Goal: Information Seeking & Learning: Learn about a topic

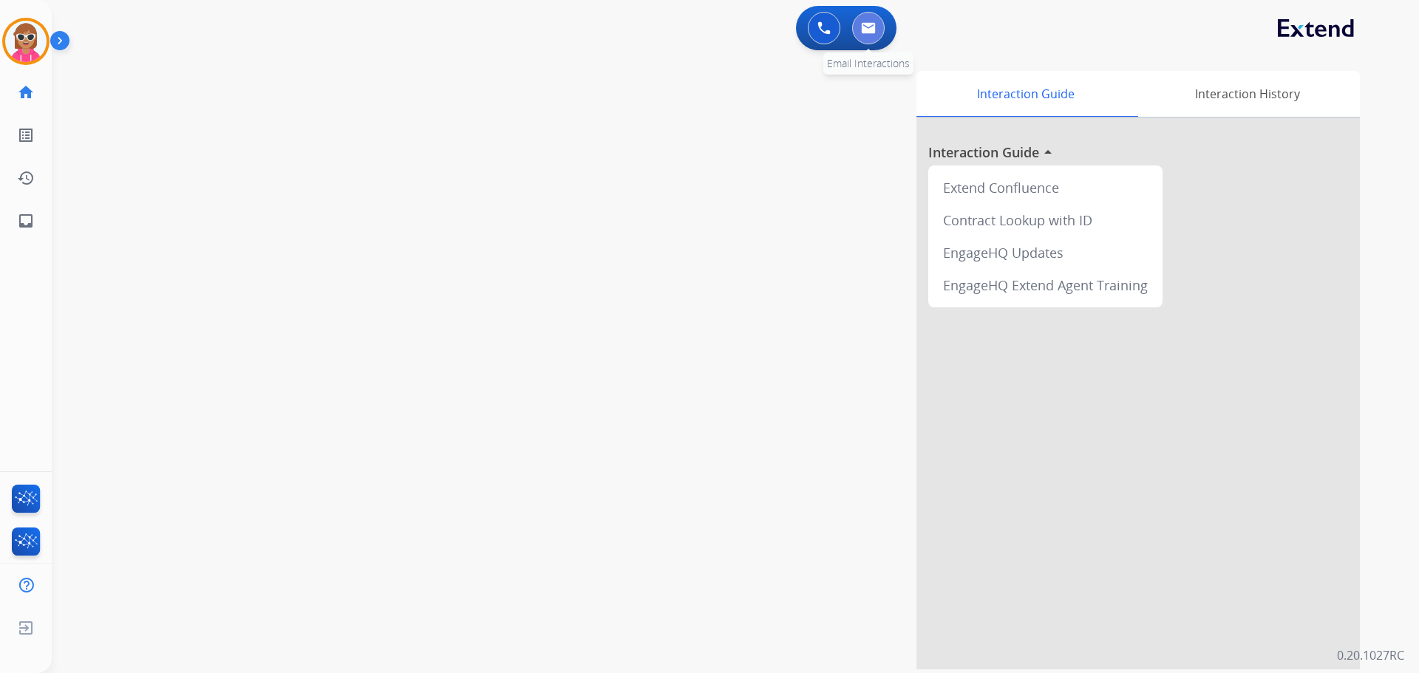
click at [866, 24] on img at bounding box center [868, 28] width 15 height 12
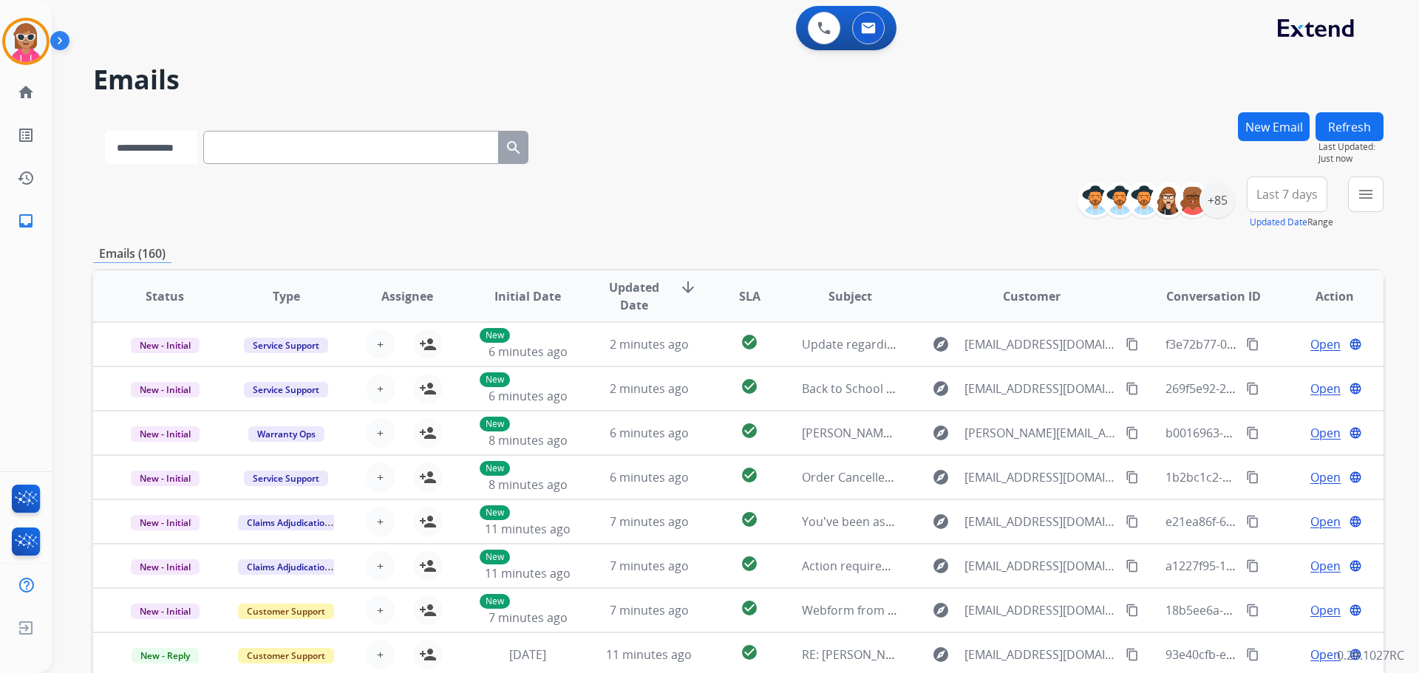
drag, startPoint x: 205, startPoint y: 151, endPoint x: 204, endPoint y: 160, distance: 8.9
click at [197, 151] on select "**********" at bounding box center [151, 147] width 92 height 33
select select "**********"
click at [105, 131] on select "**********" at bounding box center [151, 147] width 92 height 33
paste input "**********"
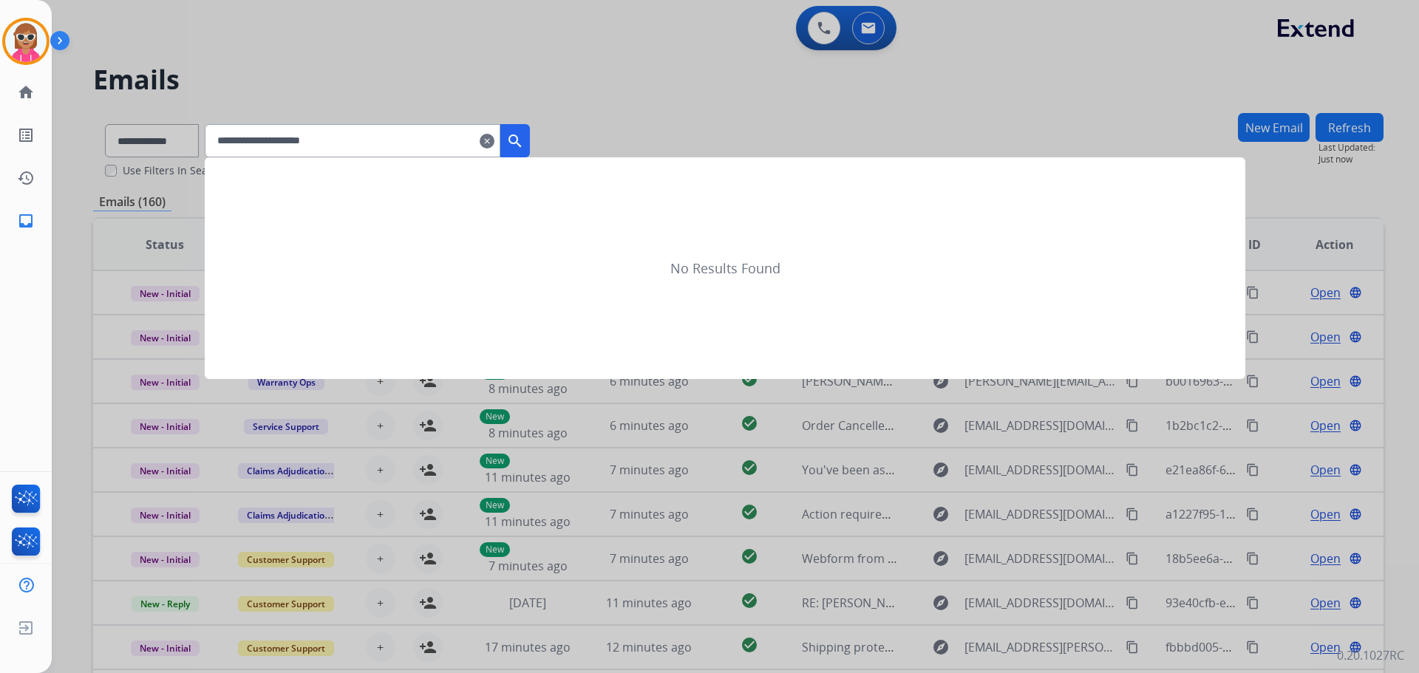
type input "**********"
click at [530, 152] on button "search" at bounding box center [515, 140] width 30 height 33
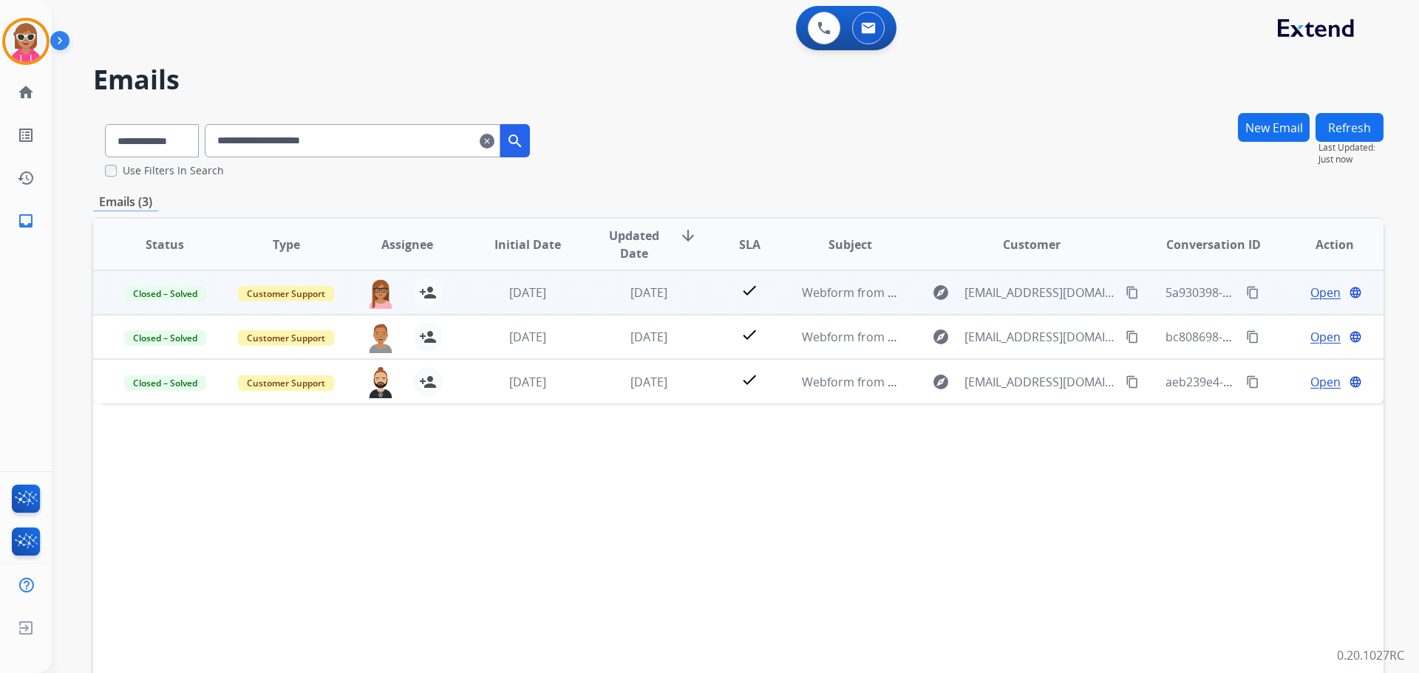
click at [597, 310] on td "[DATE]" at bounding box center [637, 293] width 121 height 44
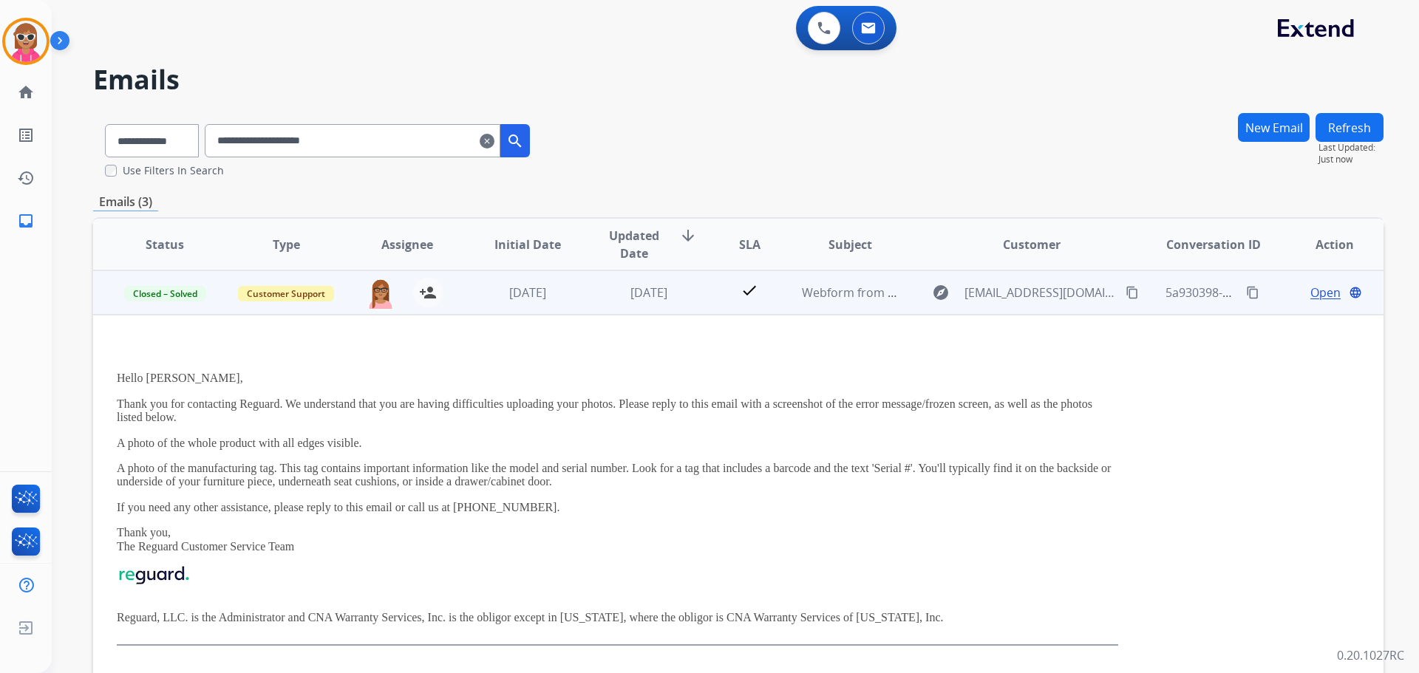
click at [1320, 291] on span "Open" at bounding box center [1326, 293] width 30 height 18
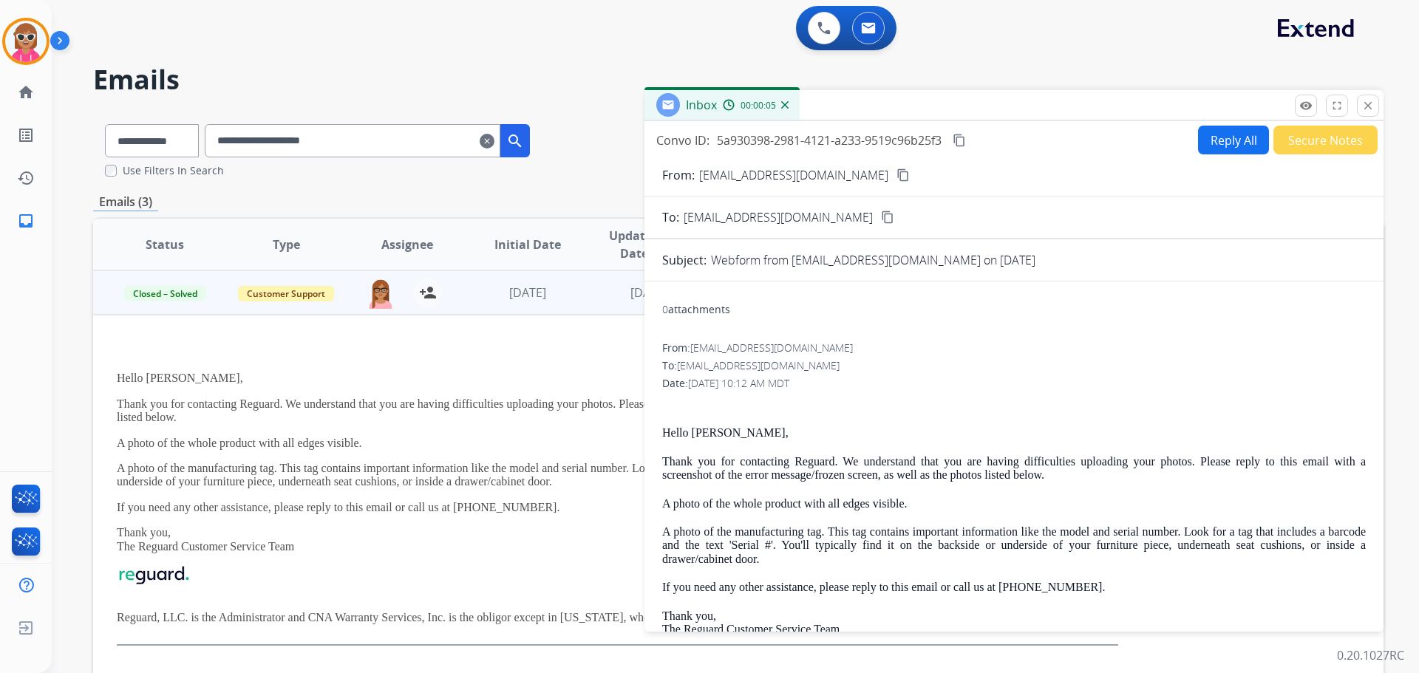
click at [1366, 101] on mat-icon "close" at bounding box center [1368, 105] width 13 height 13
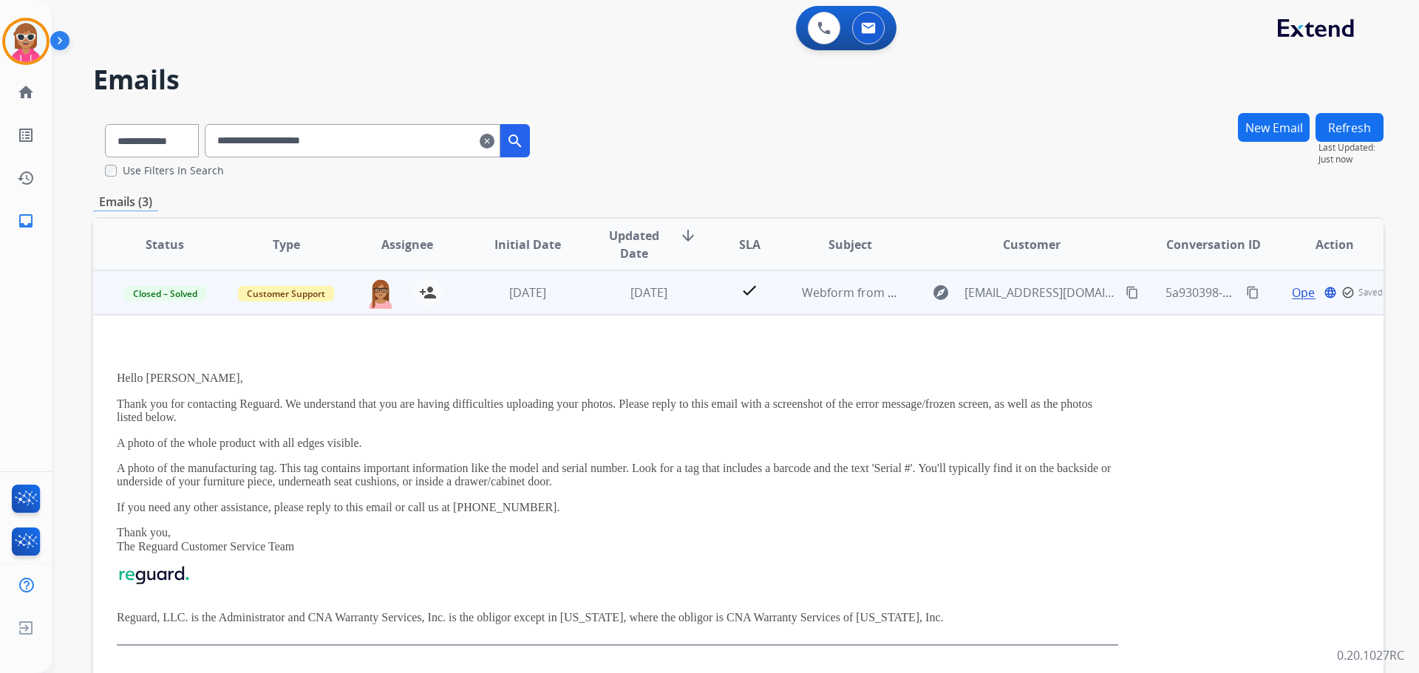
click at [611, 305] on td "[DATE]" at bounding box center [637, 293] width 121 height 44
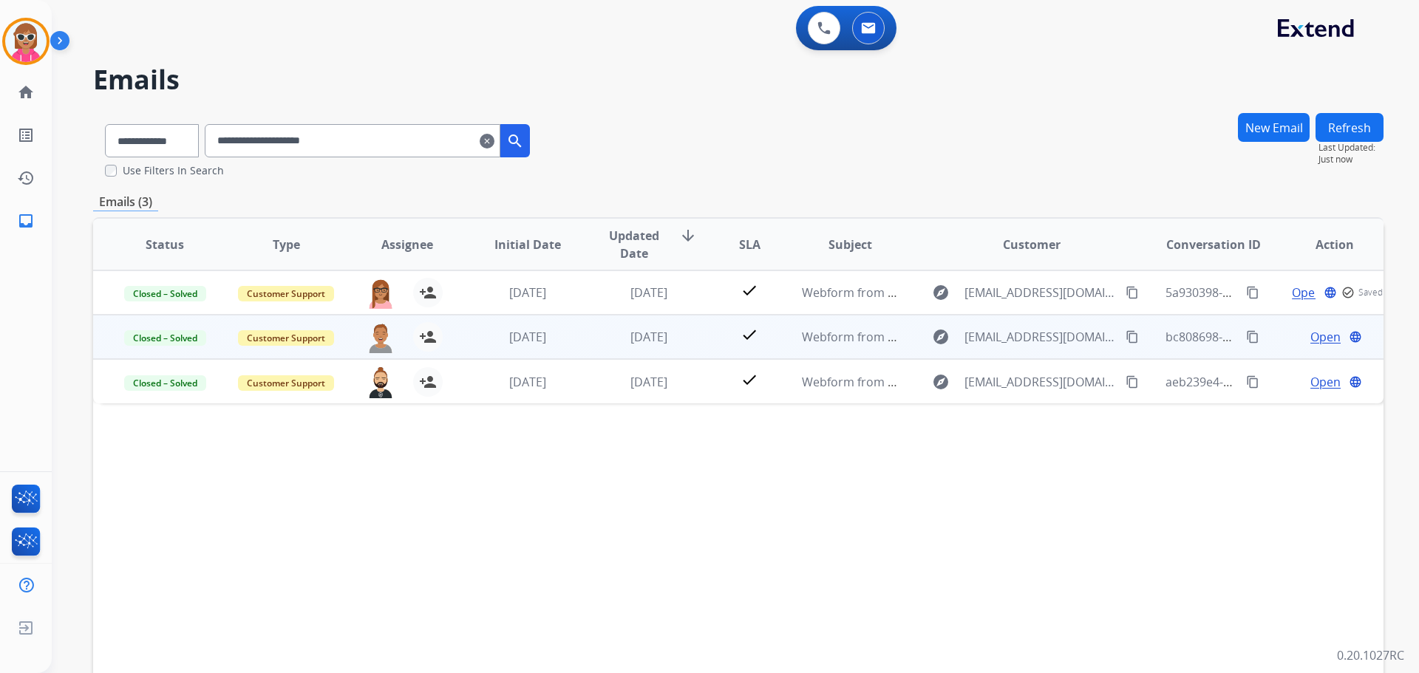
click at [583, 343] on td "[DATE]" at bounding box center [637, 337] width 121 height 44
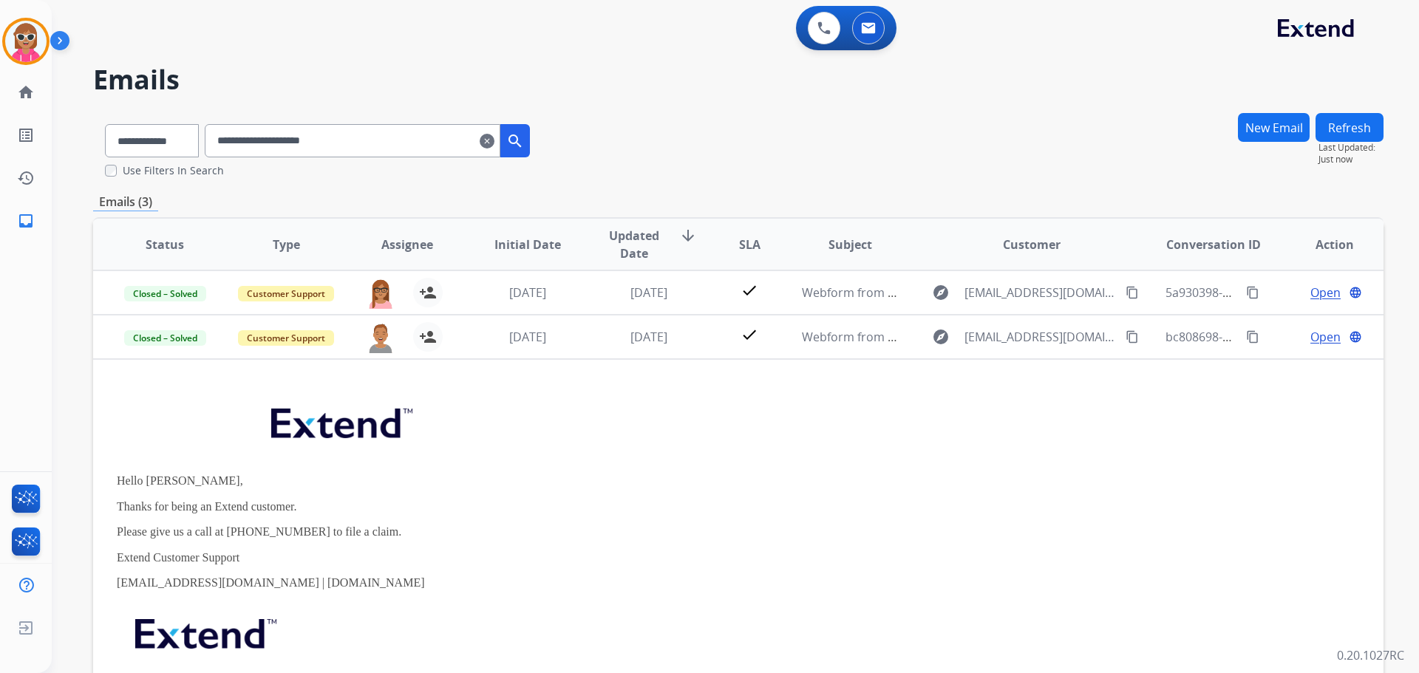
scroll to position [44, 0]
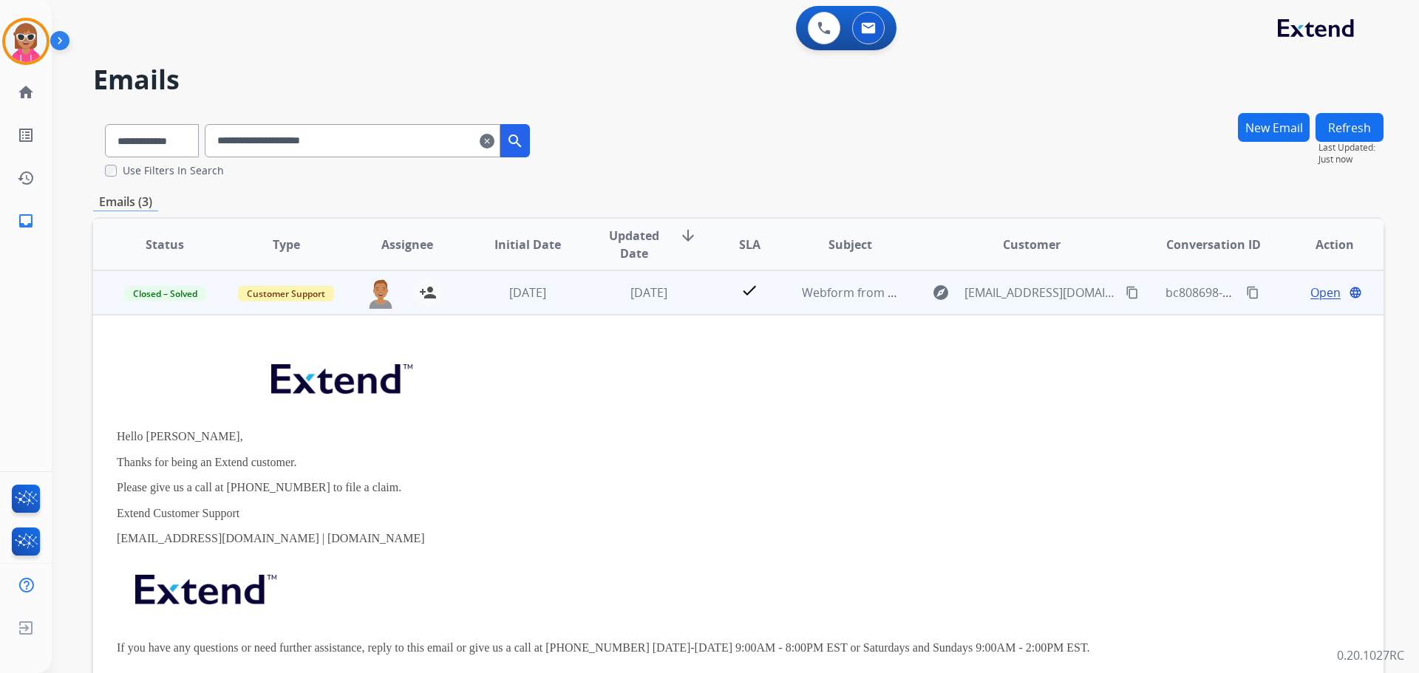
click at [481, 278] on td "[DATE]" at bounding box center [516, 293] width 121 height 44
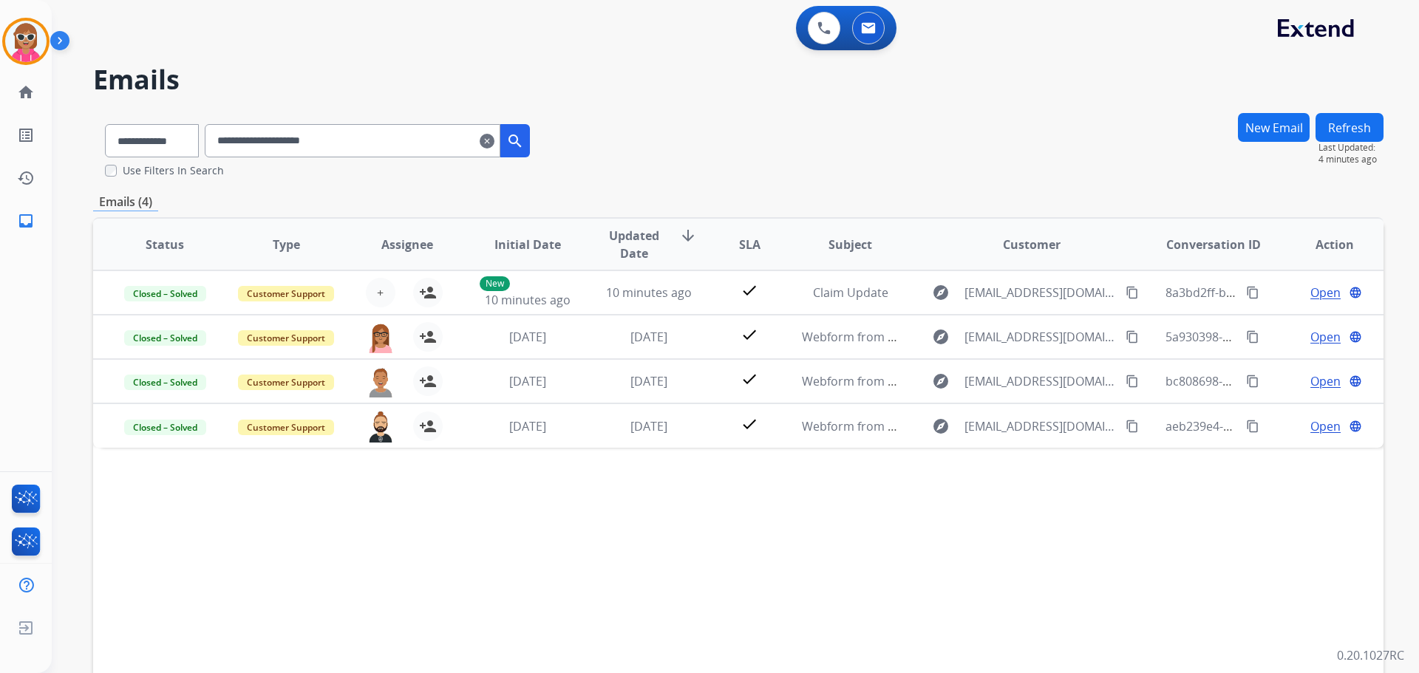
drag, startPoint x: 415, startPoint y: 146, endPoint x: 475, endPoint y: 141, distance: 60.8
click at [414, 146] on input "**********" at bounding box center [353, 140] width 296 height 33
click at [495, 140] on mat-icon "clear" at bounding box center [487, 141] width 15 height 18
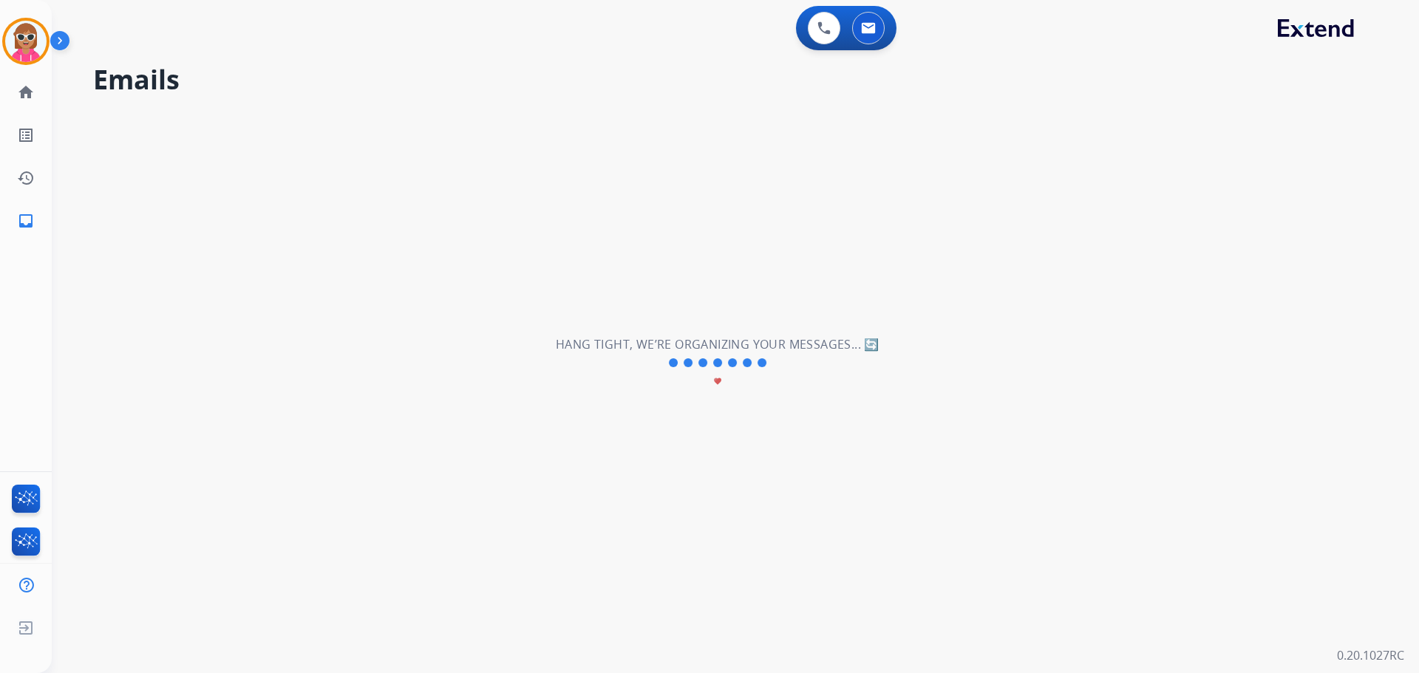
select select "**********"
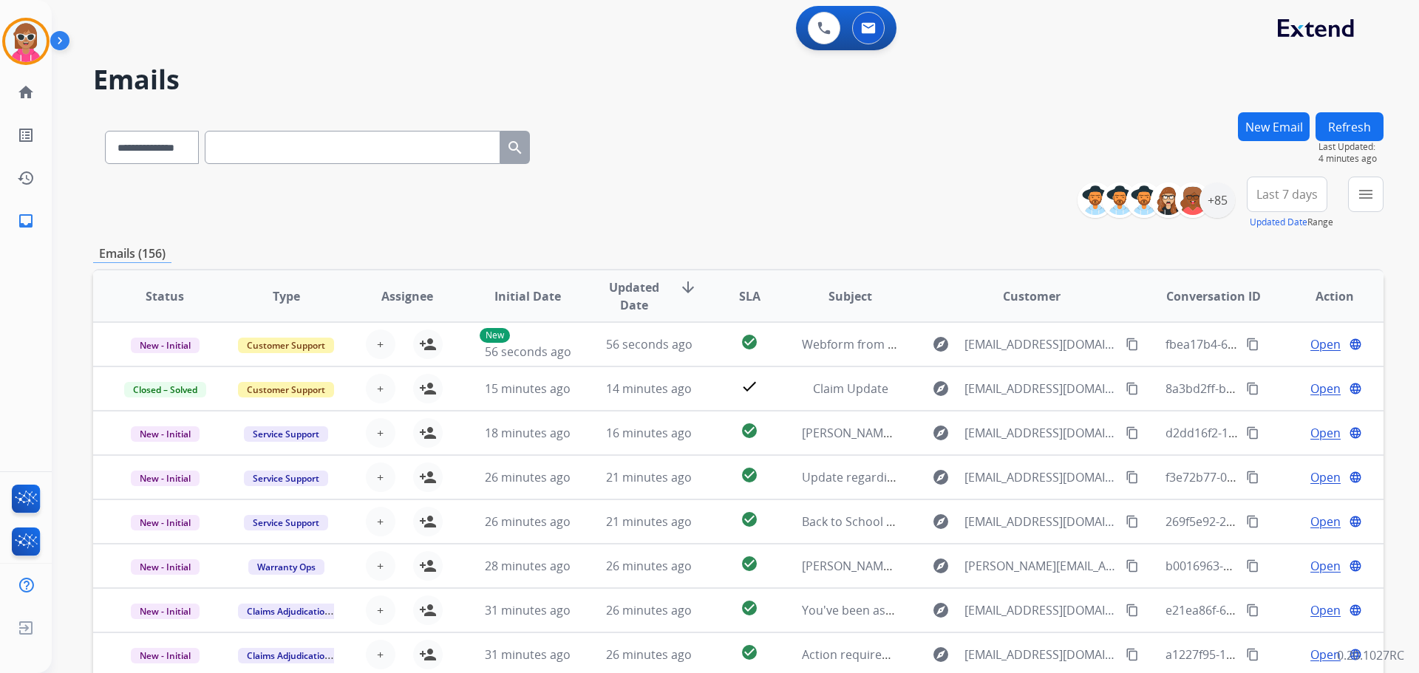
drag, startPoint x: 337, startPoint y: 120, endPoint x: 336, endPoint y: 137, distance: 16.3
drag, startPoint x: 336, startPoint y: 137, endPoint x: 319, endPoint y: 158, distance: 26.9
paste input "**********"
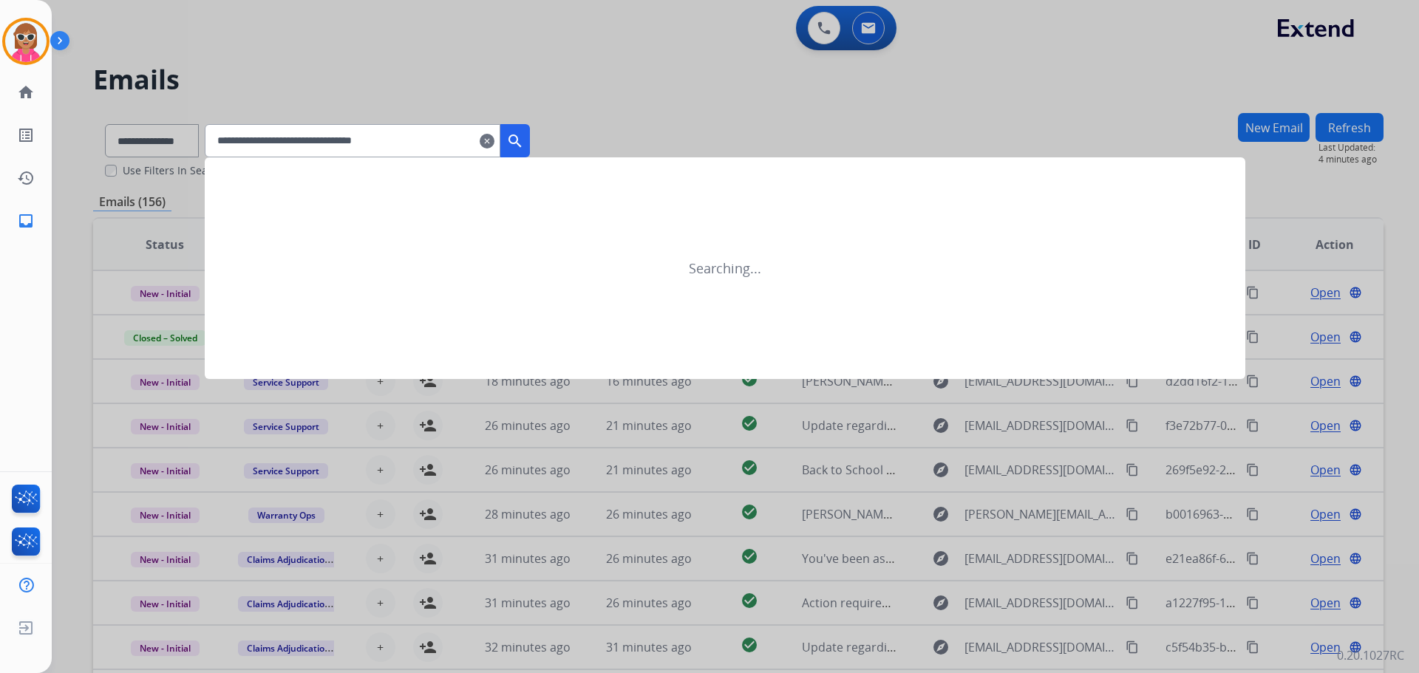
type input "**********"
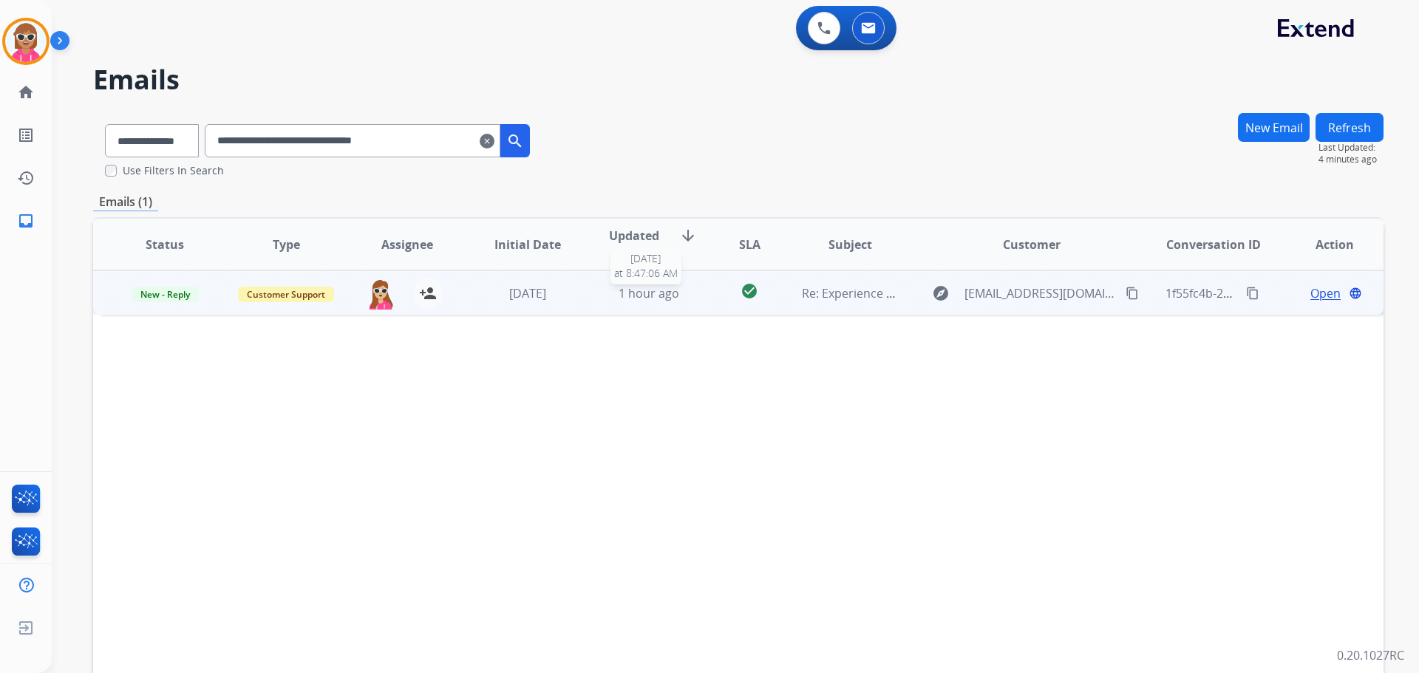
click at [619, 291] on span "1 hour ago" at bounding box center [649, 293] width 61 height 16
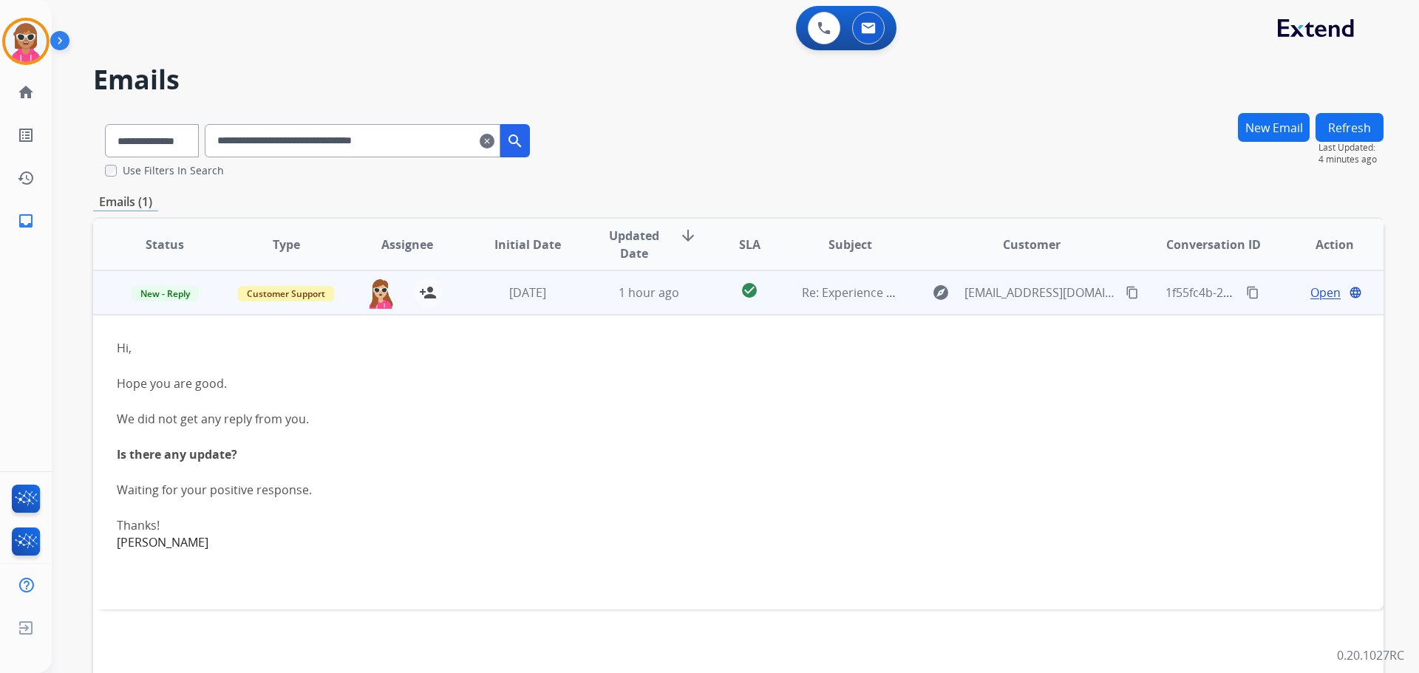
click at [1317, 291] on span "Open" at bounding box center [1326, 293] width 30 height 18
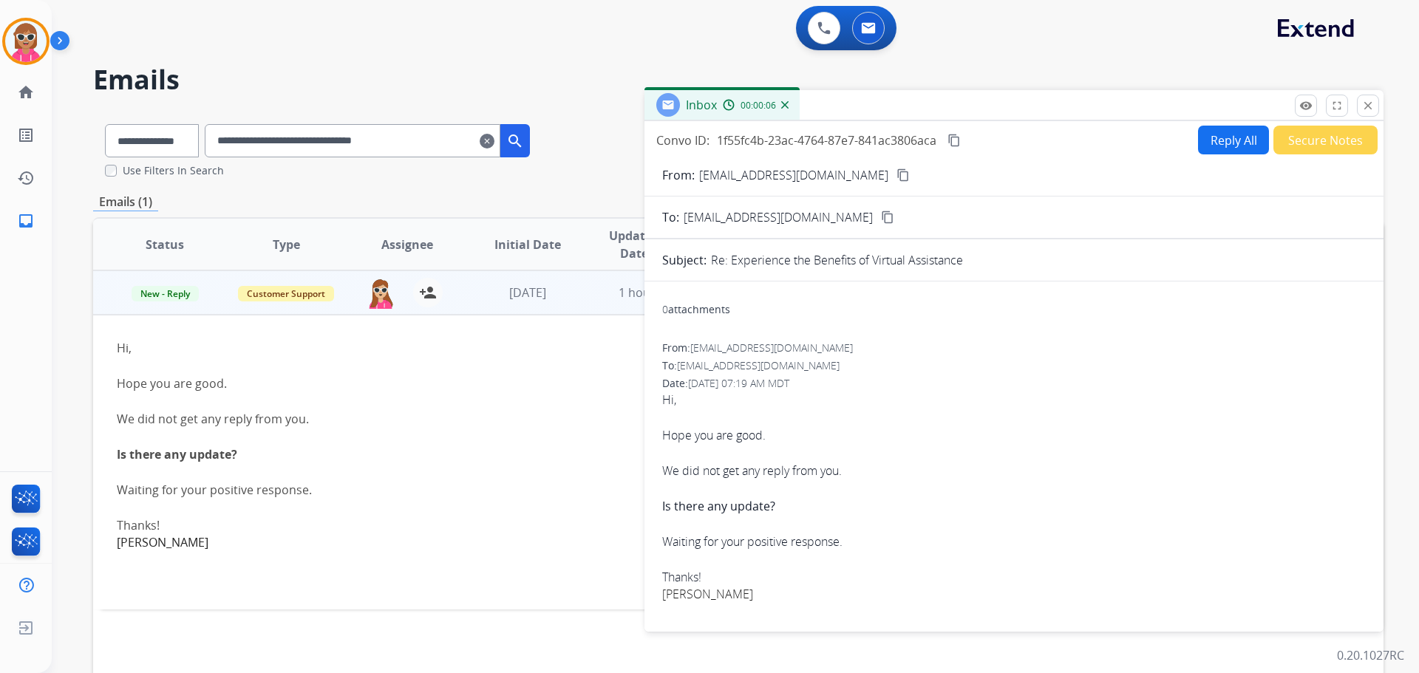
click at [849, 163] on form "From: [EMAIL_ADDRESS][DOMAIN_NAME] content_copy To: [EMAIL_ADDRESS][DOMAIN_NAME…" at bounding box center [1014, 545] width 739 height 782
click at [897, 169] on mat-icon "content_copy" at bounding box center [903, 175] width 13 height 13
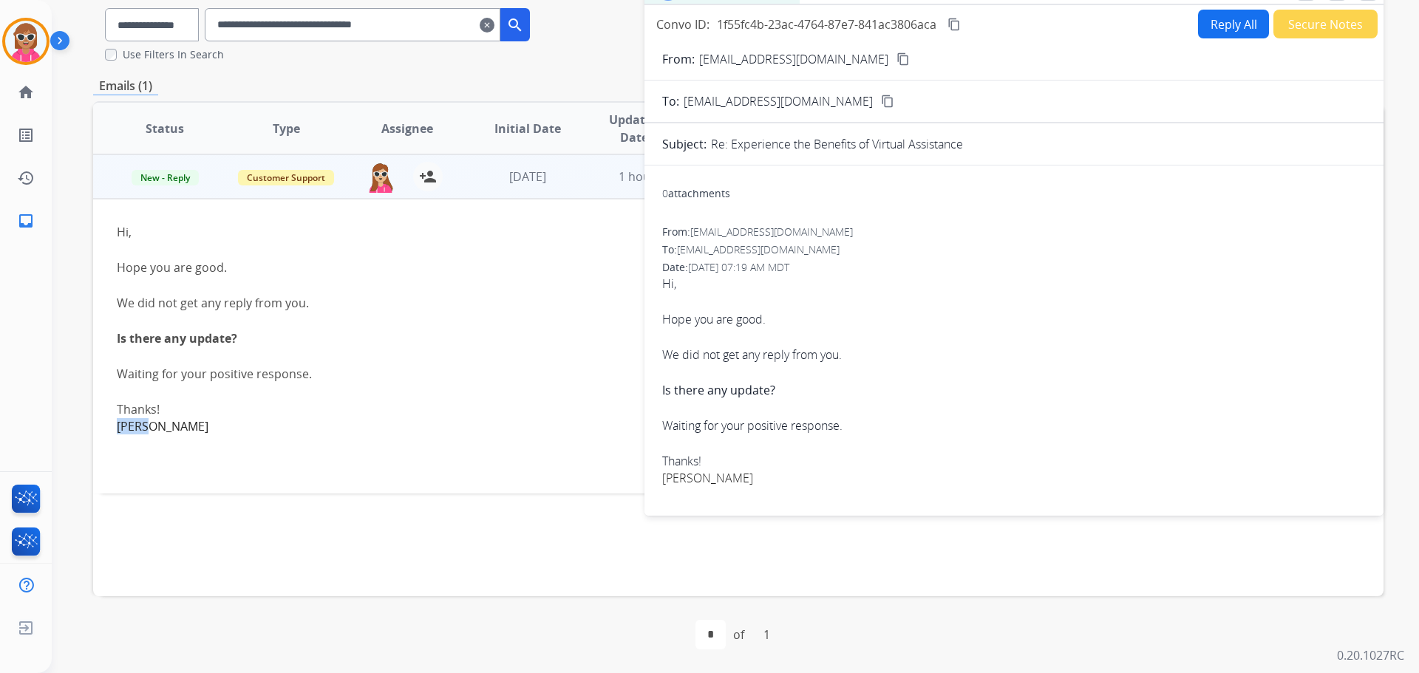
drag, startPoint x: 429, startPoint y: 417, endPoint x: 389, endPoint y: 639, distance: 226.1
click at [429, 415] on div "Hi, Hope you are good. We did not get any reply from you. Is there any update? …" at bounding box center [618, 328] width 1002 height 211
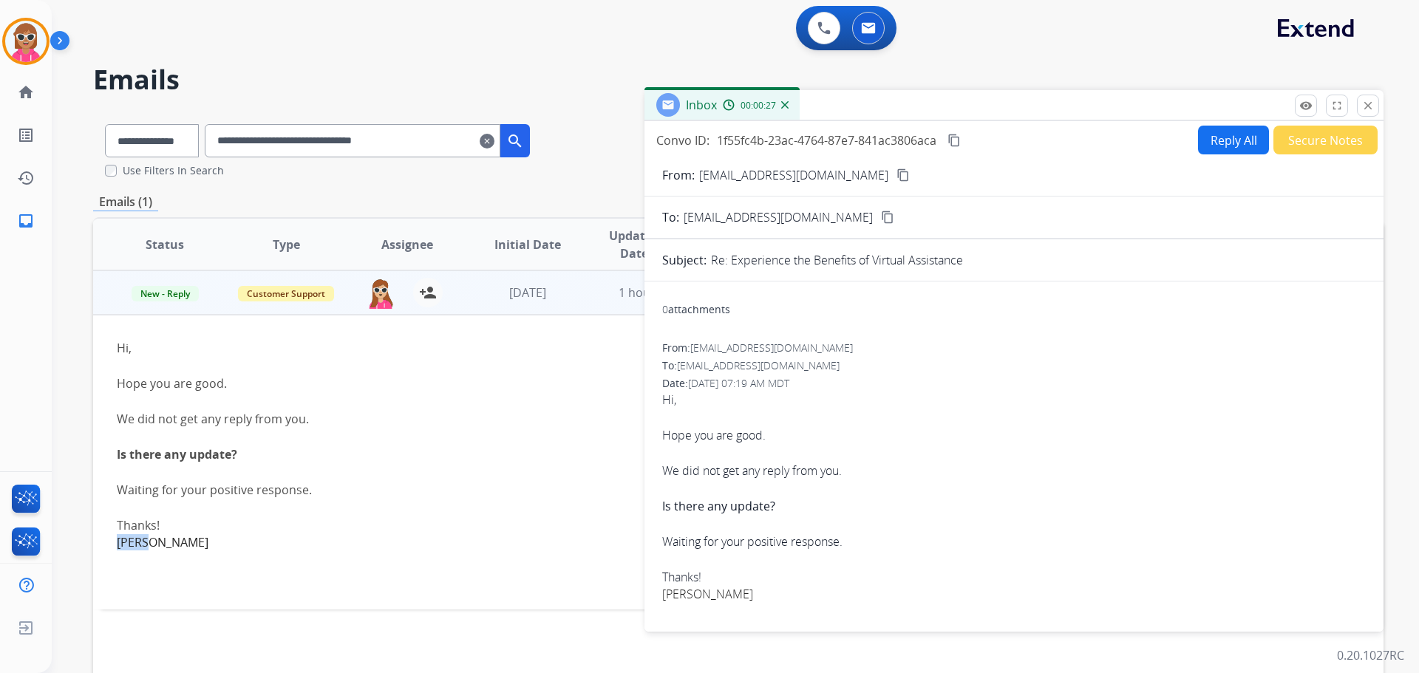
drag, startPoint x: 1375, startPoint y: 108, endPoint x: 1355, endPoint y: 109, distance: 20.0
click at [1373, 107] on button "close Close" at bounding box center [1368, 106] width 22 height 22
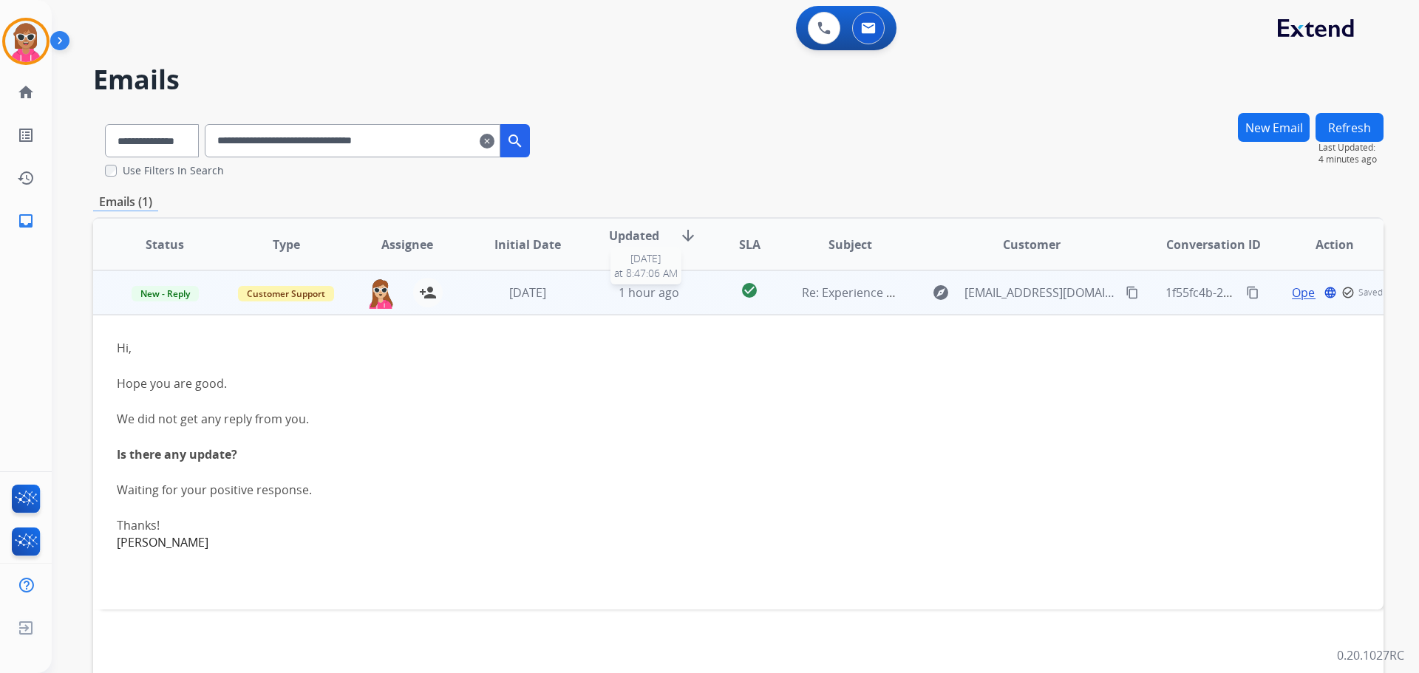
click at [642, 293] on span "1 hour ago" at bounding box center [649, 293] width 61 height 16
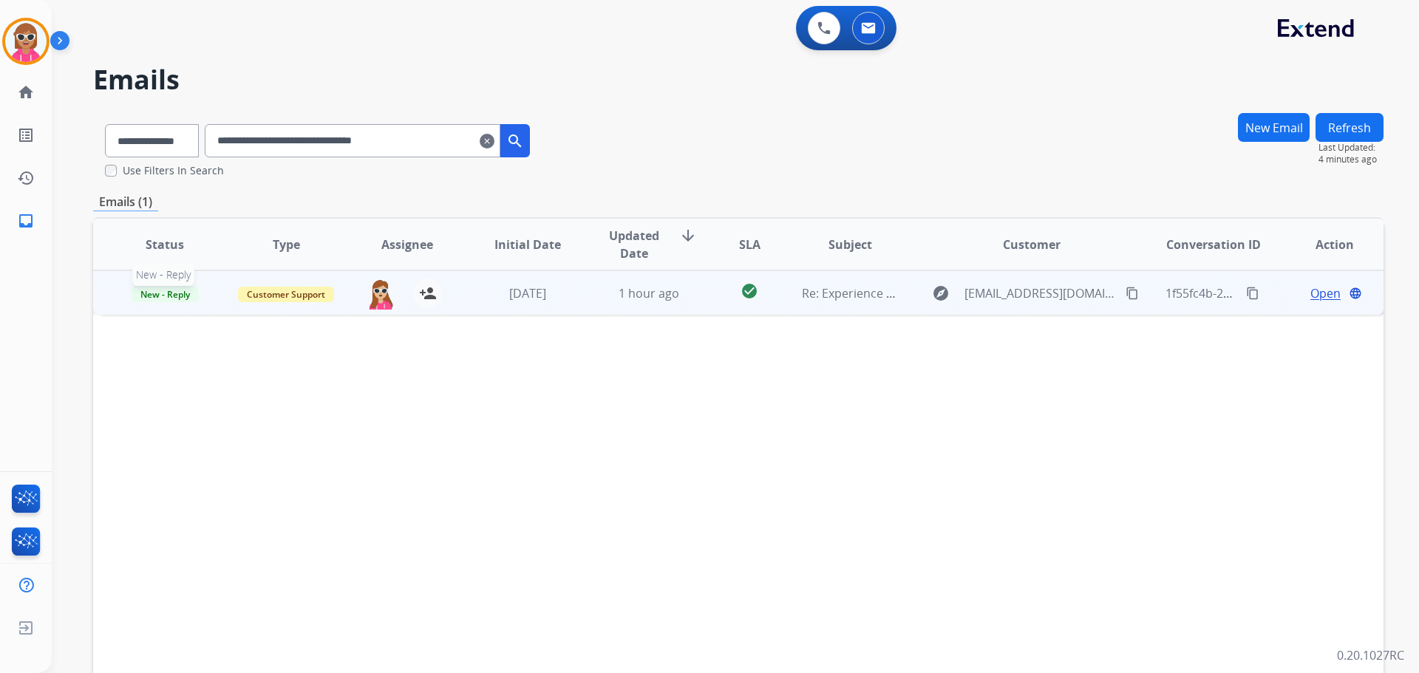
click at [154, 296] on span "New - Reply" at bounding box center [165, 295] width 67 height 16
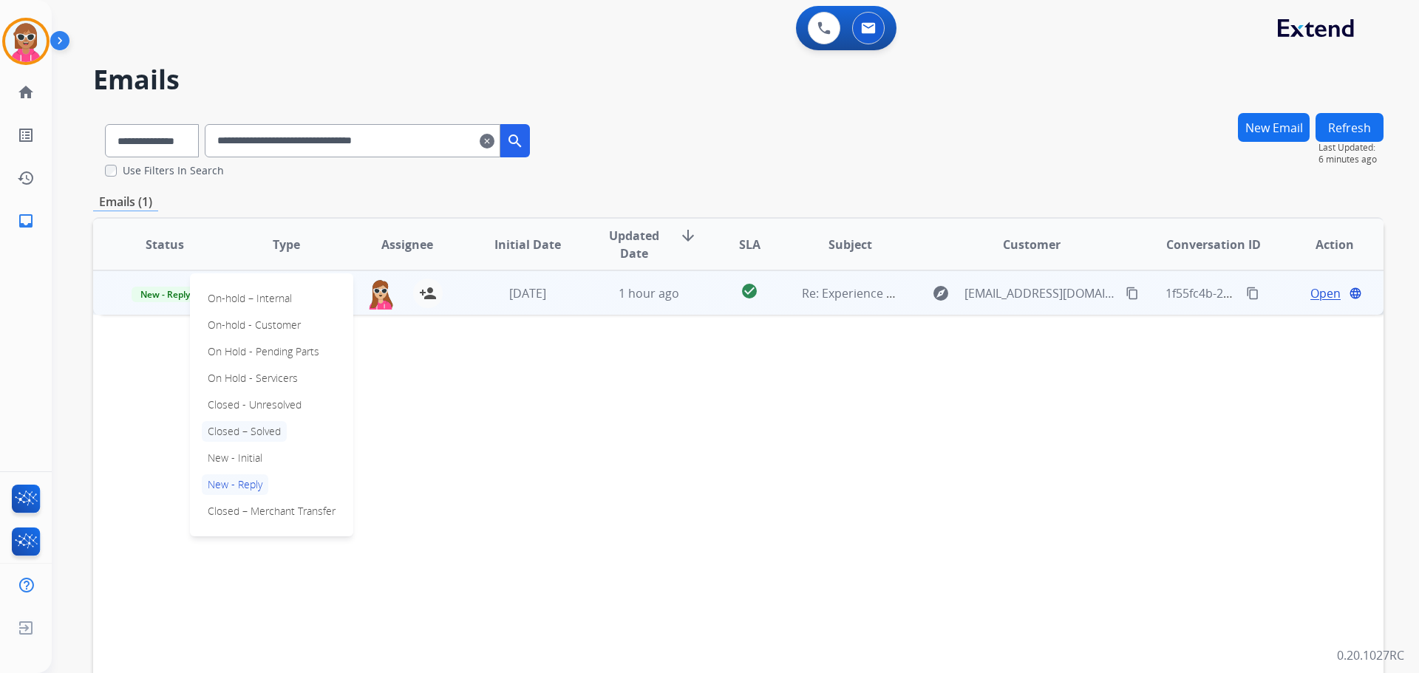
click at [256, 433] on p "Closed – Solved" at bounding box center [244, 431] width 85 height 21
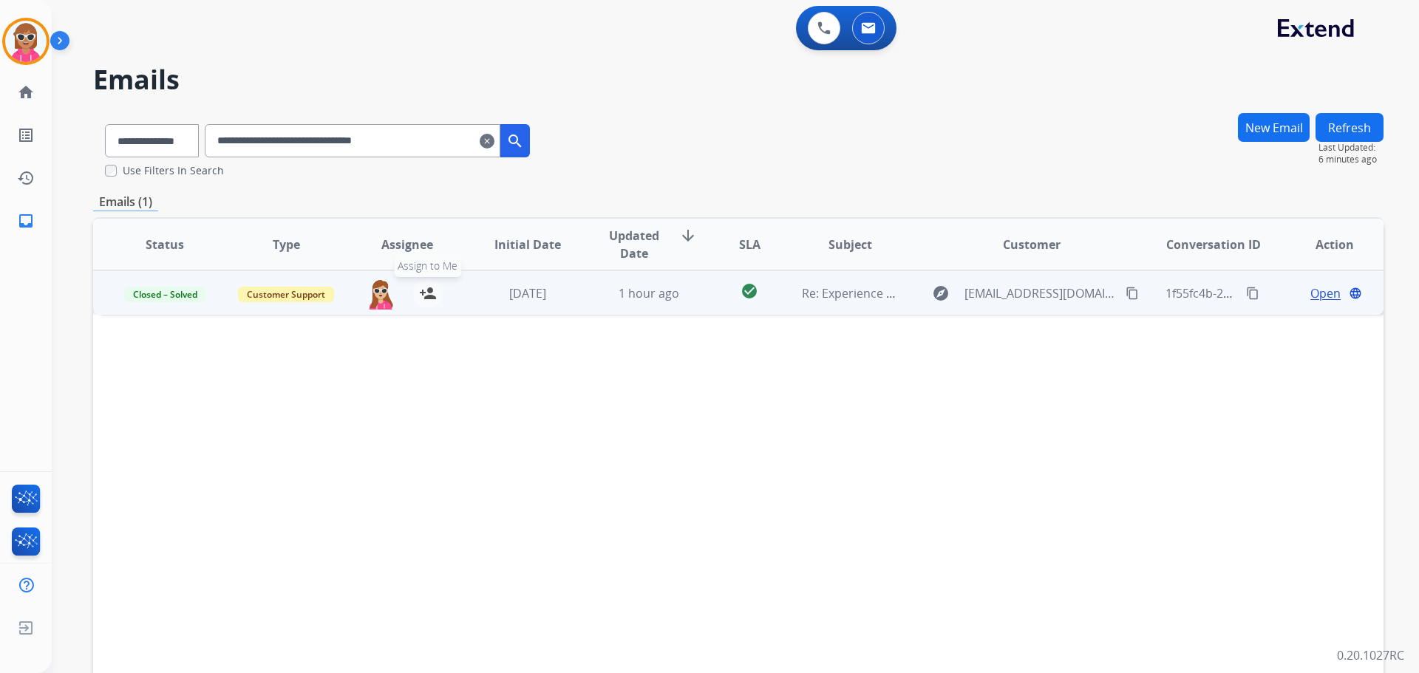
click at [421, 293] on mat-icon "person_add" at bounding box center [428, 294] width 18 height 18
click at [420, 296] on mat-icon "person_remove" at bounding box center [428, 294] width 18 height 18
click at [318, 296] on span "Customer Support" at bounding box center [286, 295] width 96 height 16
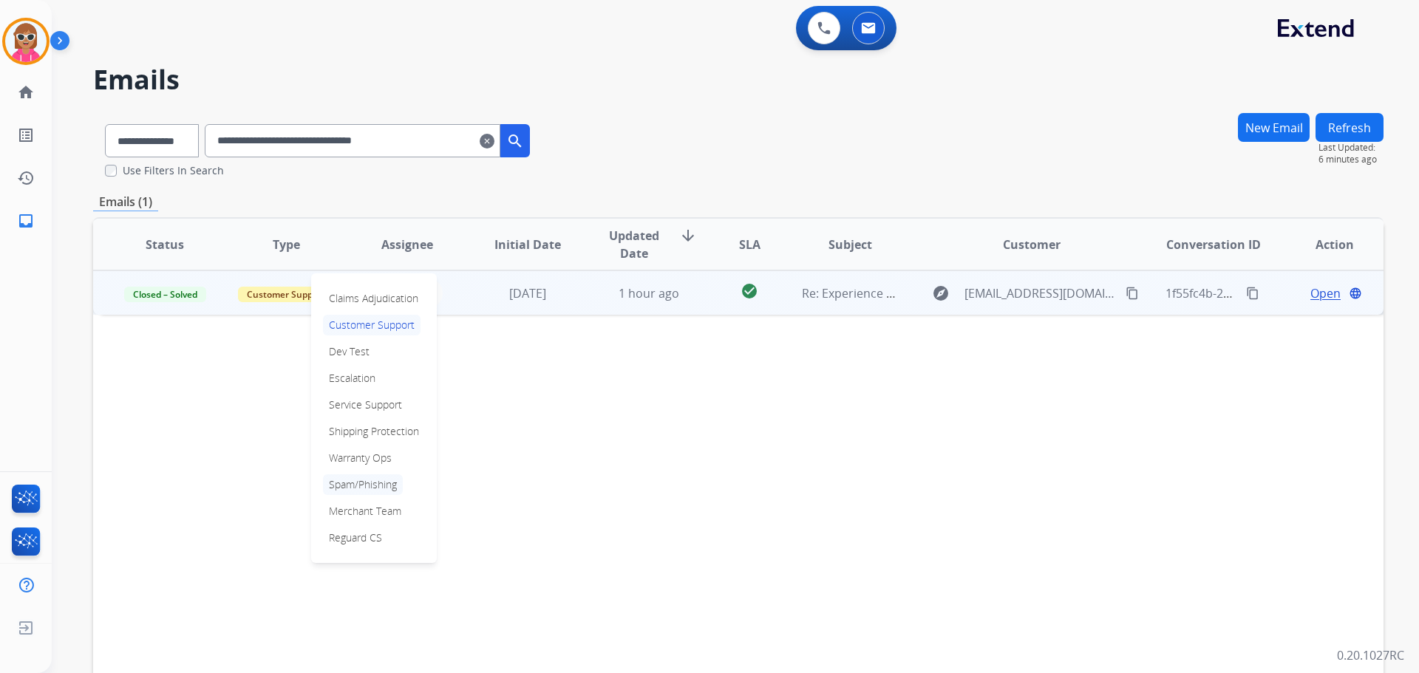
click at [373, 481] on p "Spam/Phishing" at bounding box center [363, 485] width 80 height 21
click at [1313, 298] on span "Open" at bounding box center [1326, 294] width 30 height 18
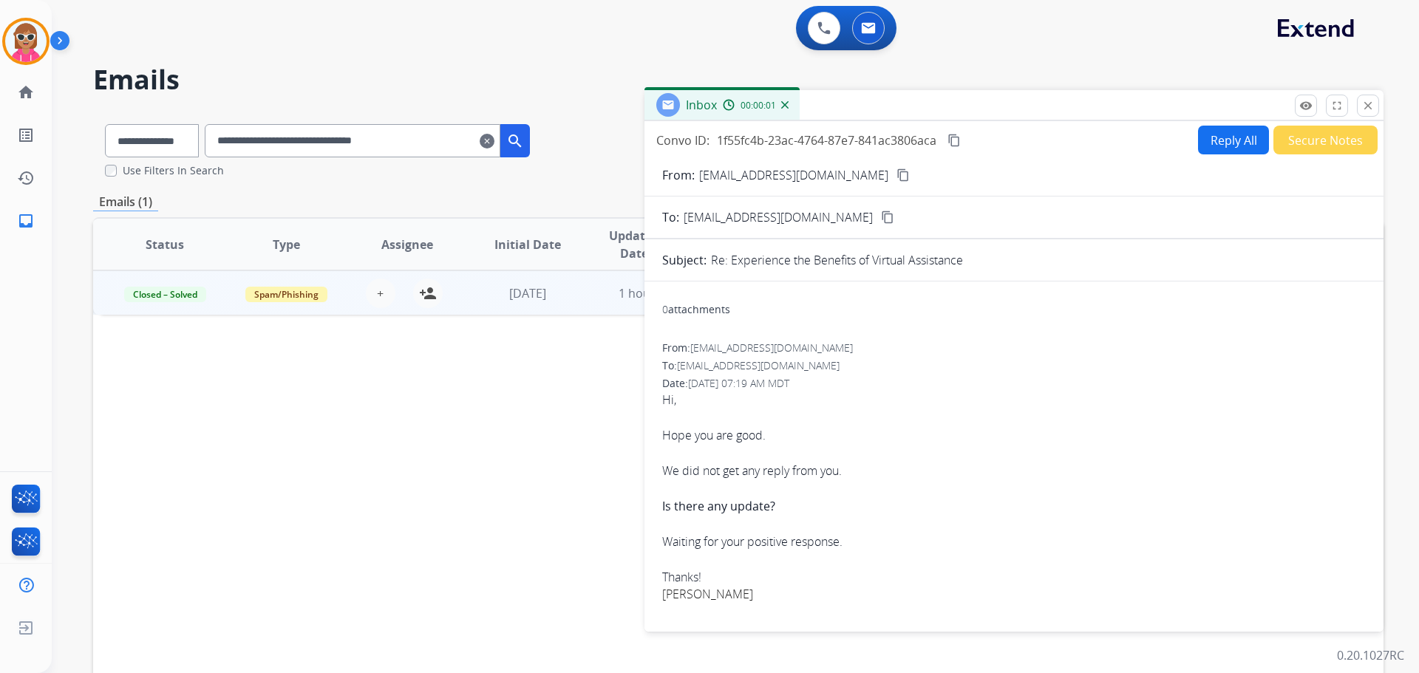
click at [1316, 155] on form "From: [EMAIL_ADDRESS][DOMAIN_NAME] content_copy To: [EMAIL_ADDRESS][DOMAIN_NAME…" at bounding box center [1014, 545] width 739 height 782
click at [1318, 148] on button "Secure Notes" at bounding box center [1326, 140] width 104 height 29
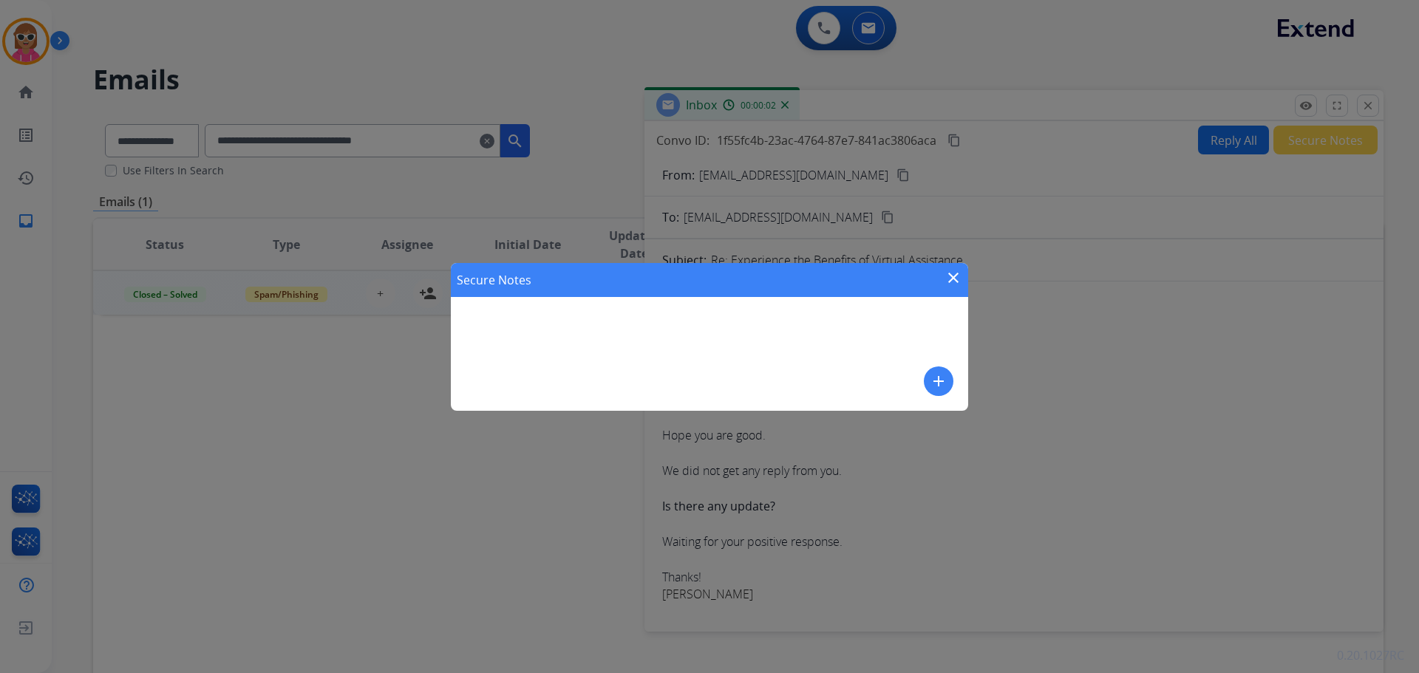
click at [940, 390] on mat-icon "add" at bounding box center [939, 382] width 18 height 18
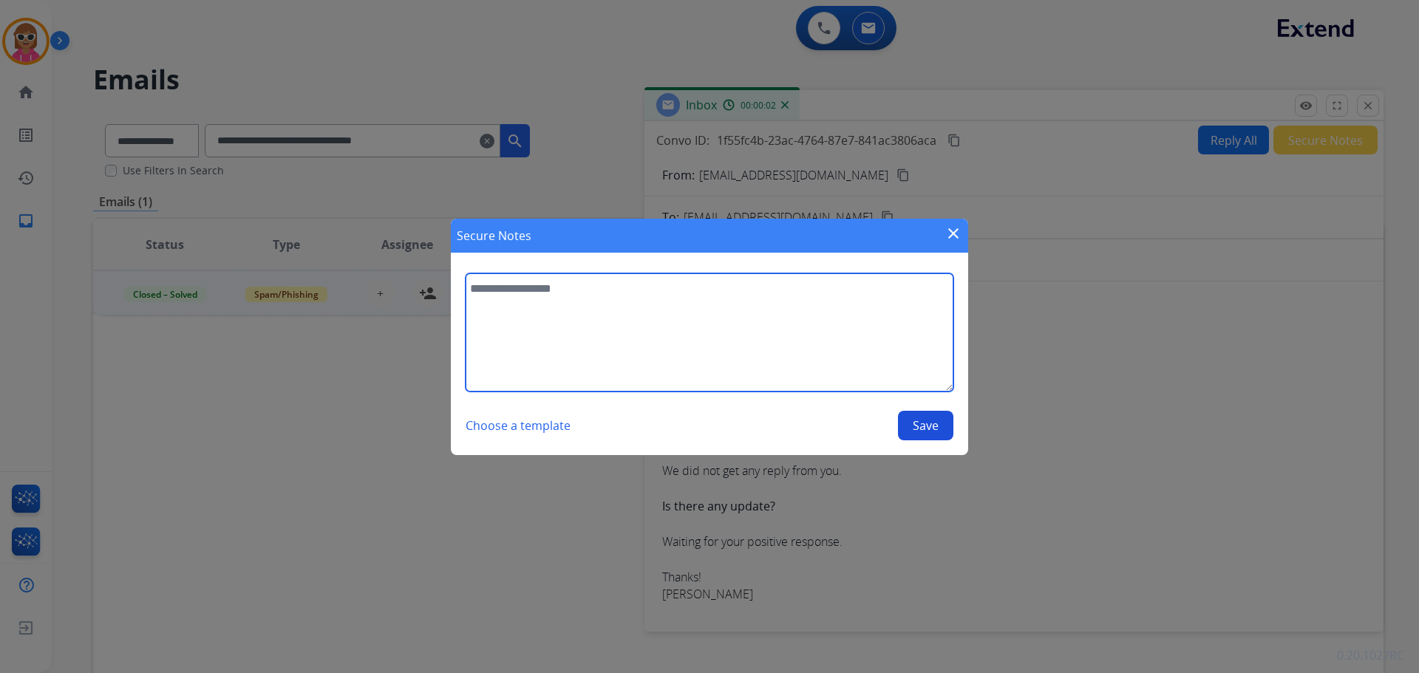
click at [799, 353] on textarea at bounding box center [710, 333] width 488 height 118
type textarea "**********"
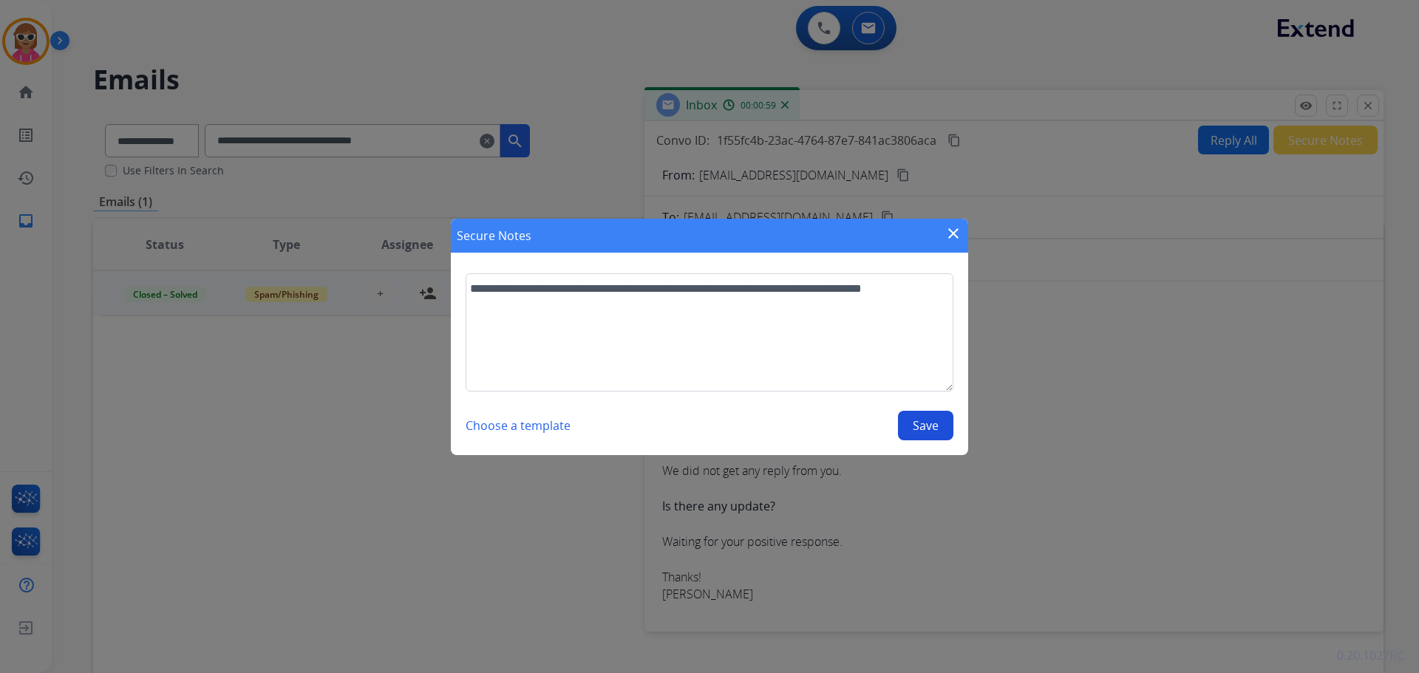
click at [937, 423] on button "Save" at bounding box center [925, 426] width 55 height 30
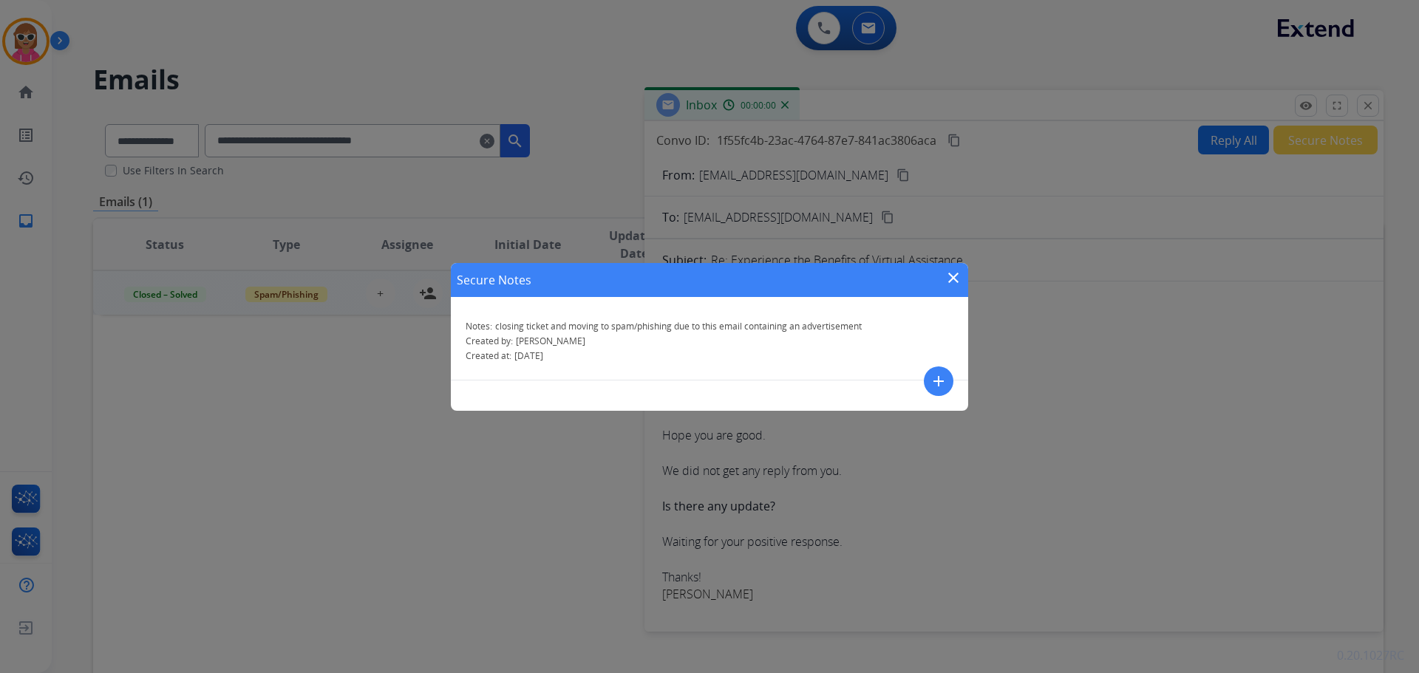
click at [955, 272] on mat-icon "close" at bounding box center [954, 278] width 18 height 18
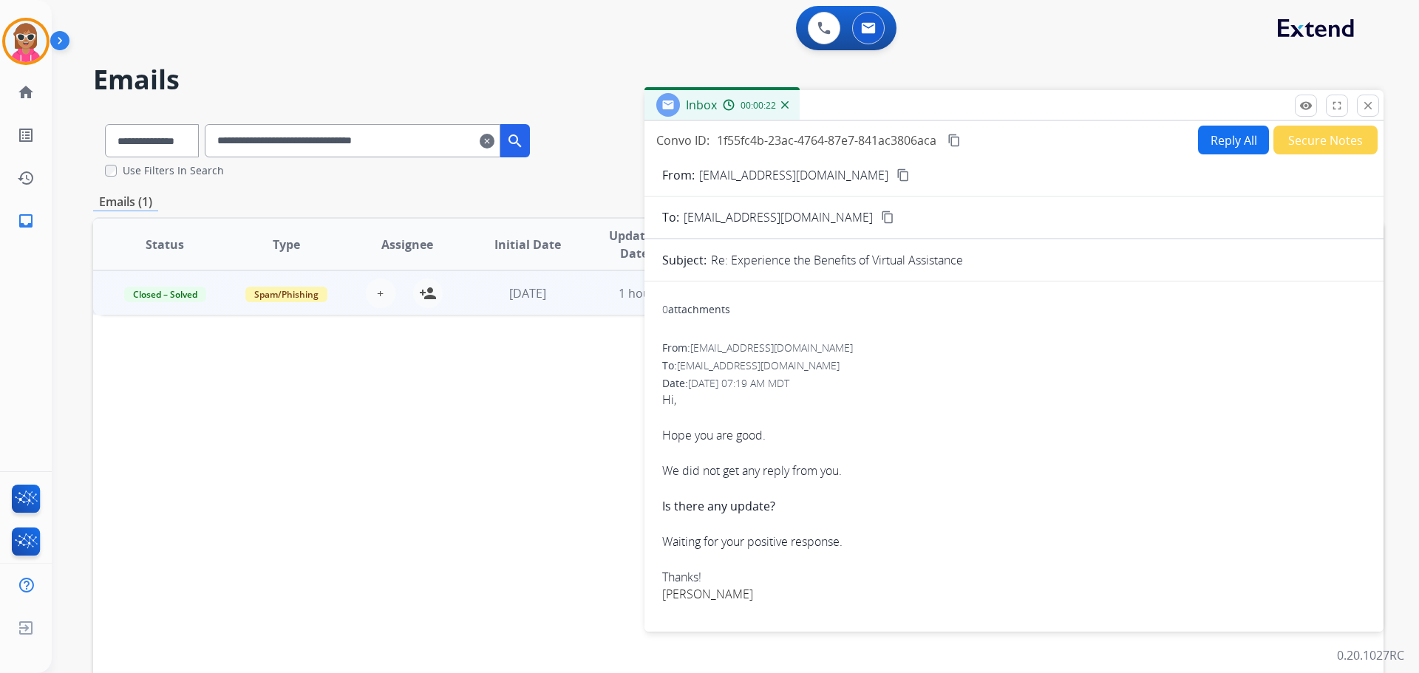
click at [1374, 110] on mat-icon "close" at bounding box center [1368, 105] width 13 height 13
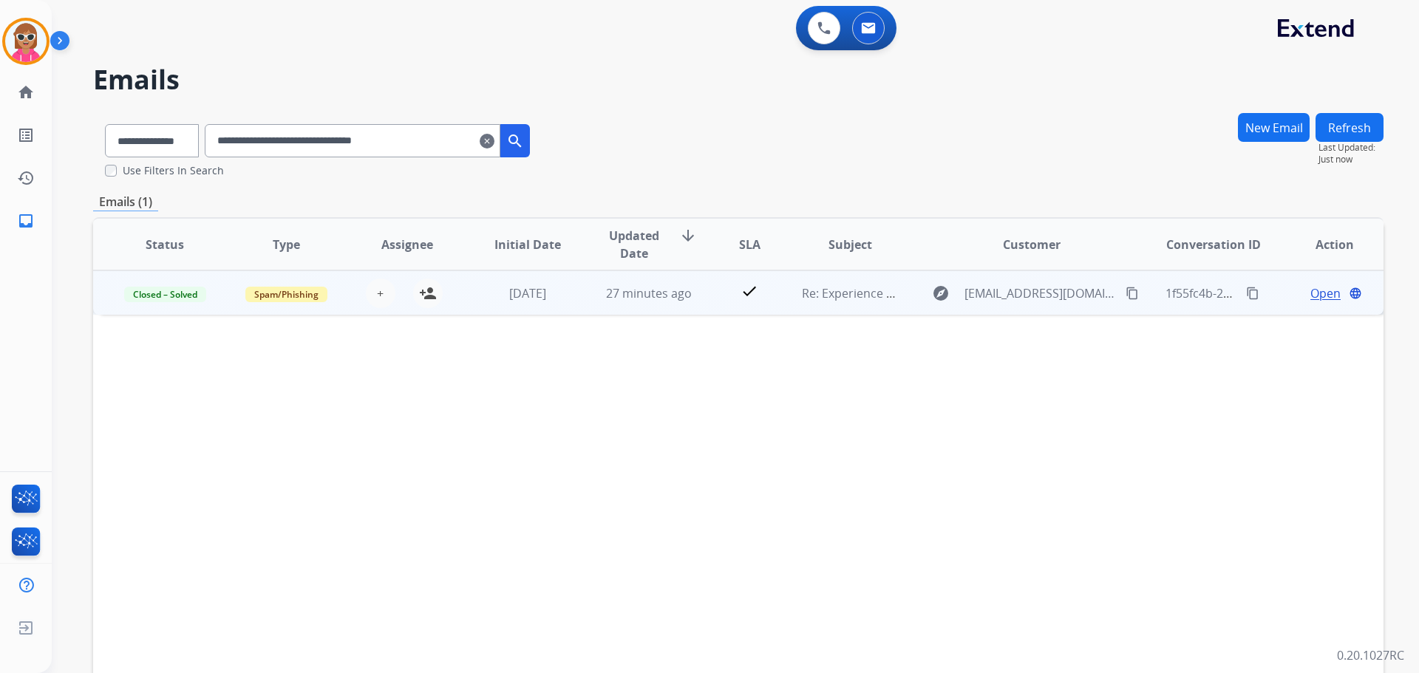
click at [495, 141] on mat-icon "clear" at bounding box center [487, 141] width 15 height 18
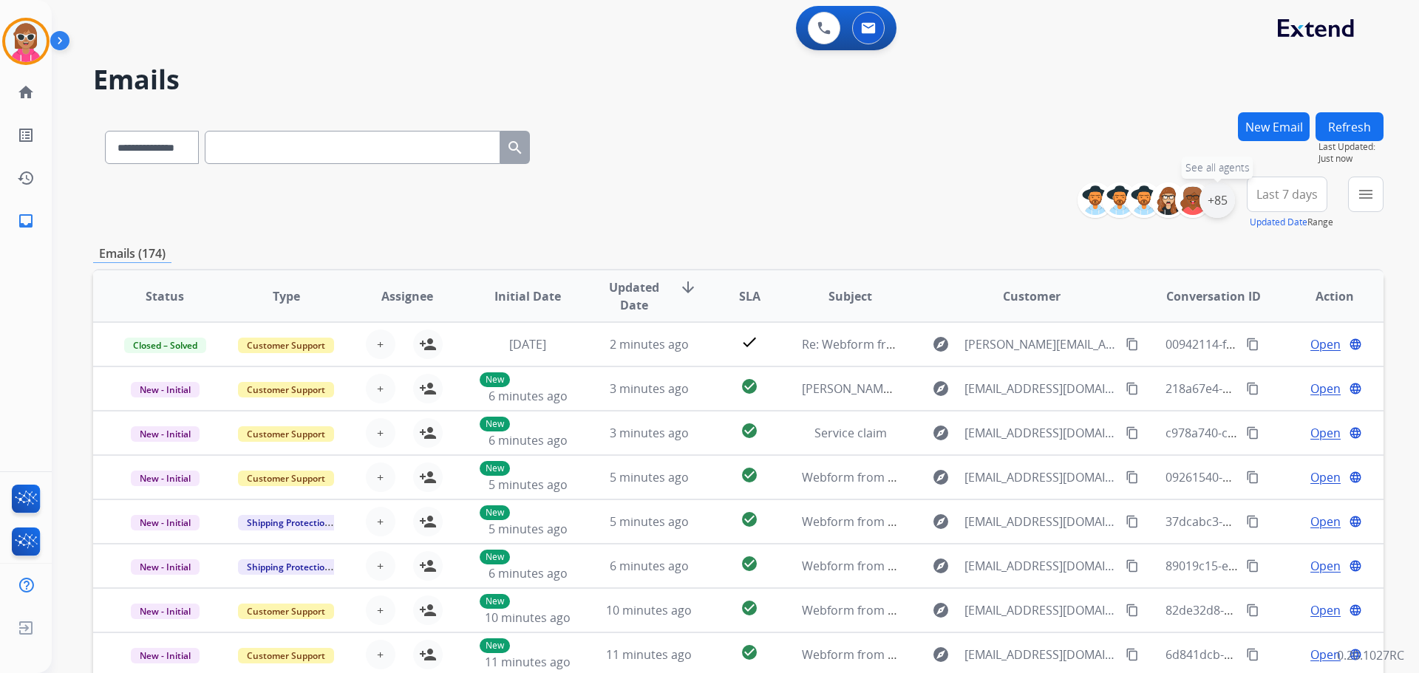
click at [1218, 203] on div "+85" at bounding box center [1217, 200] width 35 height 35
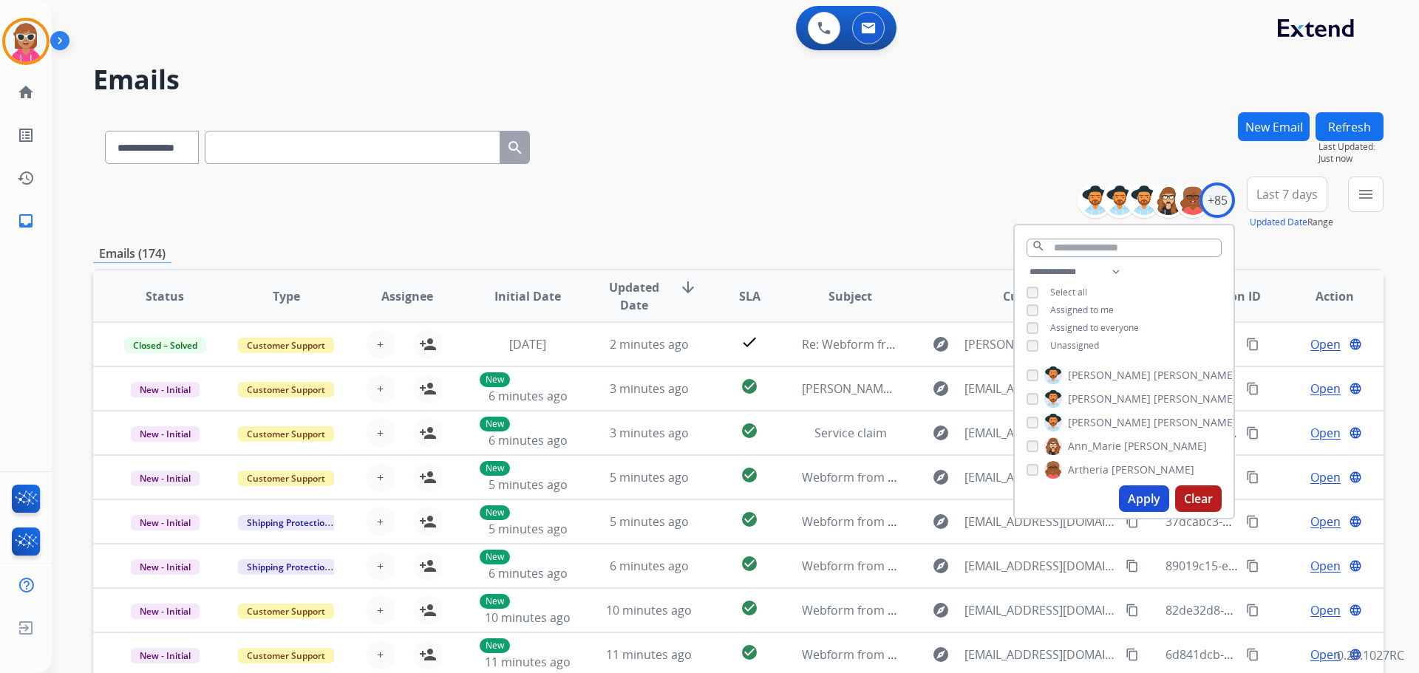
click at [1074, 310] on span "Assigned to me" at bounding box center [1082, 310] width 64 height 13
click at [1076, 337] on div "**********" at bounding box center [1124, 310] width 219 height 95
click at [1083, 266] on select "**********" at bounding box center [1078, 272] width 102 height 18
click at [1144, 293] on div "**********" at bounding box center [1124, 310] width 219 height 95
click at [1085, 339] on span "Unassigned" at bounding box center [1074, 345] width 49 height 13
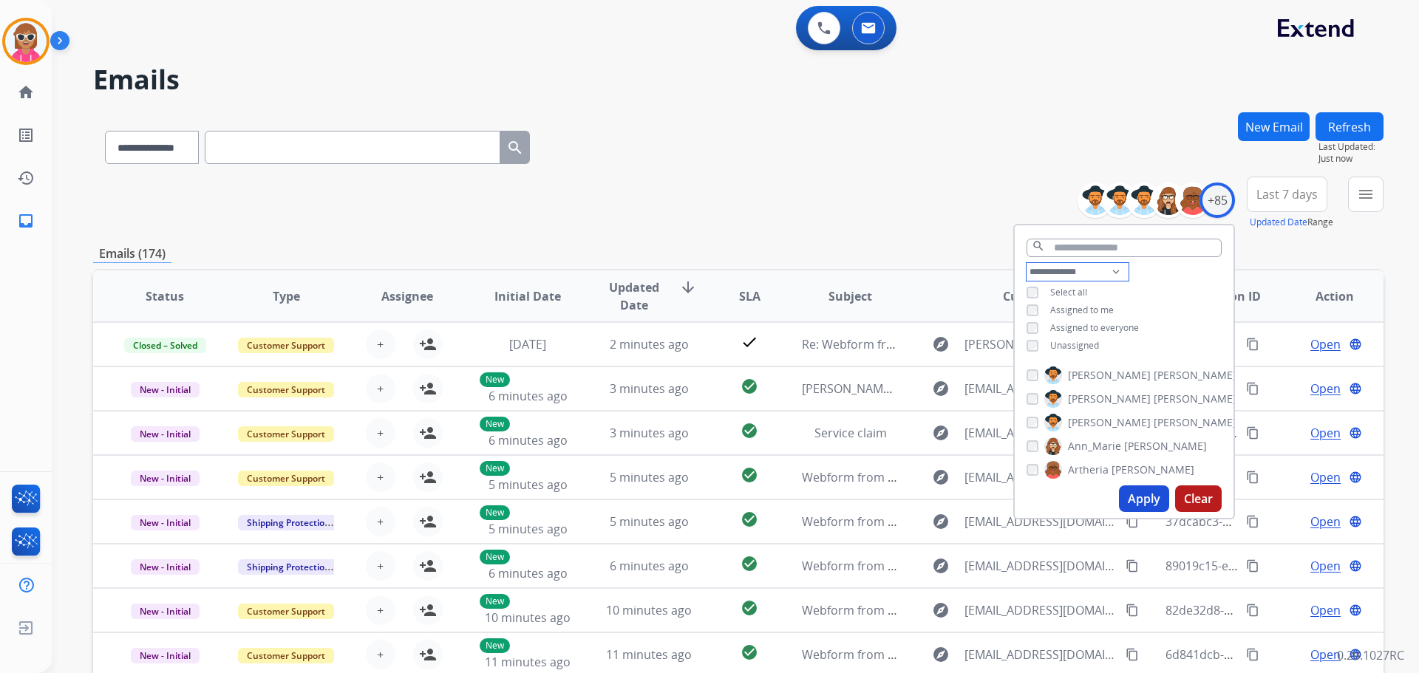
drag, startPoint x: 1086, startPoint y: 271, endPoint x: 1092, endPoint y: 277, distance: 8.9
click at [1088, 271] on select "**********" at bounding box center [1078, 272] width 102 height 18
select select "**********"
click at [1027, 263] on select "**********" at bounding box center [1078, 272] width 102 height 18
drag, startPoint x: 1145, startPoint y: 288, endPoint x: 1104, endPoint y: 270, distance: 45.0
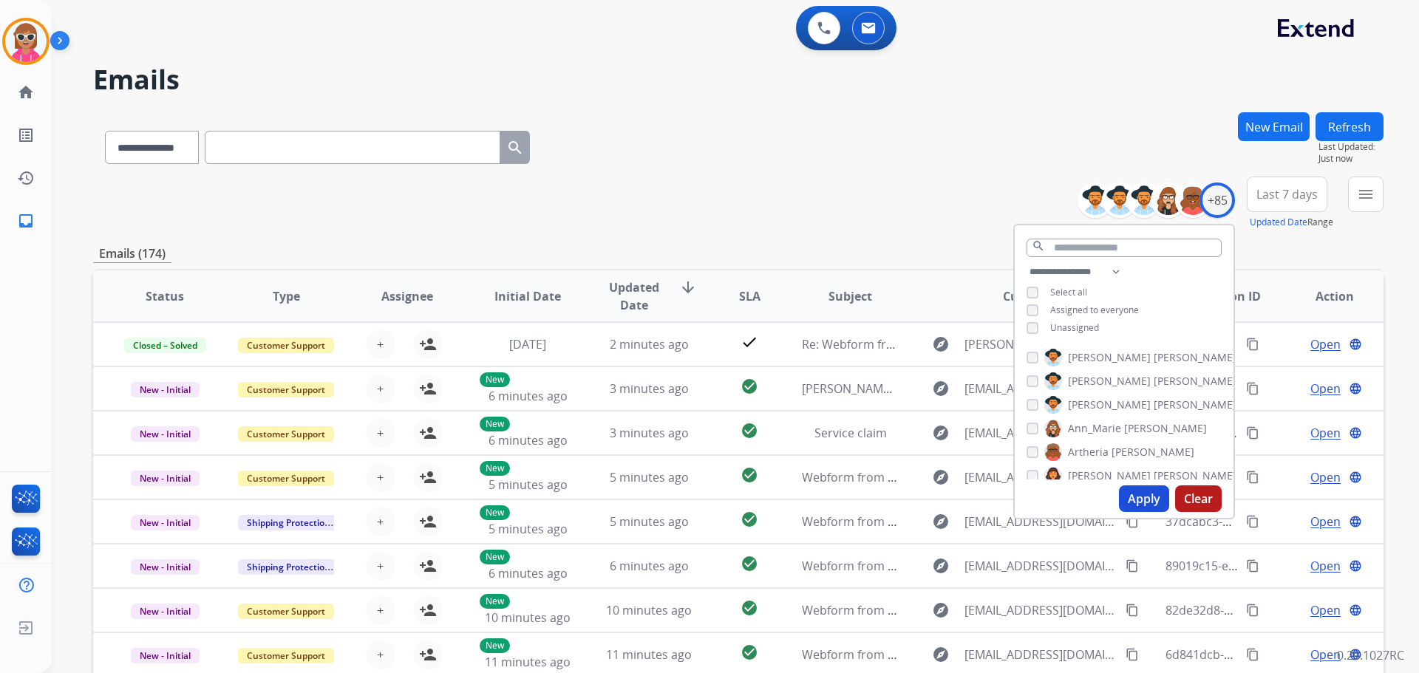
click at [1150, 287] on div "**********" at bounding box center [1124, 301] width 219 height 77
click at [617, 189] on div "**********" at bounding box center [738, 203] width 1291 height 53
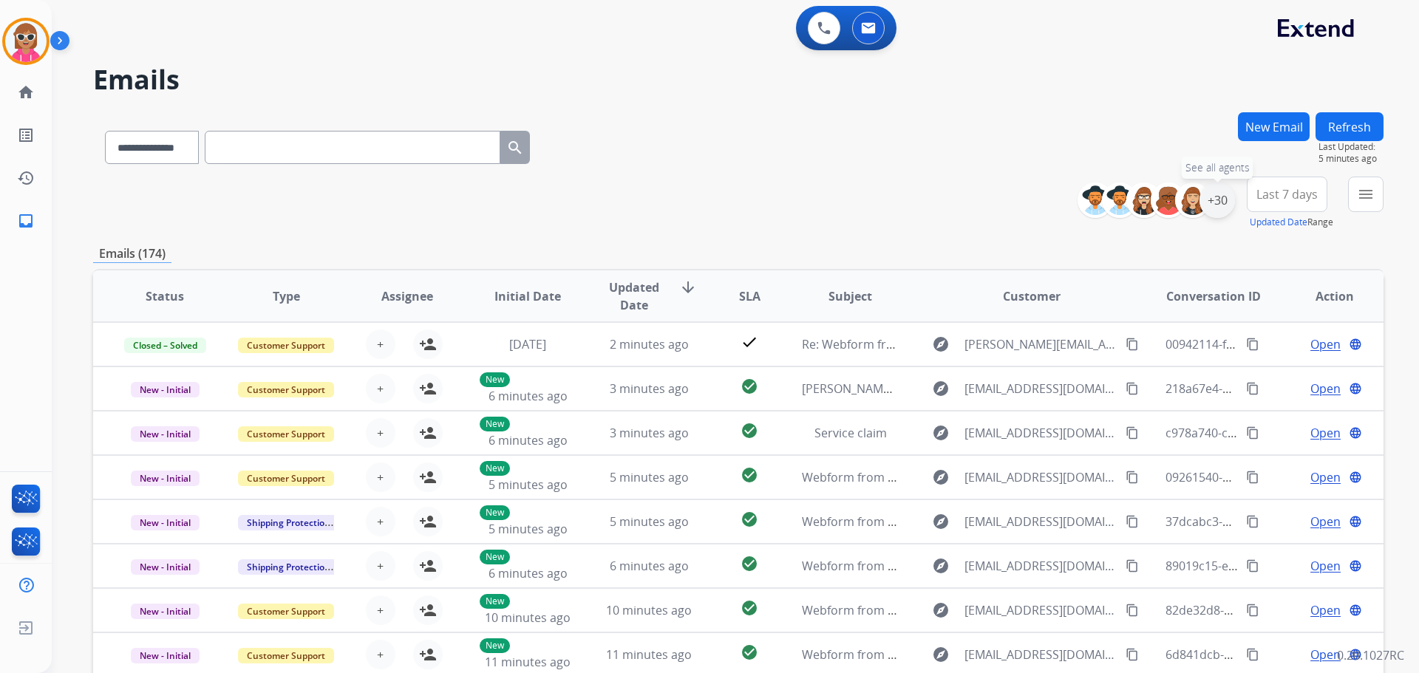
click at [1219, 197] on div "+30" at bounding box center [1217, 200] width 35 height 35
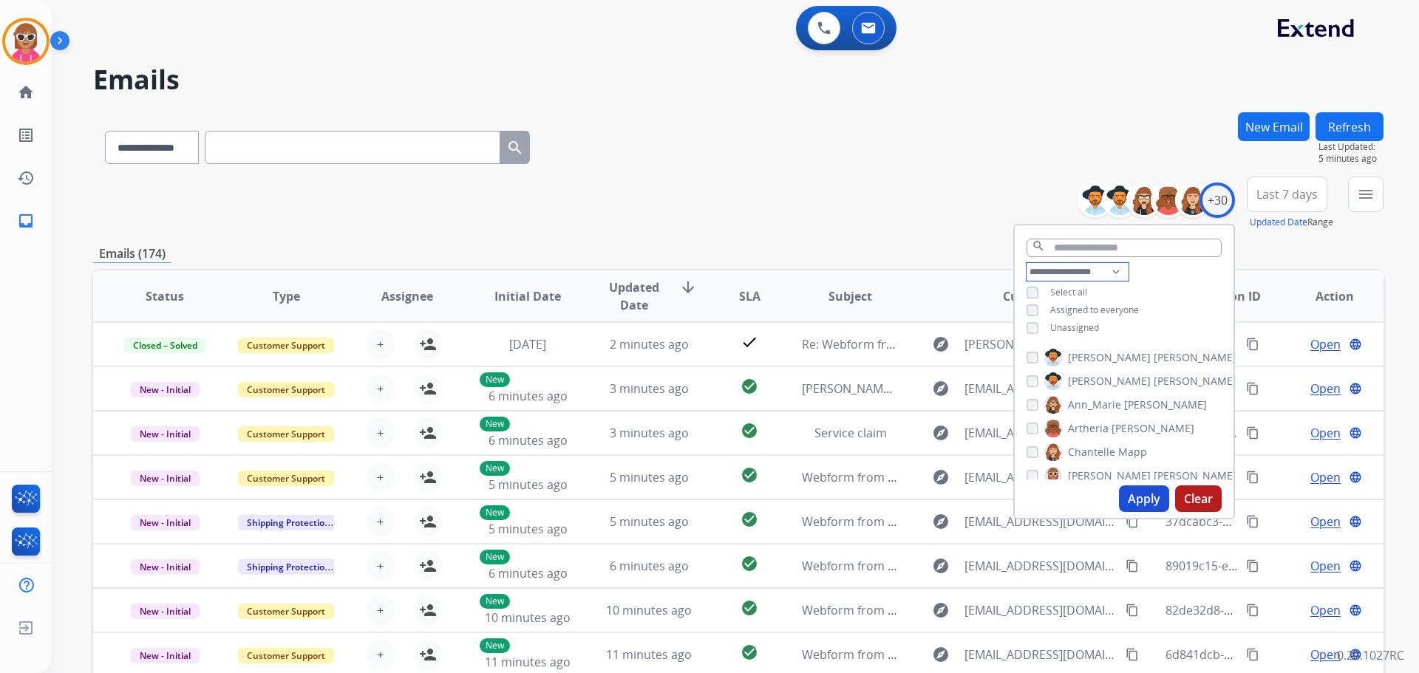
click at [1083, 274] on select "**********" at bounding box center [1078, 272] width 102 height 18
click at [1150, 279] on div "**********" at bounding box center [1124, 301] width 219 height 77
click at [1154, 356] on span "[PERSON_NAME]" at bounding box center [1195, 357] width 83 height 15
click at [1127, 500] on button "Apply" at bounding box center [1144, 499] width 50 height 27
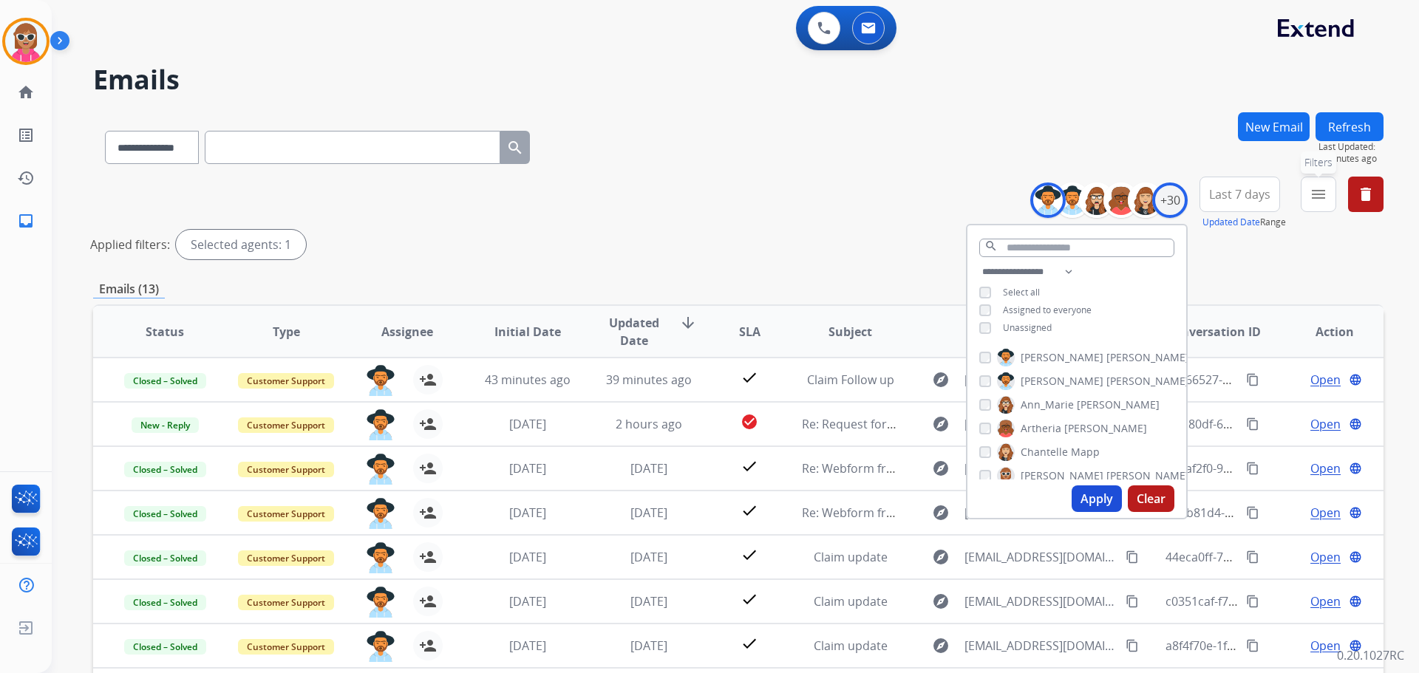
click at [1303, 200] on button "menu Filters" at bounding box center [1318, 194] width 35 height 35
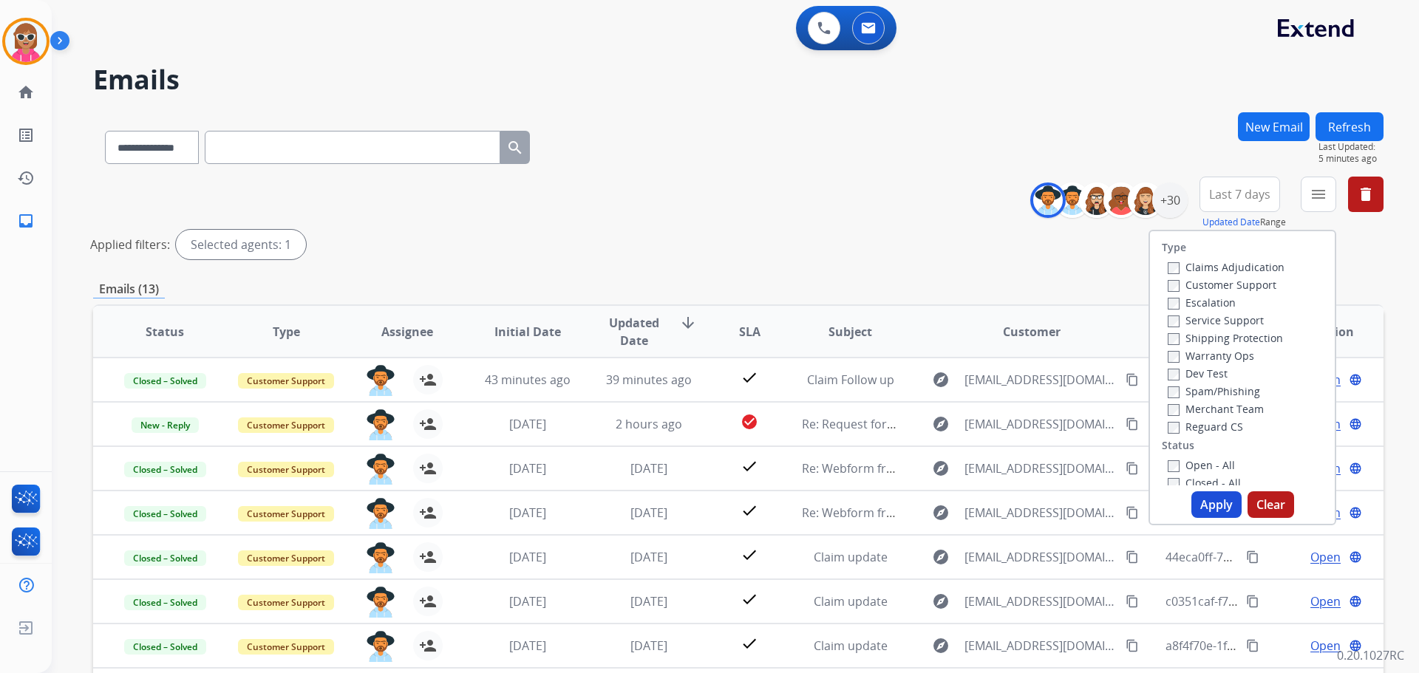
click at [1237, 191] on span "Last 7 days" at bounding box center [1239, 194] width 61 height 6
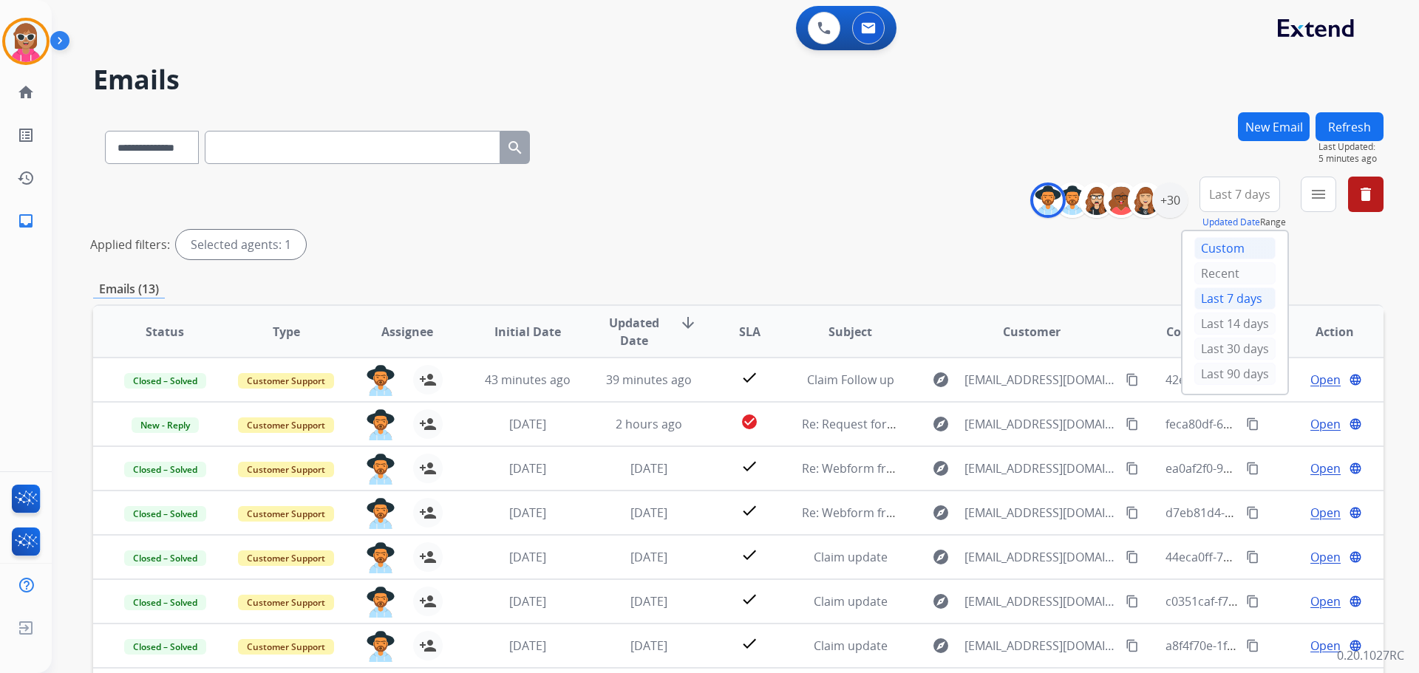
click at [1213, 250] on div "Custom" at bounding box center [1235, 248] width 81 height 22
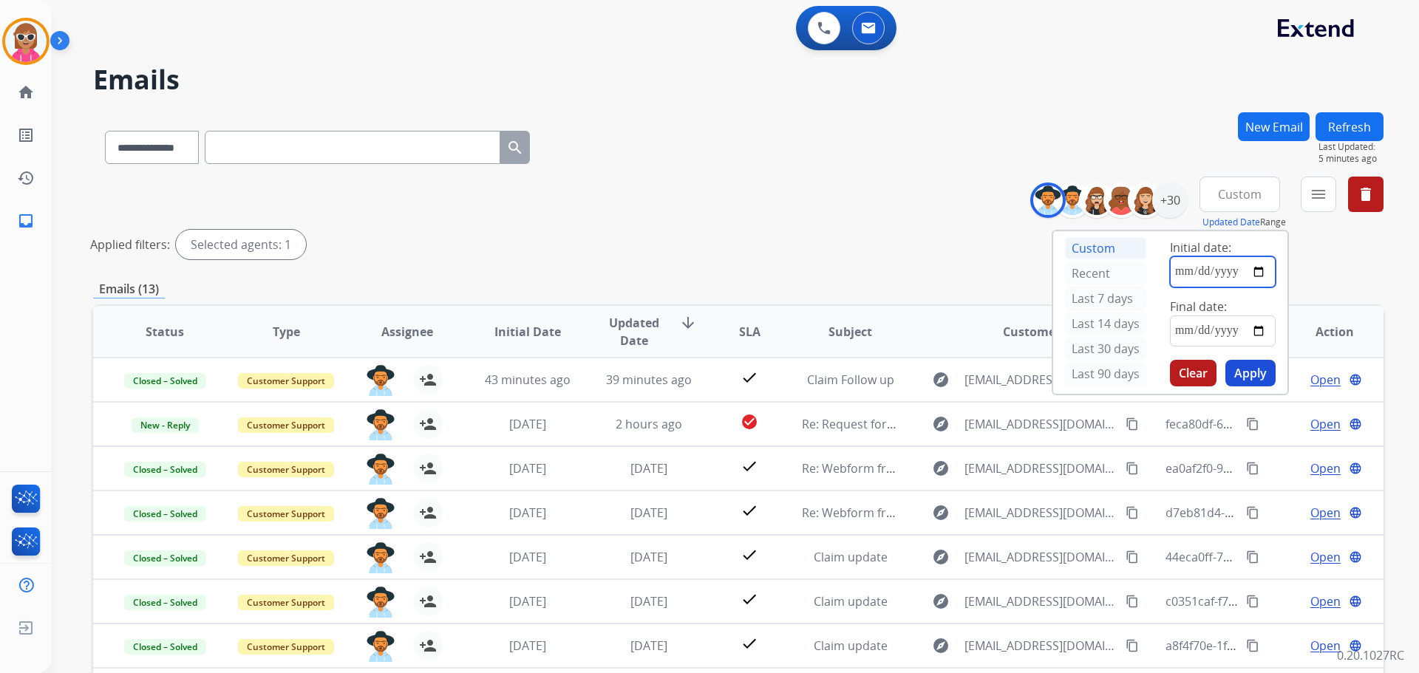
drag, startPoint x: 1254, startPoint y: 268, endPoint x: 1265, endPoint y: 276, distance: 13.3
click at [1254, 269] on input "date" at bounding box center [1223, 272] width 106 height 31
type input "**********"
drag, startPoint x: 1265, startPoint y: 317, endPoint x: 1259, endPoint y: 330, distance: 14.6
click at [1260, 328] on input "date" at bounding box center [1223, 331] width 106 height 31
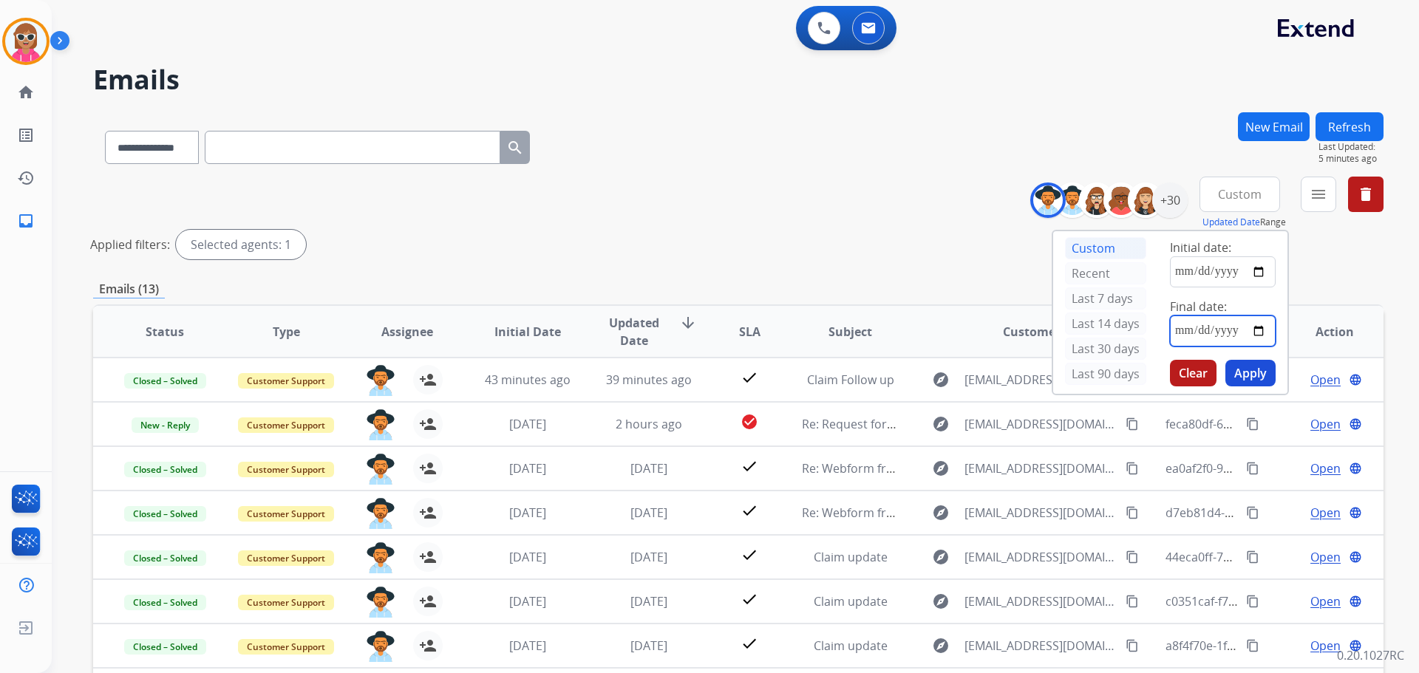
click at [1258, 333] on input "date" at bounding box center [1223, 331] width 106 height 31
type input "**********"
click at [1247, 366] on button "Apply" at bounding box center [1251, 373] width 50 height 27
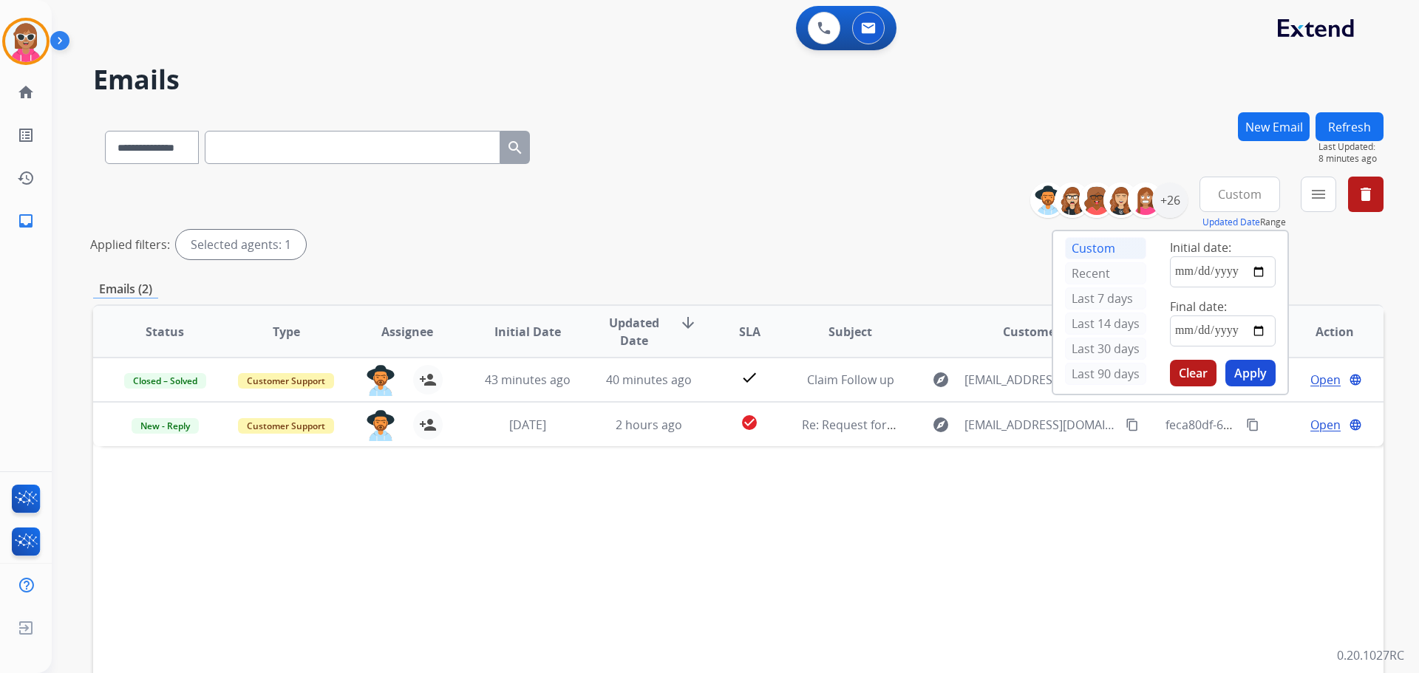
click at [1315, 199] on mat-icon "menu" at bounding box center [1319, 195] width 18 height 18
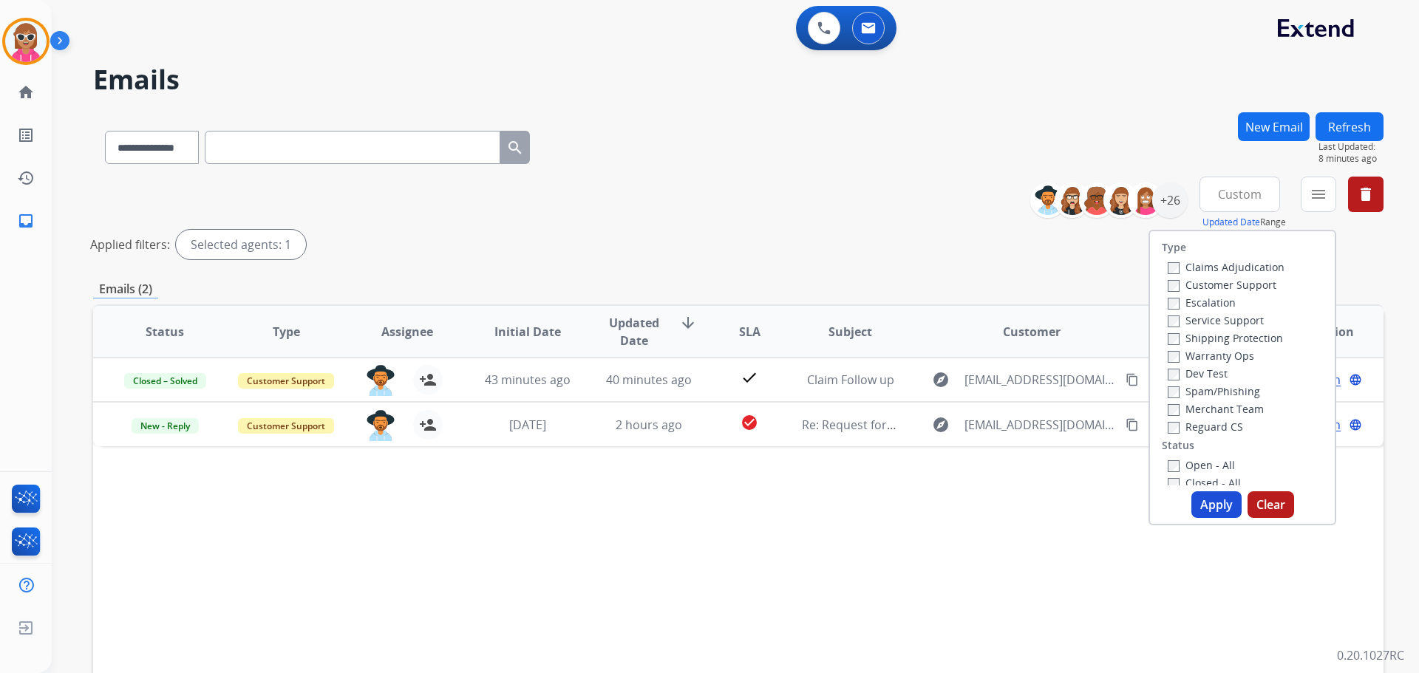
click at [1214, 285] on label "Customer Support" at bounding box center [1222, 285] width 109 height 14
click at [1231, 339] on label "Shipping Protection" at bounding box center [1225, 338] width 115 height 14
drag, startPoint x: 1215, startPoint y: 425, endPoint x: 1216, endPoint y: 465, distance: 39.9
click at [1214, 425] on label "Reguard CS" at bounding box center [1205, 427] width 75 height 14
click at [1211, 482] on label "Closed - All" at bounding box center [1204, 483] width 73 height 14
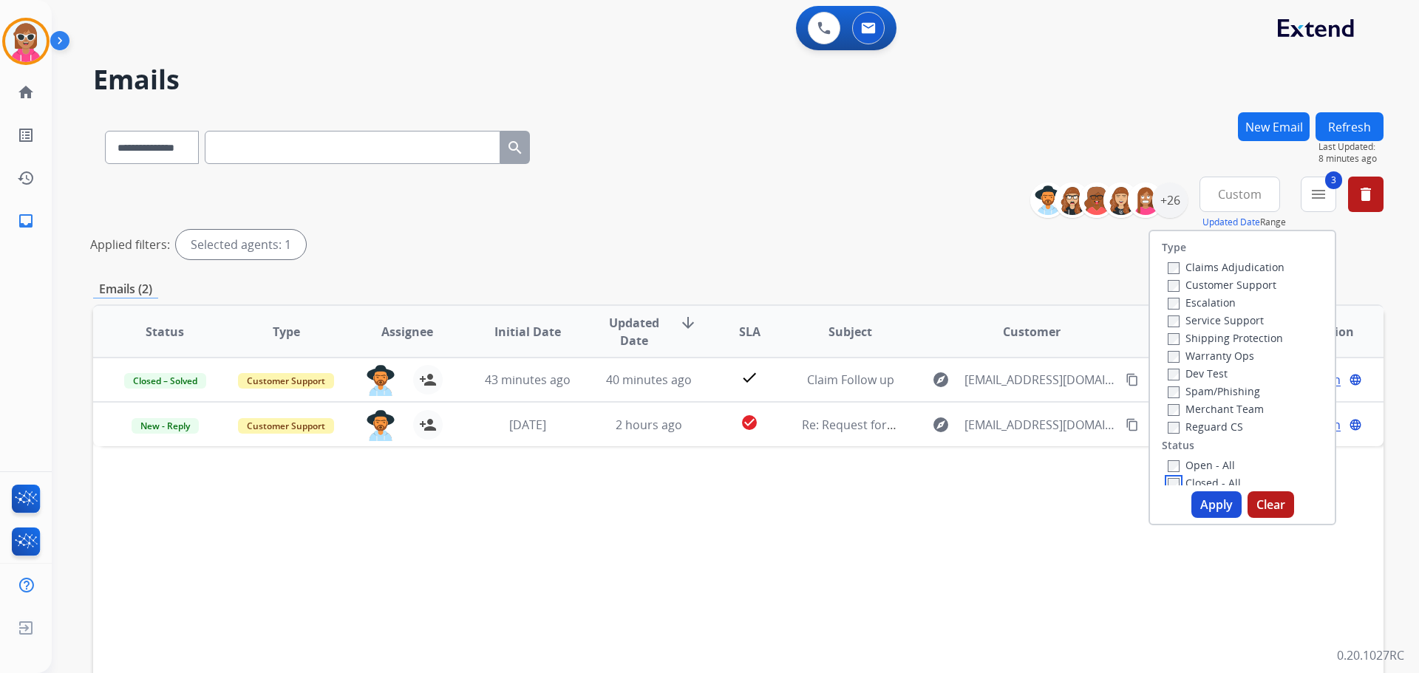
scroll to position [4, 0]
click at [1213, 515] on button "Apply" at bounding box center [1217, 505] width 50 height 27
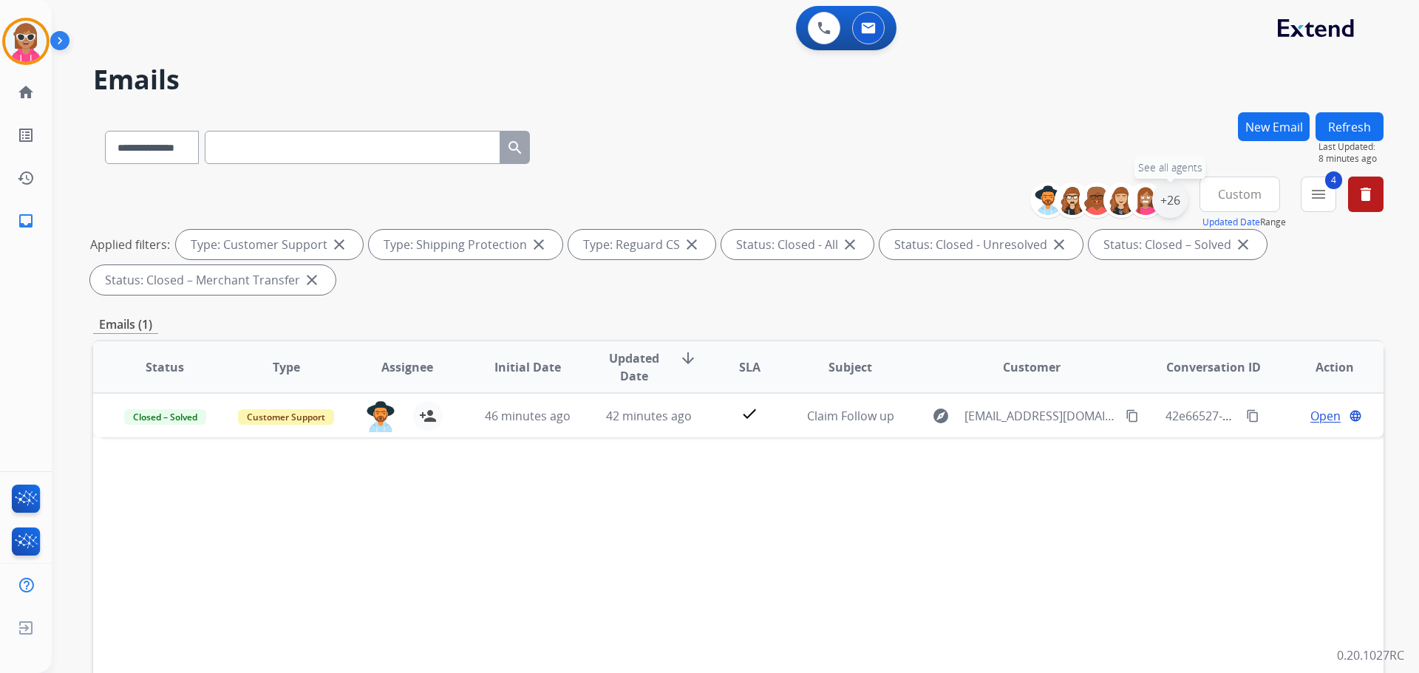
click at [1172, 198] on div "+26" at bounding box center [1169, 200] width 35 height 35
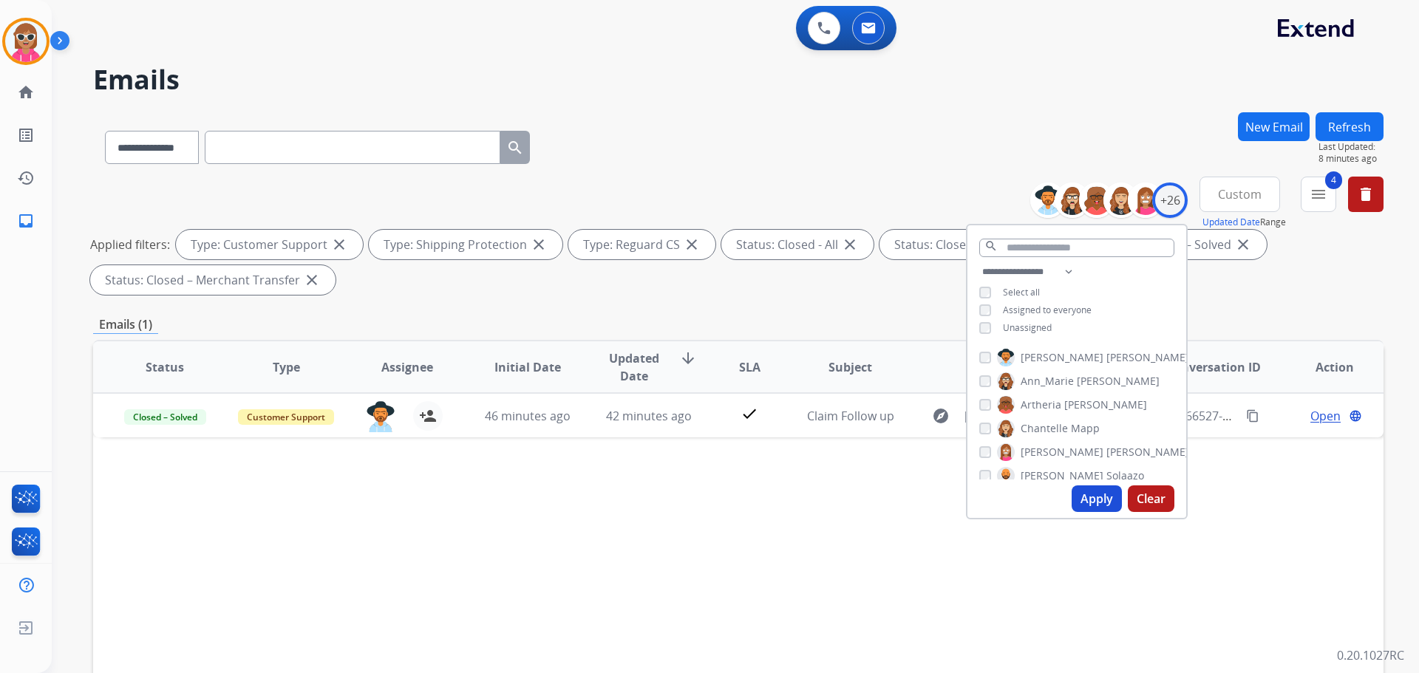
click at [1107, 355] on span "[PERSON_NAME]" at bounding box center [1148, 357] width 83 height 15
click at [1087, 498] on button "Apply" at bounding box center [1097, 499] width 50 height 27
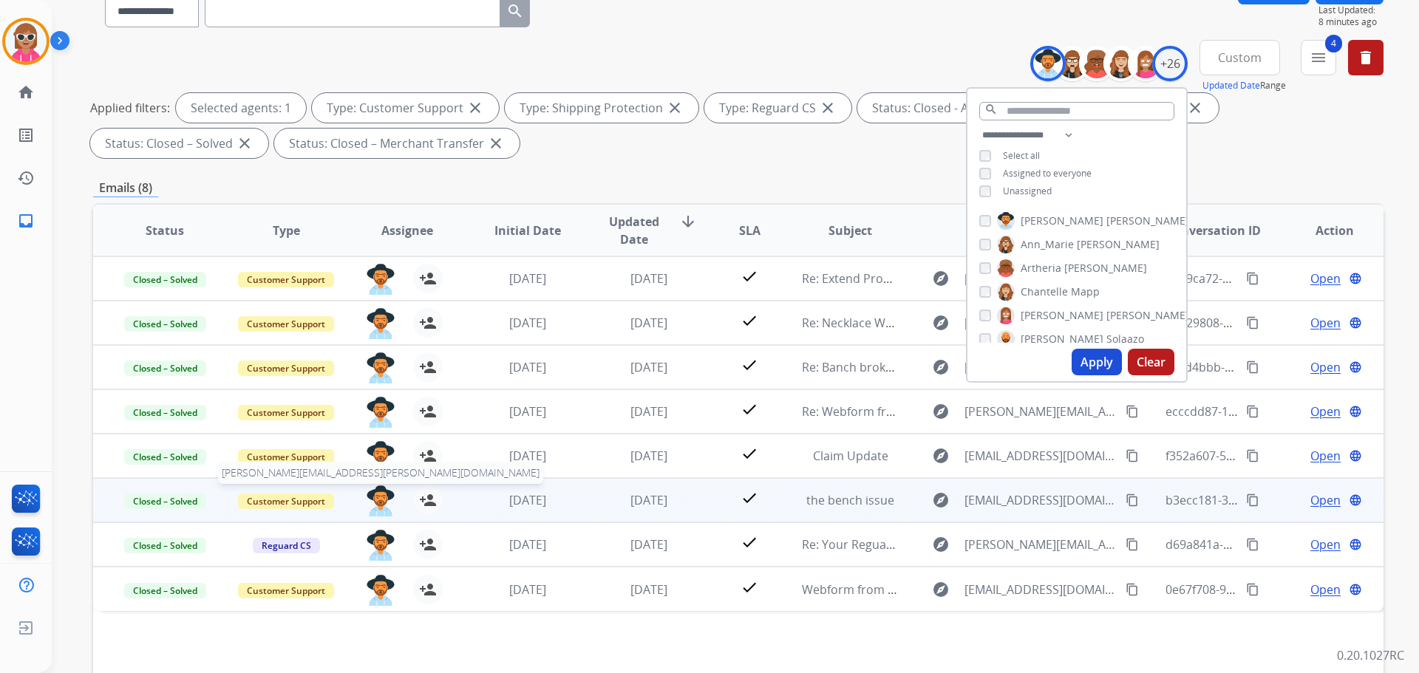
scroll to position [239, 0]
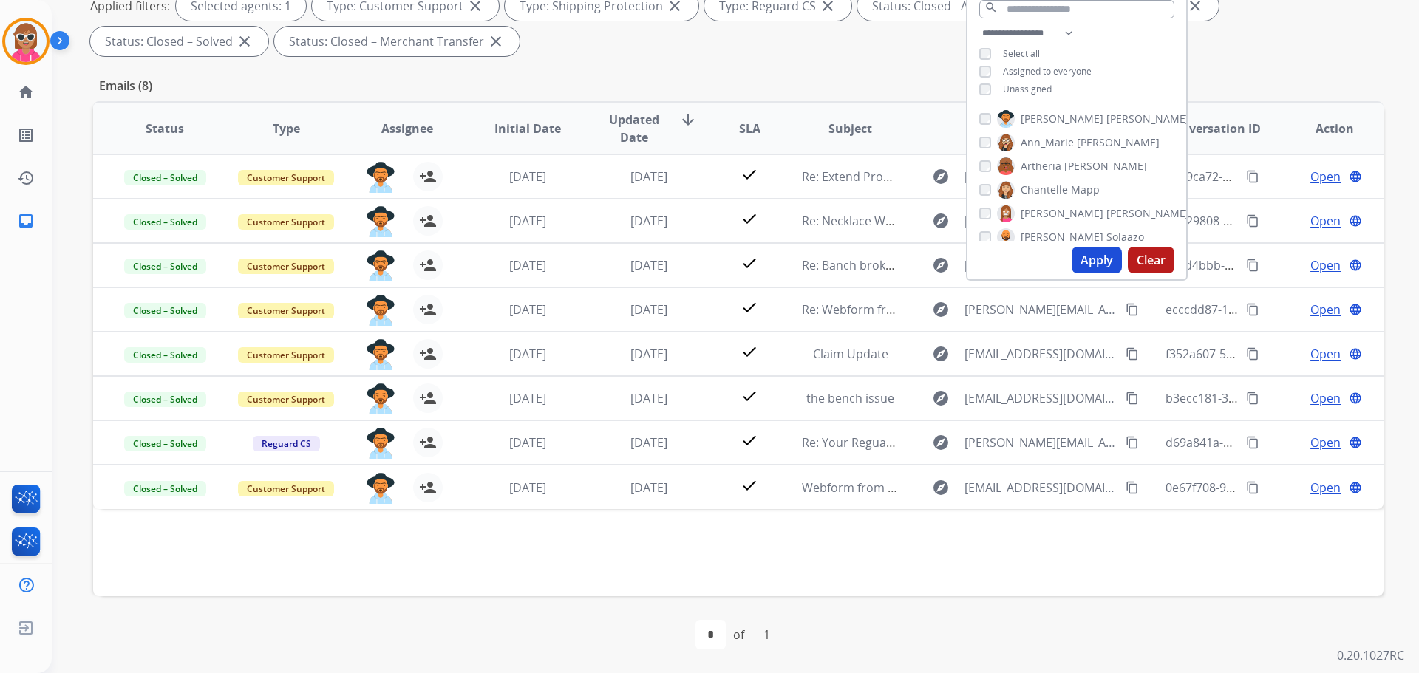
click at [1070, 126] on label "[PERSON_NAME]" at bounding box center [1093, 119] width 192 height 18
click at [1070, 144] on span "Ann_Marie" at bounding box center [1047, 142] width 53 height 15
click at [1090, 246] on div "Apply Clear" at bounding box center [1077, 260] width 219 height 38
click at [1092, 252] on button "Apply" at bounding box center [1097, 260] width 50 height 27
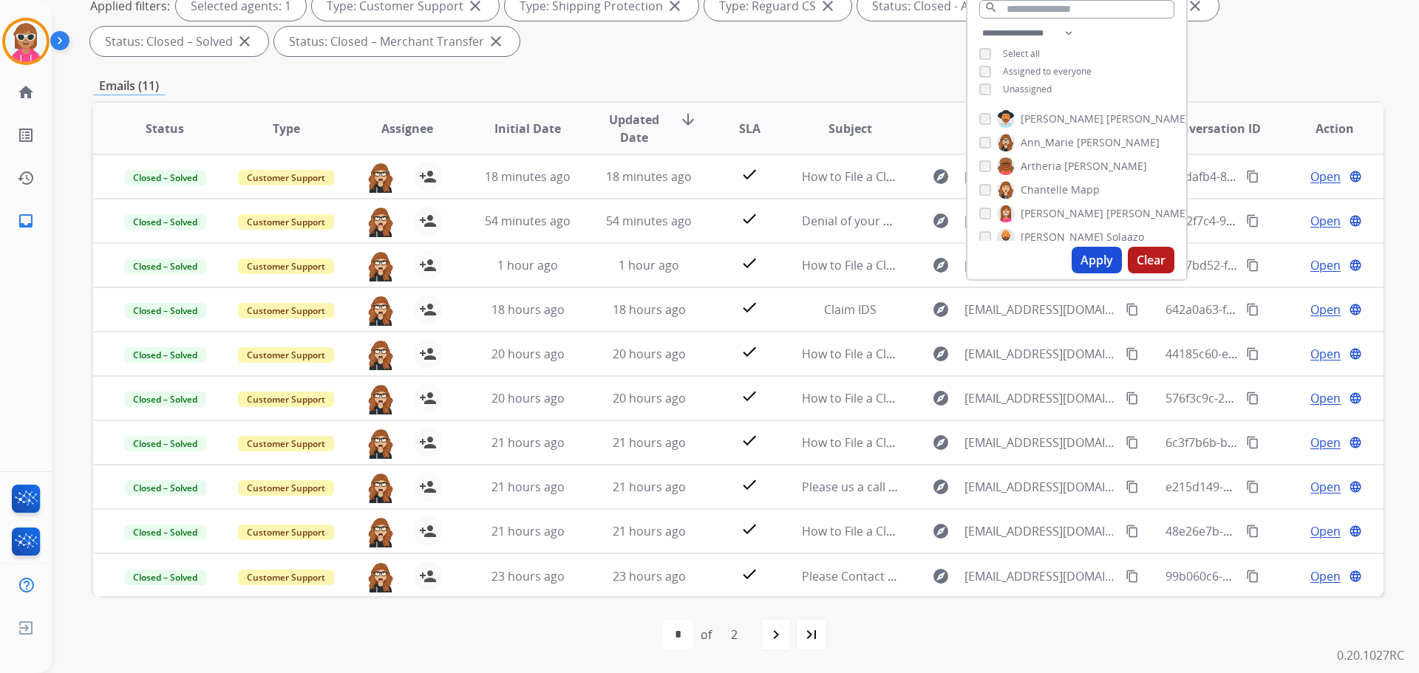
click at [1055, 144] on span "Ann_Marie" at bounding box center [1047, 142] width 53 height 15
click at [1049, 189] on span "Chantelle" at bounding box center [1044, 190] width 47 height 15
click at [1093, 253] on button "Apply" at bounding box center [1097, 260] width 50 height 27
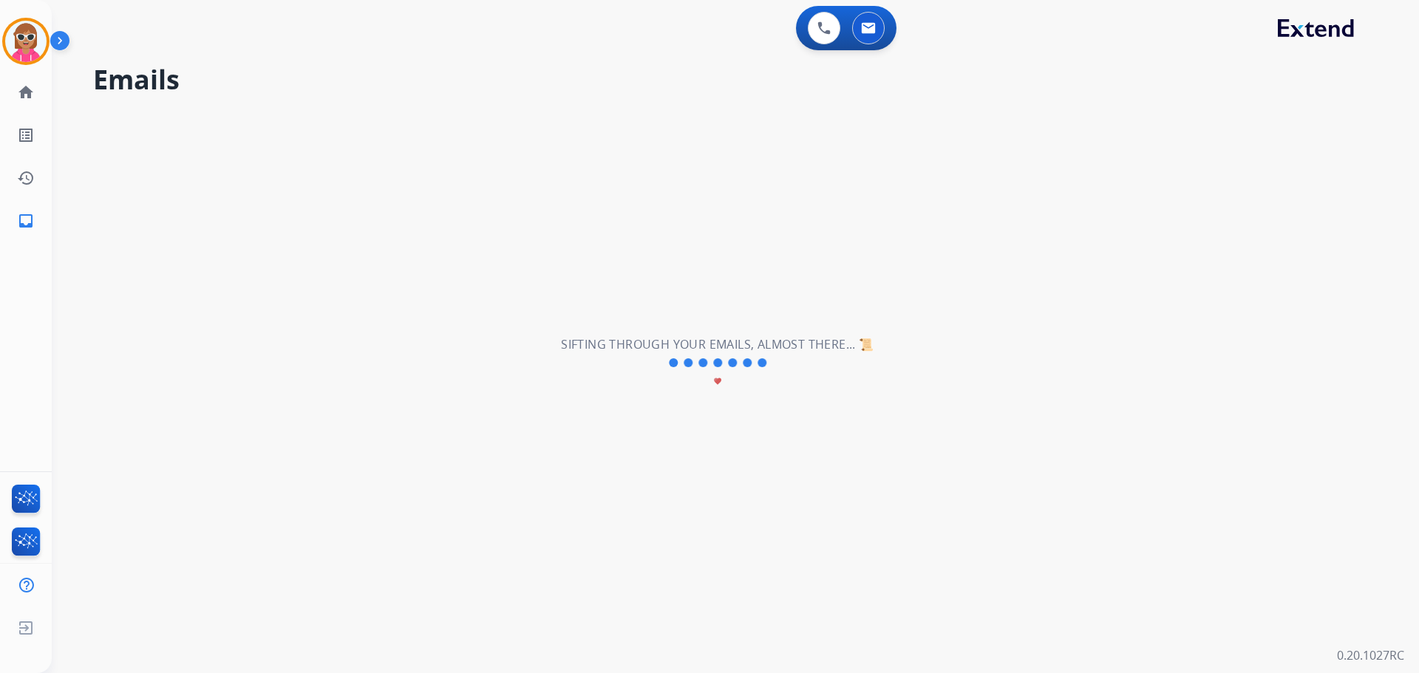
scroll to position [0, 0]
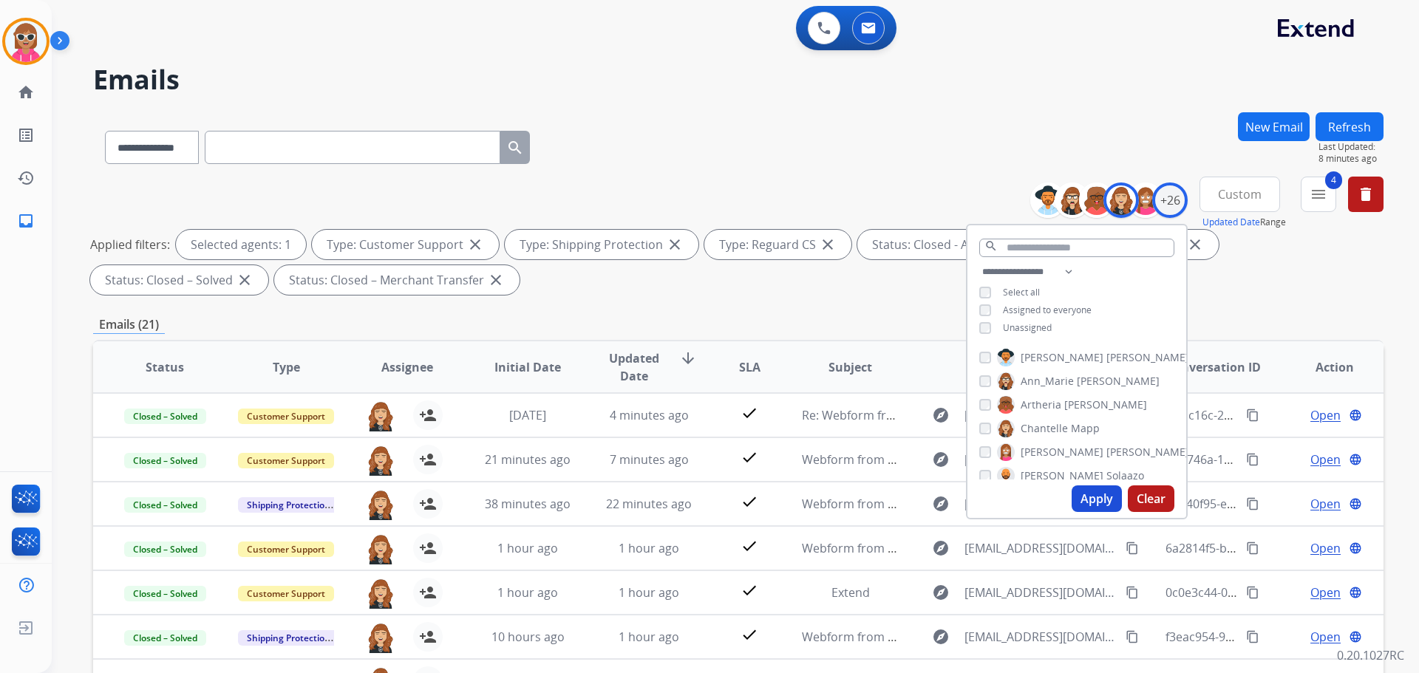
drag, startPoint x: 648, startPoint y: 327, endPoint x: 650, endPoint y: 338, distance: 10.6
click at [648, 333] on div "Emails (21)" at bounding box center [738, 325] width 1291 height 18
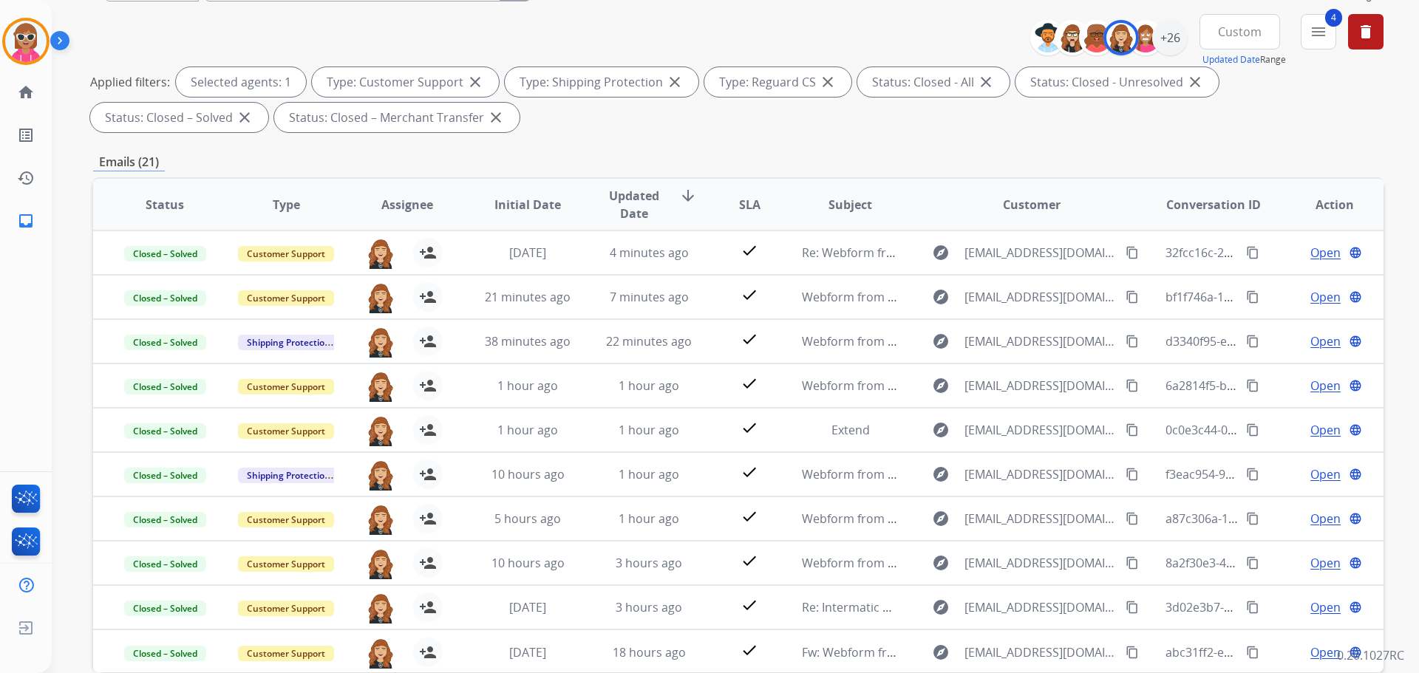
scroll to position [91, 0]
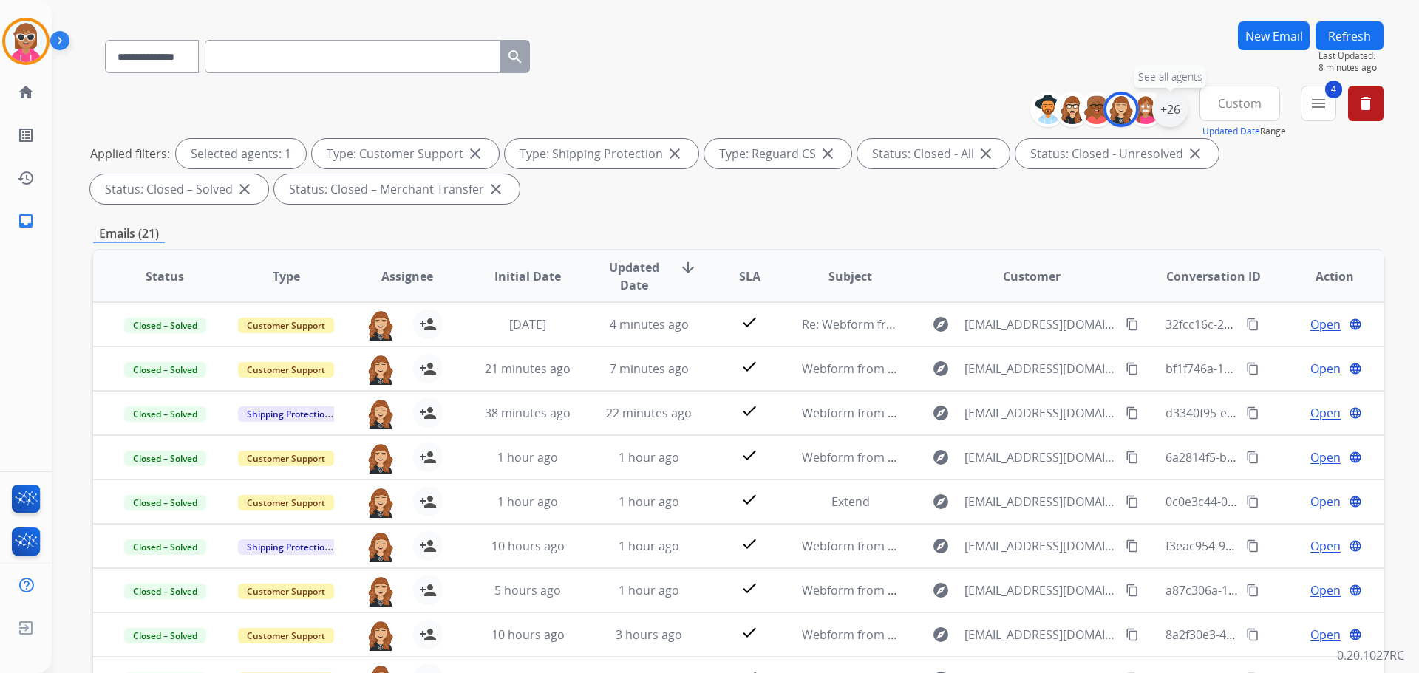
click at [1174, 111] on div "+26" at bounding box center [1169, 109] width 35 height 35
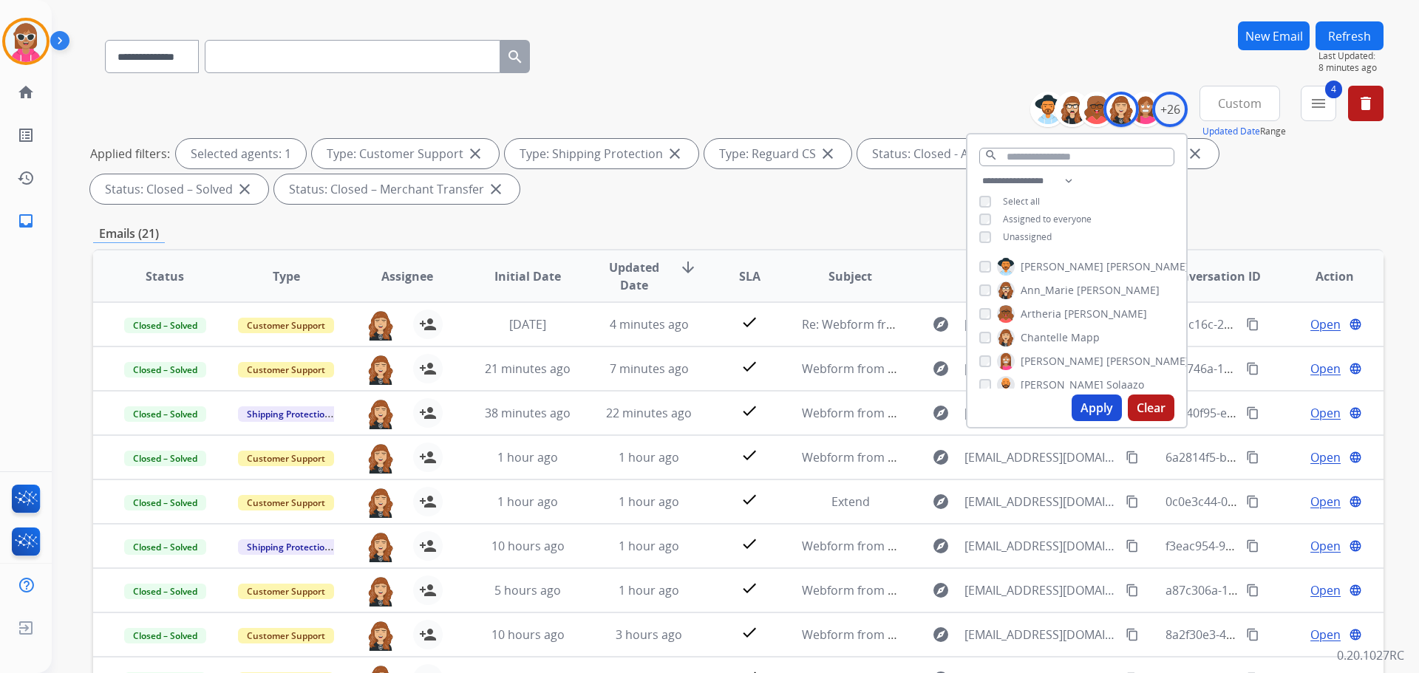
drag, startPoint x: 1060, startPoint y: 336, endPoint x: 1062, endPoint y: 354, distance: 17.9
click at [1060, 340] on span "Chantelle" at bounding box center [1044, 337] width 47 height 15
drag, startPoint x: 1062, startPoint y: 356, endPoint x: 1062, endPoint y: 366, distance: 10.3
click at [1062, 361] on span "[PERSON_NAME]" at bounding box center [1062, 361] width 83 height 15
click at [1093, 401] on button "Apply" at bounding box center [1097, 408] width 50 height 27
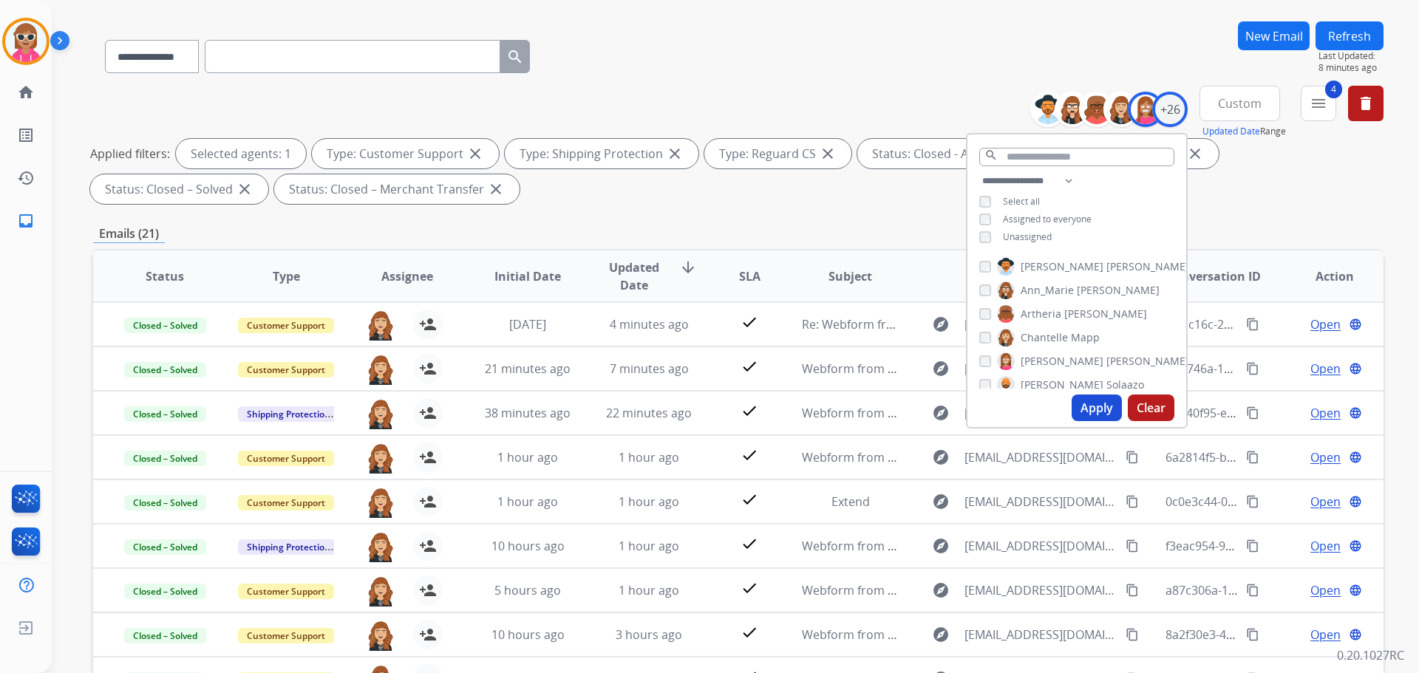
scroll to position [0, 0]
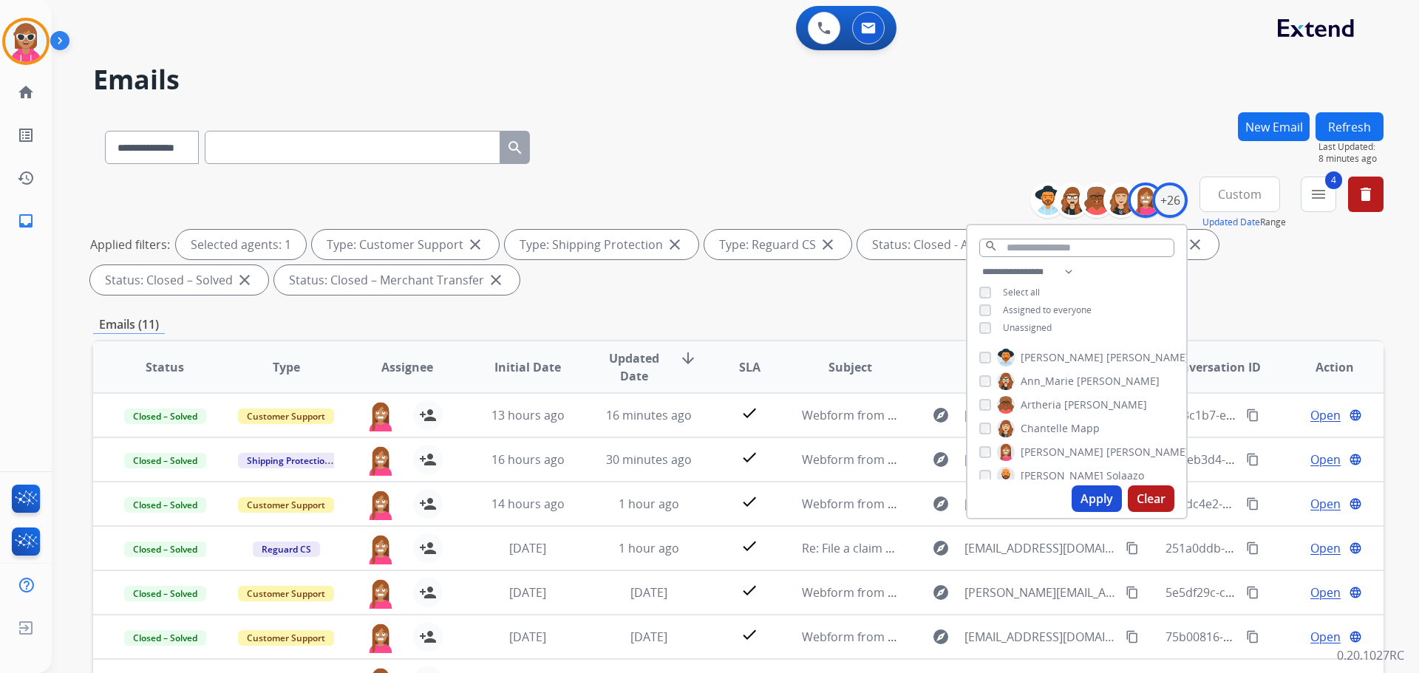
drag, startPoint x: 651, startPoint y: 324, endPoint x: 670, endPoint y: 333, distance: 21.2
click at [649, 337] on div "**********" at bounding box center [738, 512] width 1291 height 800
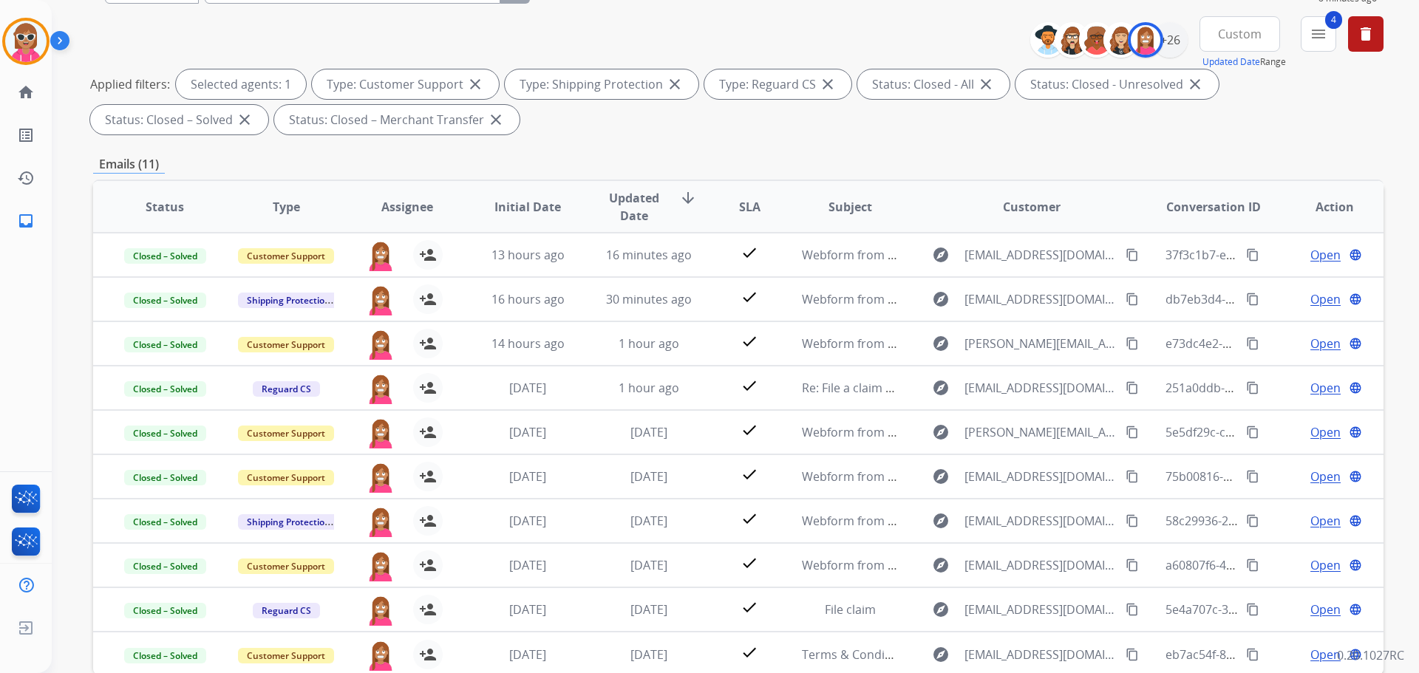
scroll to position [17, 0]
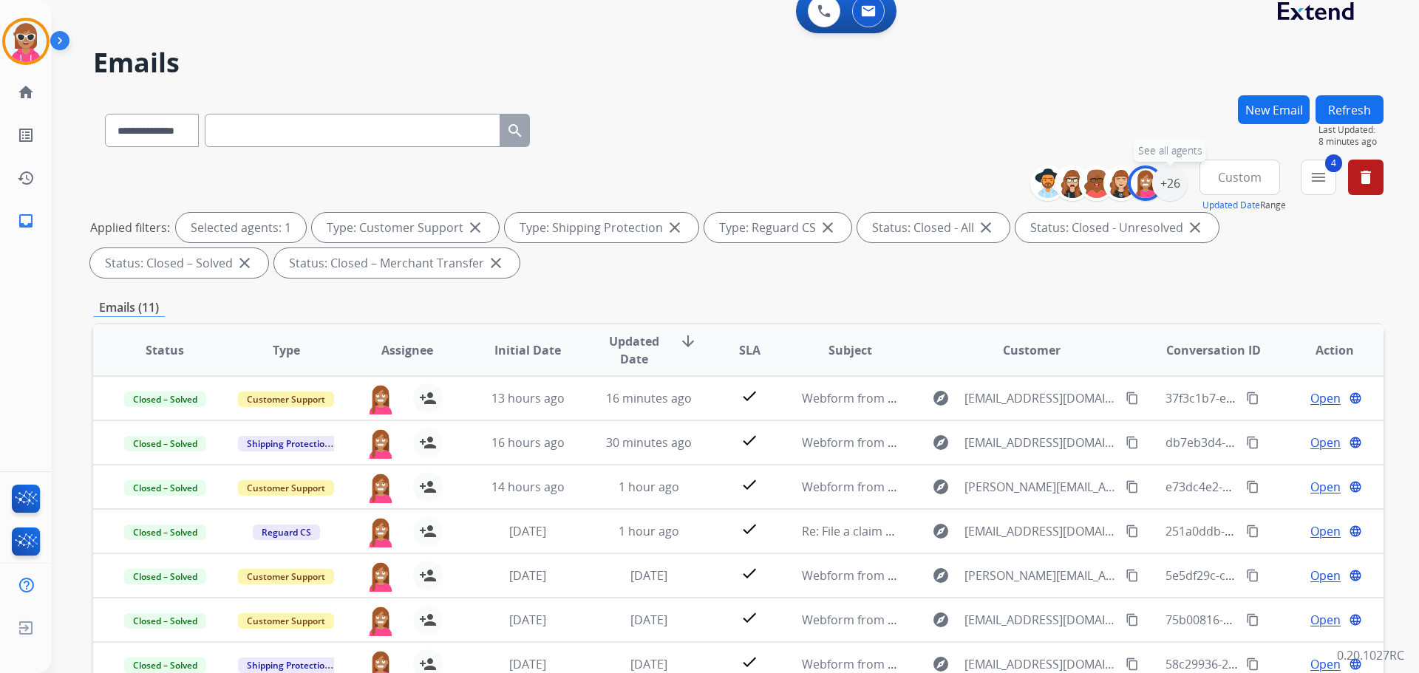
drag, startPoint x: 1179, startPoint y: 194, endPoint x: 1181, endPoint y: 219, distance: 25.2
click at [1180, 206] on div "**********" at bounding box center [1115, 183] width 146 height 47
click at [1168, 180] on div "+26" at bounding box center [1169, 183] width 35 height 35
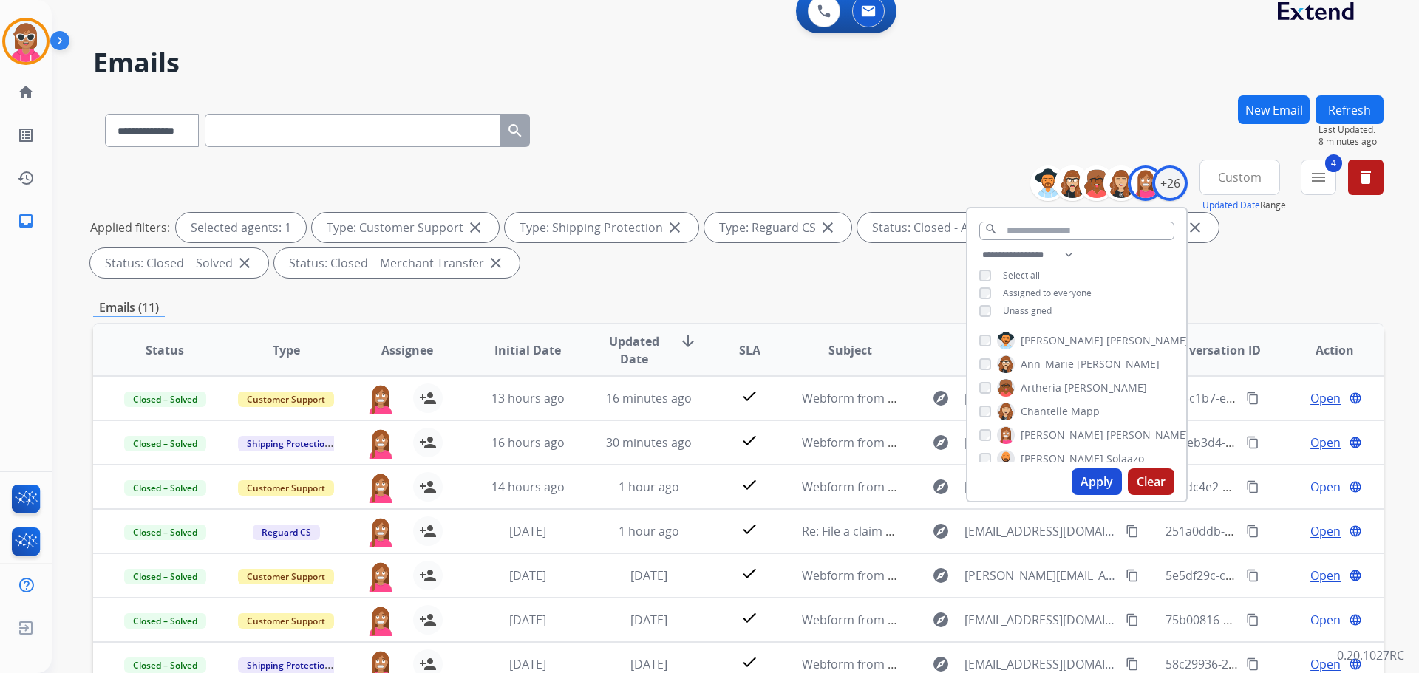
click at [1030, 432] on span "[PERSON_NAME]" at bounding box center [1062, 435] width 83 height 15
drag, startPoint x: 1044, startPoint y: 454, endPoint x: 1050, endPoint y: 458, distance: 8.0
click at [1107, 455] on span "Solaazo" at bounding box center [1126, 459] width 38 height 15
click at [1086, 476] on button "Apply" at bounding box center [1097, 482] width 50 height 27
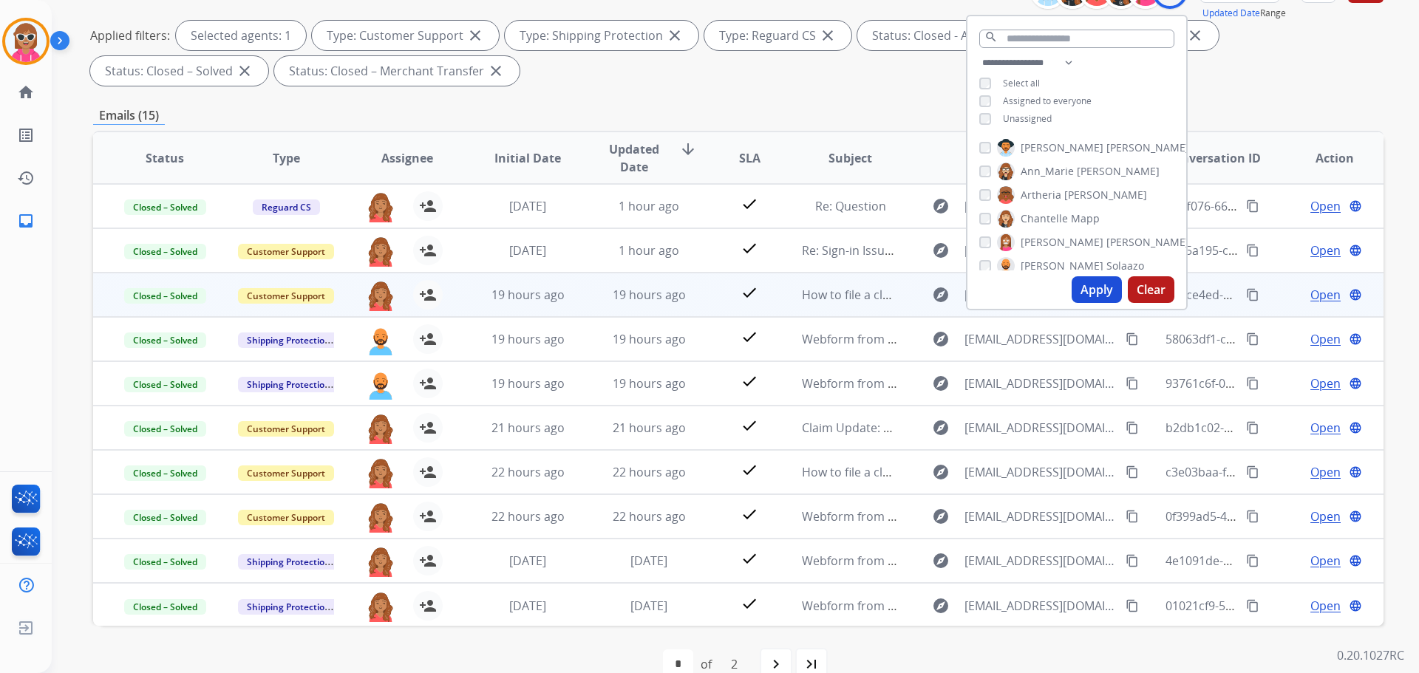
scroll to position [222, 0]
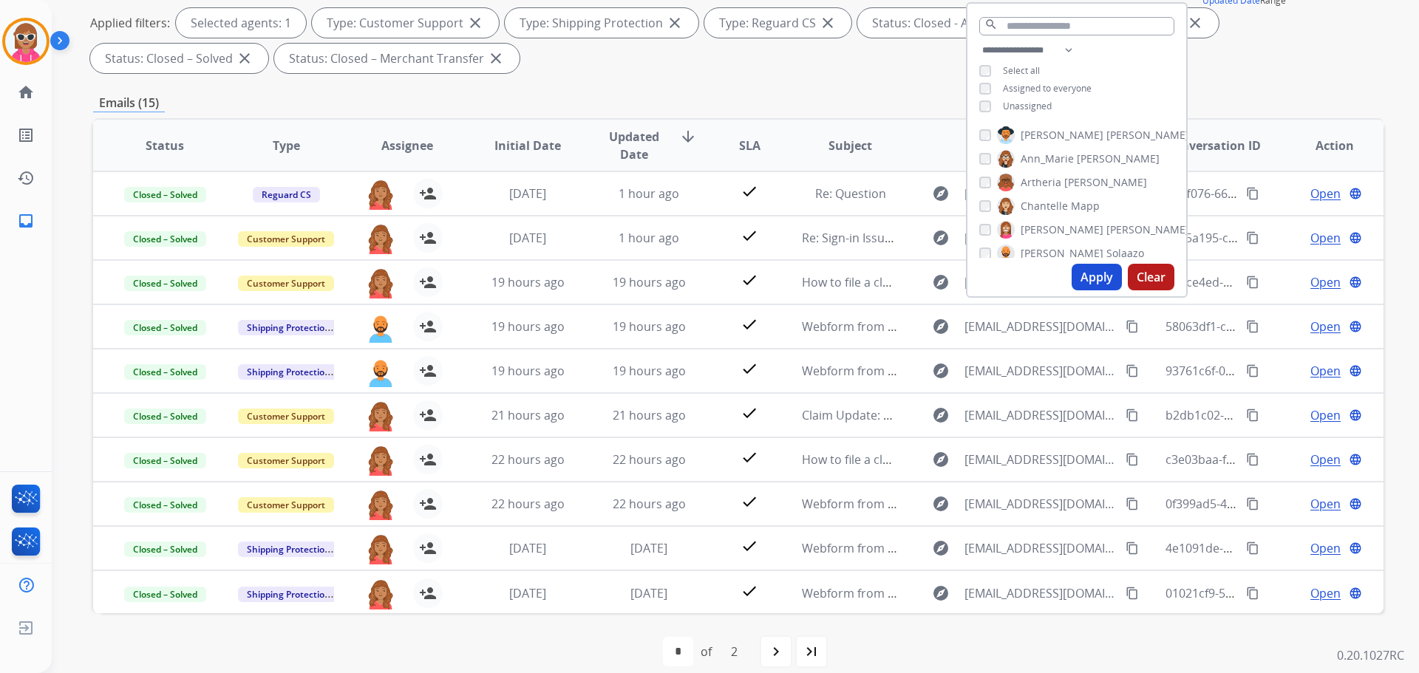
click at [1036, 252] on span "[PERSON_NAME]" at bounding box center [1062, 253] width 83 height 15
click at [761, 81] on div "**********" at bounding box center [738, 291] width 1291 height 800
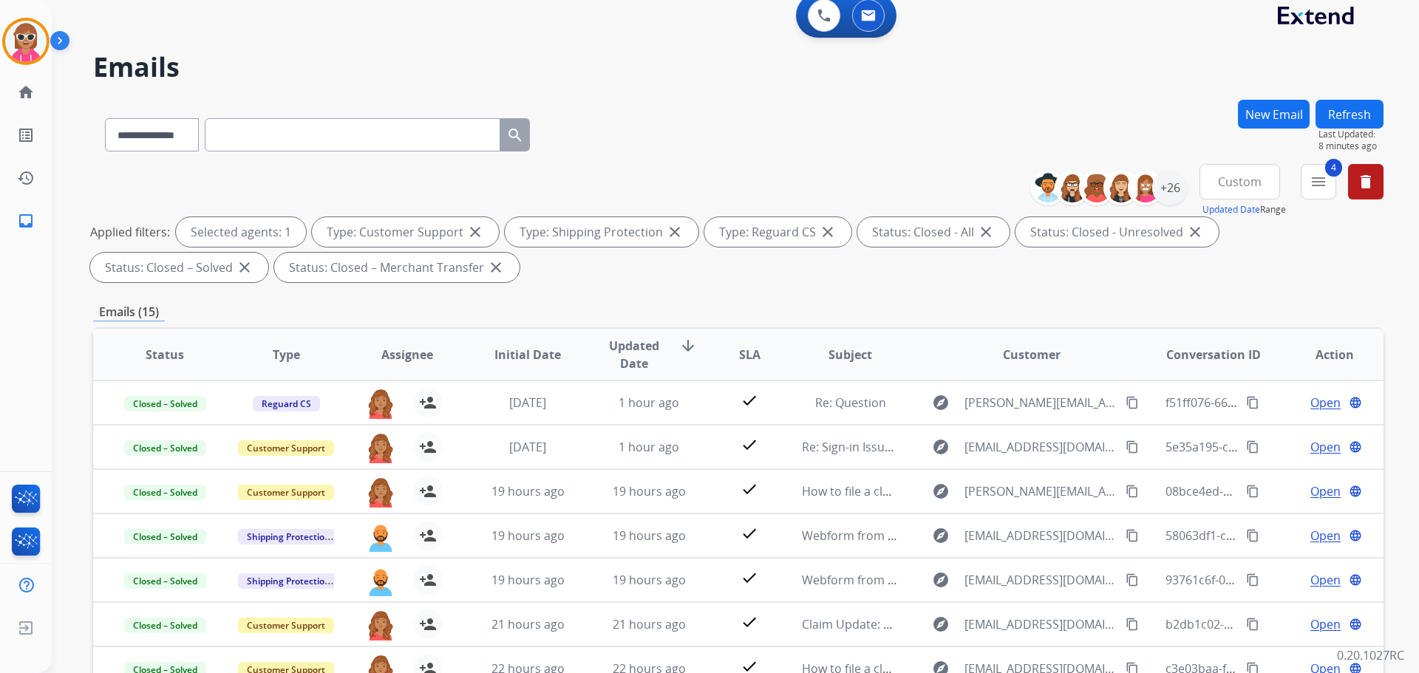
scroll to position [0, 0]
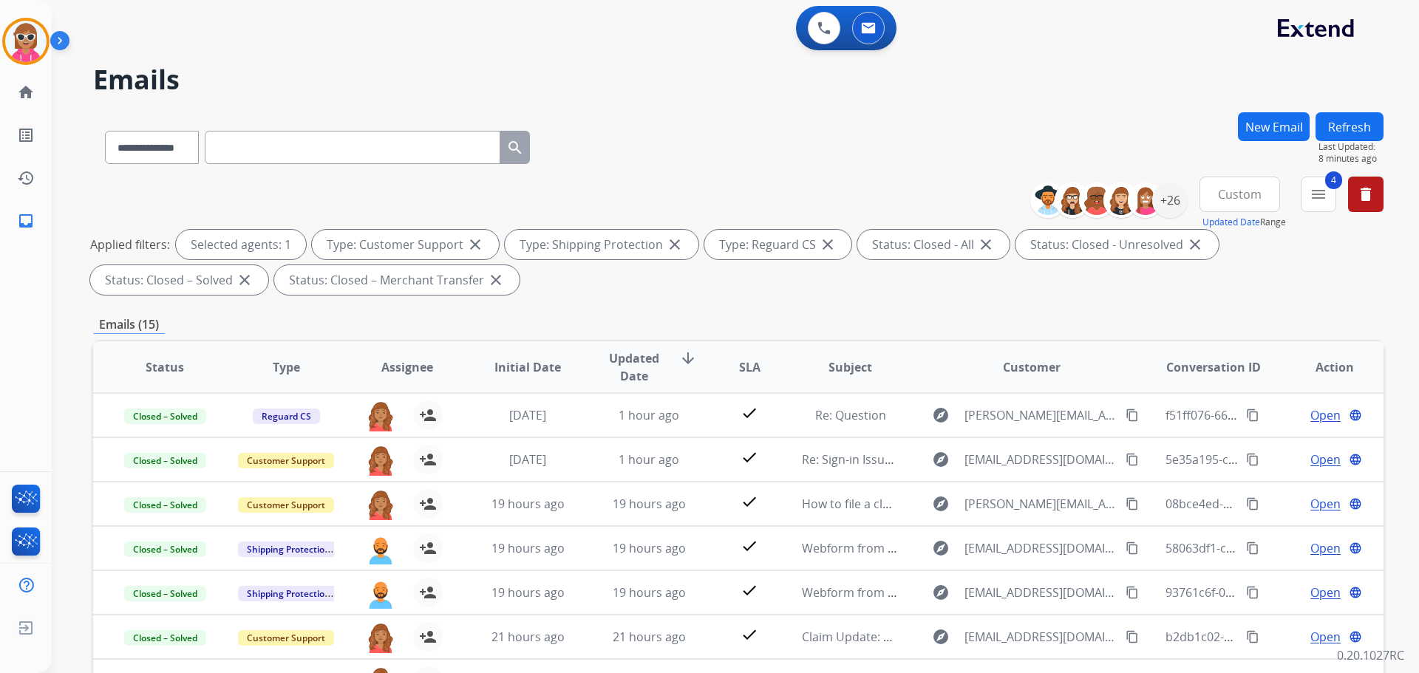
click at [1336, 118] on button "Refresh" at bounding box center [1350, 126] width 68 height 29
click at [1229, 197] on span "Custom" at bounding box center [1240, 194] width 44 height 6
click at [1209, 243] on div "Custom" at bounding box center [1235, 248] width 81 height 22
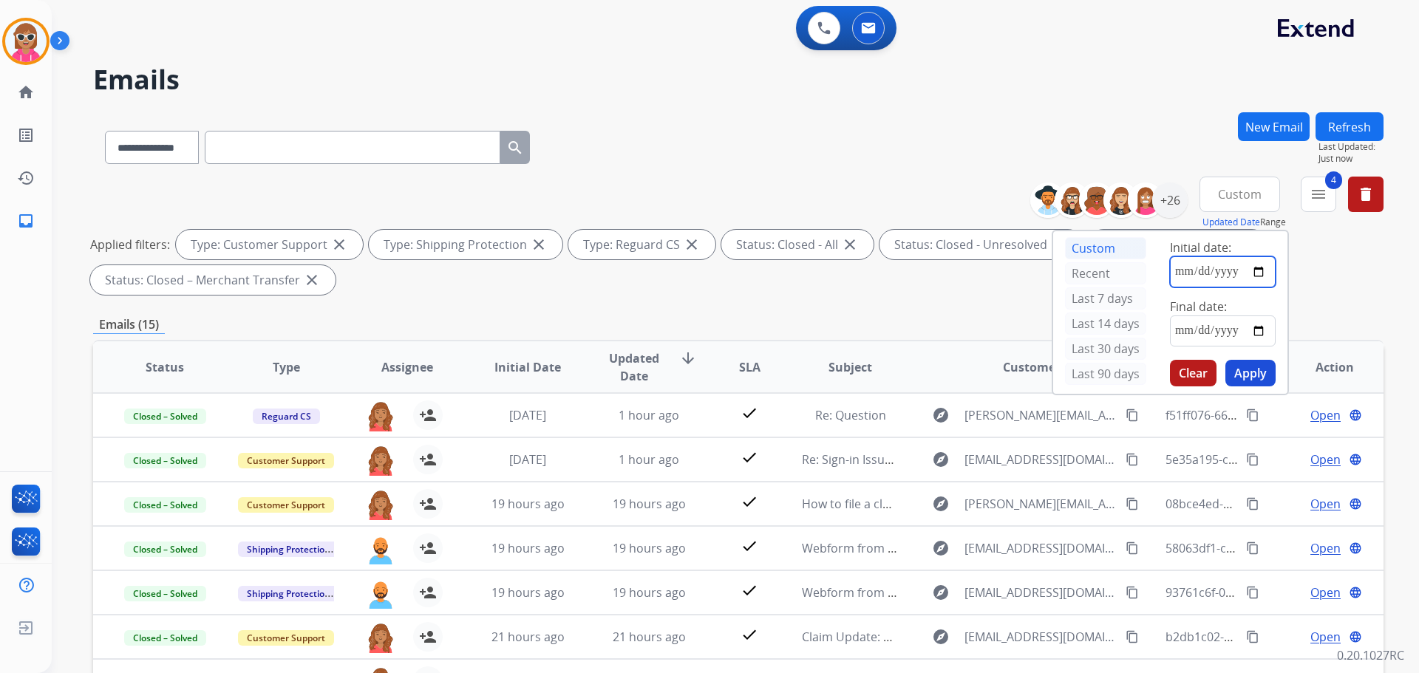
drag, startPoint x: 1254, startPoint y: 268, endPoint x: 1254, endPoint y: 284, distance: 16.3
click at [1254, 269] on input "date" at bounding box center [1223, 272] width 106 height 31
type input "**********"
click at [1255, 330] on input "date" at bounding box center [1223, 331] width 106 height 31
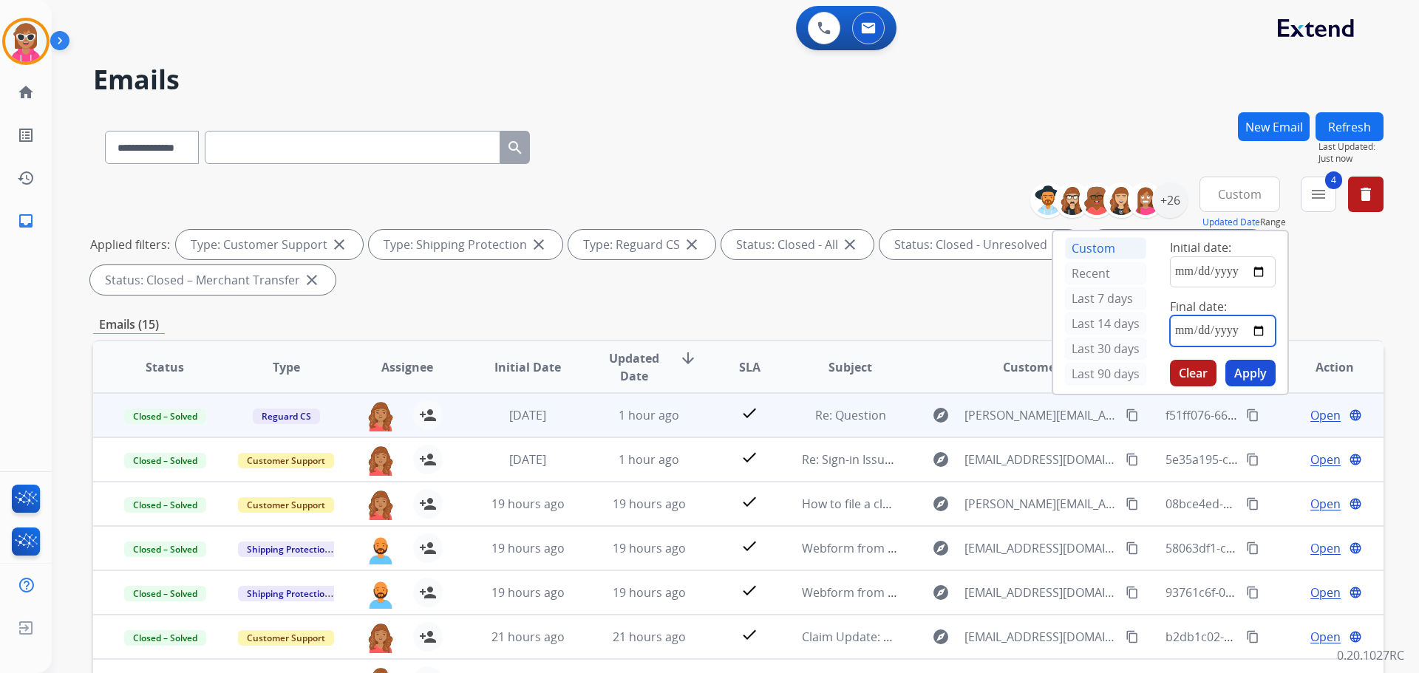
type input "**********"
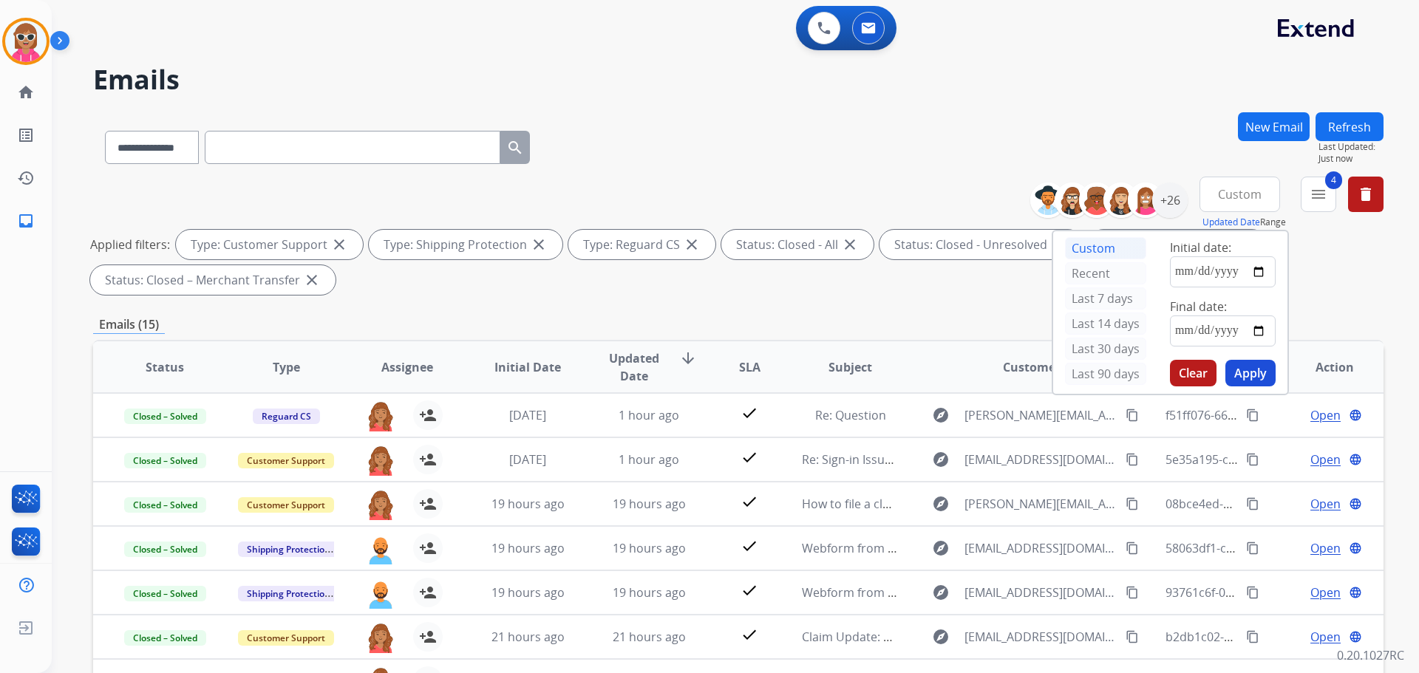
click at [1261, 373] on button "Apply" at bounding box center [1251, 373] width 50 height 27
click at [1169, 202] on div "+26" at bounding box center [1169, 200] width 35 height 35
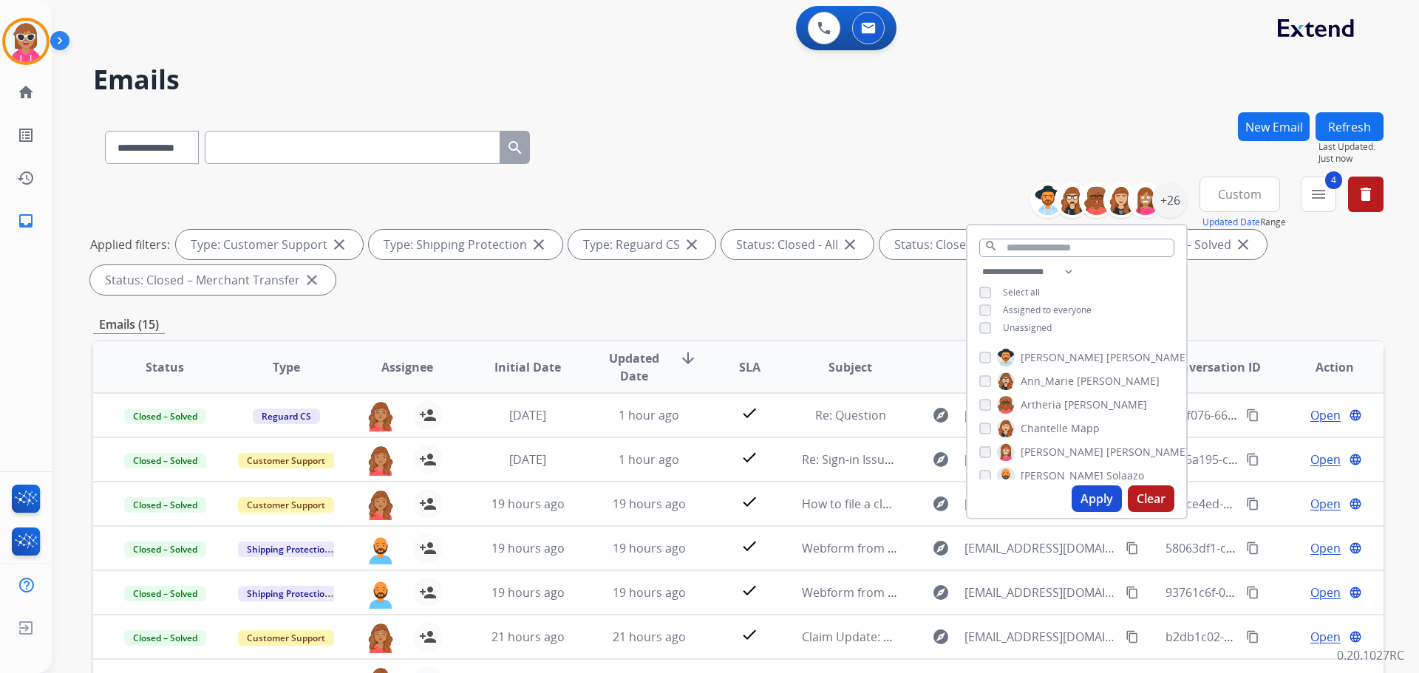
click at [1107, 475] on span "Solaazo" at bounding box center [1126, 476] width 38 height 15
click at [1086, 502] on button "Apply" at bounding box center [1097, 499] width 50 height 27
click at [832, 32] on button at bounding box center [824, 28] width 33 height 33
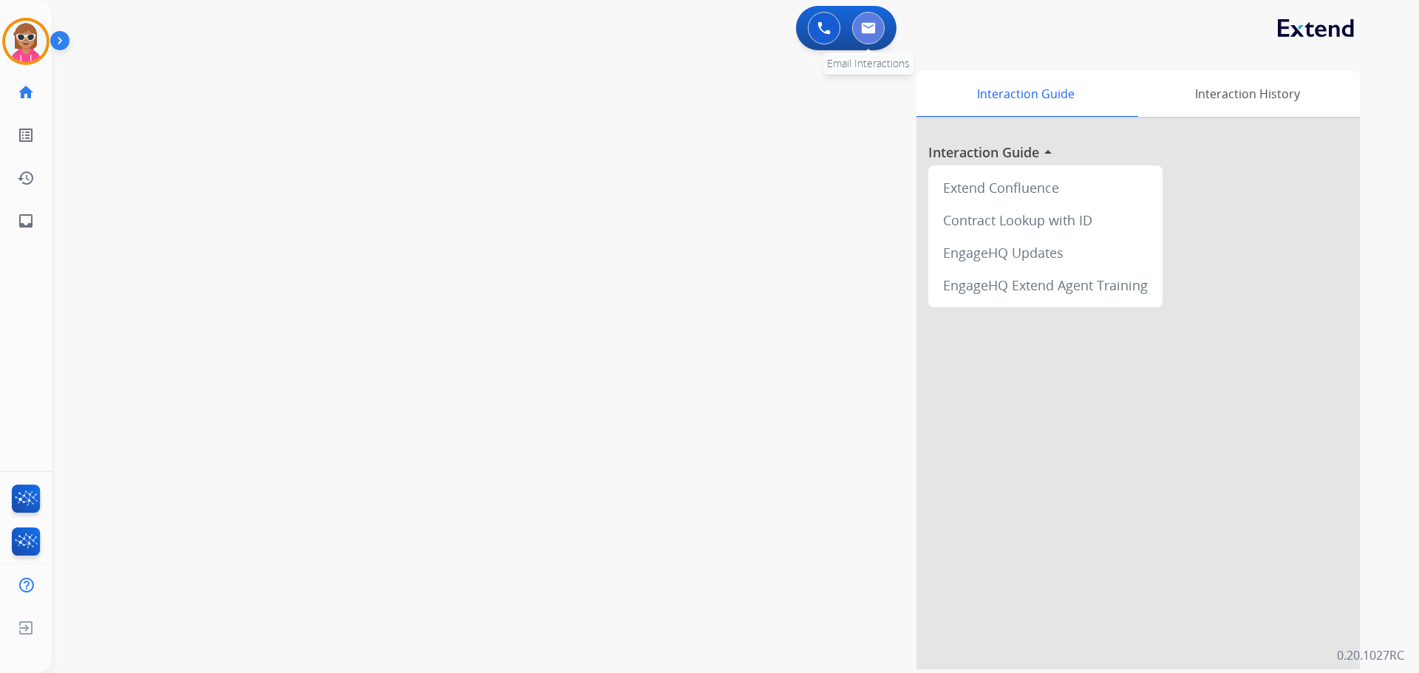
click at [862, 32] on img at bounding box center [868, 28] width 15 height 12
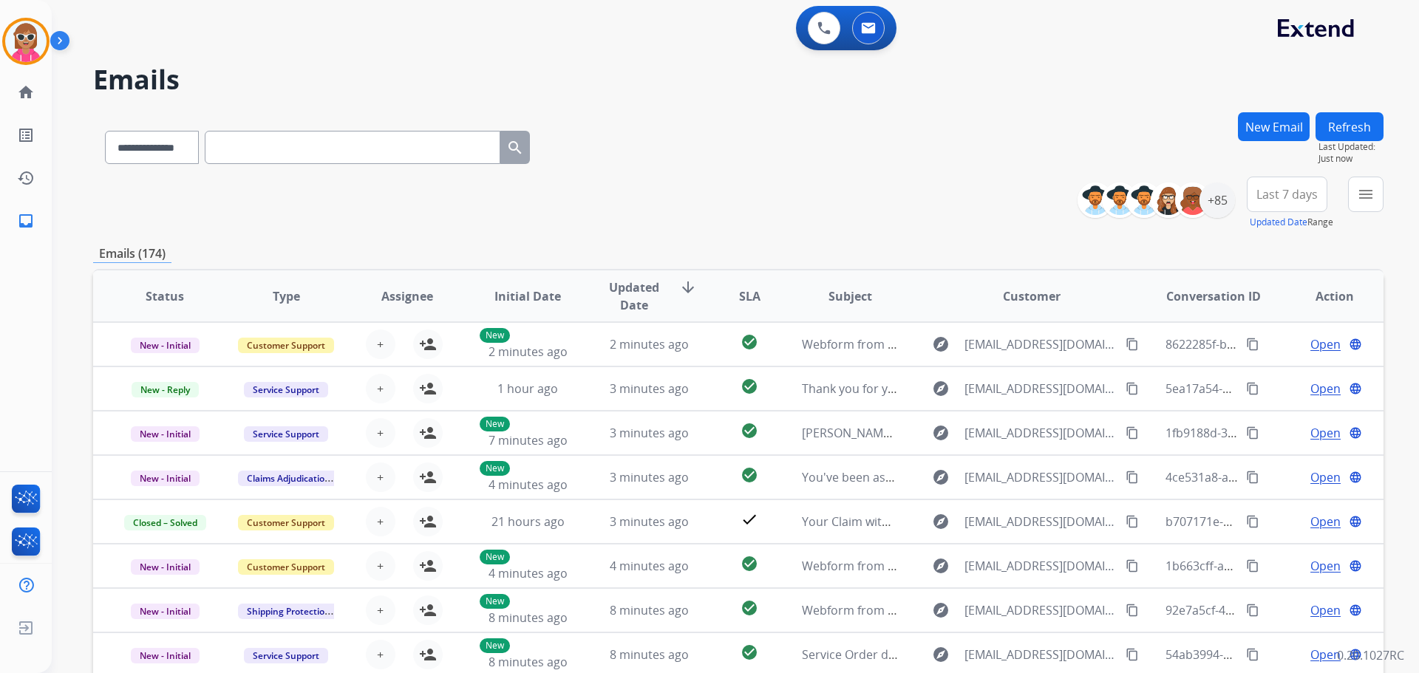
click at [590, 196] on div "**********" at bounding box center [738, 203] width 1291 height 53
click at [1220, 195] on div "+85" at bounding box center [1217, 200] width 35 height 35
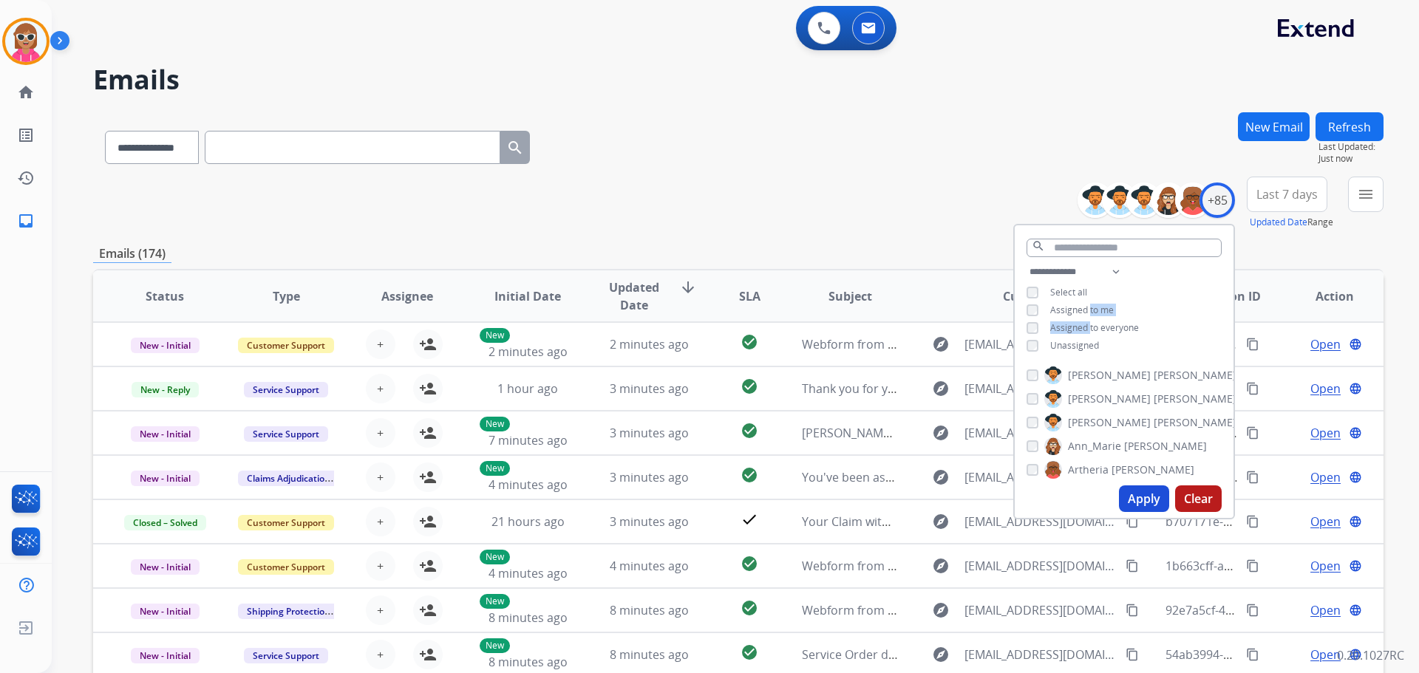
click at [1087, 313] on div "**********" at bounding box center [1124, 310] width 219 height 95
click at [1087, 310] on span "Assigned to me" at bounding box center [1082, 310] width 64 height 13
drag, startPoint x: 1089, startPoint y: 339, endPoint x: 1089, endPoint y: 329, distance: 10.3
click at [1088, 341] on span "Unassigned" at bounding box center [1074, 345] width 49 height 13
click at [1098, 266] on select "**********" at bounding box center [1078, 272] width 102 height 18
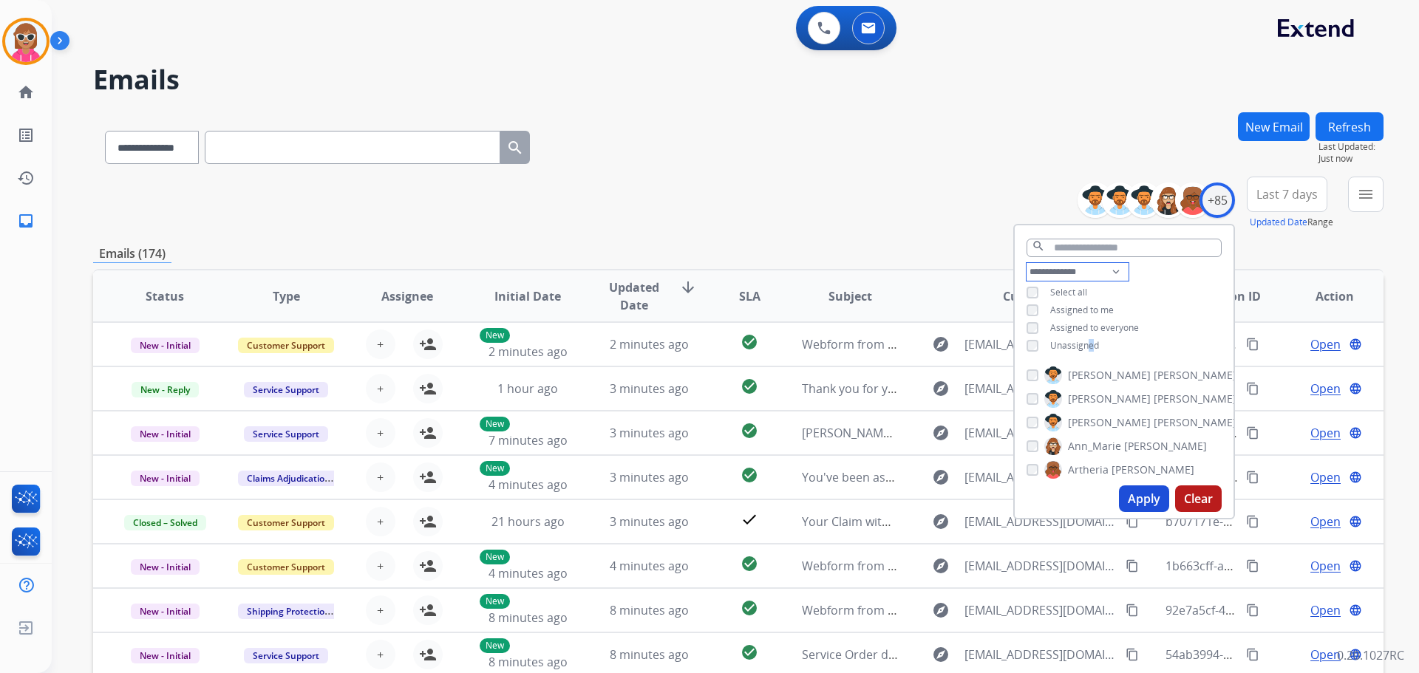
select select "**********"
click at [1027, 263] on select "**********" at bounding box center [1078, 272] width 102 height 18
click at [1170, 282] on div "**********" at bounding box center [1124, 301] width 219 height 77
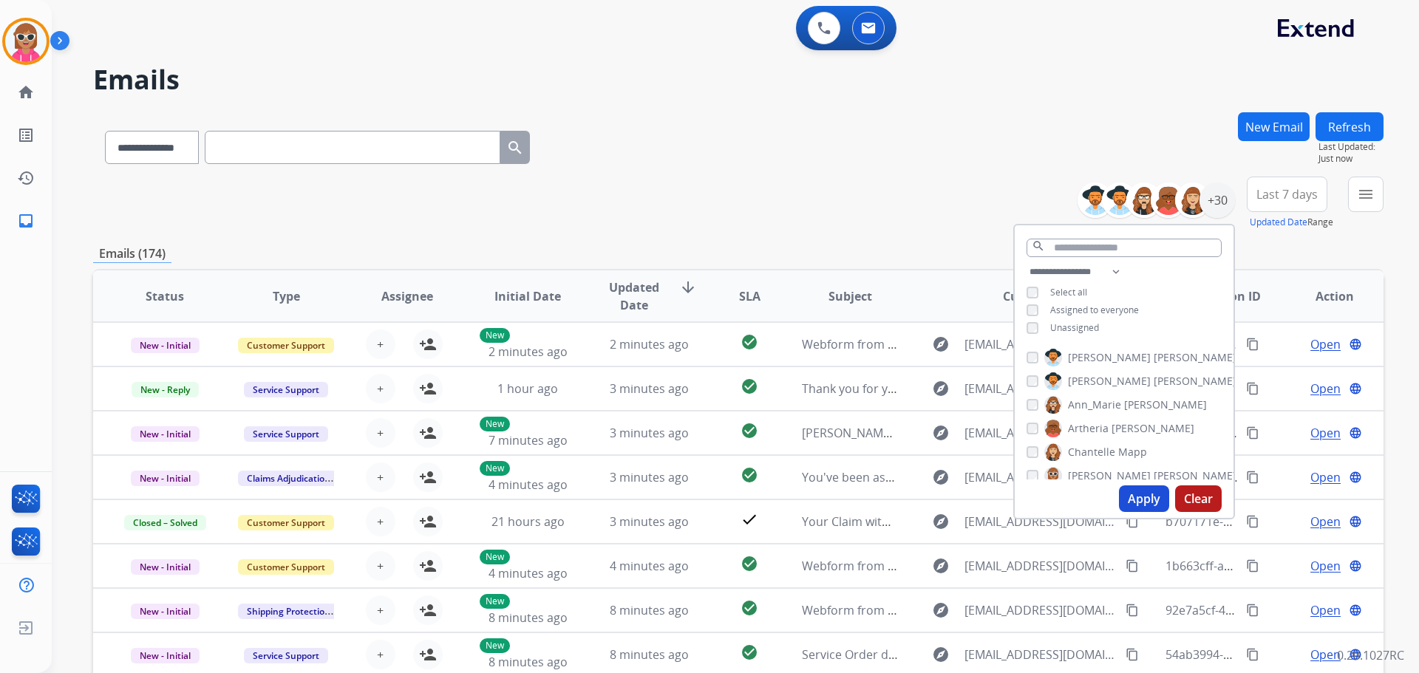
scroll to position [74, 0]
click at [1105, 474] on span "Deambrana" at bounding box center [1097, 473] width 58 height 15
click at [1128, 496] on button "Apply" at bounding box center [1144, 499] width 50 height 27
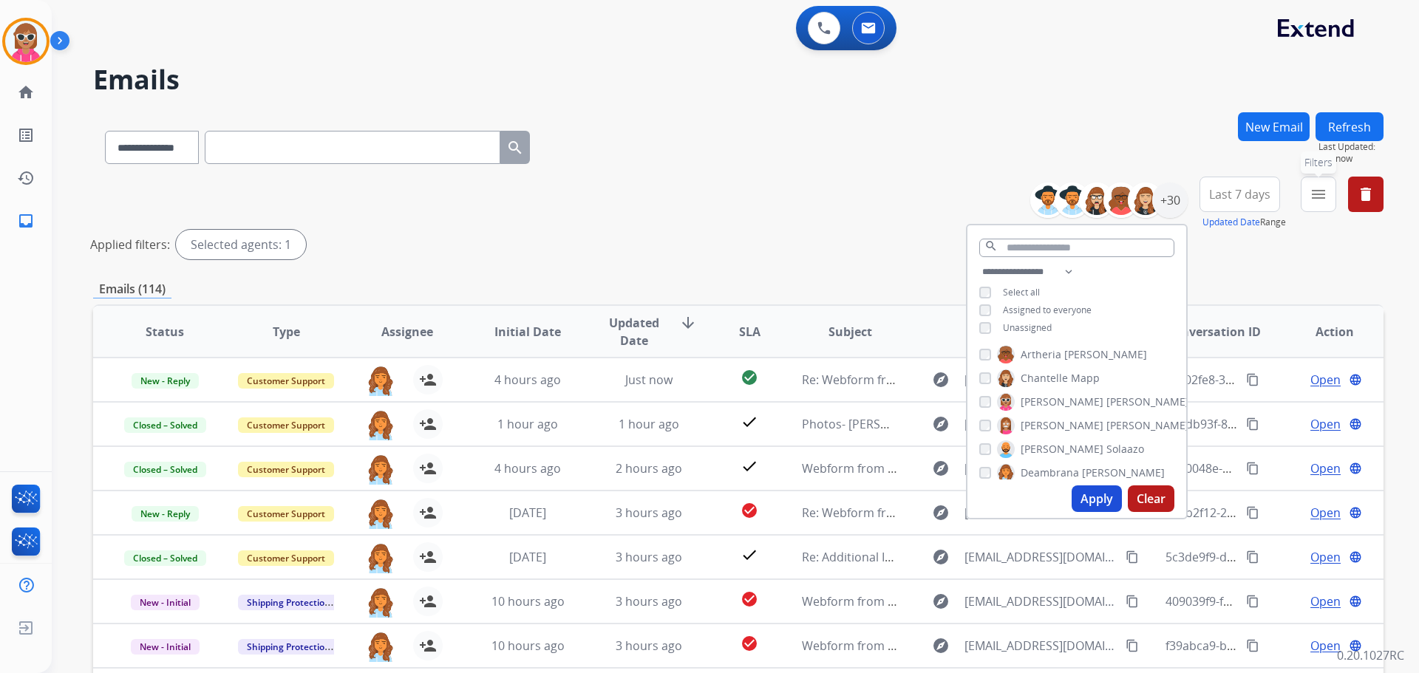
drag, startPoint x: 1314, startPoint y: 198, endPoint x: 1312, endPoint y: 226, distance: 28.1
click at [1314, 208] on button "menu Filters" at bounding box center [1318, 194] width 35 height 35
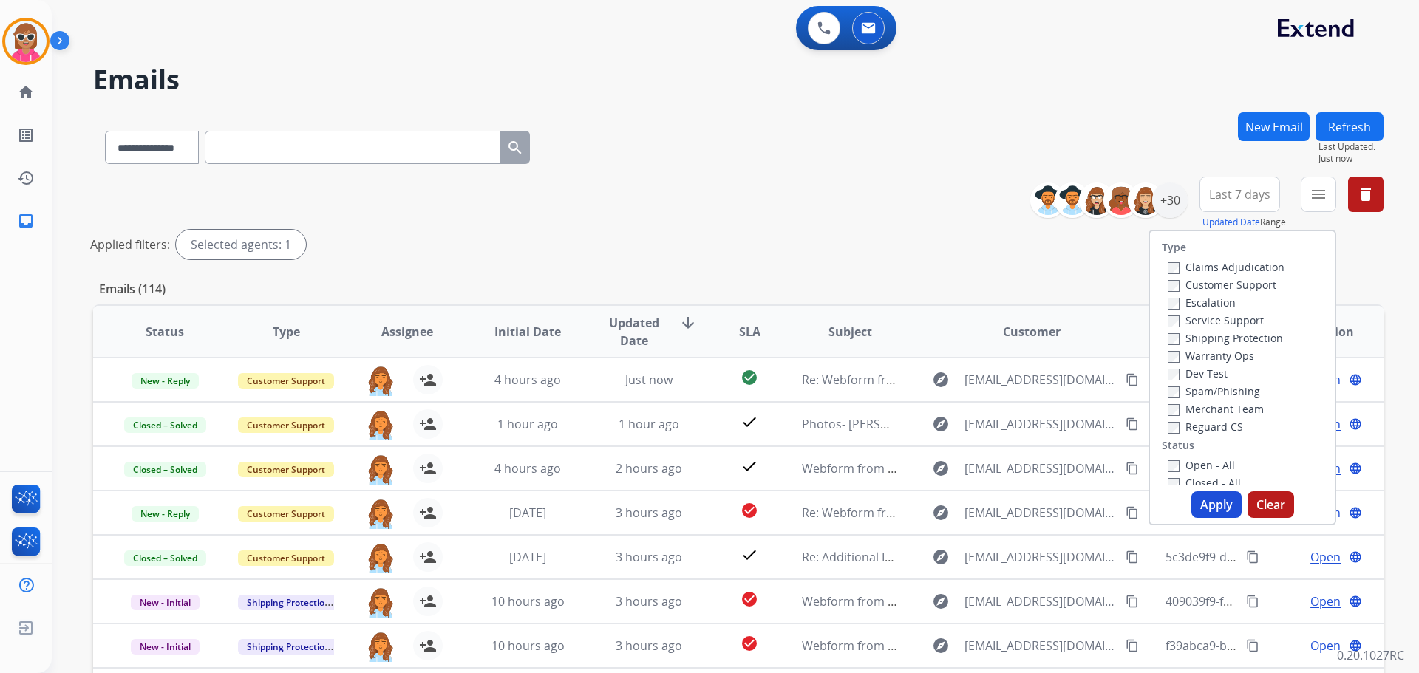
drag, startPoint x: 1214, startPoint y: 282, endPoint x: 1223, endPoint y: 317, distance: 36.6
click at [1214, 282] on label "Customer Support" at bounding box center [1222, 285] width 109 height 14
click at [1227, 338] on label "Shipping Protection" at bounding box center [1225, 338] width 115 height 14
click at [1212, 425] on label "Reguard CS" at bounding box center [1205, 427] width 75 height 14
click at [1203, 481] on label "Closed - All" at bounding box center [1204, 483] width 73 height 14
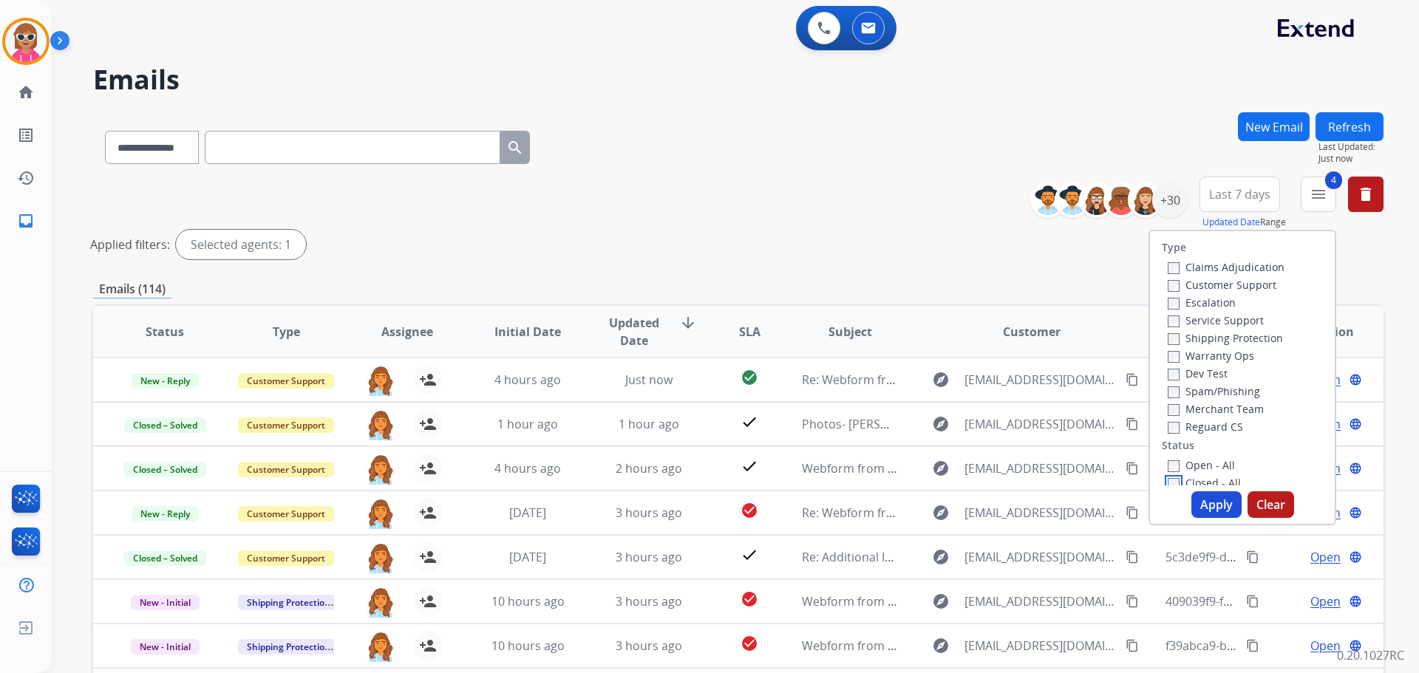
scroll to position [4, 0]
click at [1202, 503] on button "Apply" at bounding box center [1217, 505] width 50 height 27
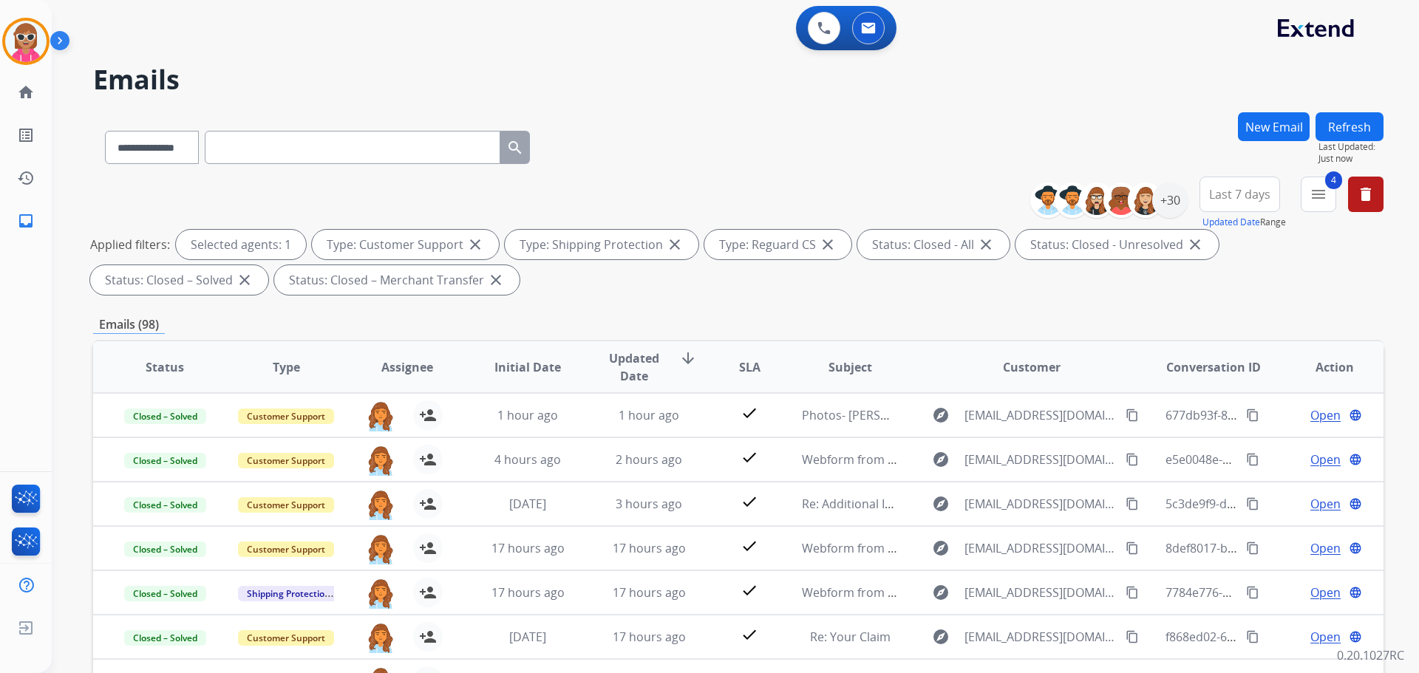
click at [1263, 206] on button "Last 7 days" at bounding box center [1240, 194] width 81 height 35
click at [1226, 254] on div "Custom" at bounding box center [1235, 248] width 81 height 22
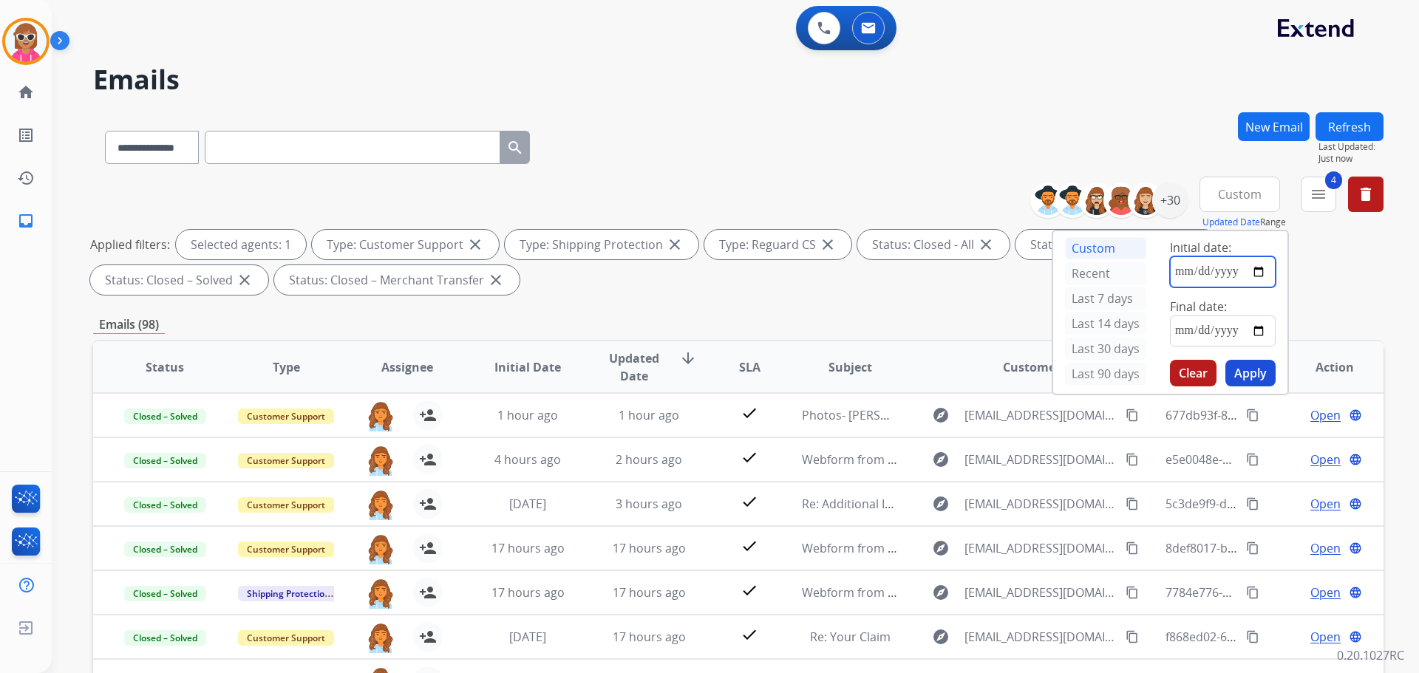
click at [1264, 274] on input "date" at bounding box center [1223, 272] width 106 height 31
type input "**********"
click at [1262, 332] on input "date" at bounding box center [1223, 331] width 106 height 31
type input "**********"
click at [1243, 377] on button "Apply" at bounding box center [1251, 373] width 50 height 27
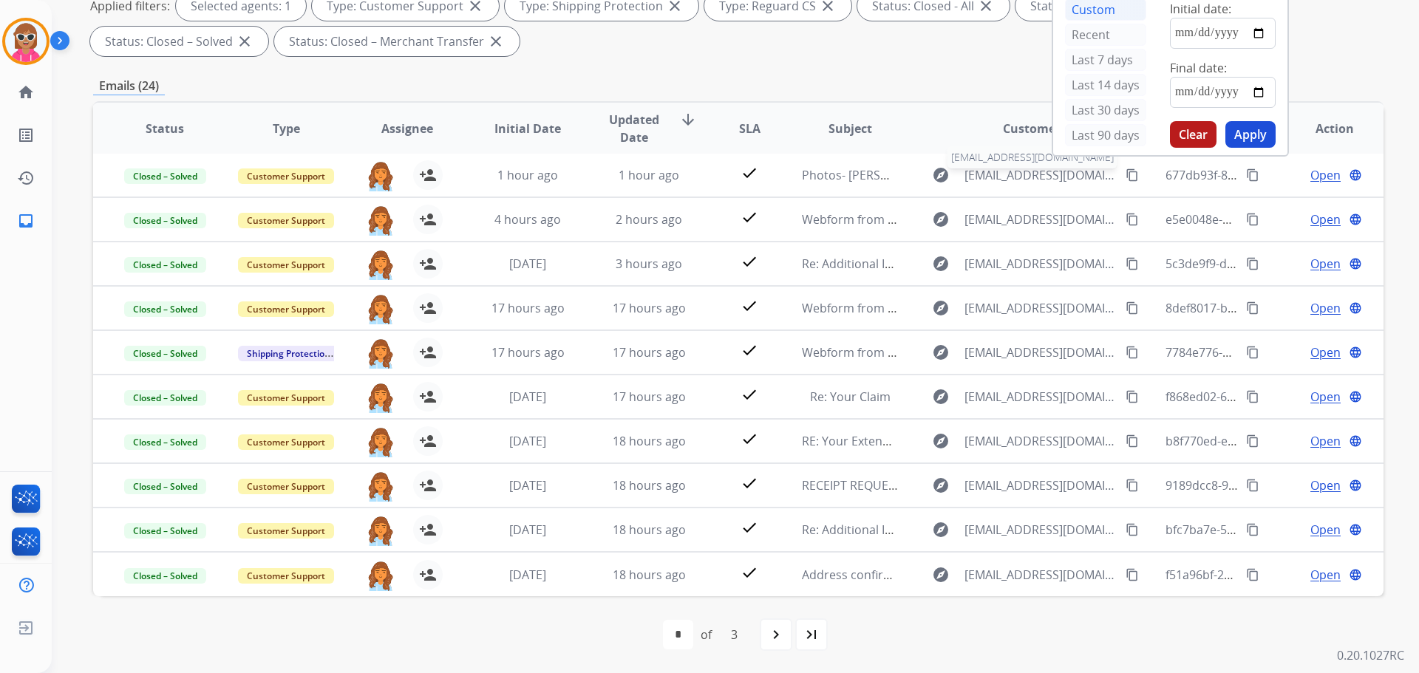
scroll to position [0, 0]
drag, startPoint x: 923, startPoint y: 99, endPoint x: 932, endPoint y: 102, distance: 10.1
click at [926, 98] on div "**********" at bounding box center [738, 274] width 1291 height 800
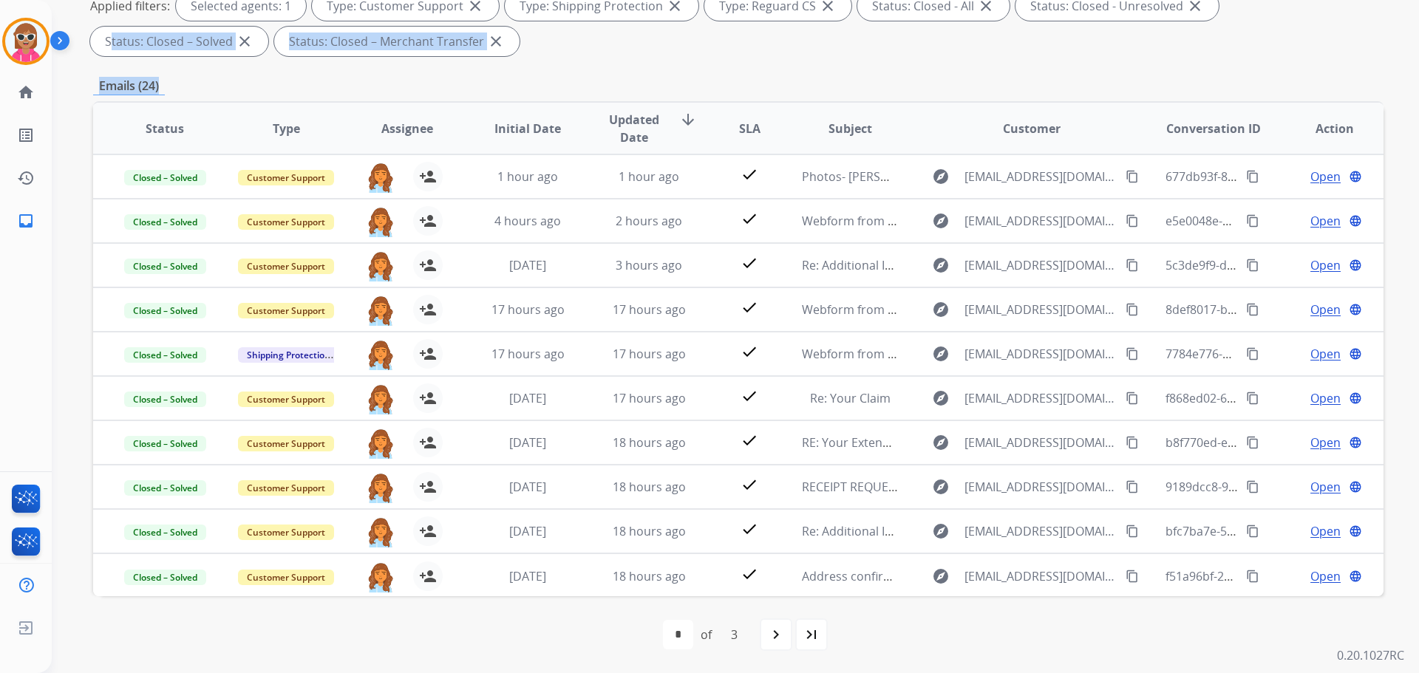
drag, startPoint x: 1025, startPoint y: 66, endPoint x: 1016, endPoint y: 78, distance: 15.2
click at [1020, 76] on div "**********" at bounding box center [738, 274] width 1291 height 800
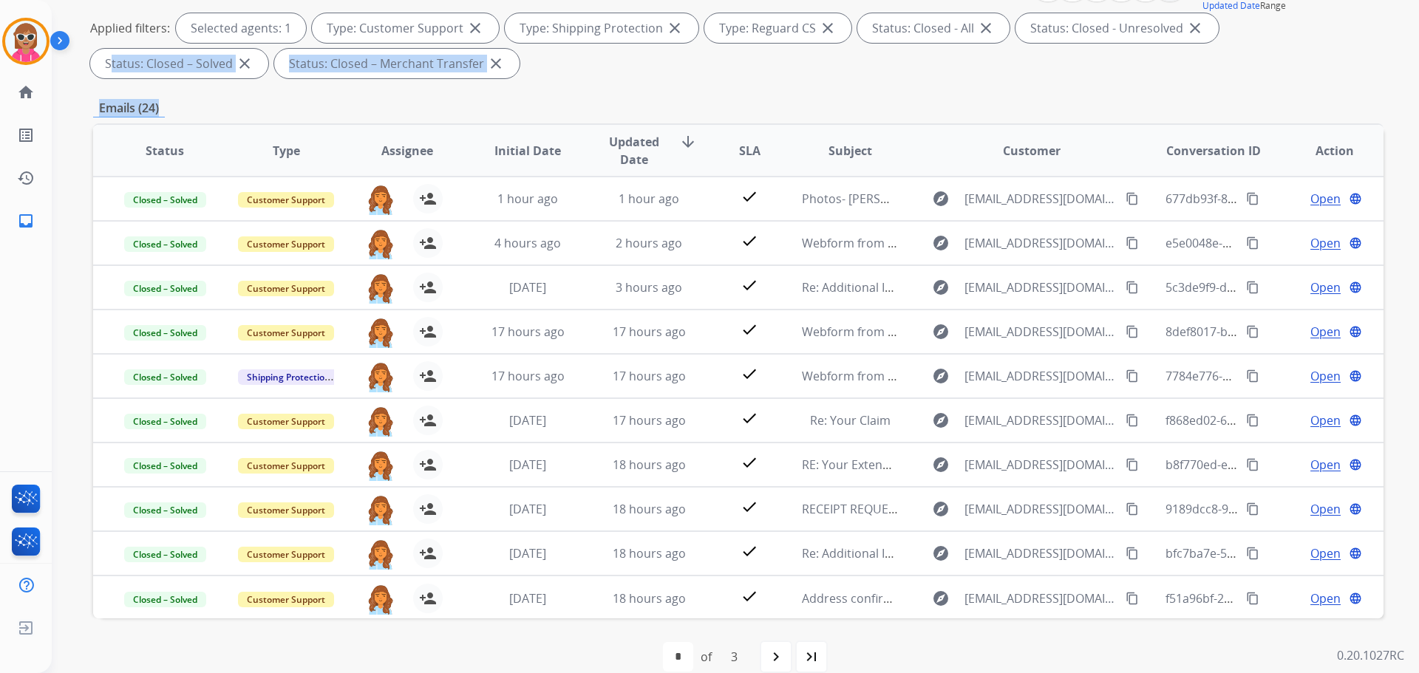
scroll to position [91, 0]
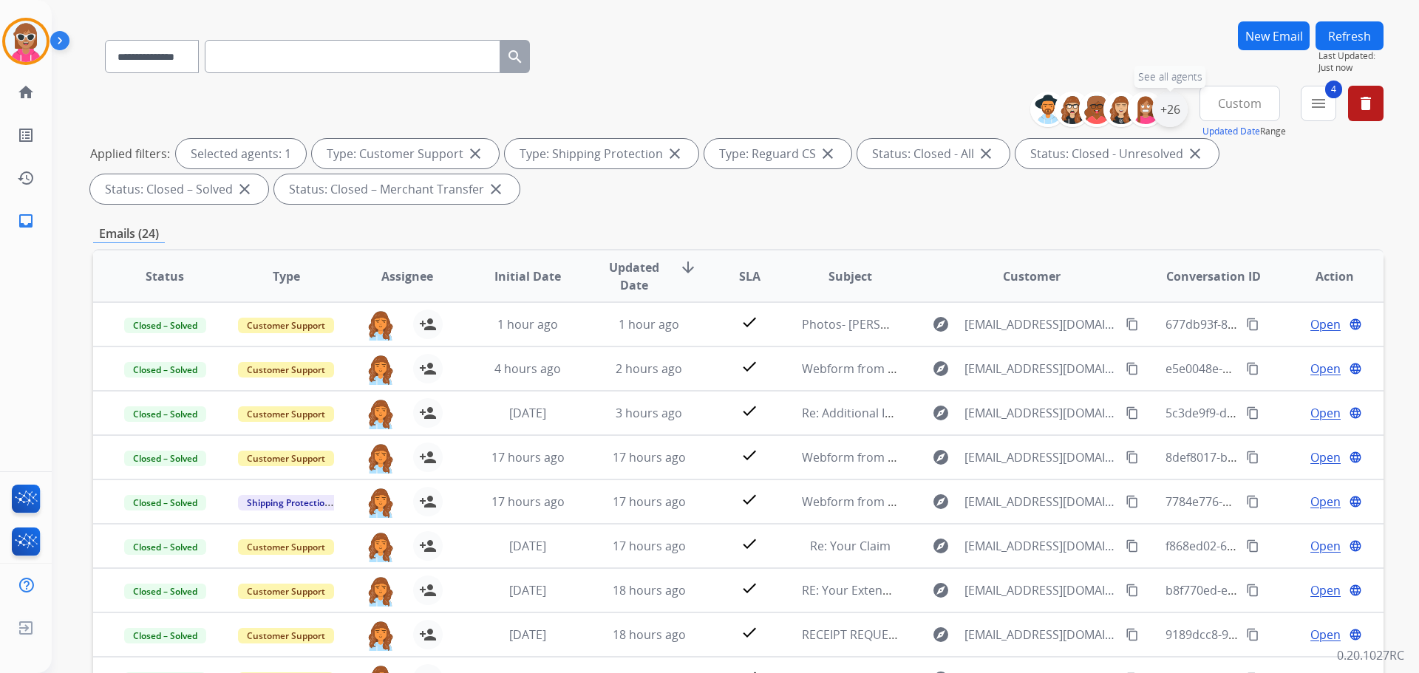
click at [1182, 110] on div "+26" at bounding box center [1169, 109] width 35 height 35
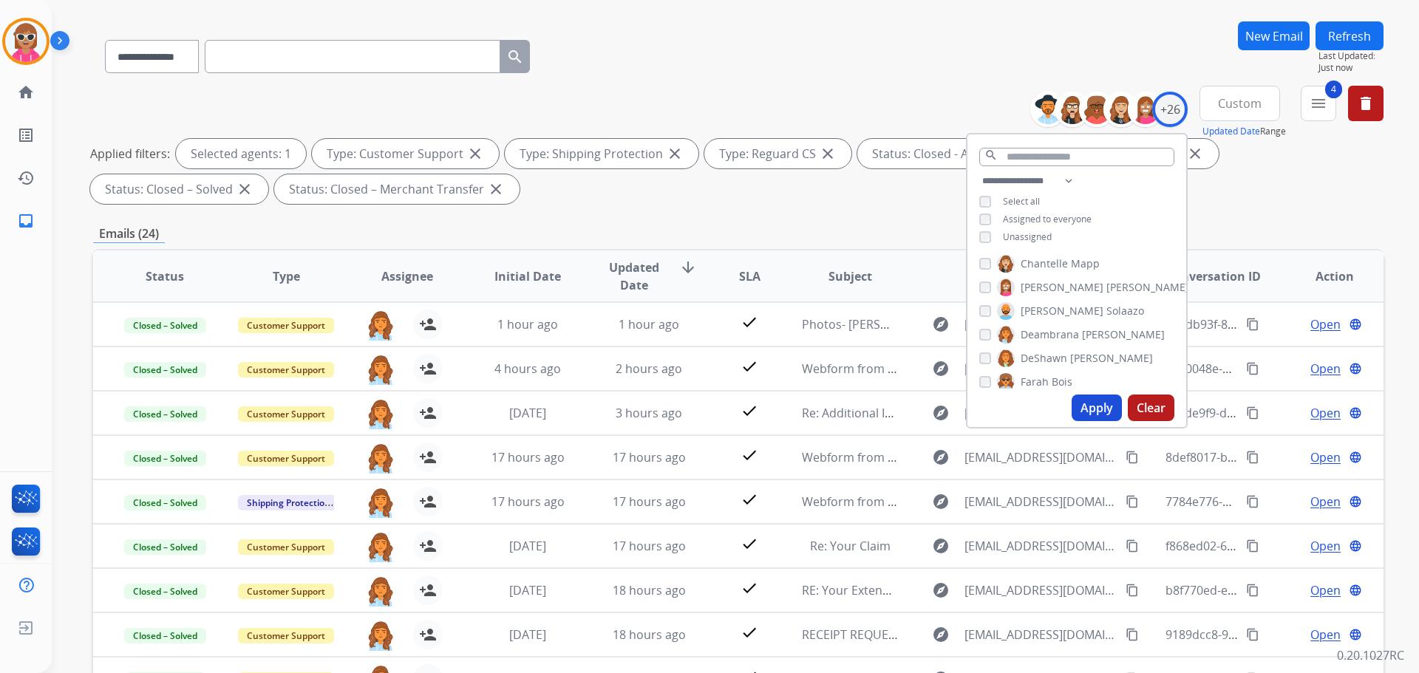
click at [1052, 332] on span "Deambrana" at bounding box center [1050, 334] width 58 height 15
drag, startPoint x: 1059, startPoint y: 354, endPoint x: 1068, endPoint y: 364, distance: 13.6
click at [1060, 356] on span "DeShawn" at bounding box center [1044, 358] width 47 height 15
click at [1091, 410] on button "Apply" at bounding box center [1097, 408] width 50 height 27
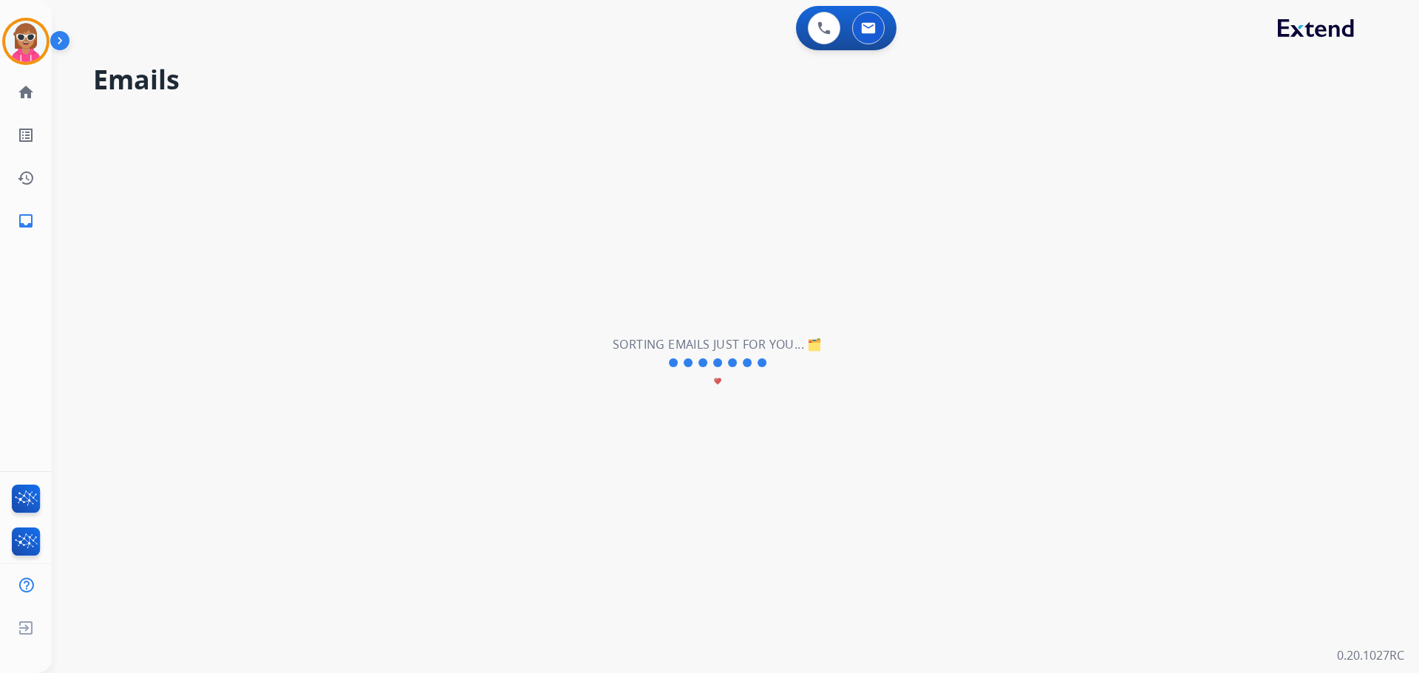
scroll to position [0, 0]
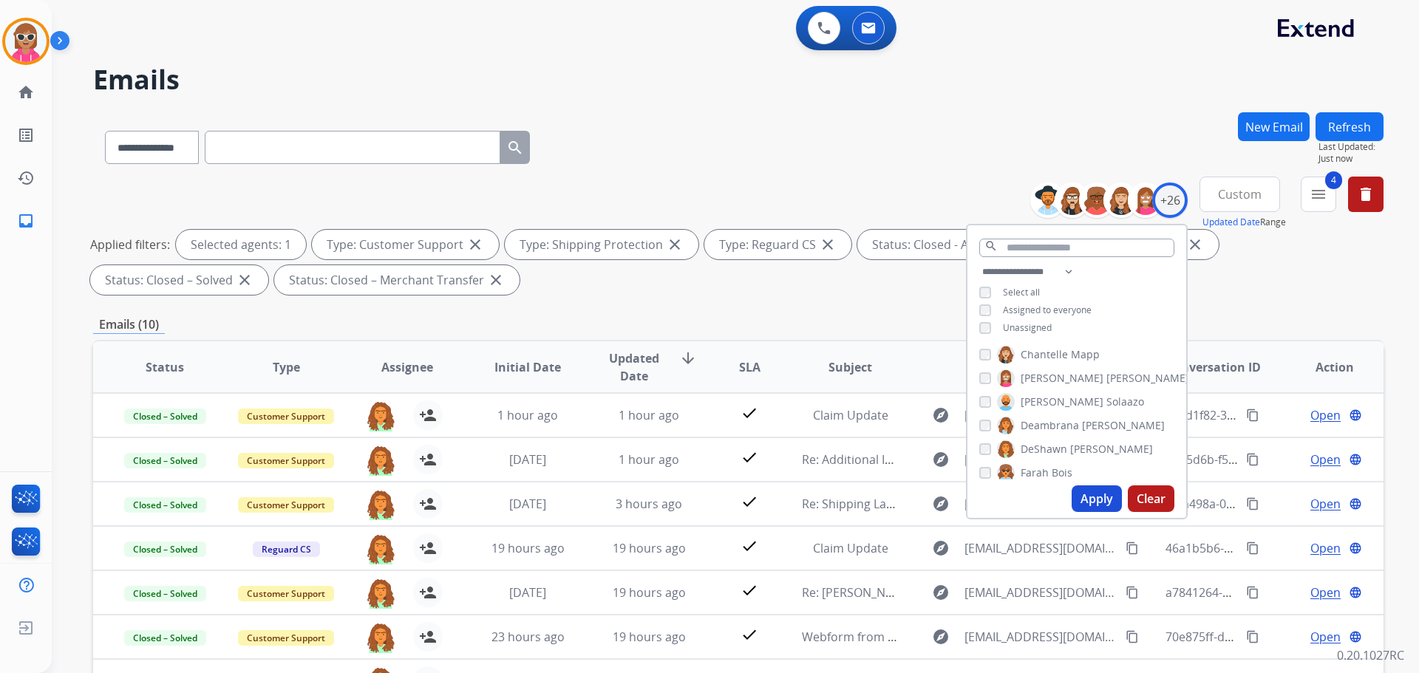
click at [1084, 456] on label "[PERSON_NAME]" at bounding box center [1075, 450] width 156 height 18
drag, startPoint x: 1084, startPoint y: 449, endPoint x: 1057, endPoint y: 470, distance: 34.2
click at [1083, 448] on span "[PERSON_NAME]" at bounding box center [1111, 449] width 83 height 15
drag, startPoint x: 1054, startPoint y: 447, endPoint x: 1033, endPoint y: 490, distance: 47.9
click at [1053, 449] on span "DeShawn" at bounding box center [1044, 449] width 47 height 15
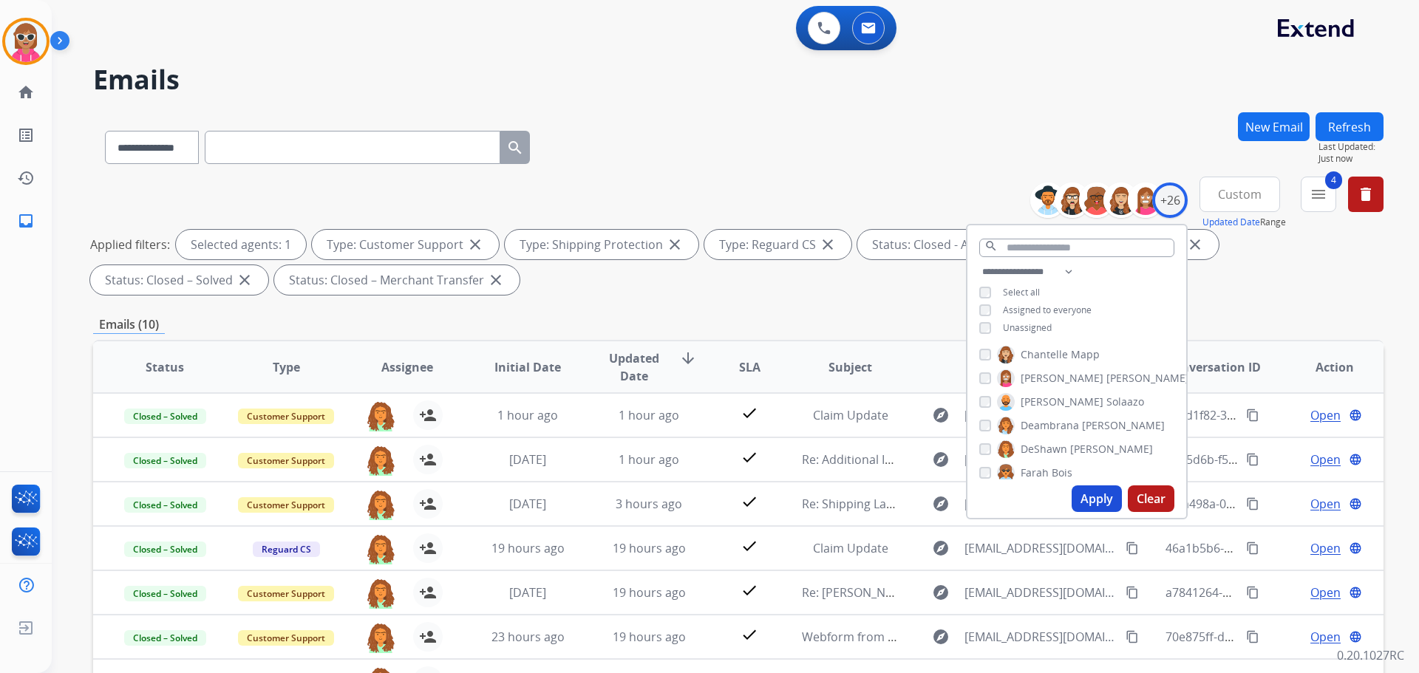
click at [1039, 478] on span "Farah" at bounding box center [1035, 473] width 28 height 15
click at [1037, 453] on span "DeShawn" at bounding box center [1044, 449] width 47 height 15
click at [1091, 500] on button "Apply" at bounding box center [1097, 499] width 50 height 27
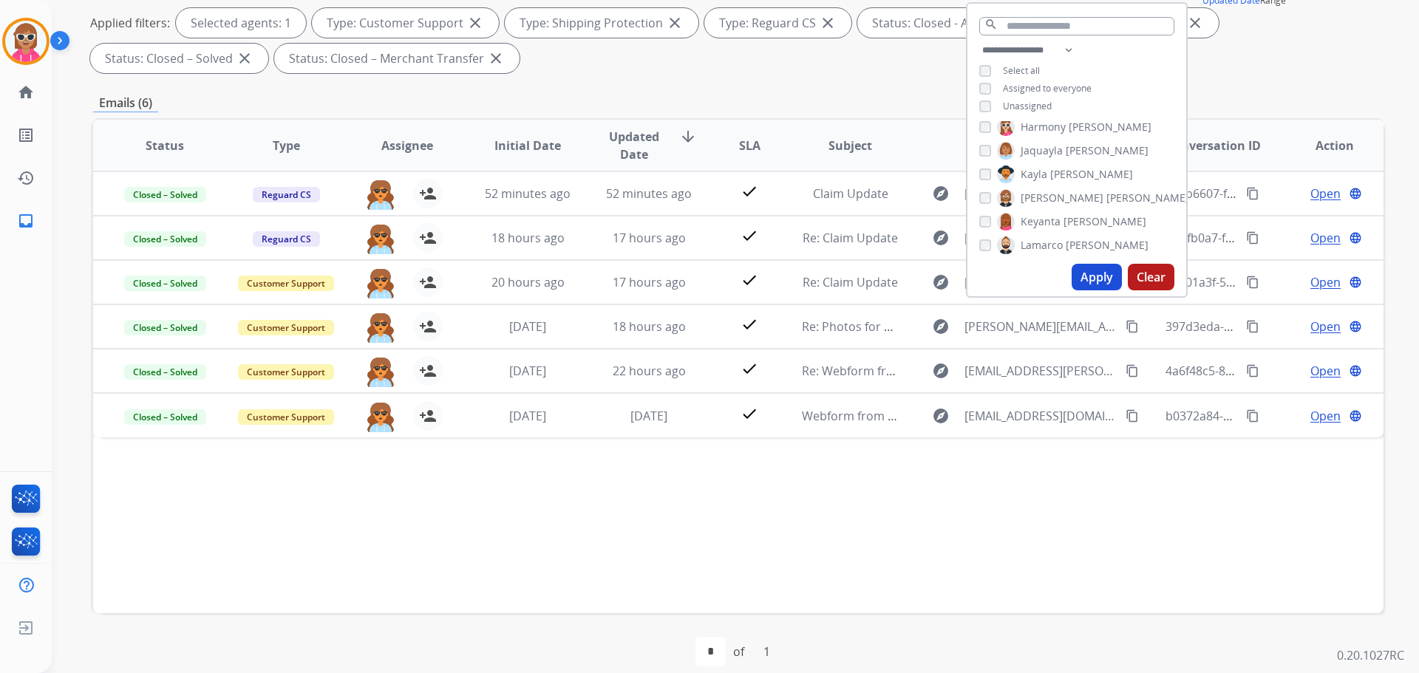
scroll to position [148, 0]
drag, startPoint x: 1045, startPoint y: 171, endPoint x: 1050, endPoint y: 197, distance: 26.3
click at [1045, 172] on span "Farah" at bounding box center [1035, 177] width 28 height 15
click at [1050, 201] on span "Harmony" at bounding box center [1043, 201] width 45 height 15
drag, startPoint x: 1095, startPoint y: 277, endPoint x: 1100, endPoint y: 287, distance: 10.9
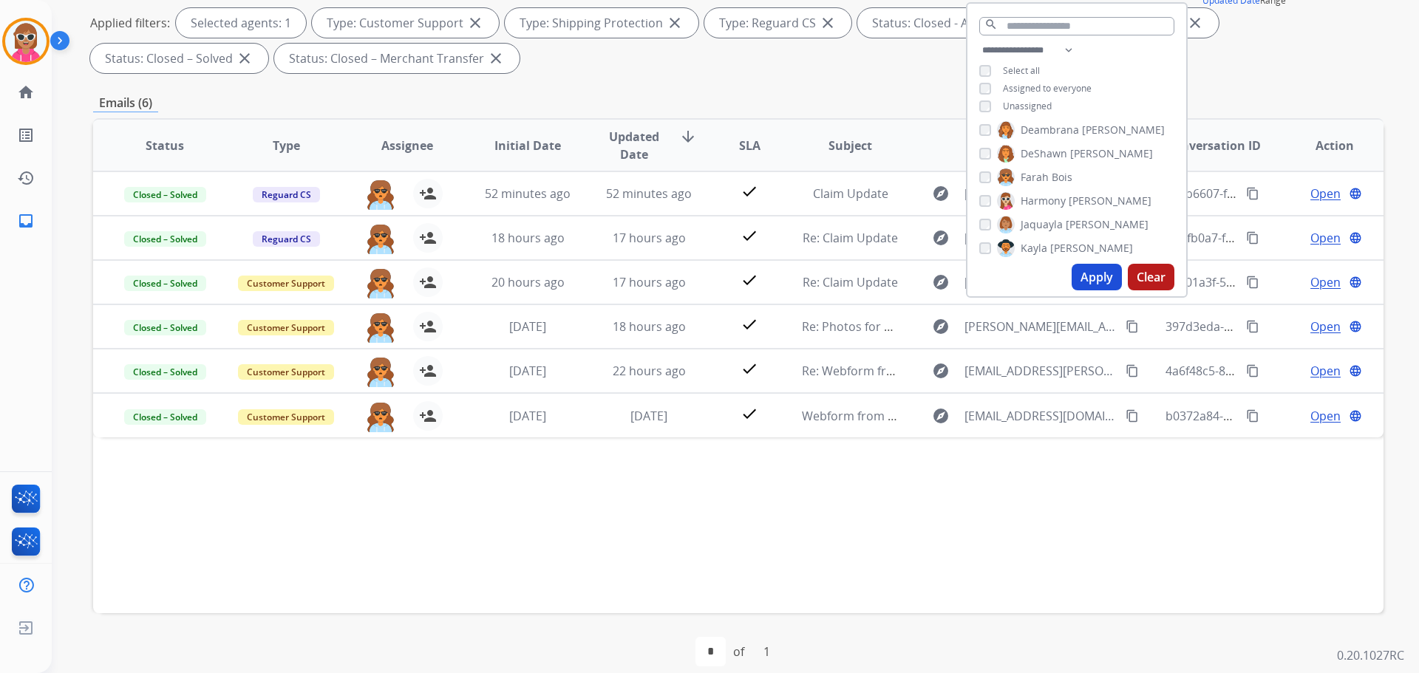
click at [1097, 276] on button "Apply" at bounding box center [1097, 277] width 50 height 27
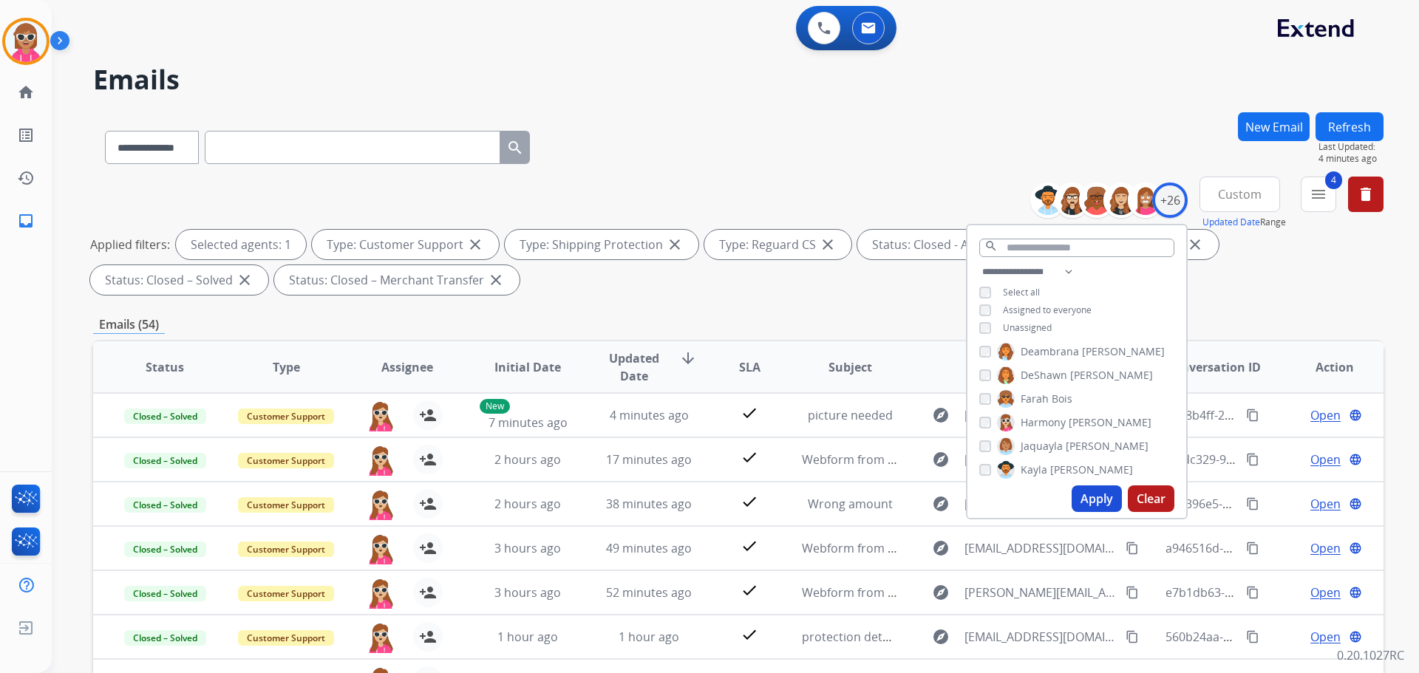
scroll to position [1, 0]
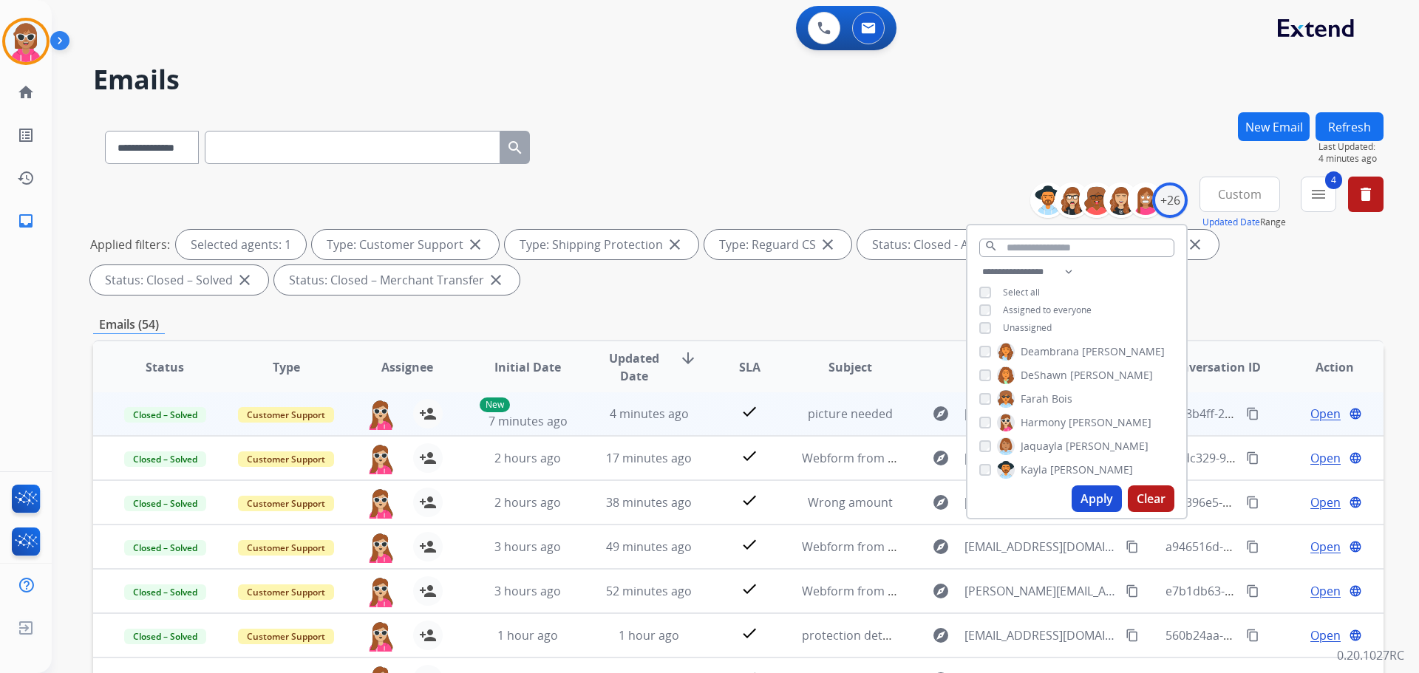
drag, startPoint x: 638, startPoint y: 299, endPoint x: 702, endPoint y: 427, distance: 142.8
click at [640, 300] on div "**********" at bounding box center [738, 239] width 1291 height 124
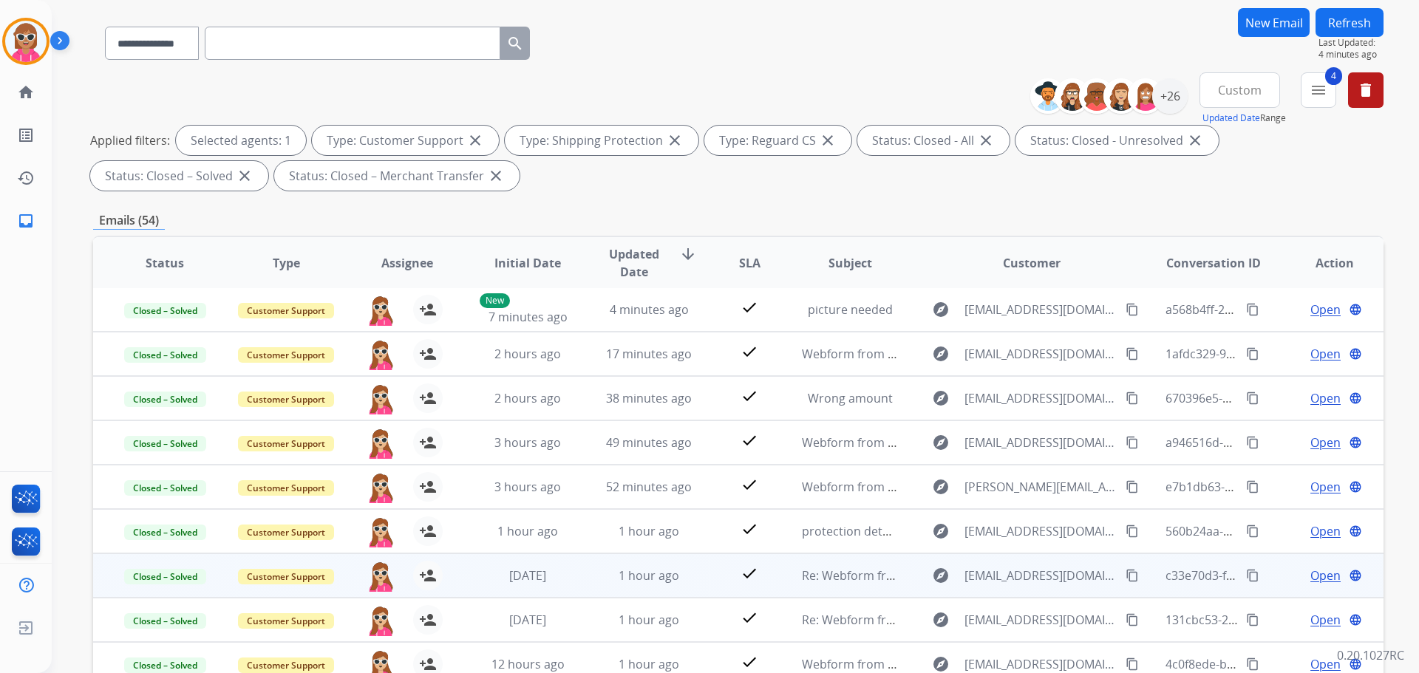
scroll to position [239, 0]
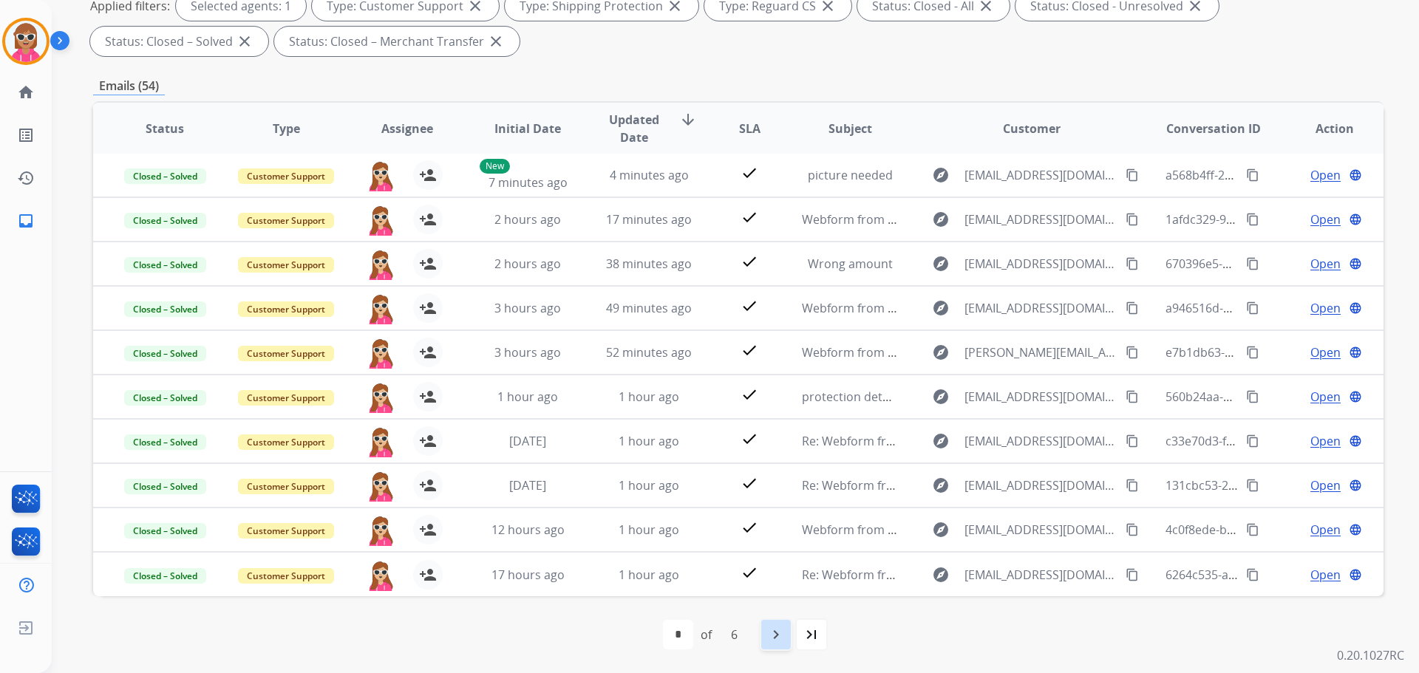
click at [788, 626] on div "navigate_next" at bounding box center [776, 635] width 33 height 33
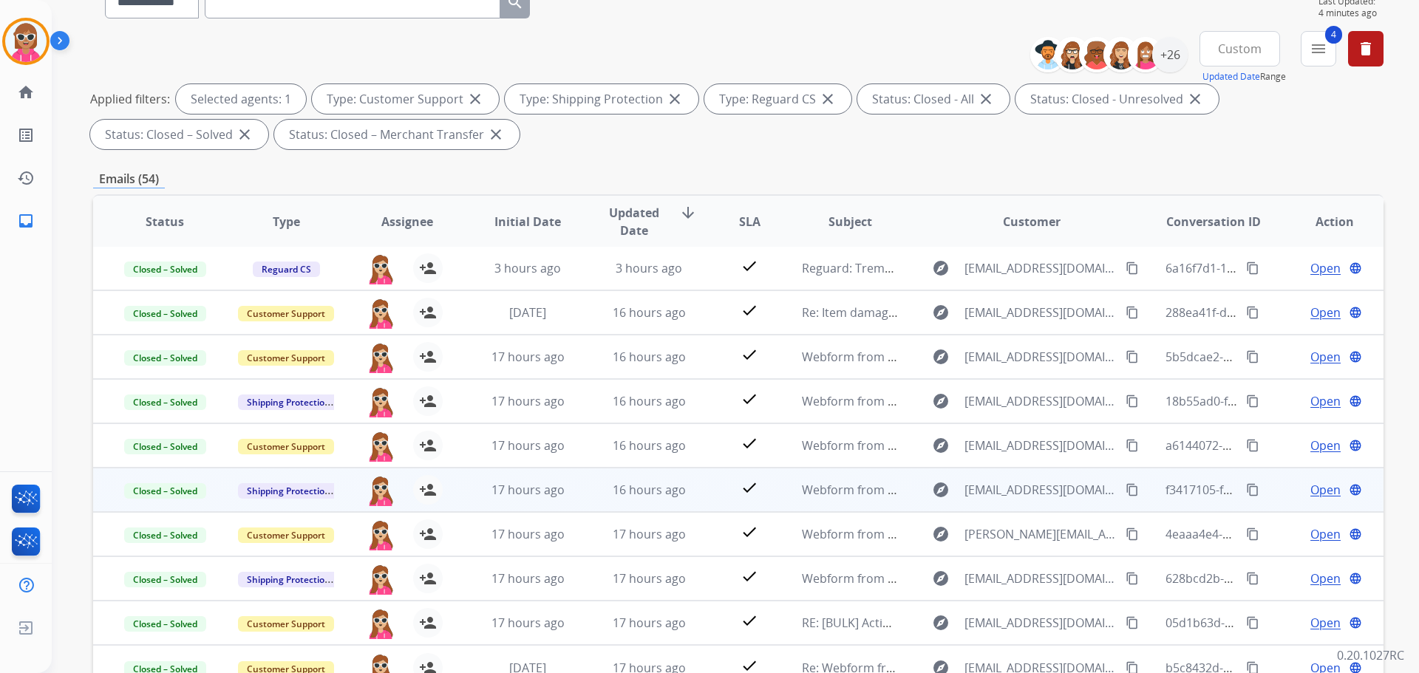
scroll to position [222, 0]
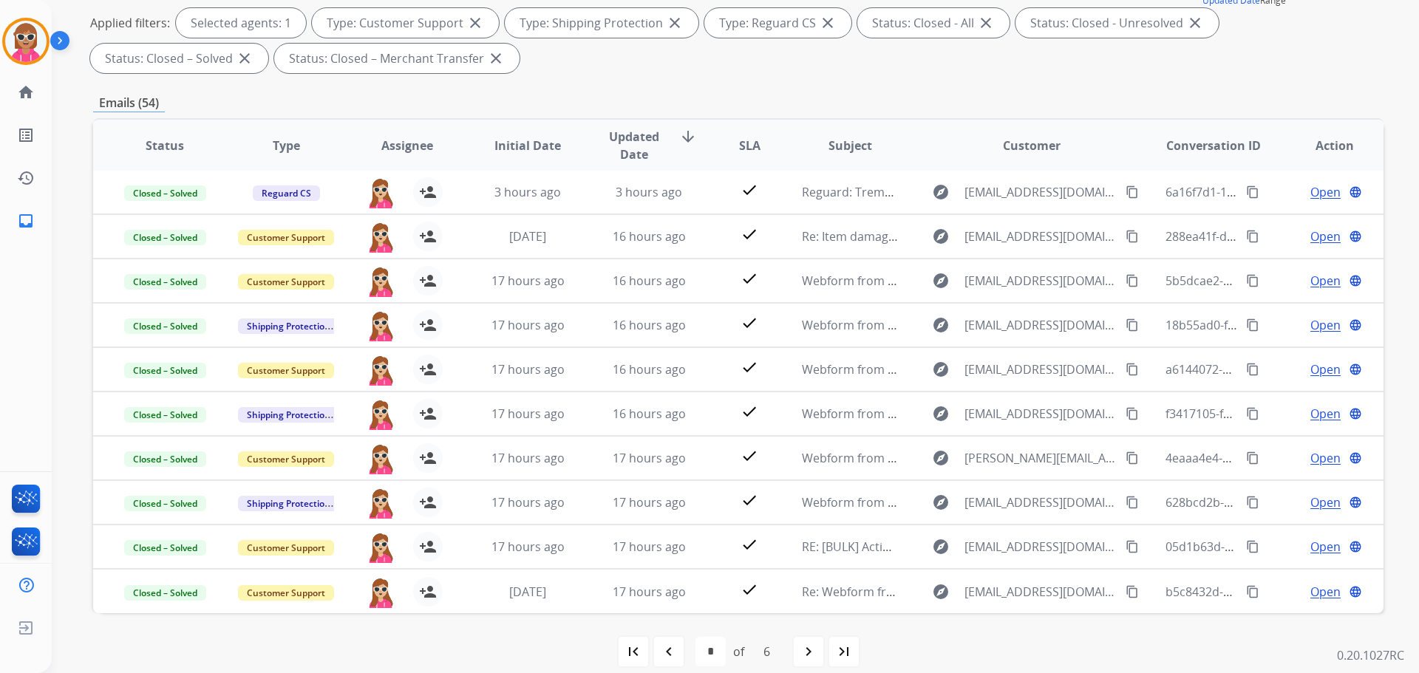
click at [674, 657] on mat-icon "navigate_before" at bounding box center [669, 652] width 18 height 18
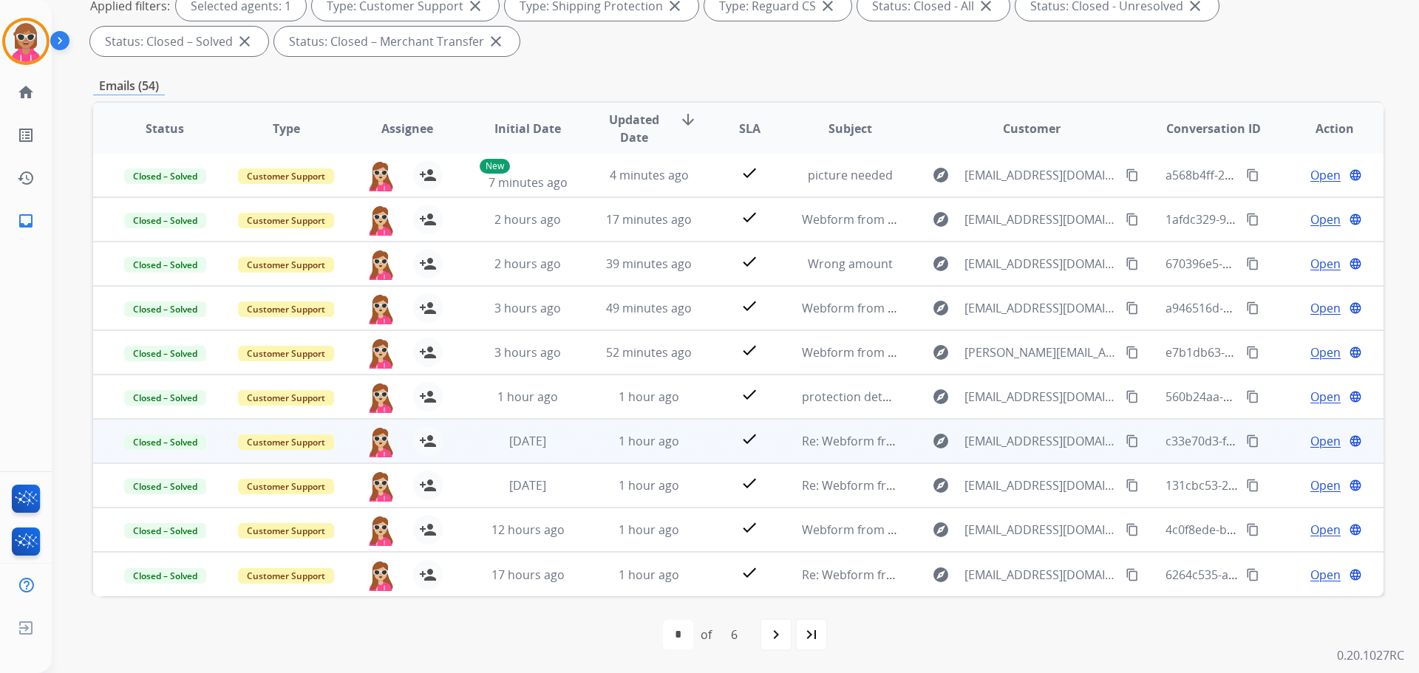
scroll to position [0, 0]
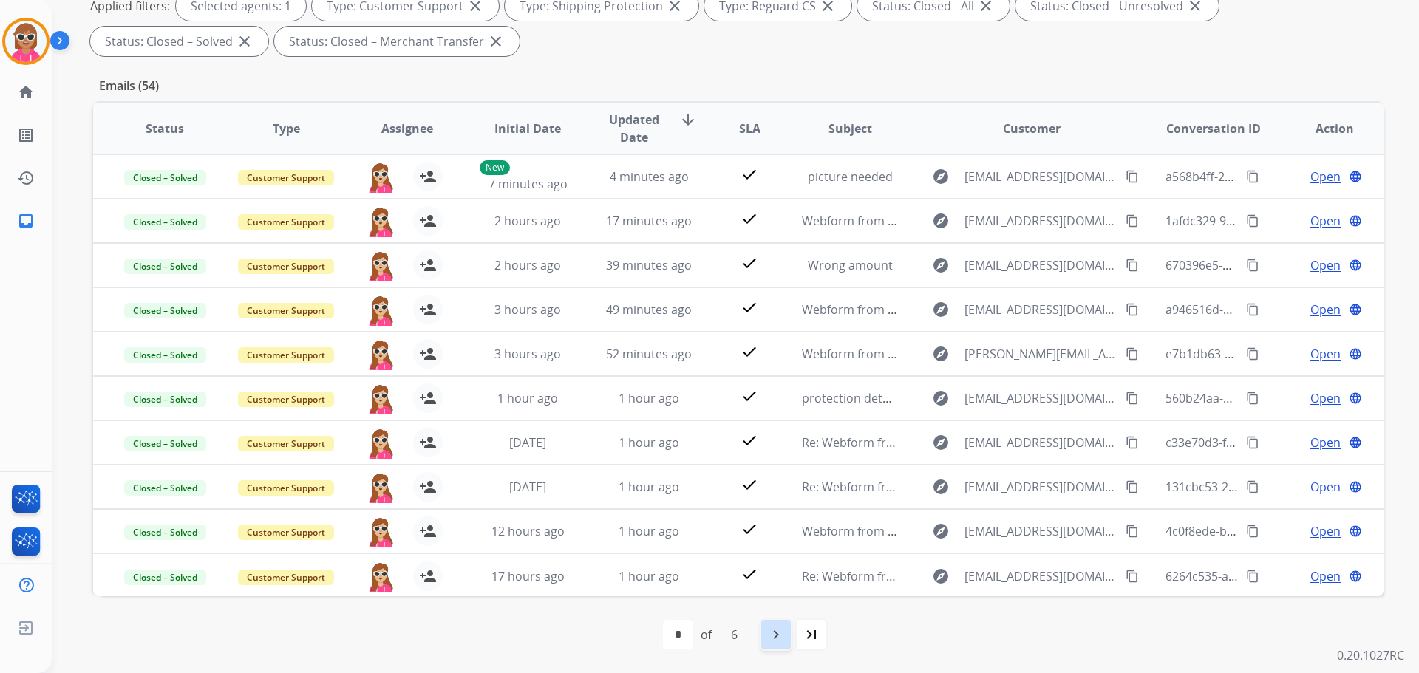
click at [778, 649] on div "navigate_next" at bounding box center [776, 635] width 33 height 33
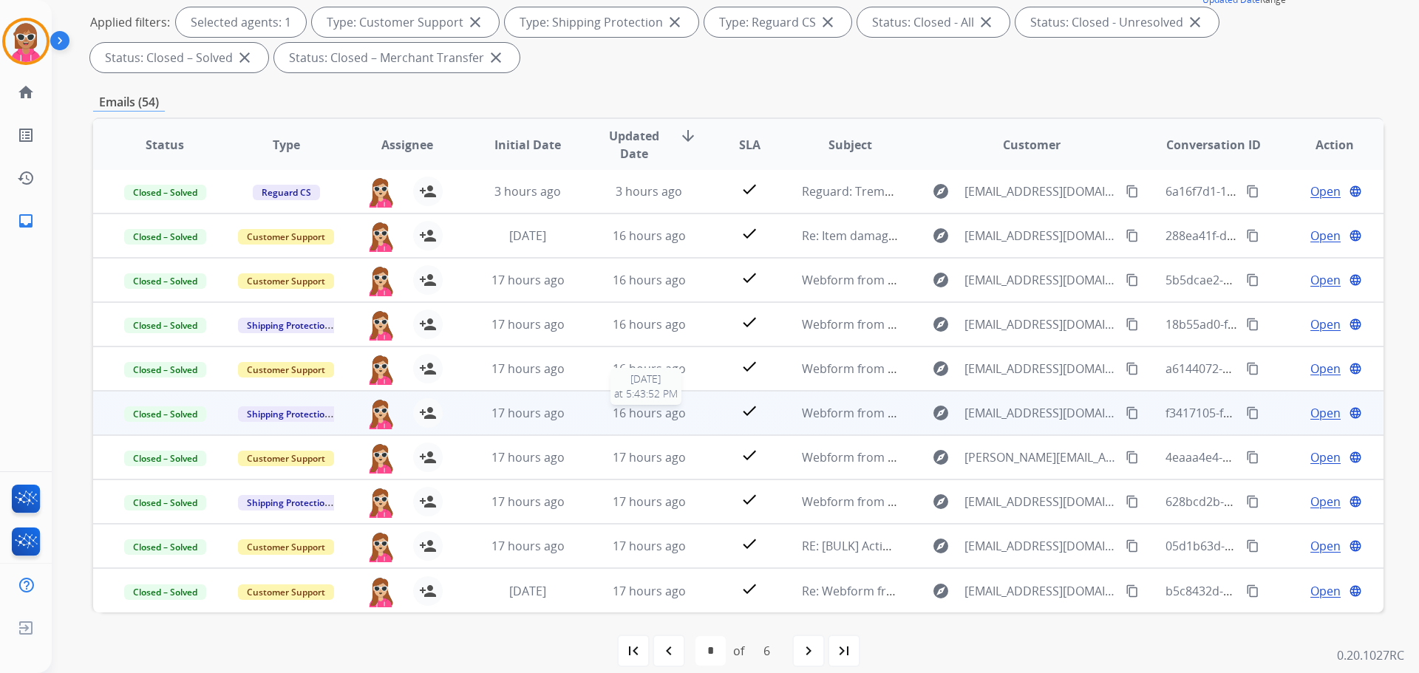
scroll to position [239, 0]
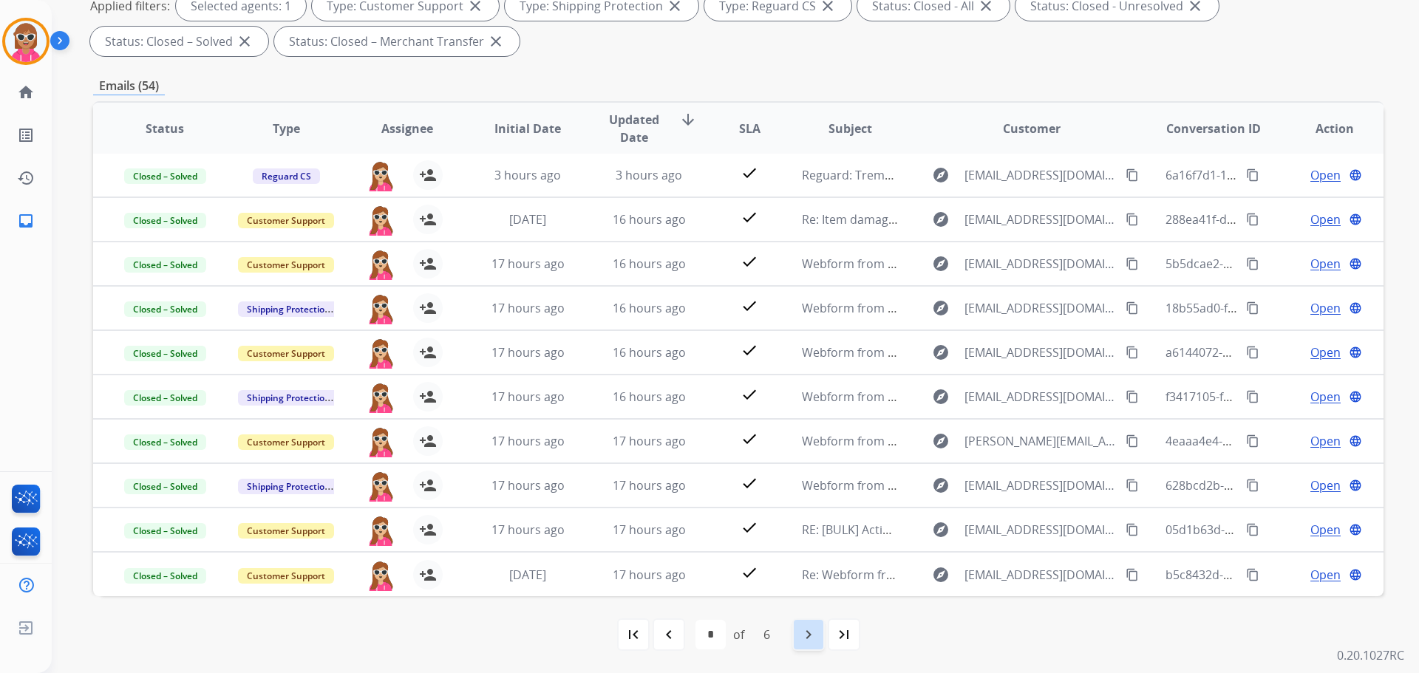
click at [805, 625] on div "navigate_next" at bounding box center [808, 635] width 33 height 33
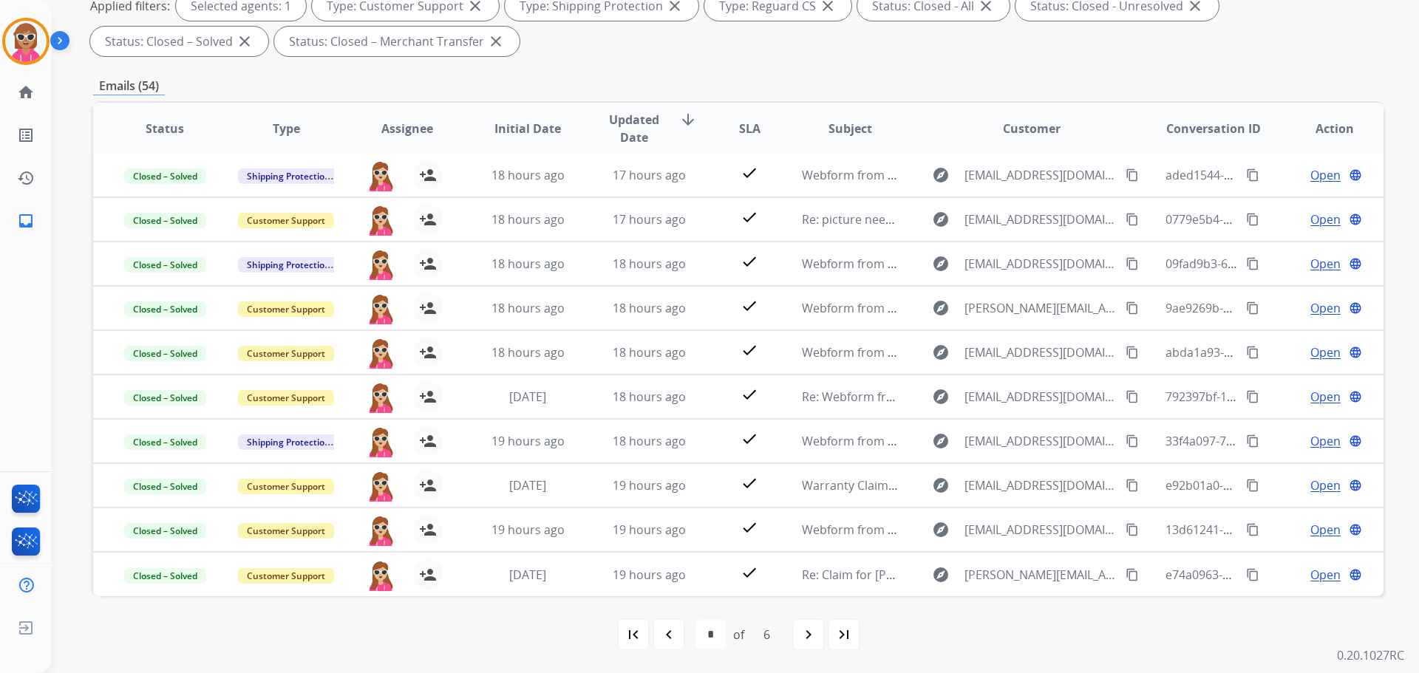
click at [679, 635] on div "navigate_before" at bounding box center [669, 635] width 33 height 33
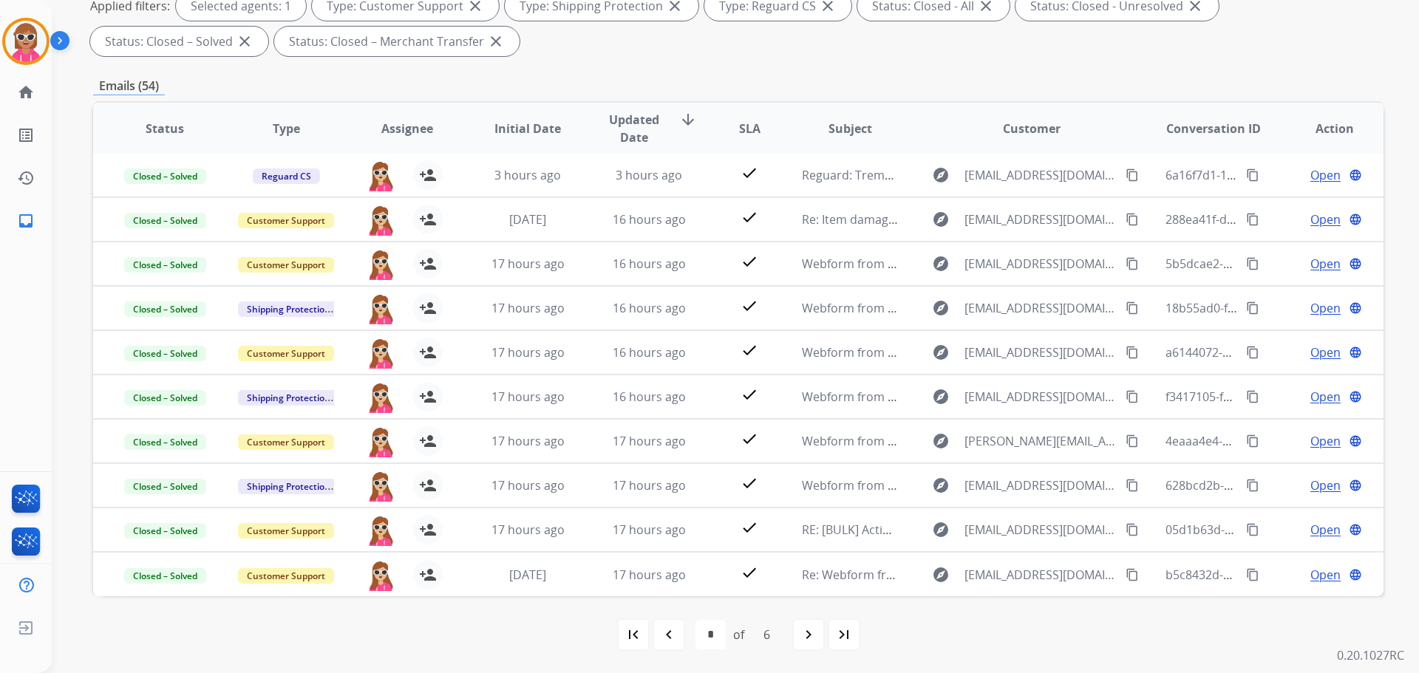
click at [624, 623] on div "first_page" at bounding box center [633, 635] width 33 height 33
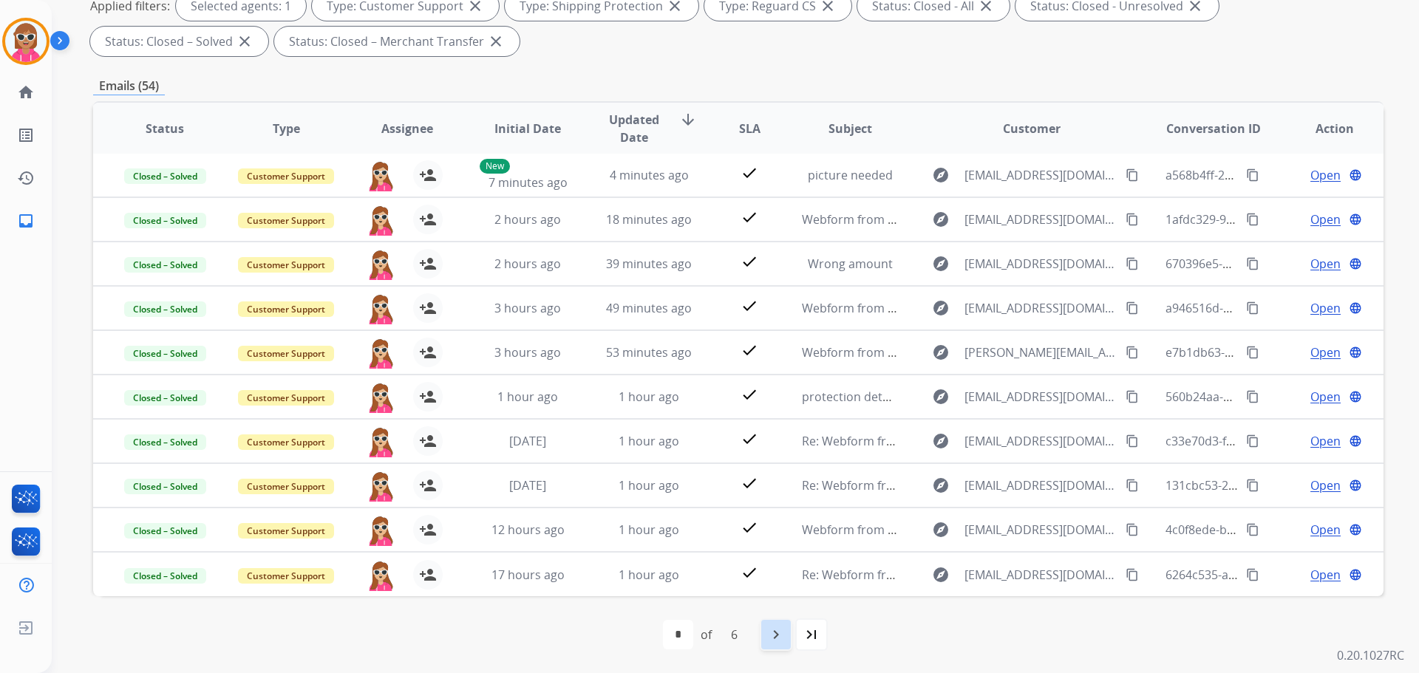
click at [777, 636] on mat-icon "navigate_next" at bounding box center [776, 635] width 18 height 18
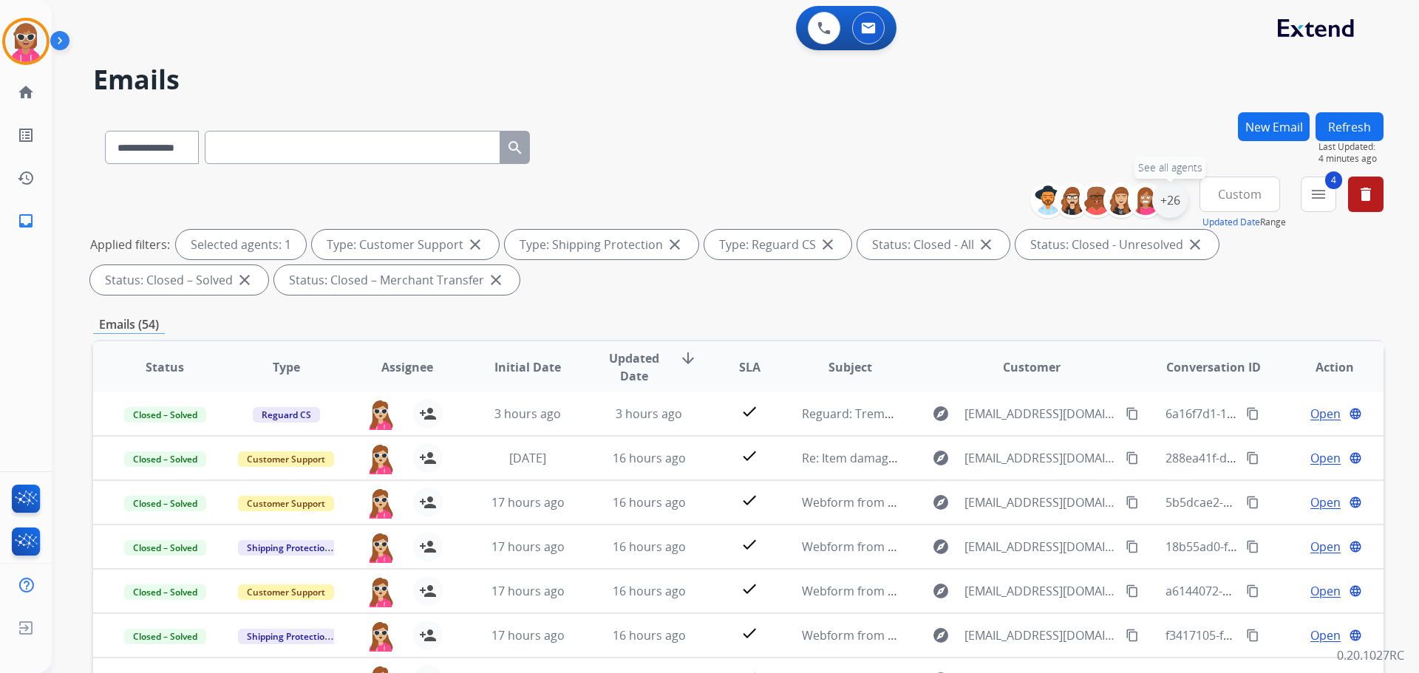
click at [1179, 198] on div "+26" at bounding box center [1169, 200] width 35 height 35
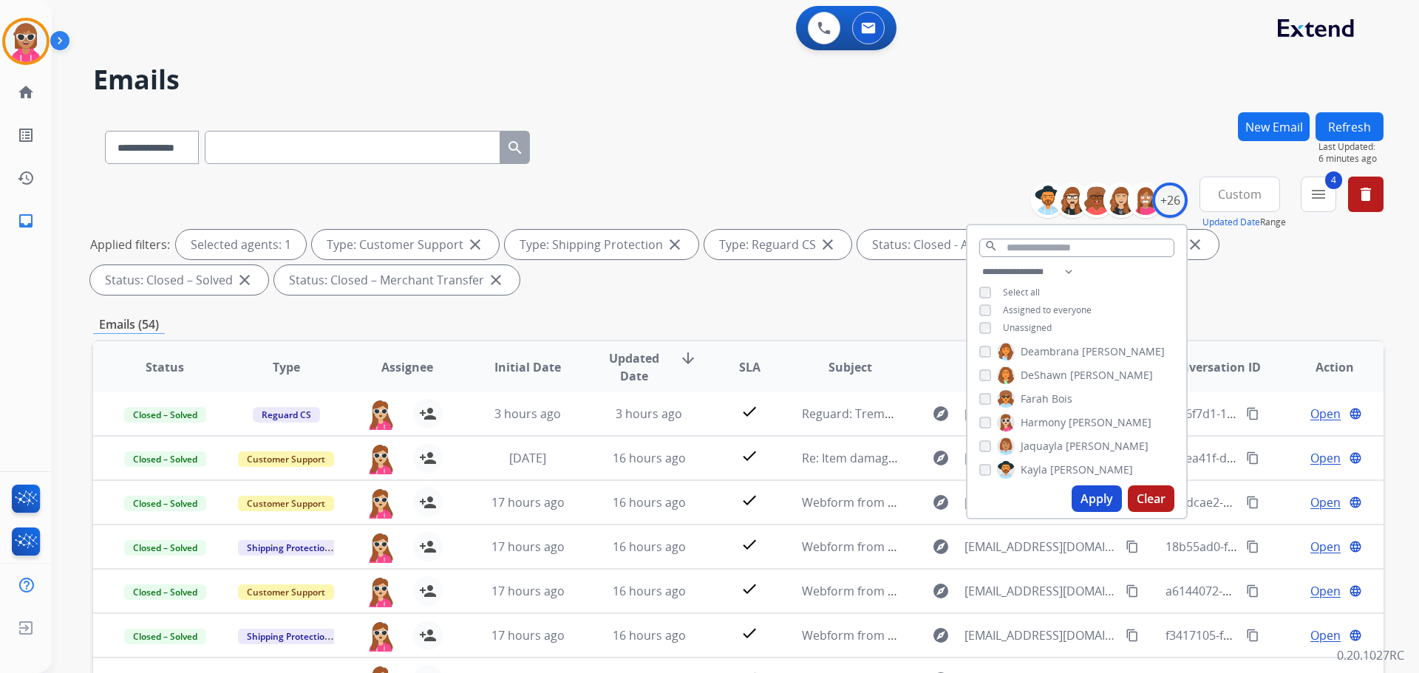
click at [1060, 427] on span "Harmony" at bounding box center [1043, 422] width 45 height 15
click at [1066, 442] on span "[PERSON_NAME]" at bounding box center [1107, 446] width 83 height 15
click at [1101, 504] on button "Apply" at bounding box center [1097, 499] width 50 height 27
select select "*"
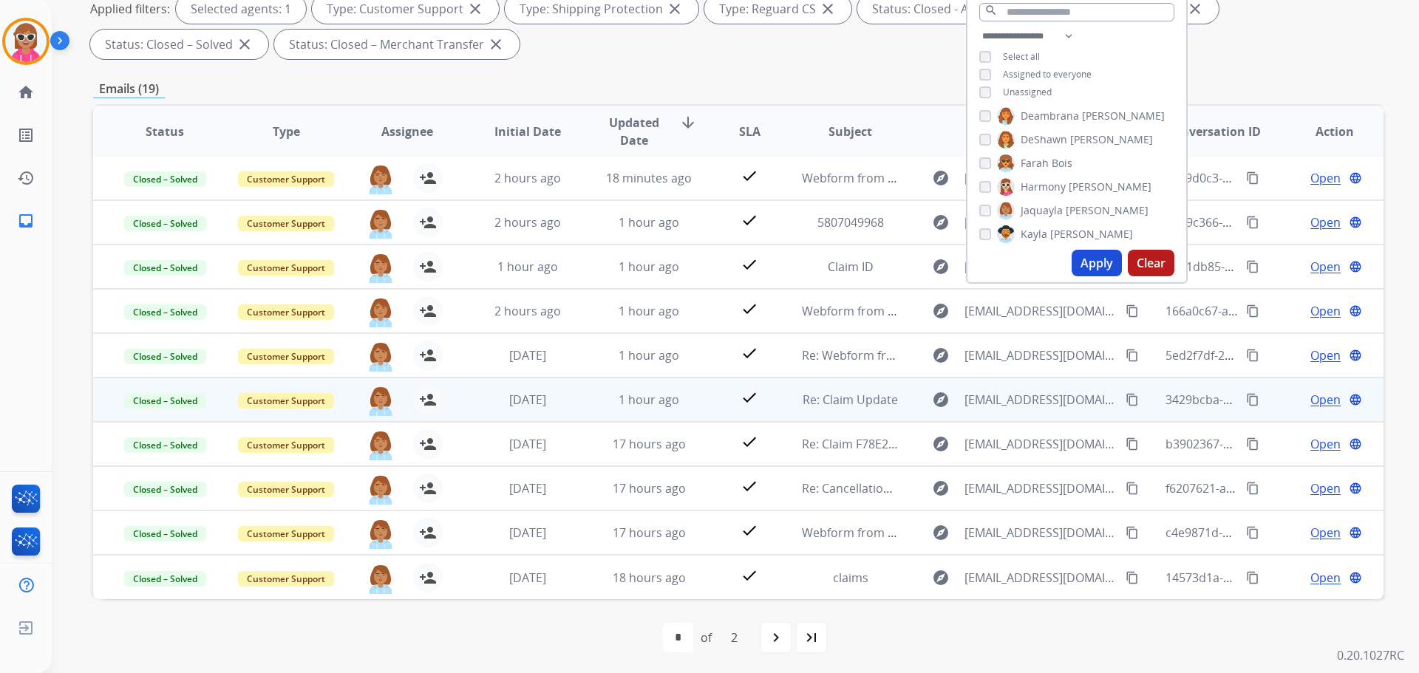
scroll to position [239, 0]
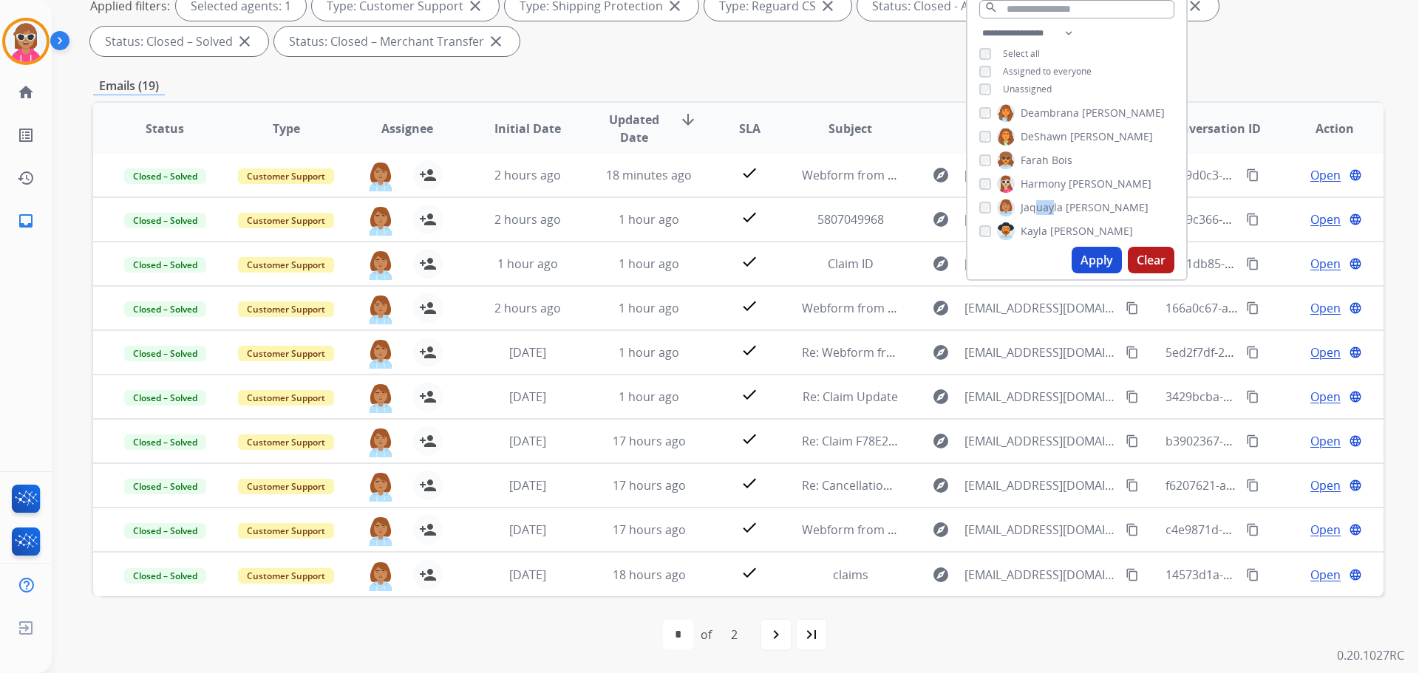
drag, startPoint x: 1030, startPoint y: 206, endPoint x: 1053, endPoint y: 207, distance: 22.2
click at [1053, 203] on span "Jaquayla" at bounding box center [1042, 207] width 42 height 15
click at [1051, 209] on span "Jaquayla" at bounding box center [1042, 207] width 42 height 15
click at [1051, 228] on span "[PERSON_NAME]" at bounding box center [1091, 231] width 83 height 15
click at [1079, 253] on button "Apply" at bounding box center [1097, 260] width 50 height 27
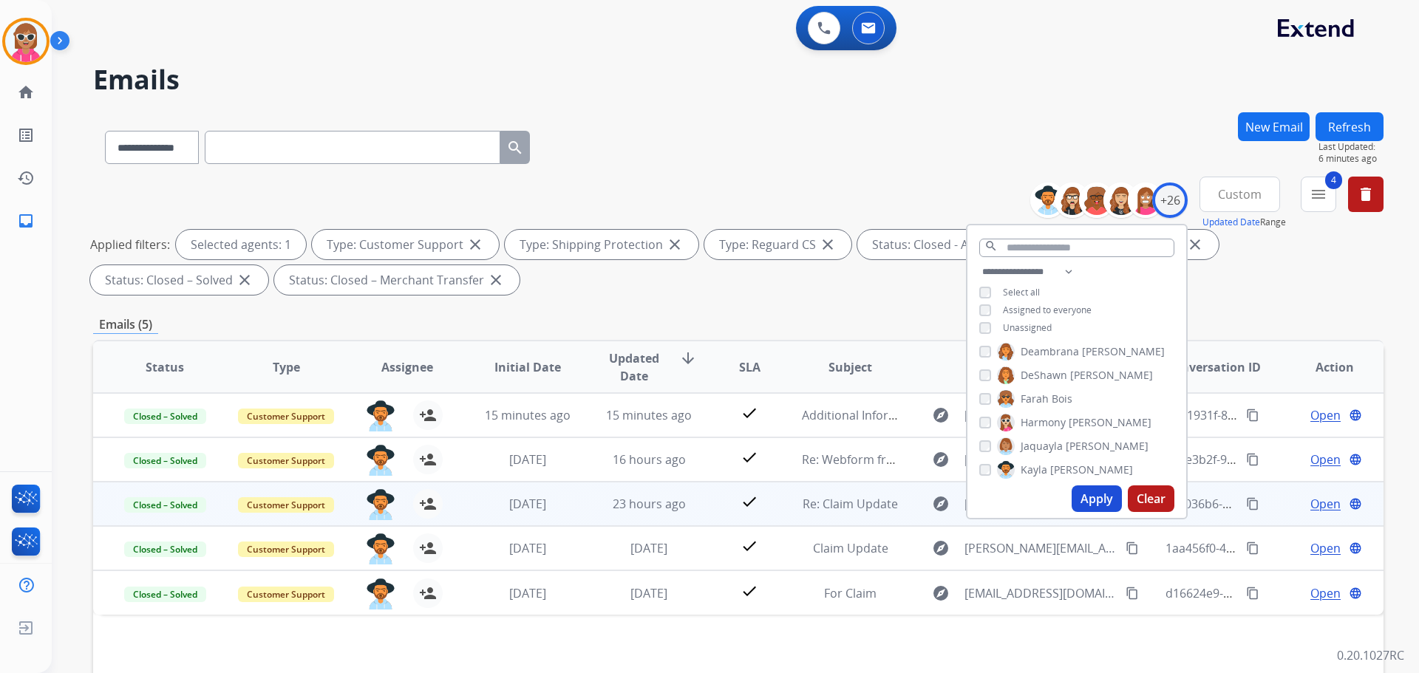
scroll to position [74, 0]
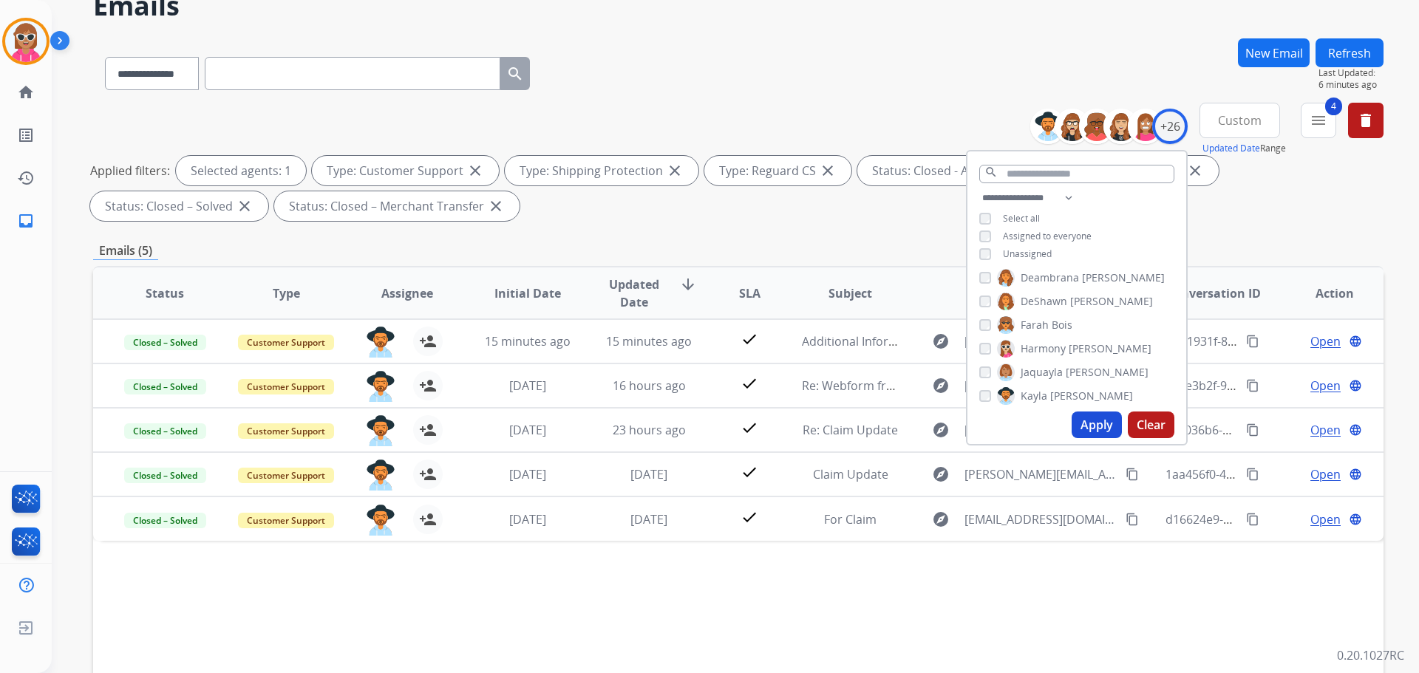
click at [1263, 110] on button "Custom" at bounding box center [1240, 120] width 81 height 35
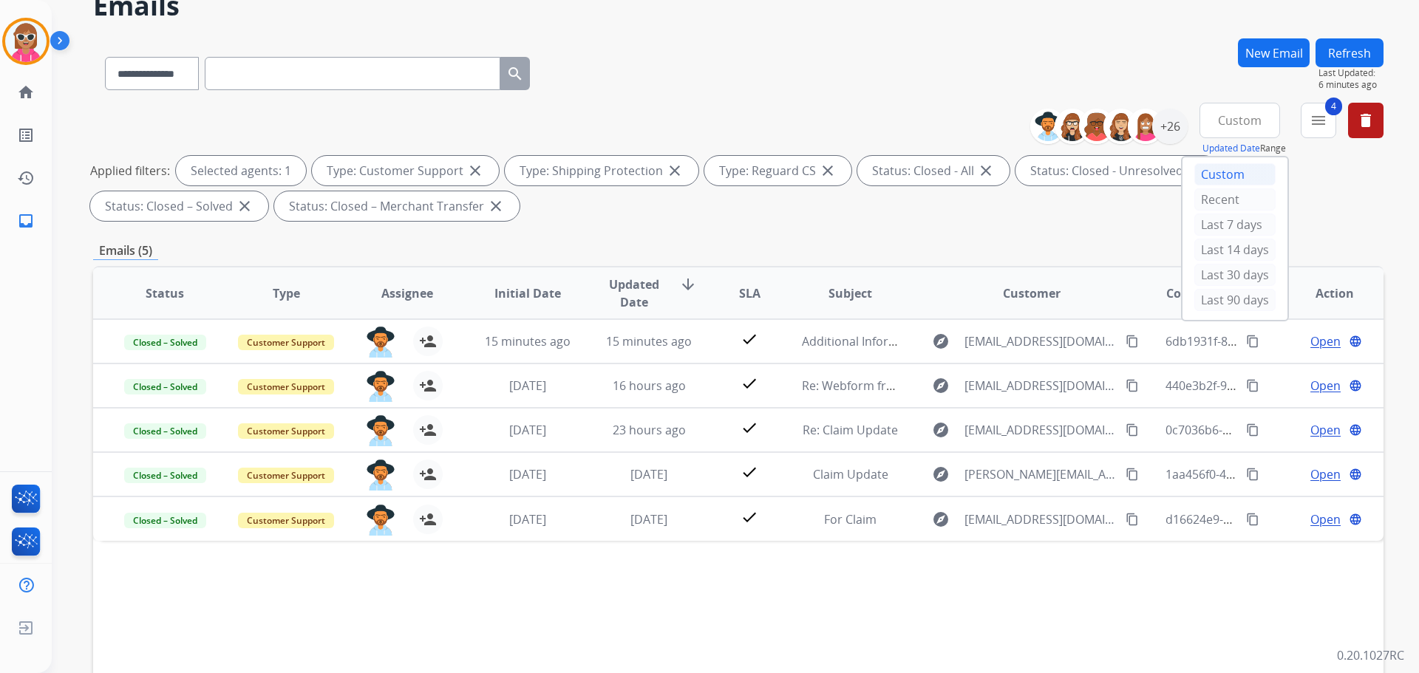
click at [1251, 173] on div "Custom" at bounding box center [1235, 174] width 81 height 22
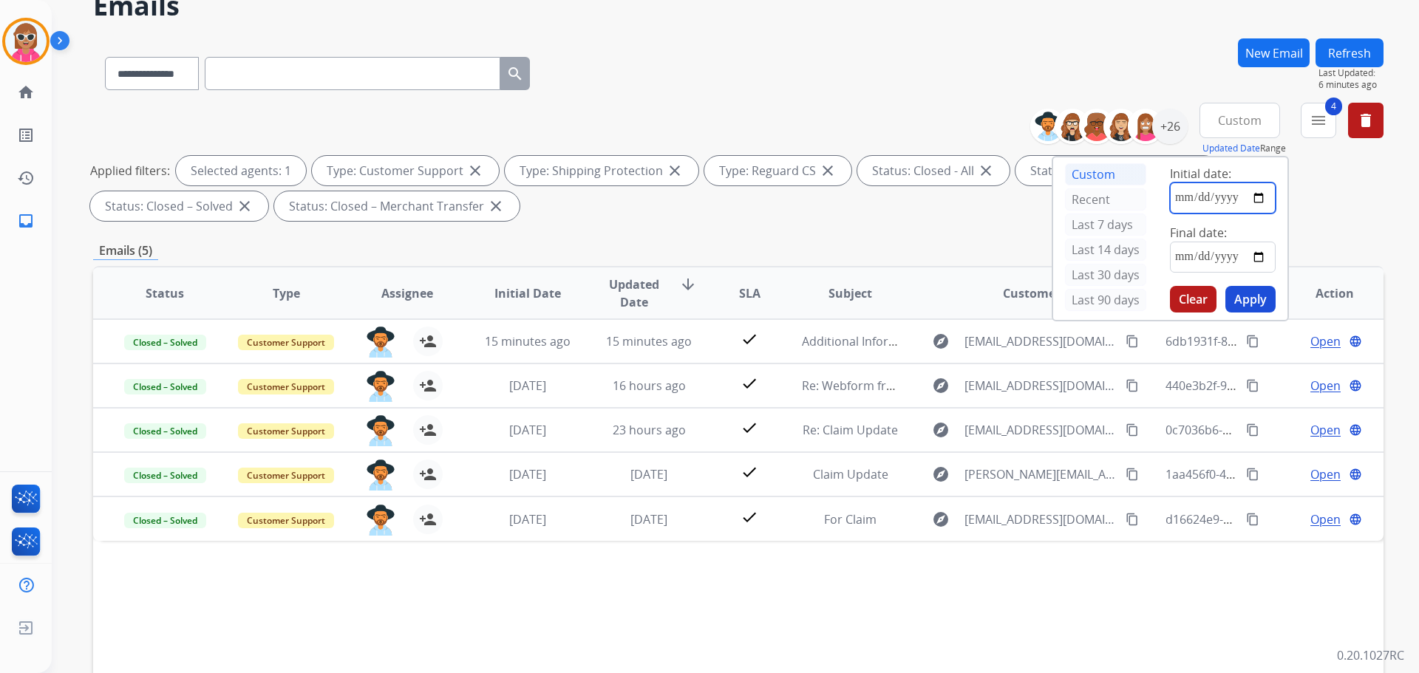
click at [1266, 200] on input "date" at bounding box center [1223, 198] width 106 height 31
type input "**********"
click at [1260, 257] on input "date" at bounding box center [1223, 257] width 106 height 31
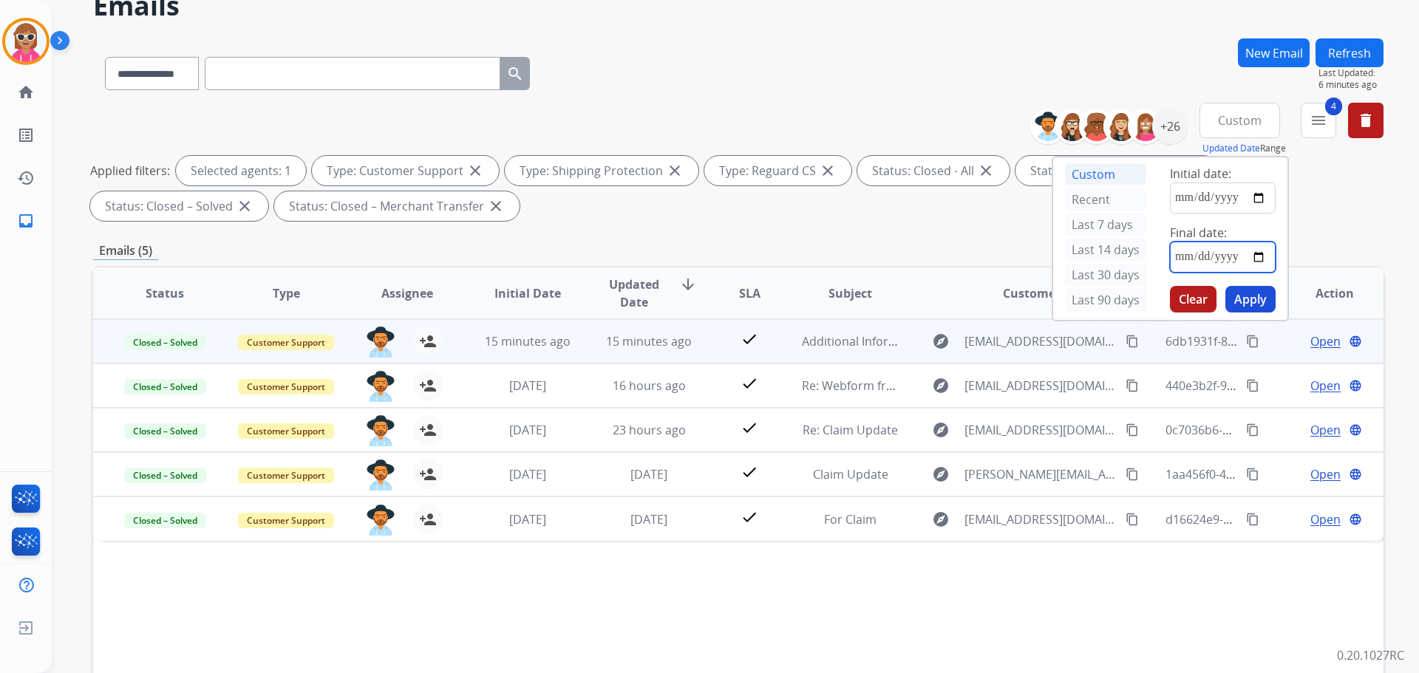
type input "**********"
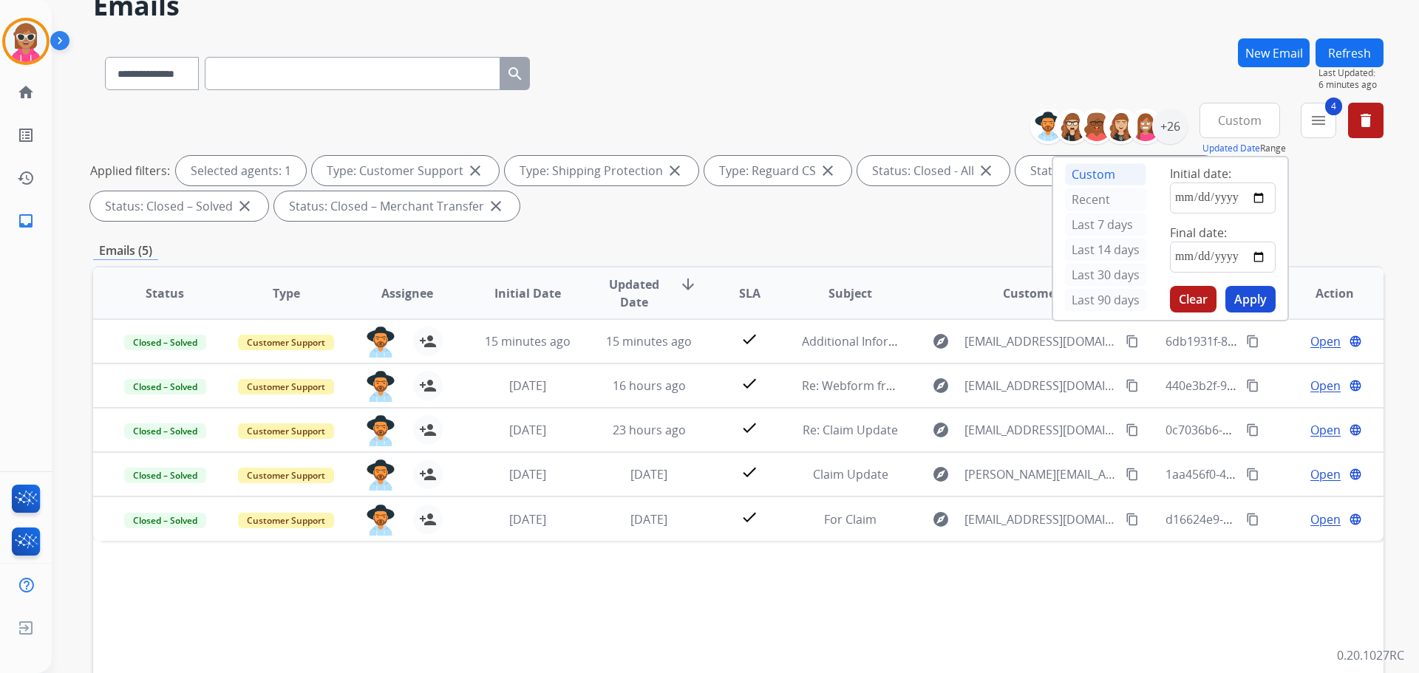
click at [1260, 297] on button "Apply" at bounding box center [1251, 299] width 50 height 27
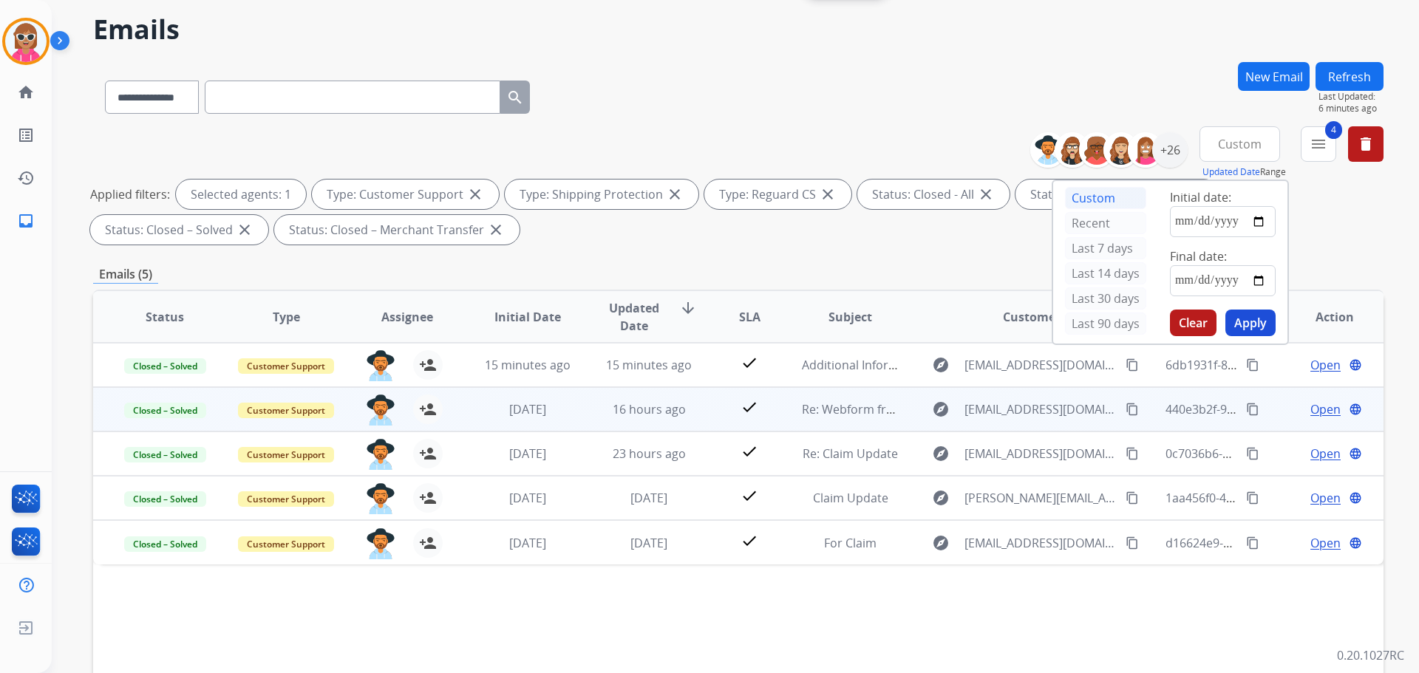
scroll to position [148, 0]
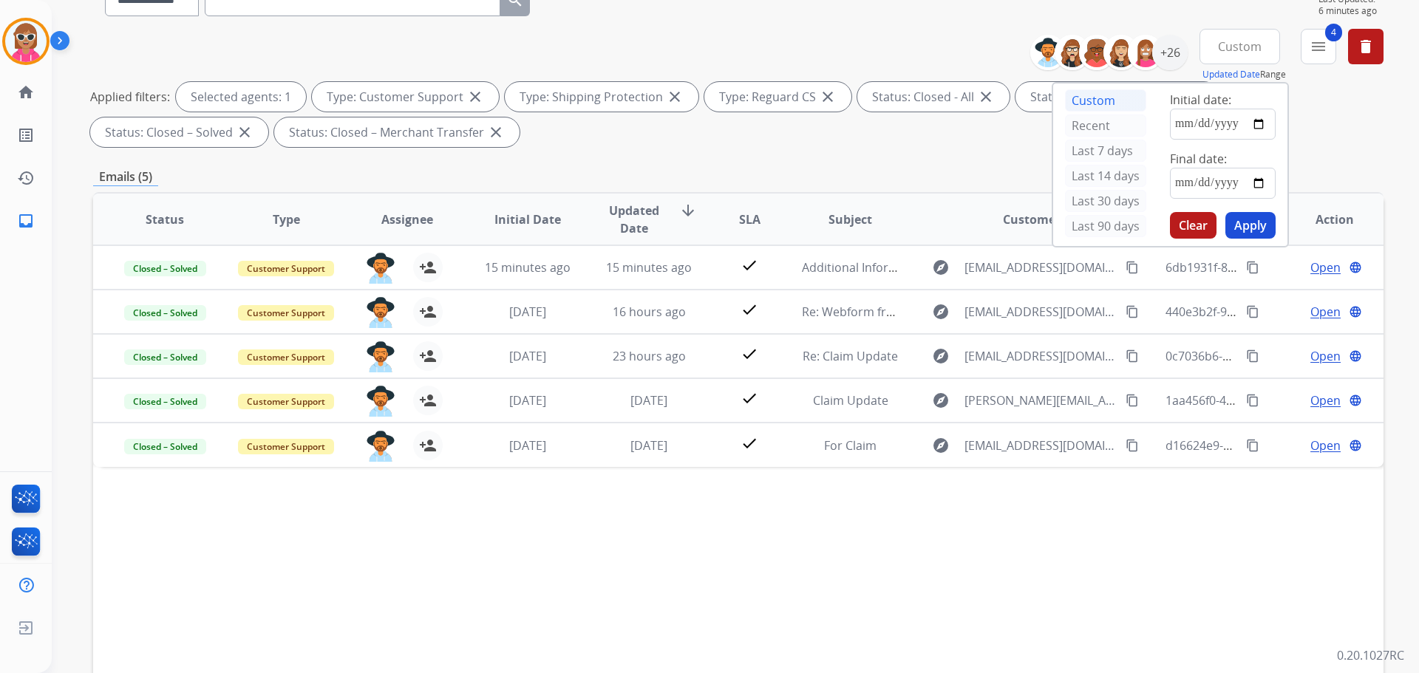
drag, startPoint x: 718, startPoint y: 140, endPoint x: 1302, endPoint y: 137, distance: 584.0
click at [741, 139] on div "Applied filters: Selected agents: 1 Type: Customer Support close Type: Shipping…" at bounding box center [735, 114] width 1291 height 65
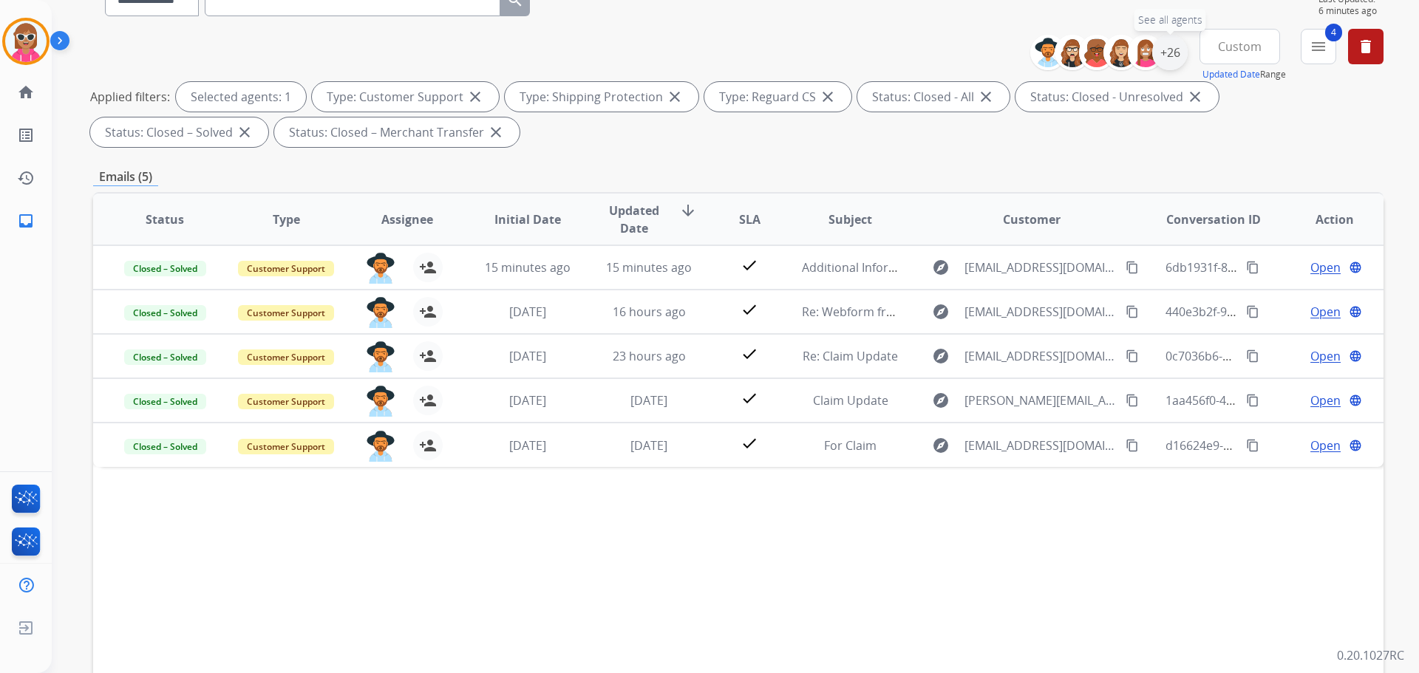
click at [1172, 56] on div "+26" at bounding box center [1169, 52] width 35 height 35
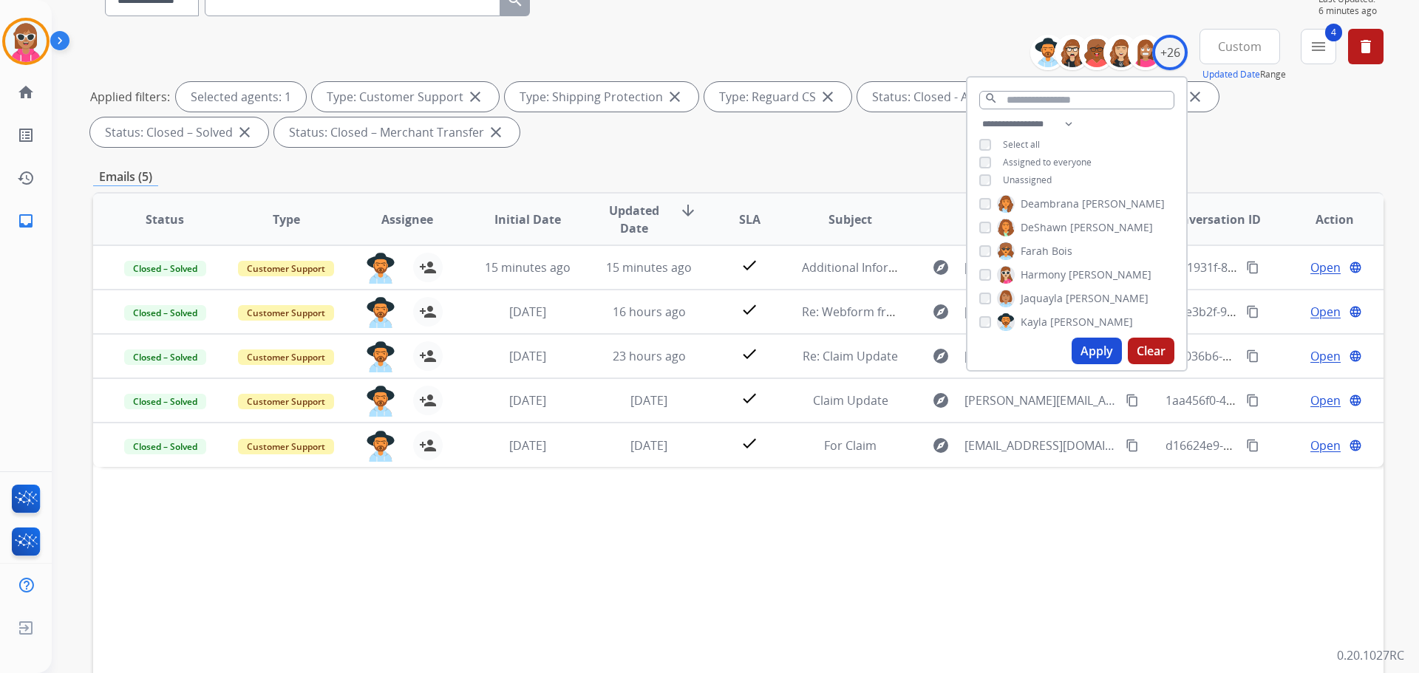
click at [1057, 319] on span "[PERSON_NAME]" at bounding box center [1091, 322] width 83 height 15
click at [1107, 272] on span "[PERSON_NAME]" at bounding box center [1148, 272] width 83 height 15
click at [1078, 352] on button "Apply" at bounding box center [1097, 351] width 50 height 27
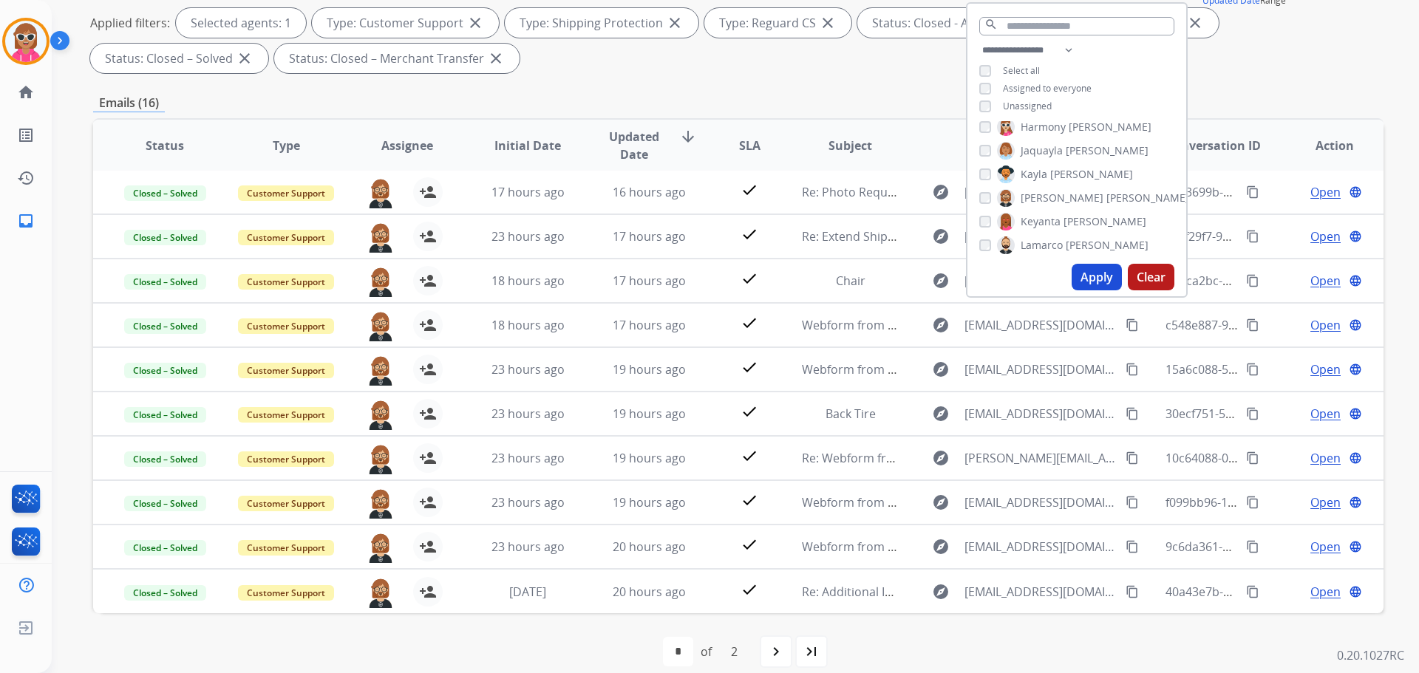
drag, startPoint x: 1033, startPoint y: 219, endPoint x: 1021, endPoint y: 203, distance: 19.5
click at [1030, 215] on span "Keyanta" at bounding box center [1041, 221] width 40 height 15
click at [1021, 195] on span "[PERSON_NAME]" at bounding box center [1062, 198] width 83 height 15
click at [1083, 276] on button "Apply" at bounding box center [1097, 277] width 50 height 27
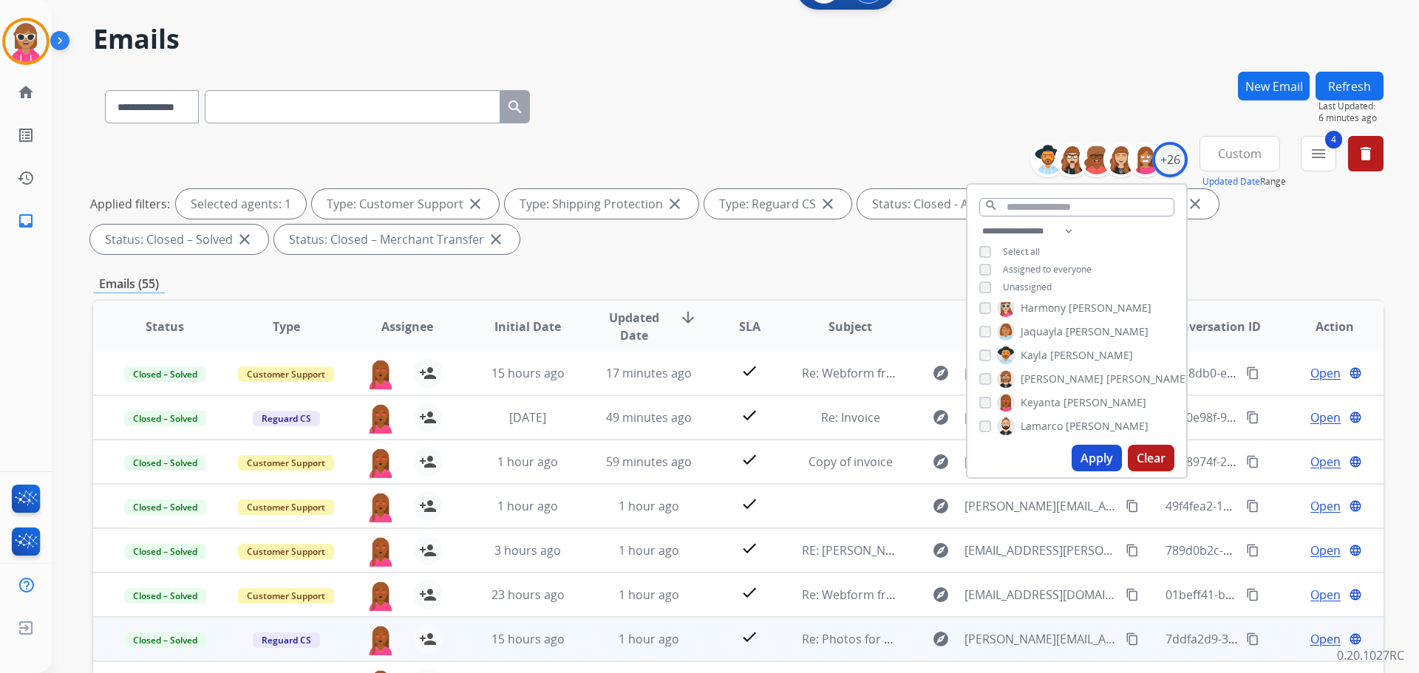
scroll to position [239, 0]
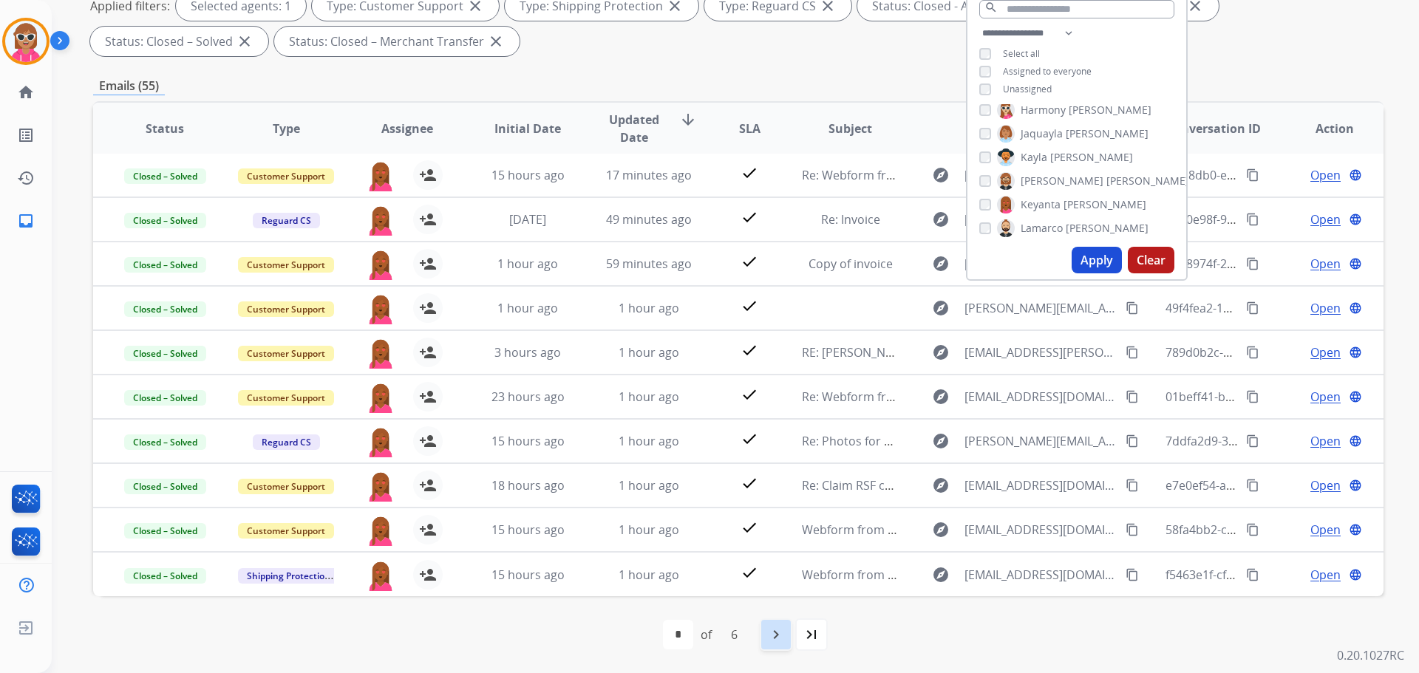
drag, startPoint x: 755, startPoint y: 639, endPoint x: 770, endPoint y: 634, distance: 15.4
click at [759, 637] on div "first_page navigate_before * * * * * * of 6 navigate_next last_page" at bounding box center [738, 635] width 1291 height 30
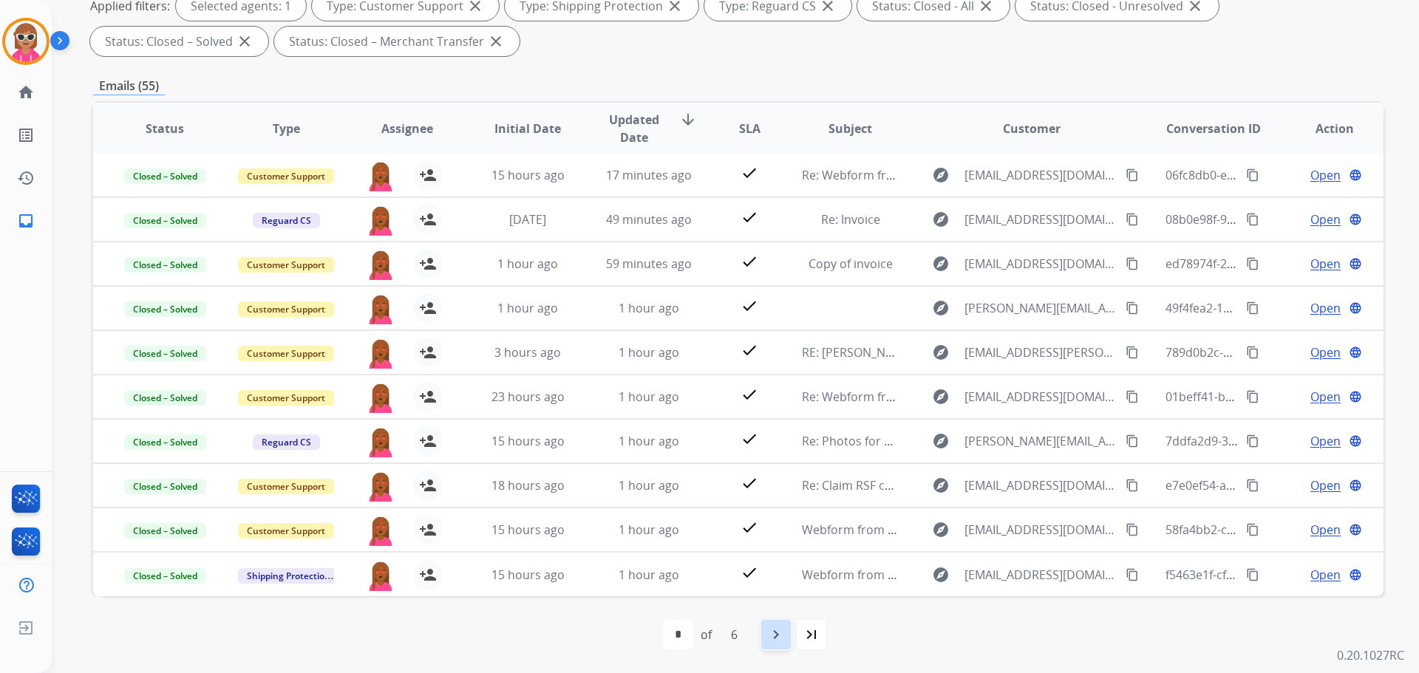
click at [775, 632] on mat-icon "navigate_next" at bounding box center [776, 635] width 18 height 18
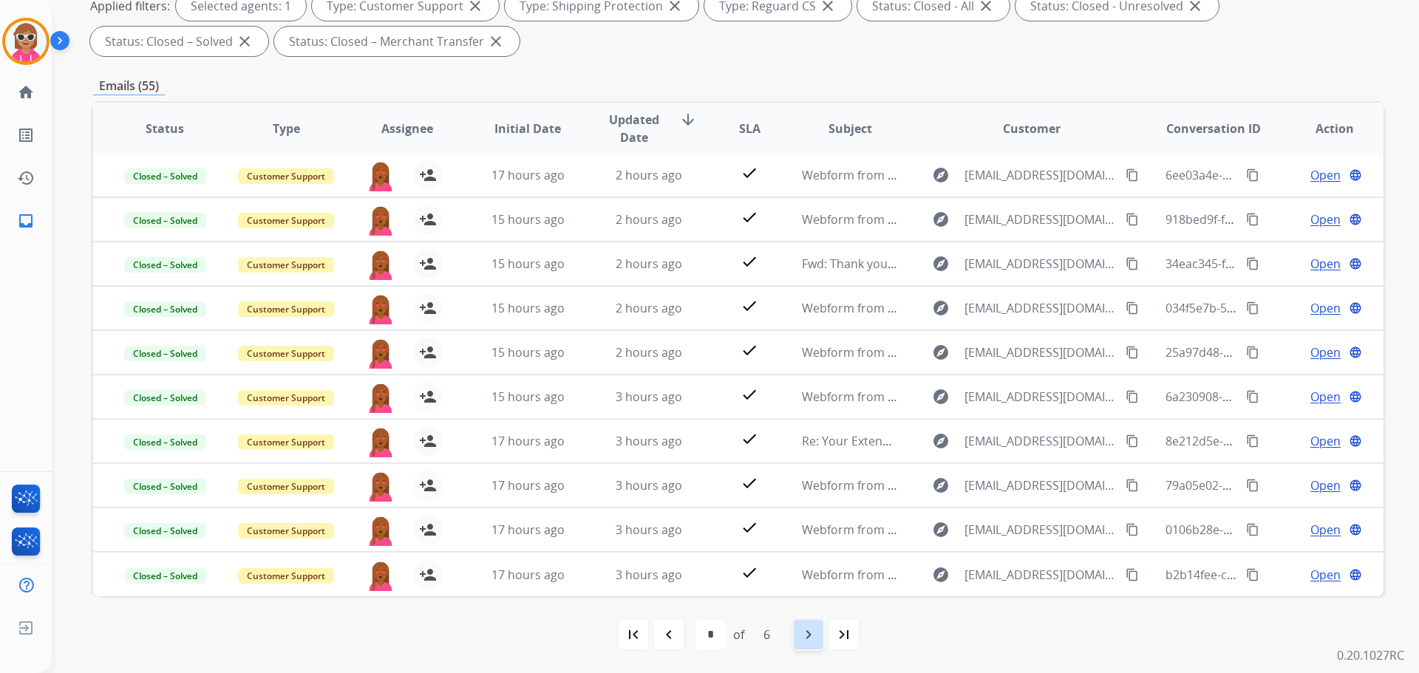
click at [798, 619] on div "navigate_next" at bounding box center [808, 635] width 33 height 33
click at [674, 647] on div "navigate_before" at bounding box center [669, 635] width 33 height 33
click at [670, 636] on mat-icon "navigate_before" at bounding box center [669, 635] width 18 height 18
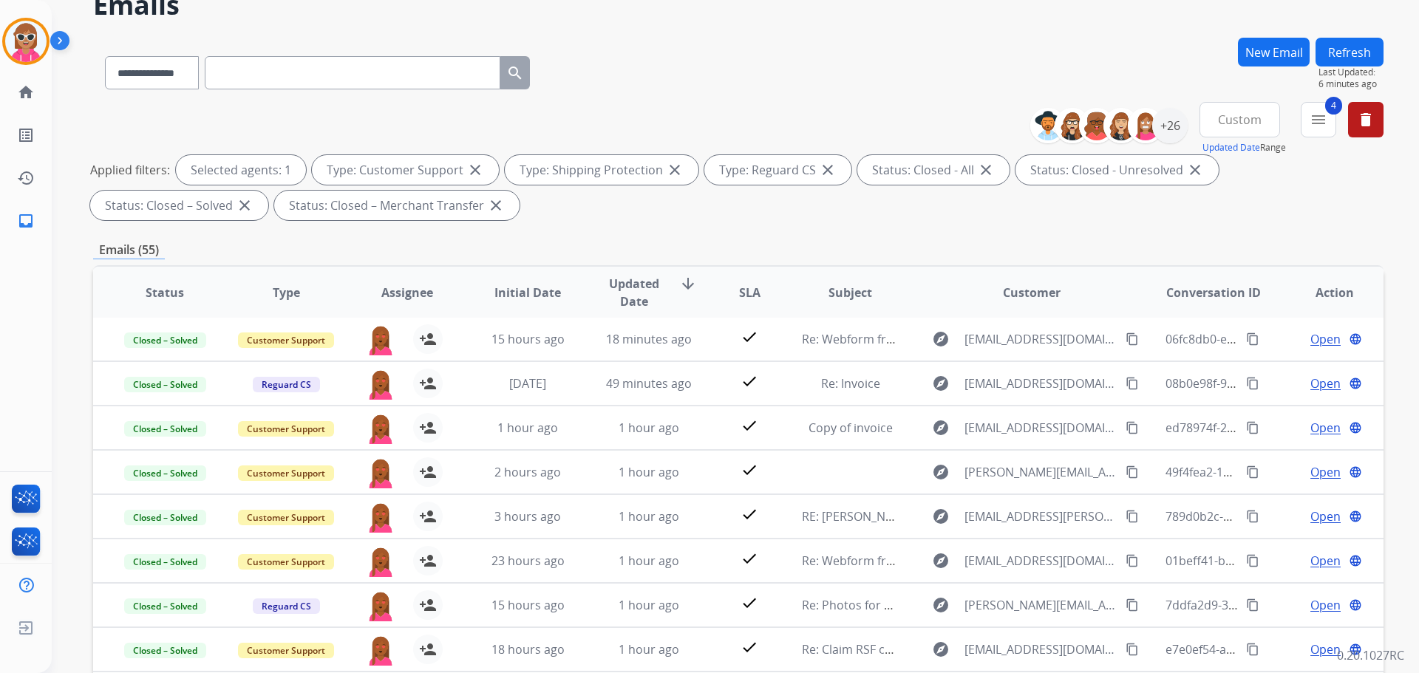
scroll to position [0, 0]
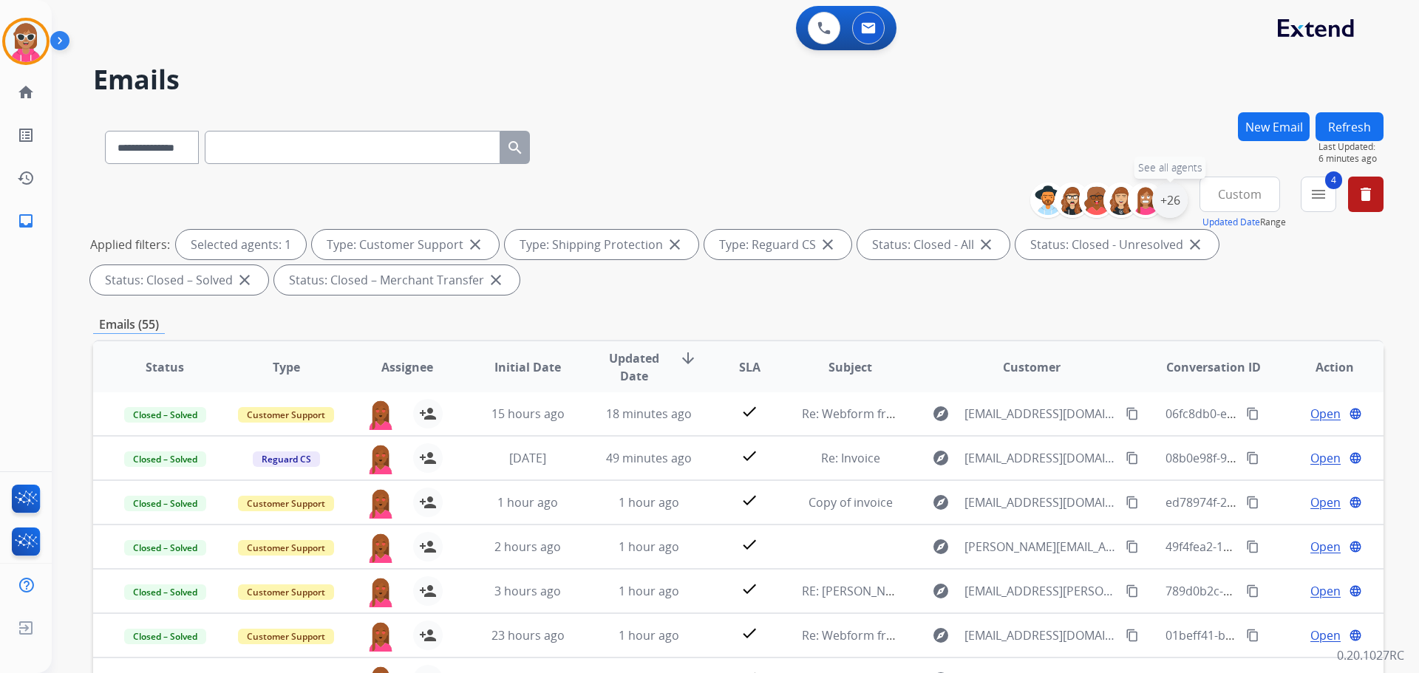
click at [1159, 209] on div "+26" at bounding box center [1169, 200] width 35 height 35
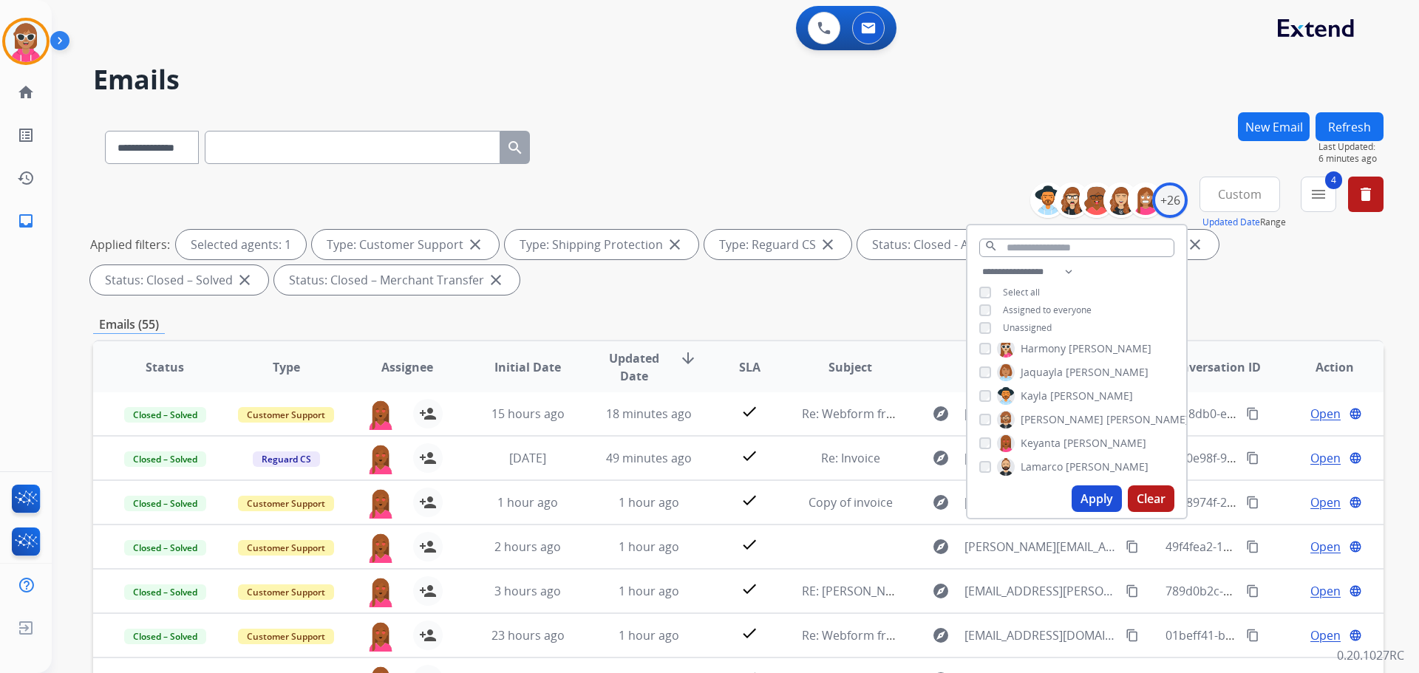
click at [1032, 446] on span "Keyanta" at bounding box center [1041, 443] width 40 height 15
drag, startPoint x: 1046, startPoint y: 471, endPoint x: 1067, endPoint y: 483, distance: 23.8
click at [1047, 471] on span "Lamarco" at bounding box center [1042, 467] width 42 height 15
drag, startPoint x: 1089, startPoint y: 506, endPoint x: 1081, endPoint y: 498, distance: 11.5
click at [1087, 509] on button "Apply" at bounding box center [1097, 499] width 50 height 27
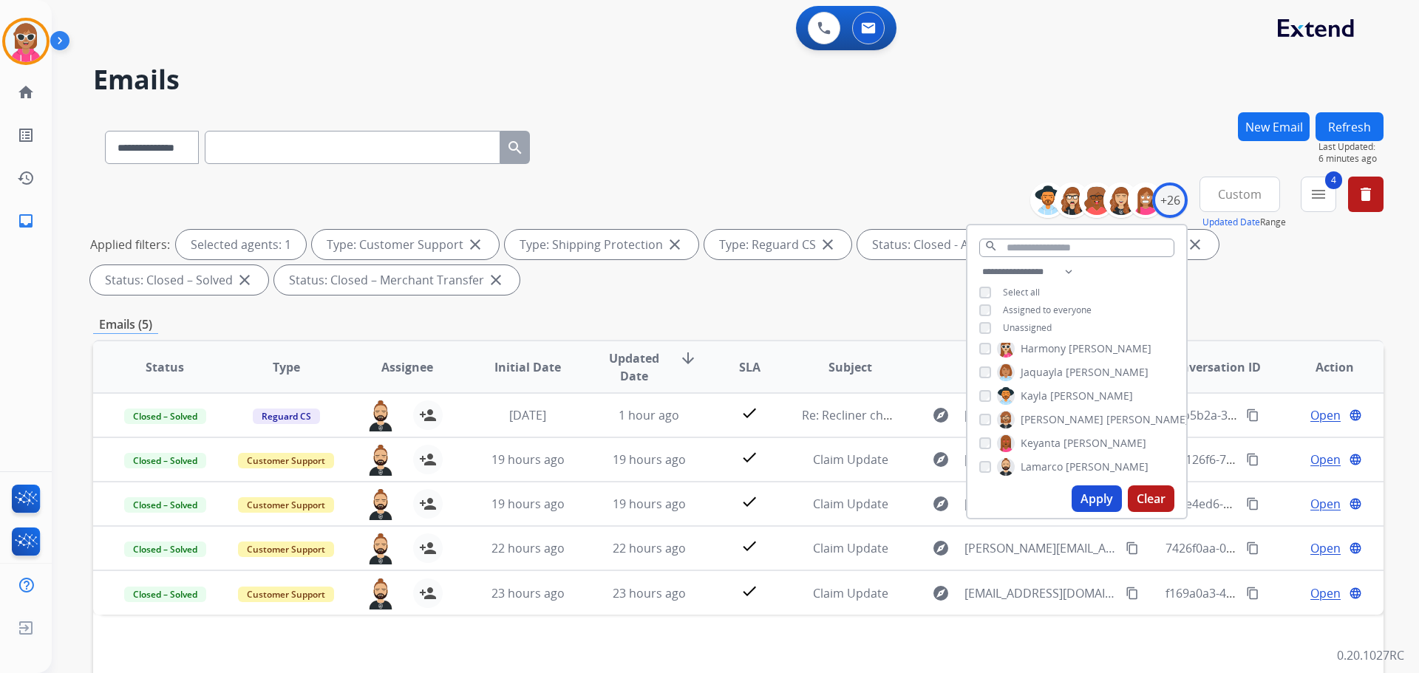
click at [1019, 477] on div "[PERSON_NAME] [PERSON_NAME] [PERSON_NAME] [PERSON_NAME] [PERSON_NAME] [PERSON_N…" at bounding box center [1077, 411] width 219 height 137
drag, startPoint x: 1024, startPoint y: 472, endPoint x: 1038, endPoint y: 432, distance: 41.6
click at [1024, 471] on span "Lamarco" at bounding box center [1042, 467] width 42 height 15
click at [1036, 420] on span "[PERSON_NAME]" at bounding box center [1062, 417] width 83 height 15
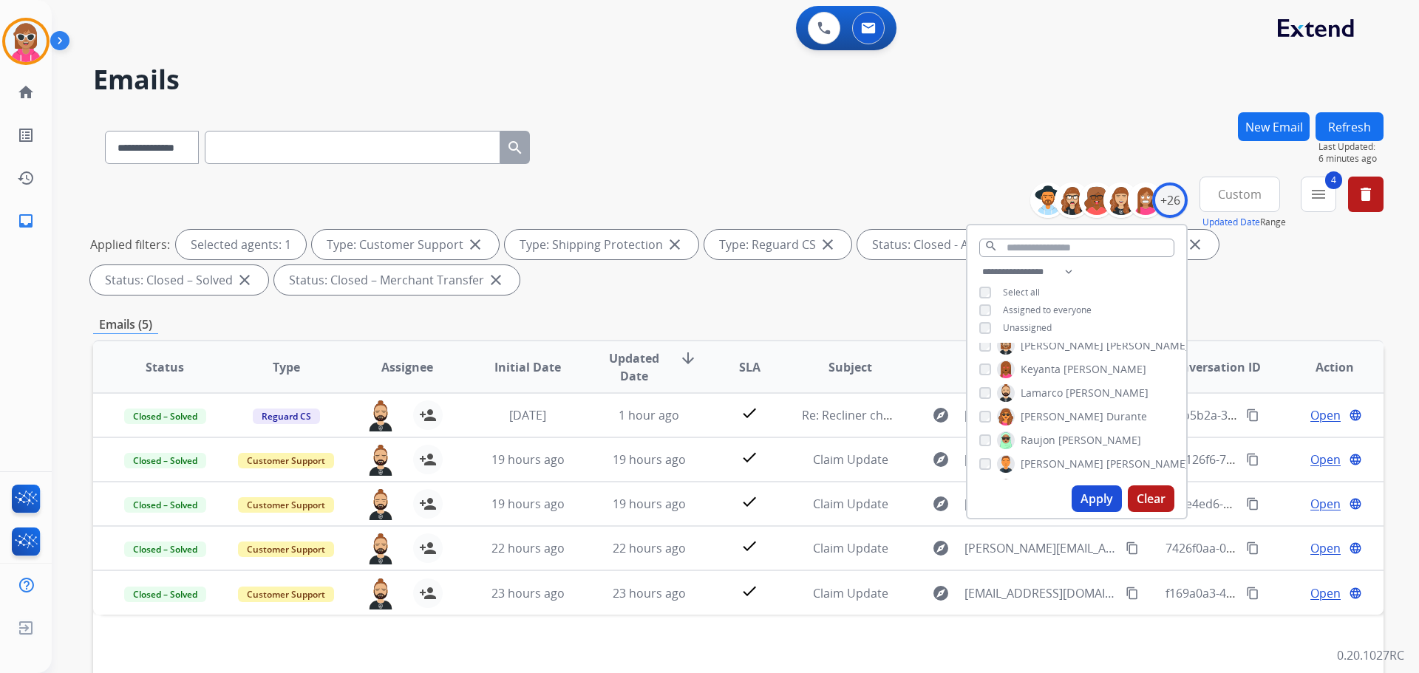
click at [1079, 506] on button "Apply" at bounding box center [1097, 499] width 50 height 27
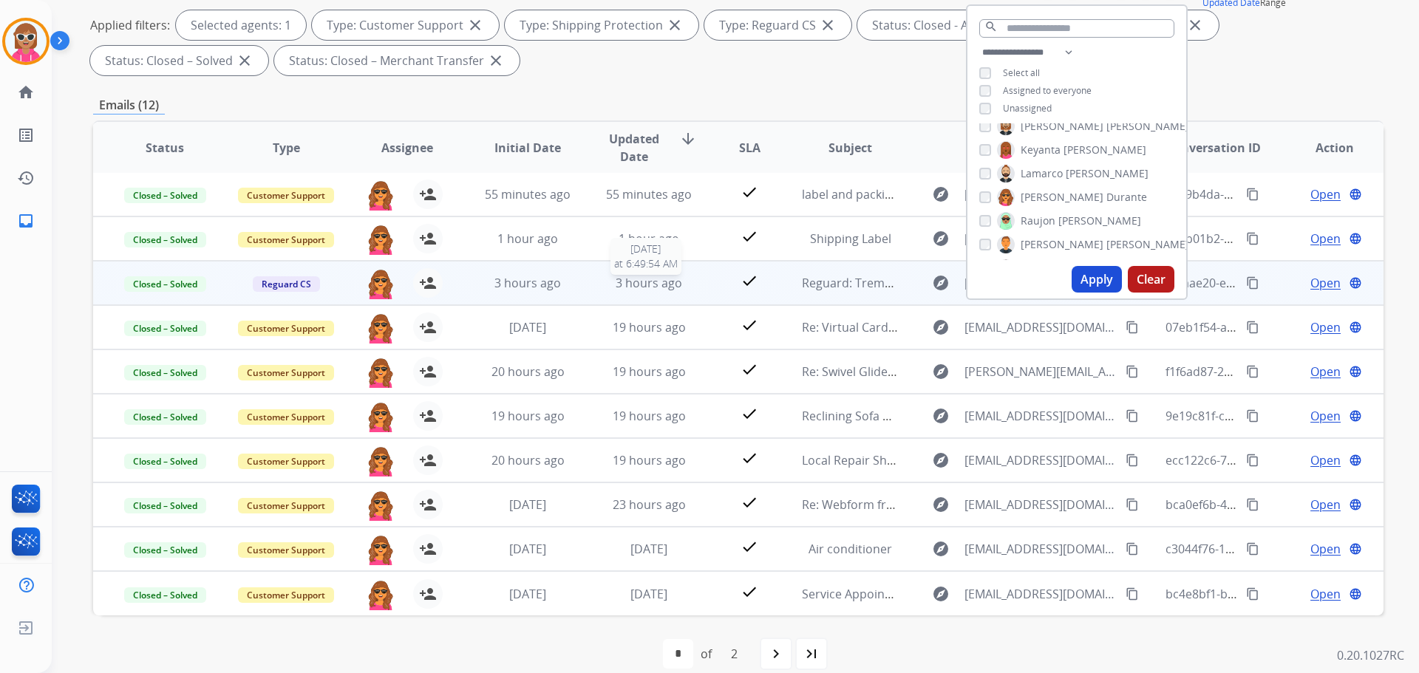
scroll to position [222, 0]
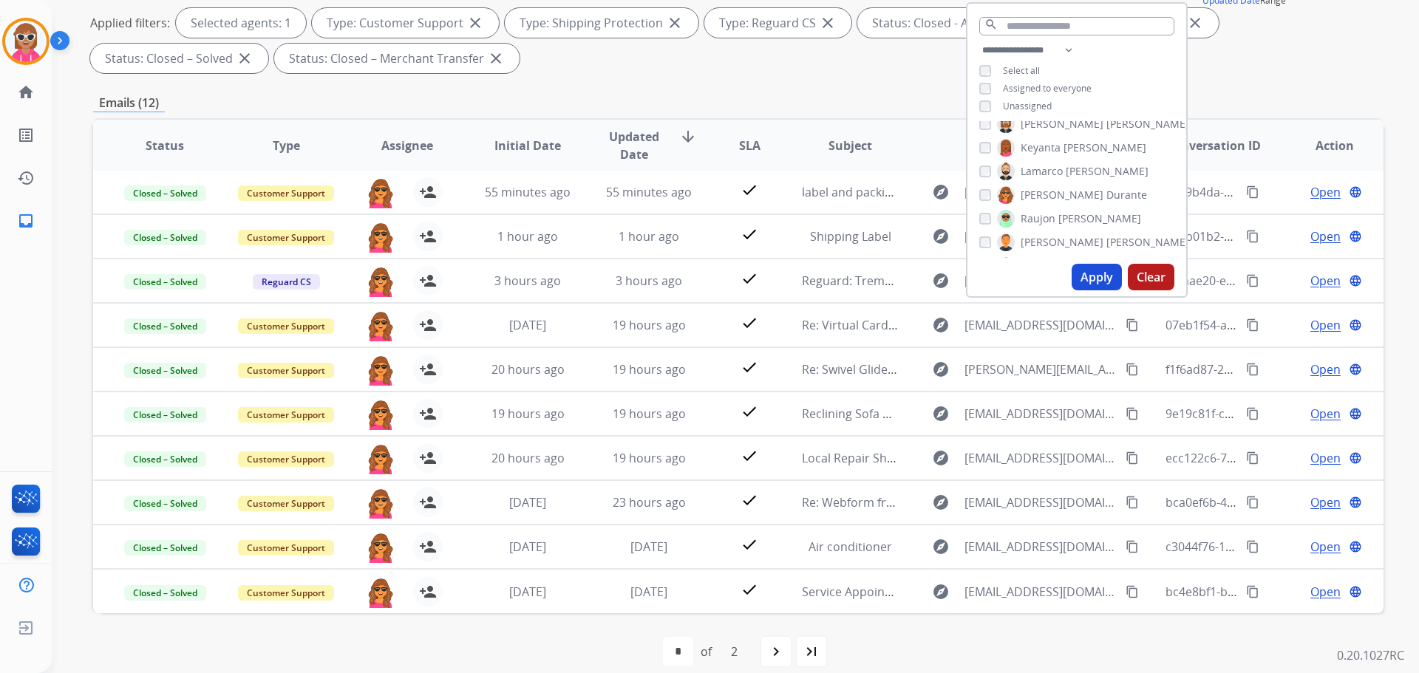
click at [1037, 189] on span "[PERSON_NAME]" at bounding box center [1062, 195] width 83 height 15
click at [1051, 217] on span "Raujon" at bounding box center [1038, 218] width 35 height 15
click at [1088, 285] on button "Apply" at bounding box center [1097, 277] width 50 height 27
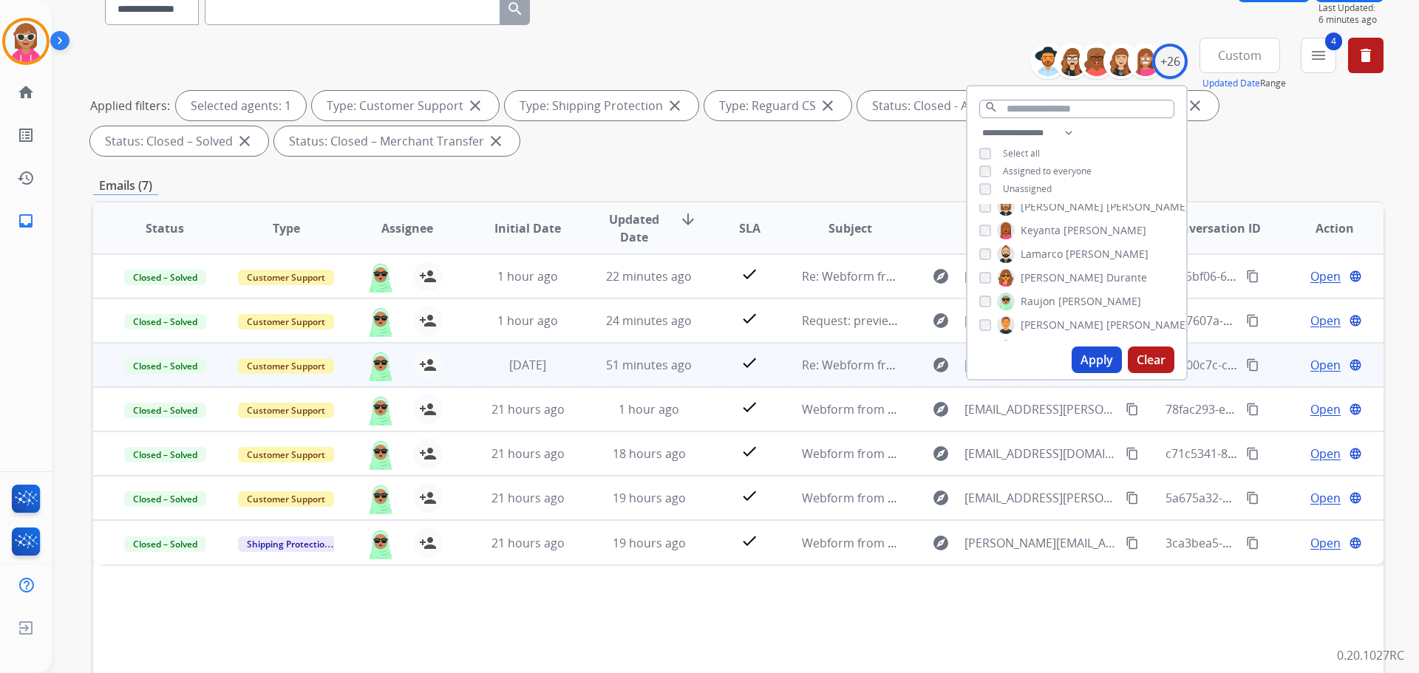
scroll to position [148, 0]
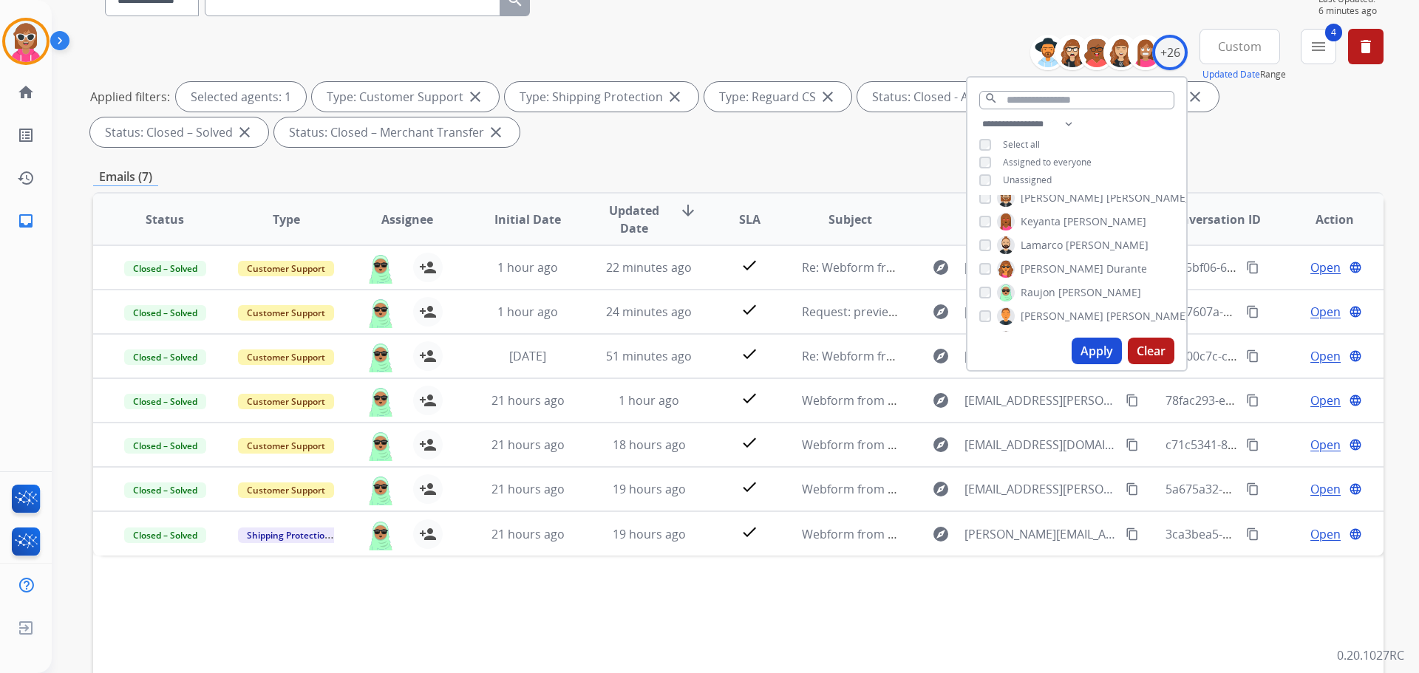
click at [1042, 287] on span "Raujon" at bounding box center [1038, 292] width 35 height 15
click at [1107, 242] on span "[PERSON_NAME]" at bounding box center [1148, 242] width 83 height 15
drag, startPoint x: 1026, startPoint y: 240, endPoint x: 1039, endPoint y: 221, distance: 22.3
click at [1026, 240] on span "[PERSON_NAME]" at bounding box center [1062, 242] width 83 height 15
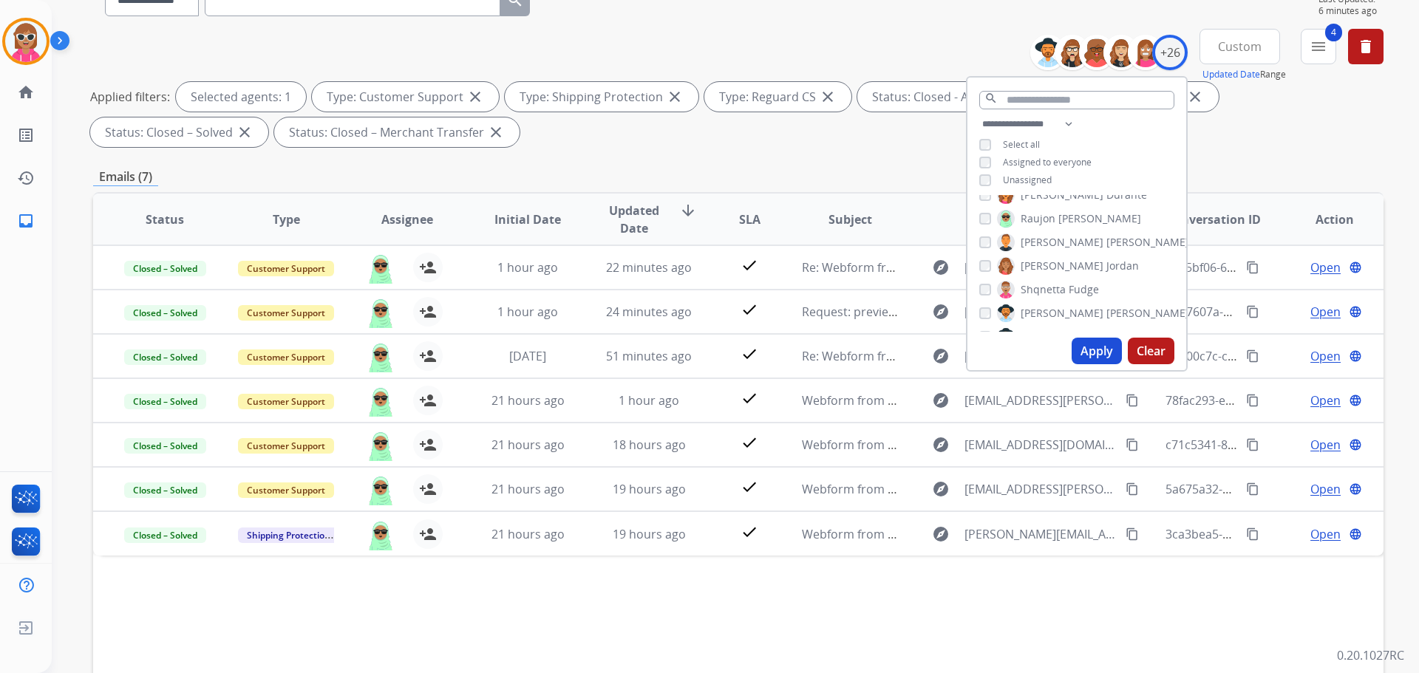
click at [1042, 214] on span "Raujon" at bounding box center [1038, 218] width 35 height 15
click at [1041, 214] on span "Raujon" at bounding box center [1038, 218] width 35 height 15
click at [1034, 231] on div "[PERSON_NAME] [PERSON_NAME] [PERSON_NAME] [PERSON_NAME] [PERSON_NAME] [PERSON_N…" at bounding box center [1077, 263] width 219 height 137
click at [1034, 242] on span "[PERSON_NAME]" at bounding box center [1062, 242] width 83 height 15
click at [1090, 347] on button "Apply" at bounding box center [1097, 351] width 50 height 27
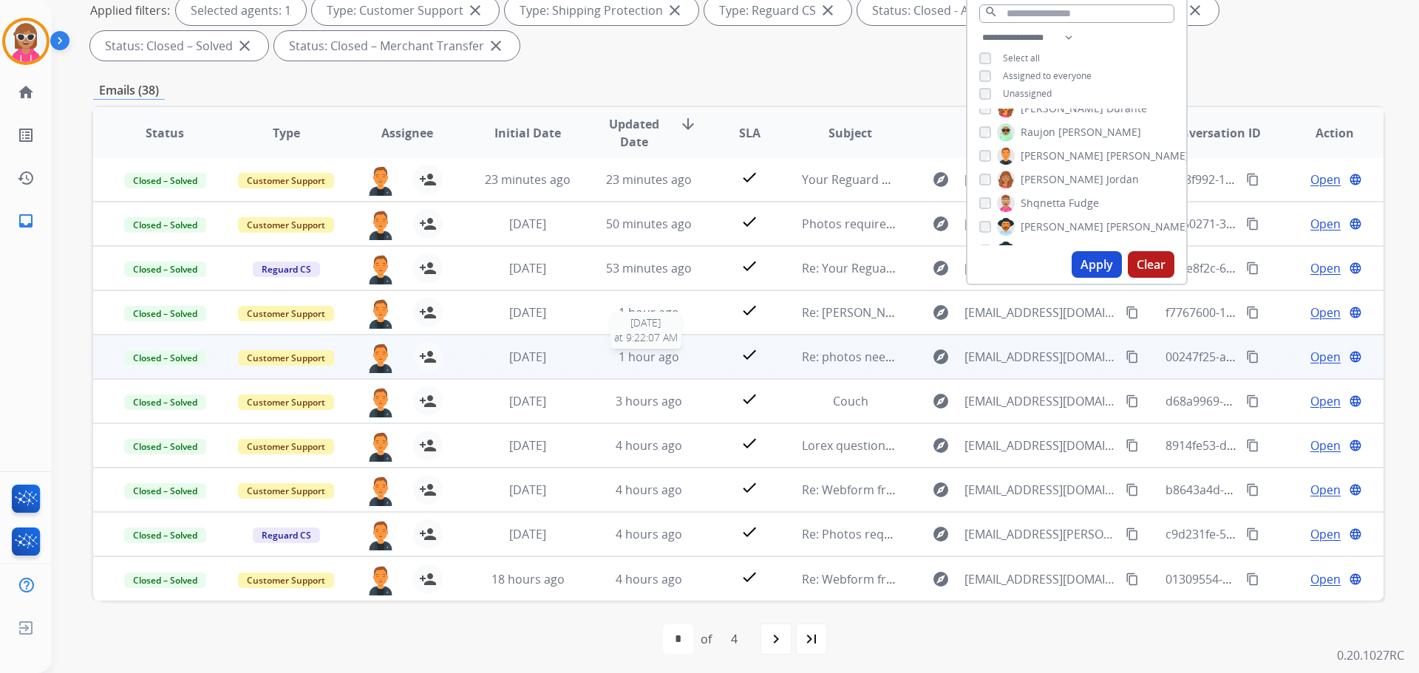
scroll to position [239, 0]
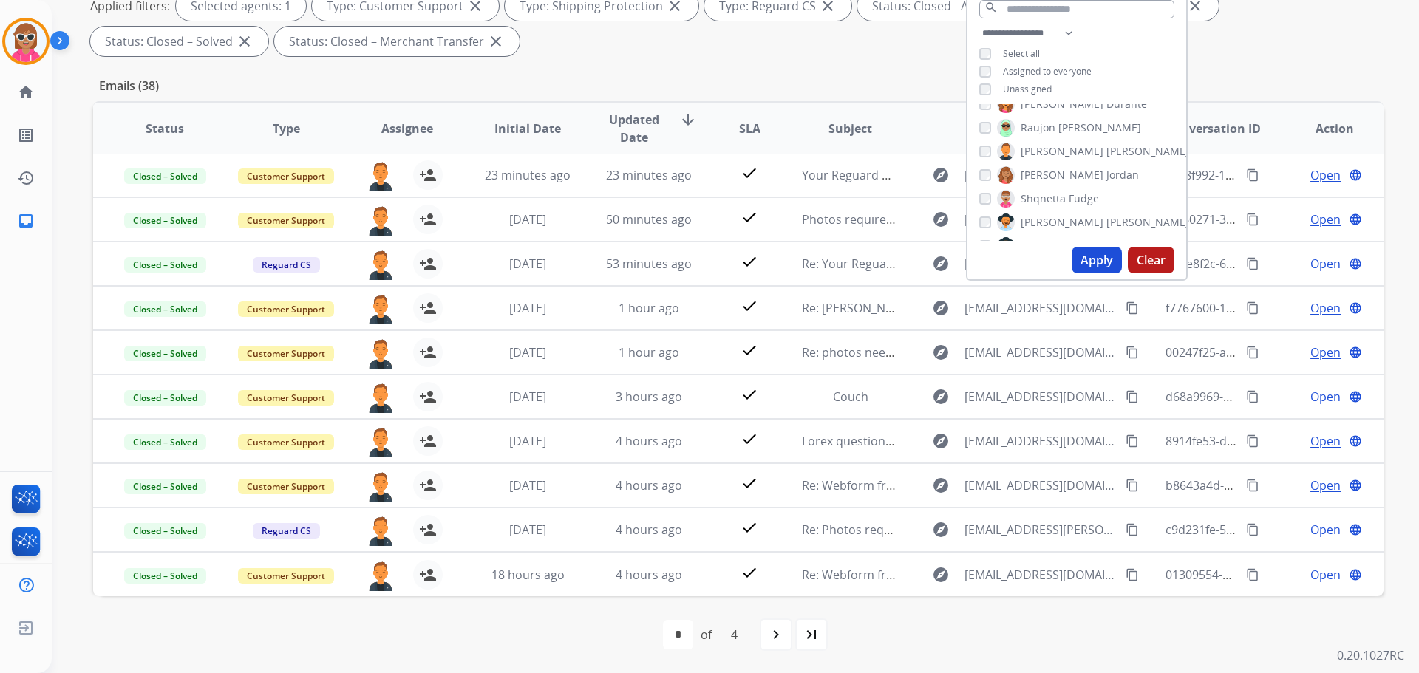
click at [1107, 151] on span "[PERSON_NAME]" at bounding box center [1148, 151] width 83 height 15
drag, startPoint x: 1063, startPoint y: 123, endPoint x: 1065, endPoint y: 144, distance: 21.6
click at [1062, 120] on span "[PERSON_NAME]" at bounding box center [1100, 127] width 83 height 15
click at [1102, 262] on button "Apply" at bounding box center [1097, 260] width 50 height 27
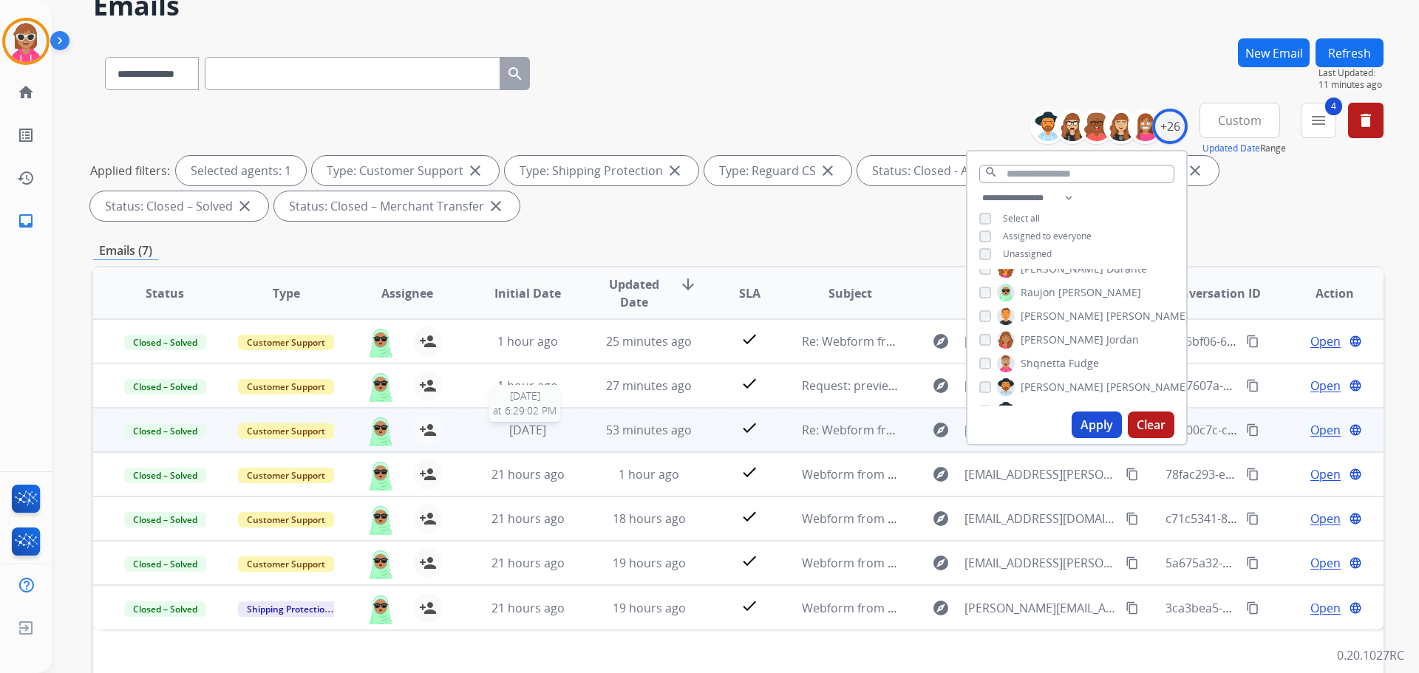
scroll to position [148, 0]
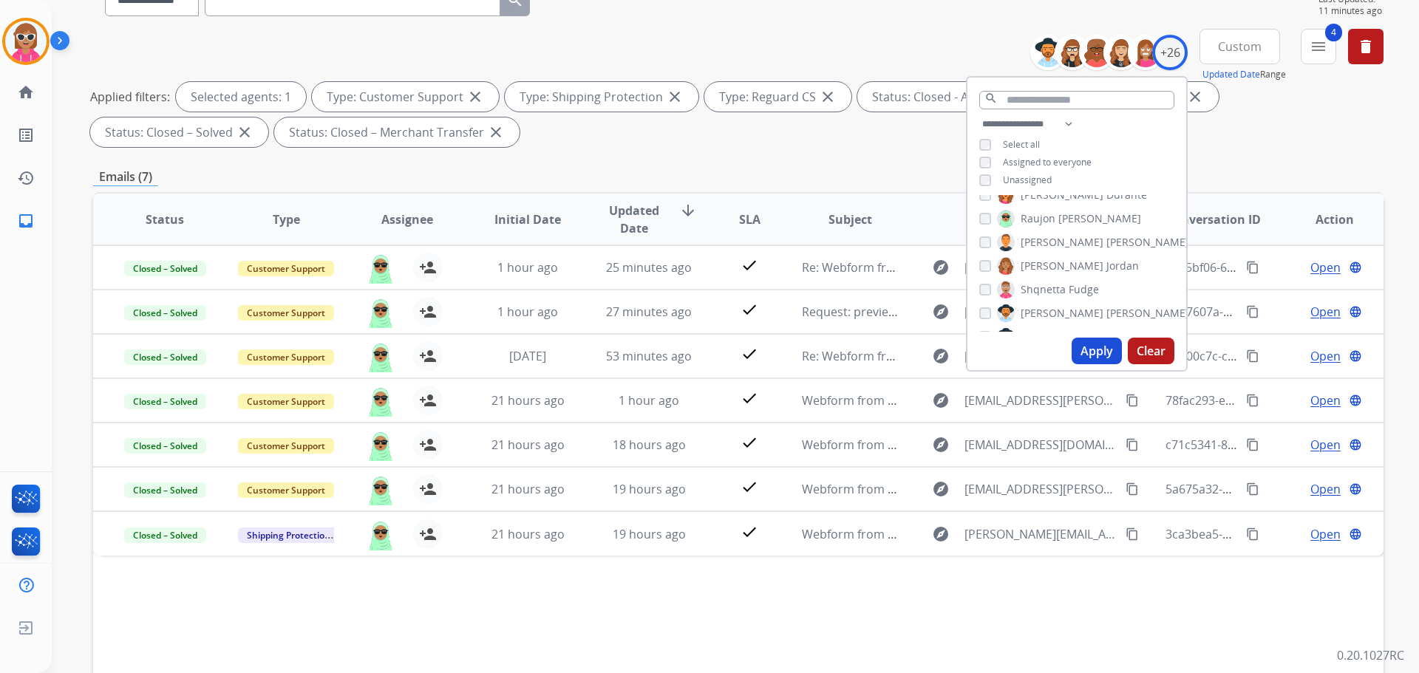
click at [1034, 216] on span "Raujon" at bounding box center [1038, 218] width 35 height 15
click at [1047, 238] on span "[PERSON_NAME]" at bounding box center [1062, 242] width 83 height 15
click at [1091, 357] on button "Apply" at bounding box center [1097, 351] width 50 height 27
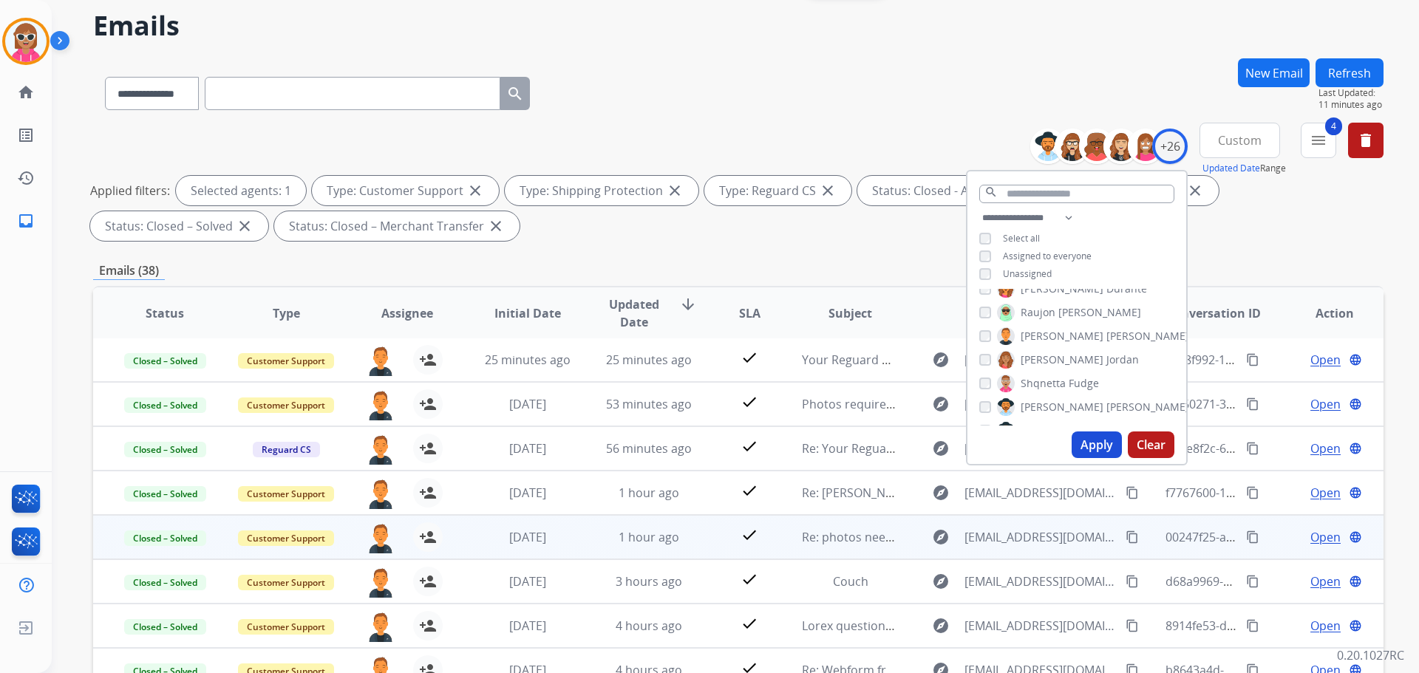
scroll to position [222, 0]
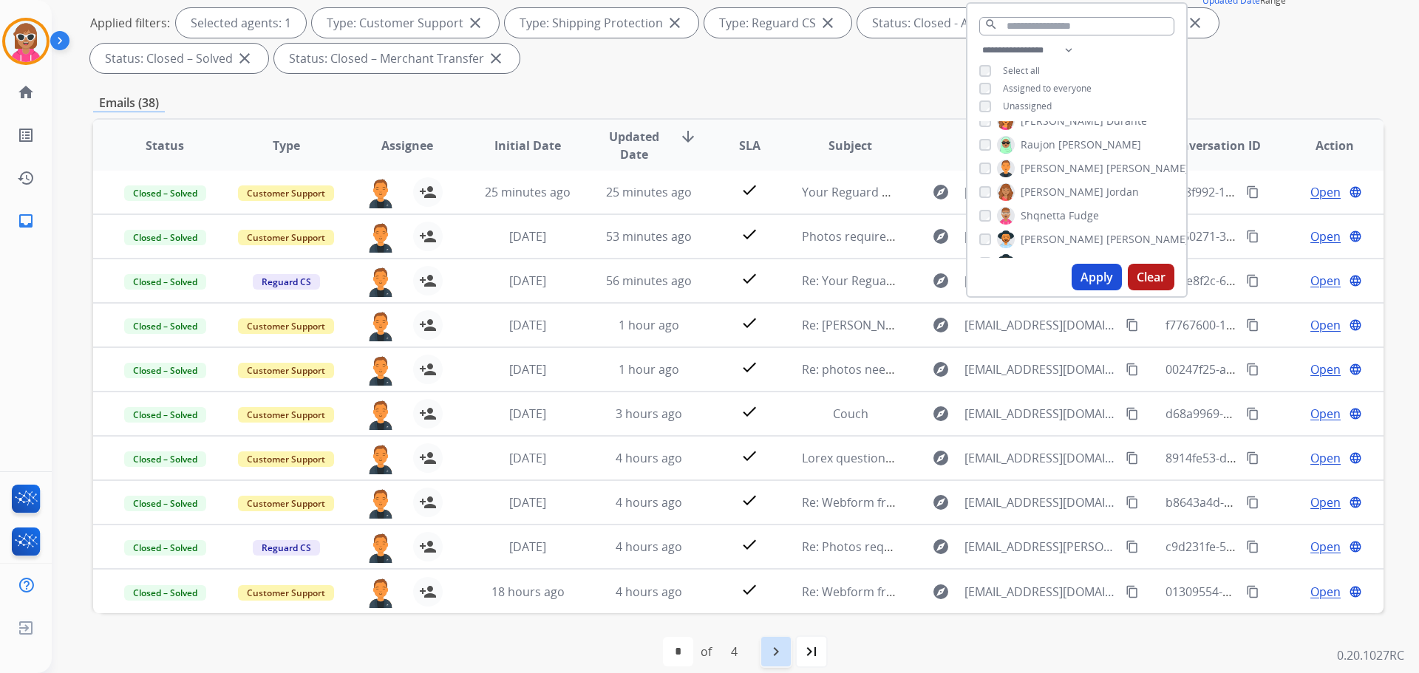
click at [767, 650] on div "navigate_next" at bounding box center [776, 652] width 33 height 33
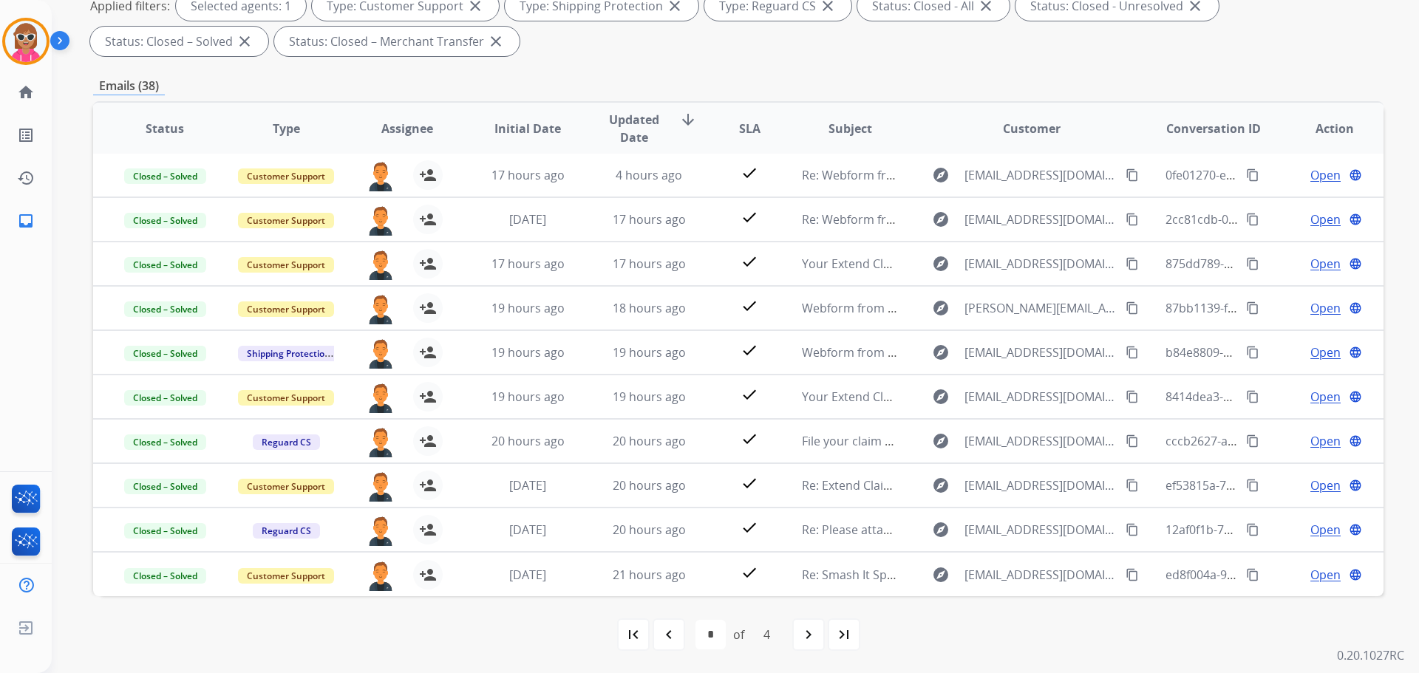
scroll to position [0, 0]
click at [1240, 67] on div "**********" at bounding box center [738, 274] width 1291 height 800
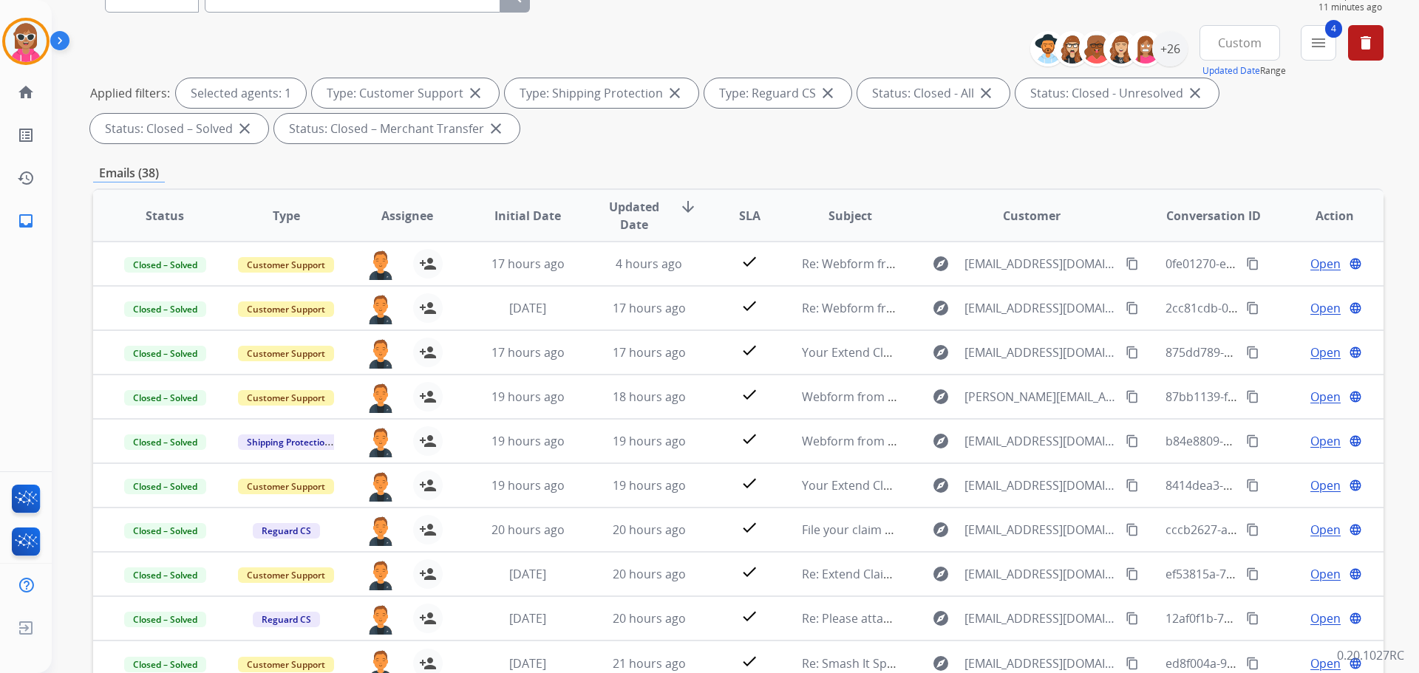
scroll to position [17, 0]
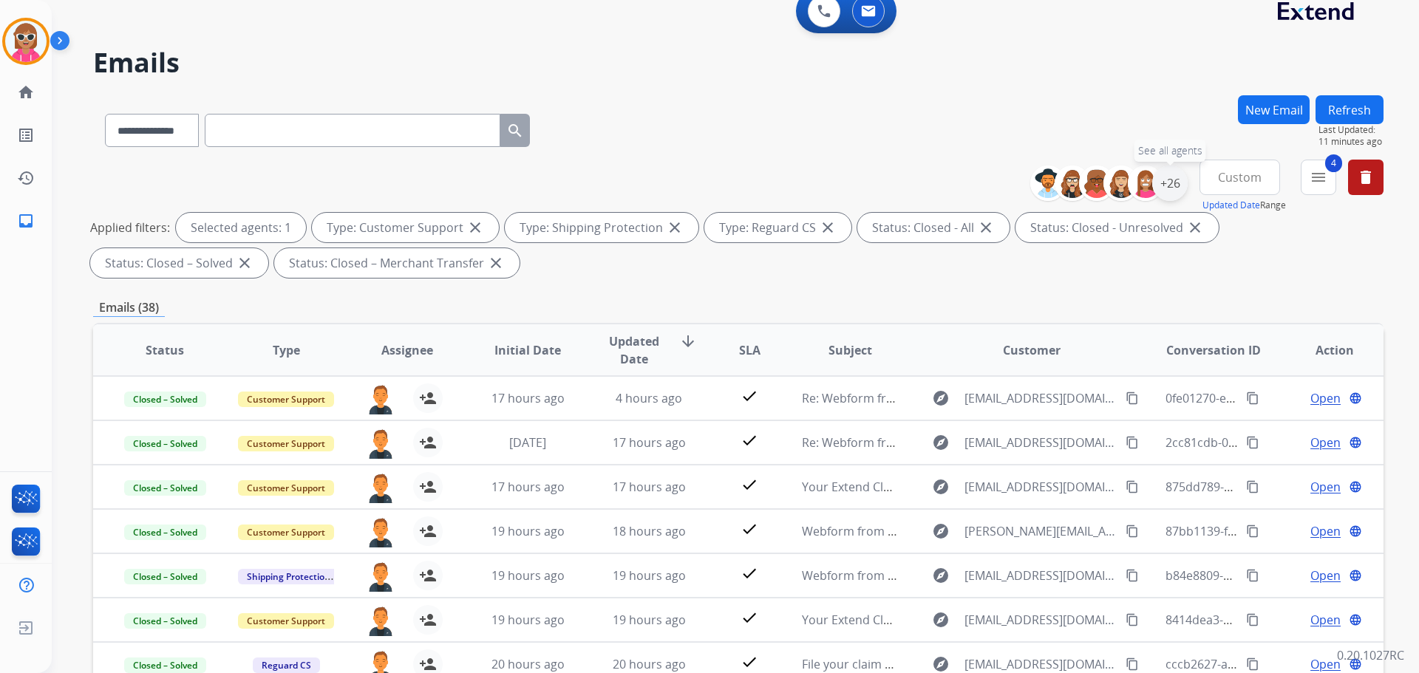
click at [1177, 193] on div "+26" at bounding box center [1169, 183] width 35 height 35
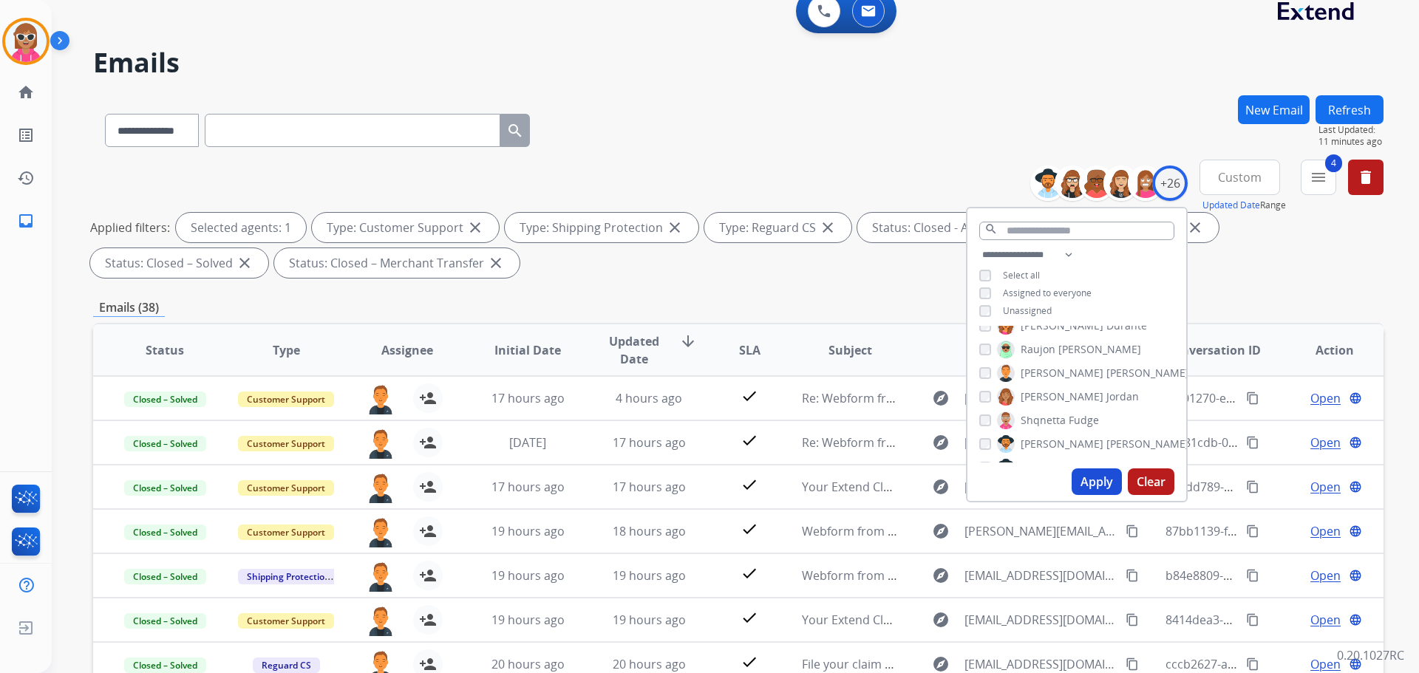
click at [1107, 378] on span "[PERSON_NAME]" at bounding box center [1148, 373] width 83 height 15
drag, startPoint x: 1060, startPoint y: 399, endPoint x: 1056, endPoint y: 443, distance: 43.8
click at [1059, 401] on label "[PERSON_NAME]" at bounding box center [1068, 397] width 142 height 18
click at [1089, 483] on button "Apply" at bounding box center [1097, 482] width 50 height 27
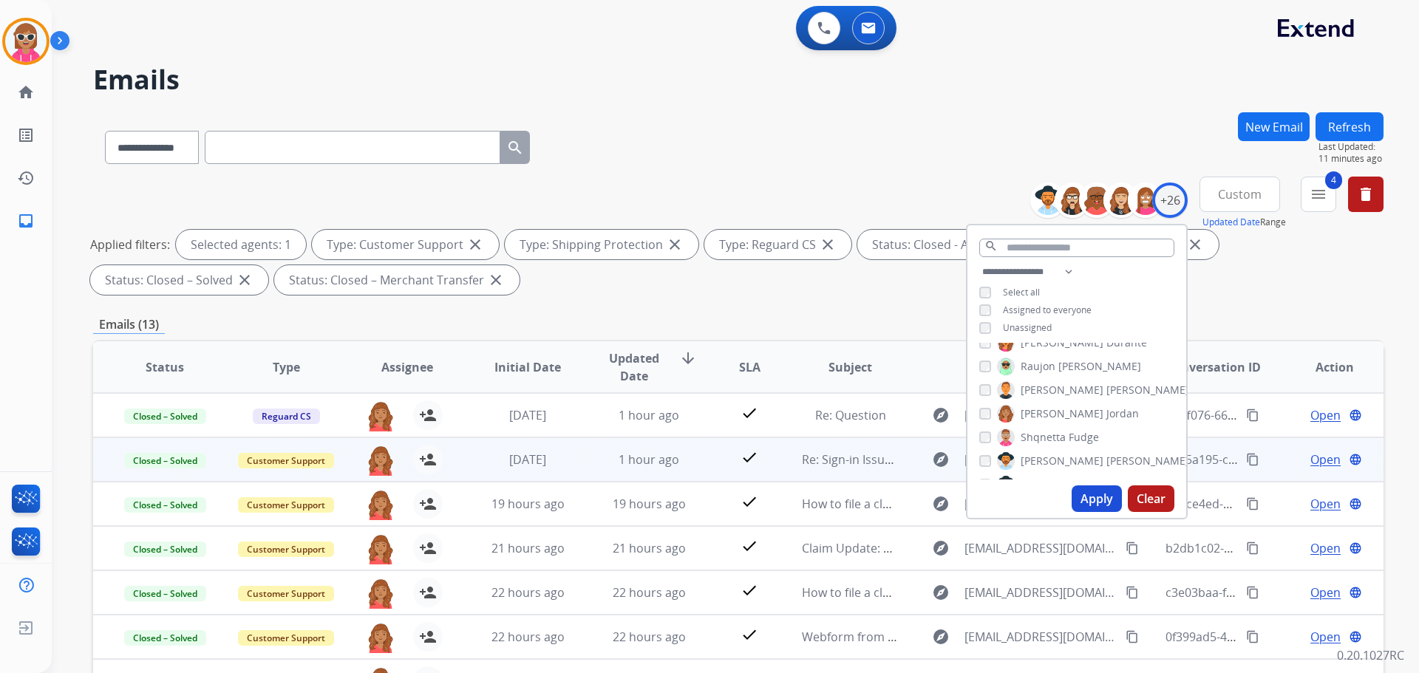
scroll to position [1, 0]
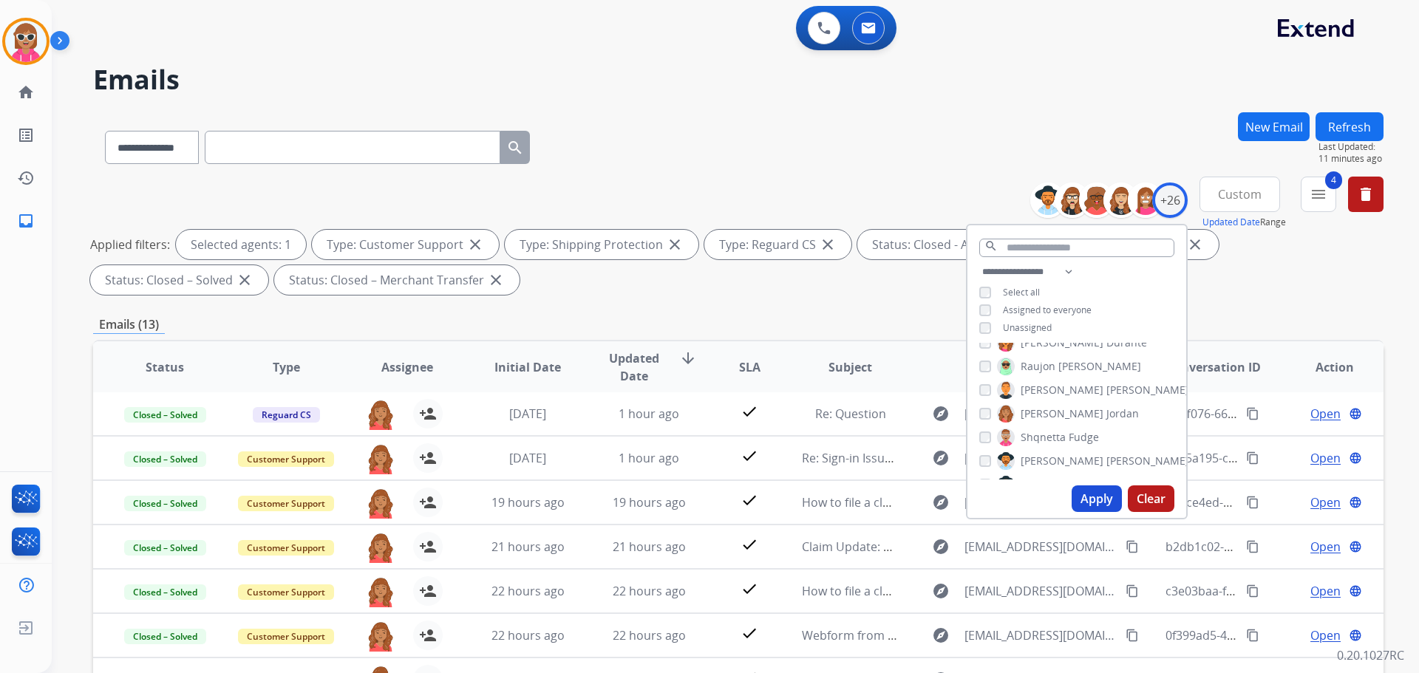
click at [608, 314] on div "**********" at bounding box center [738, 512] width 1291 height 800
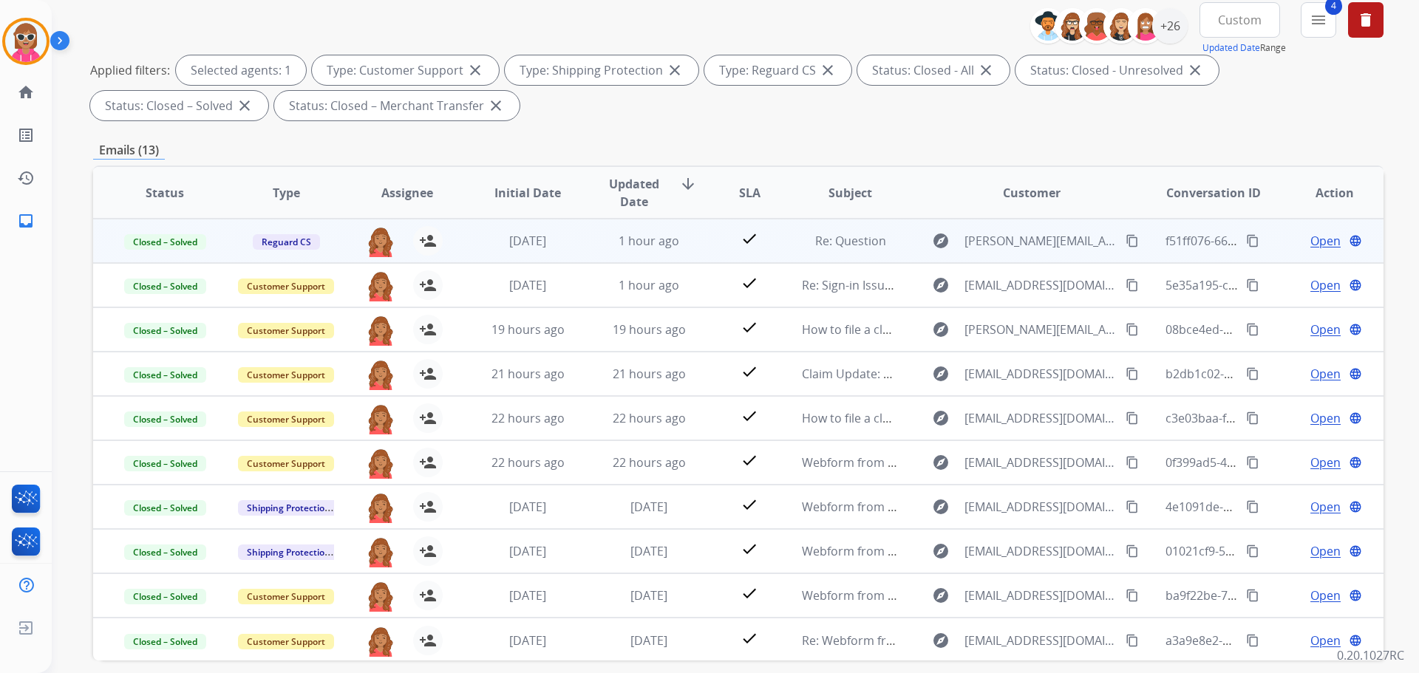
scroll to position [91, 0]
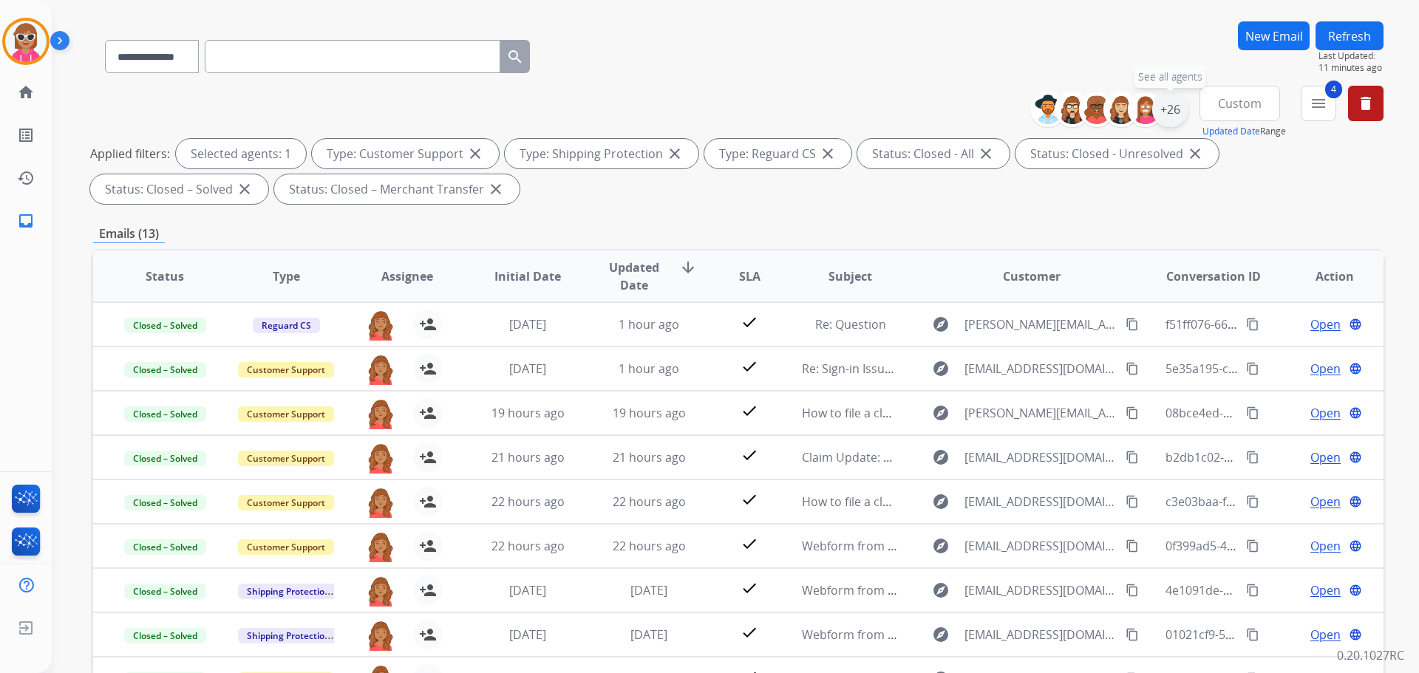
click at [1161, 113] on div "+26" at bounding box center [1169, 109] width 35 height 35
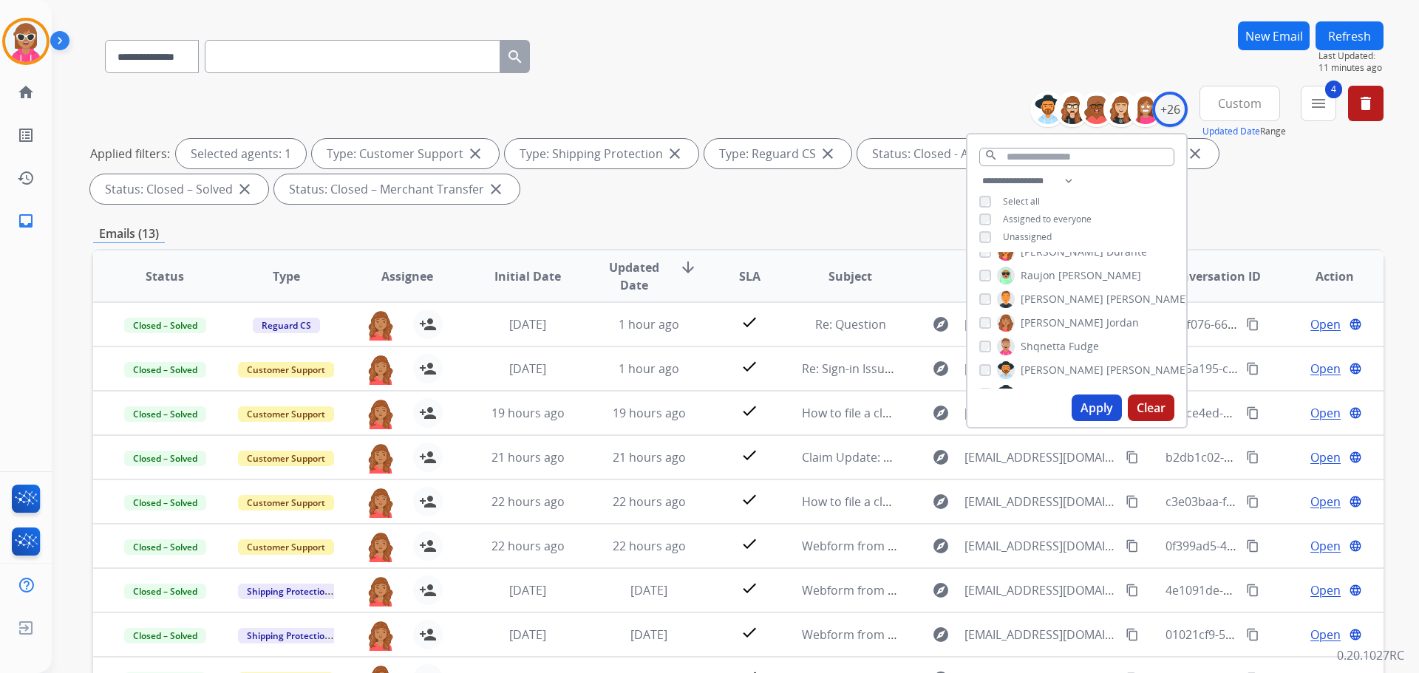
click at [1023, 322] on span "[PERSON_NAME]" at bounding box center [1062, 323] width 83 height 15
click at [1041, 344] on span "Shqnetta" at bounding box center [1043, 346] width 45 height 15
click at [1080, 413] on button "Apply" at bounding box center [1097, 408] width 50 height 27
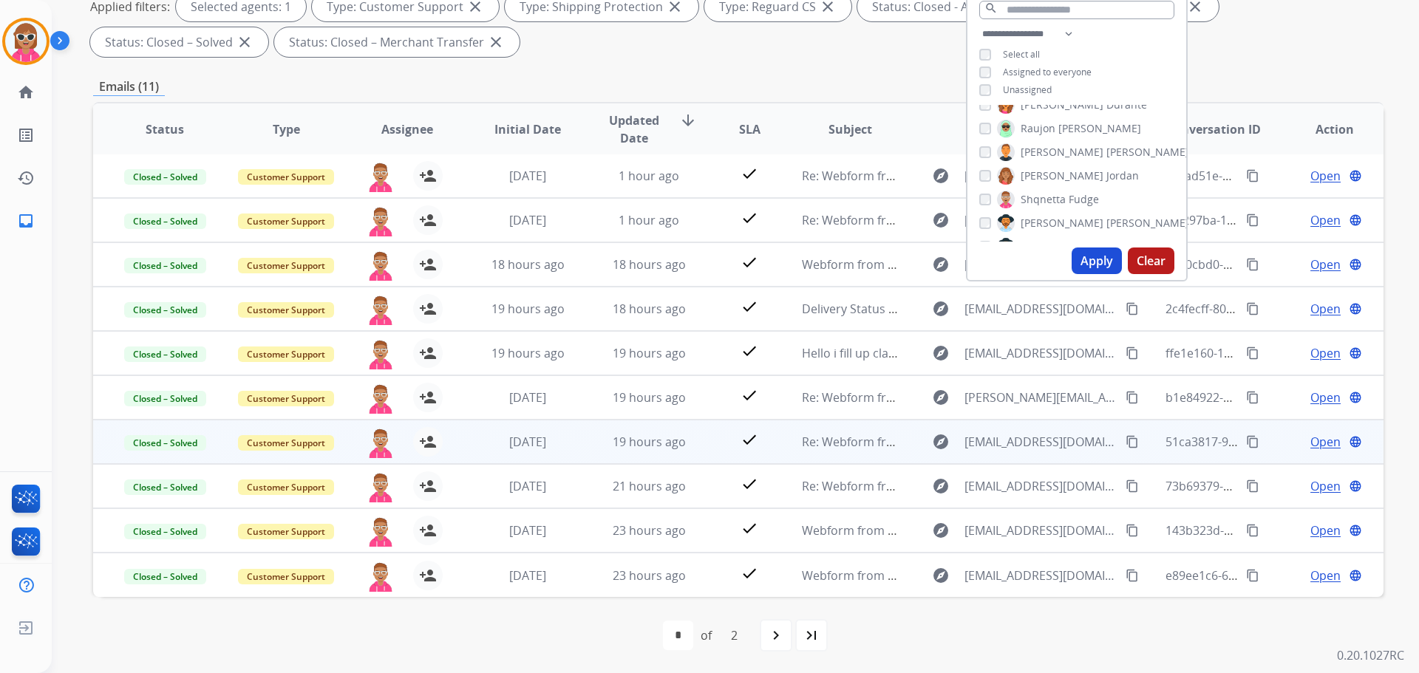
scroll to position [239, 0]
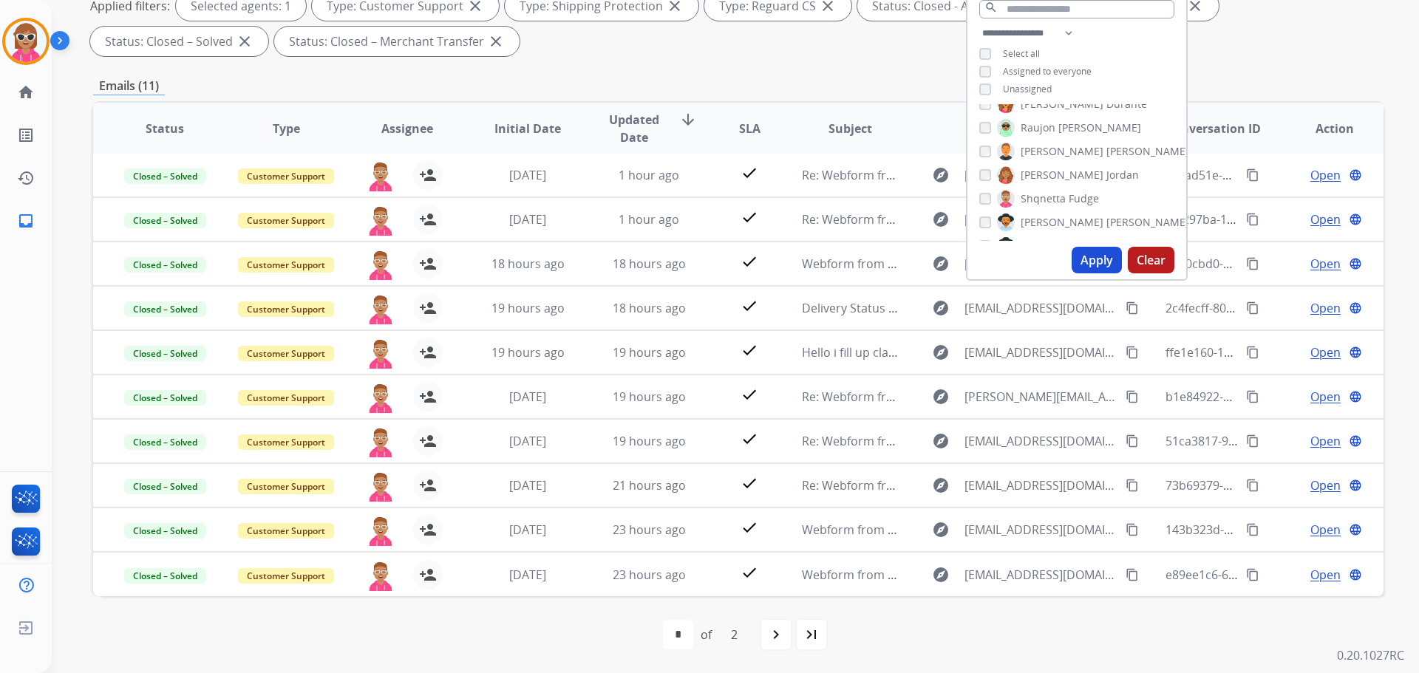
click at [1006, 222] on img at bounding box center [1006, 223] width 18 height 24
click at [1015, 200] on label "Shqnetta Fudge" at bounding box center [1048, 199] width 102 height 18
drag, startPoint x: 1081, startPoint y: 263, endPoint x: 833, endPoint y: 273, distance: 248.6
click at [1080, 264] on button "Apply" at bounding box center [1097, 260] width 50 height 27
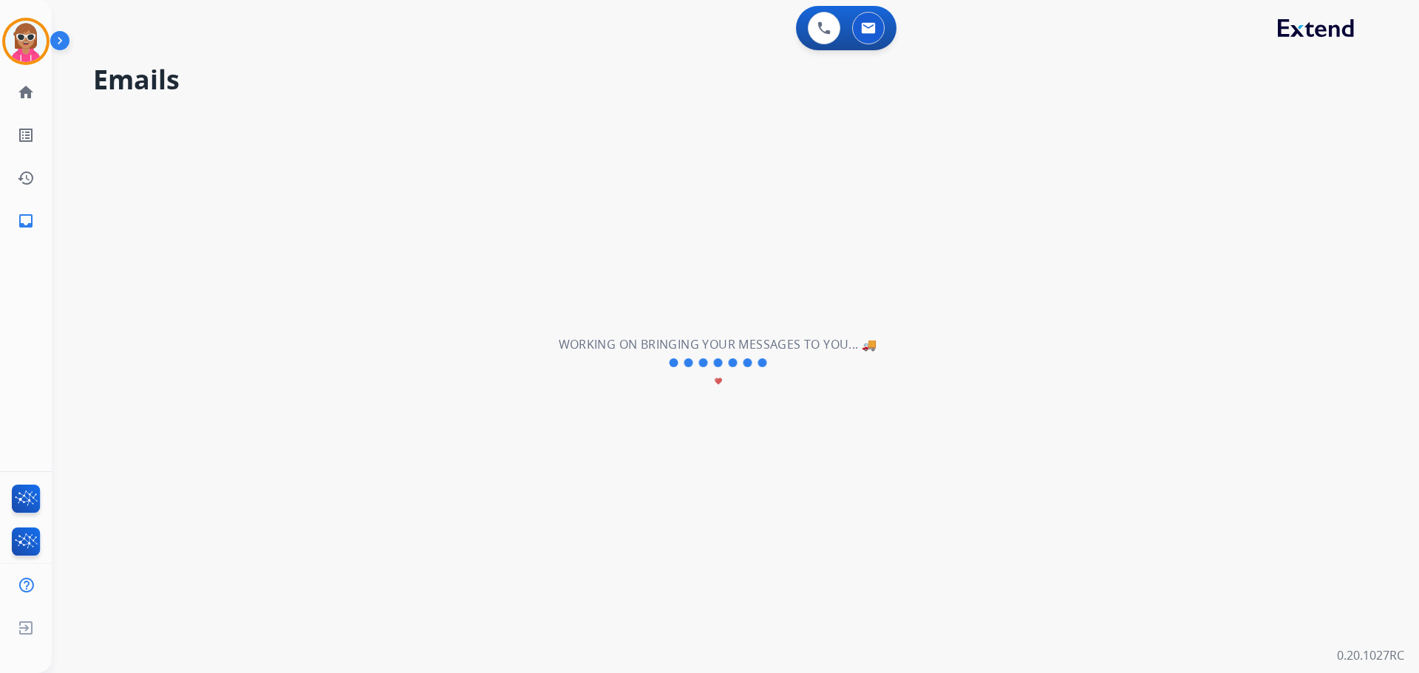
scroll to position [0, 0]
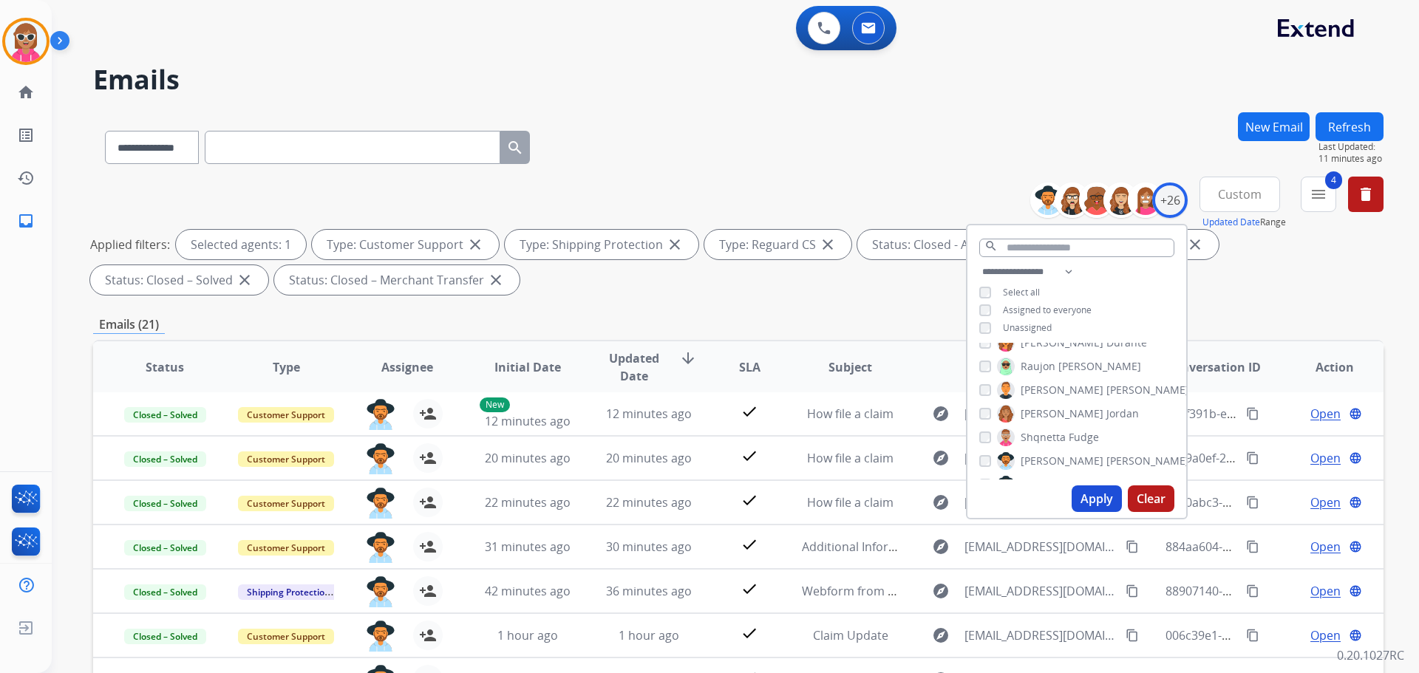
click at [739, 367] on span "SLA" at bounding box center [749, 368] width 21 height 18
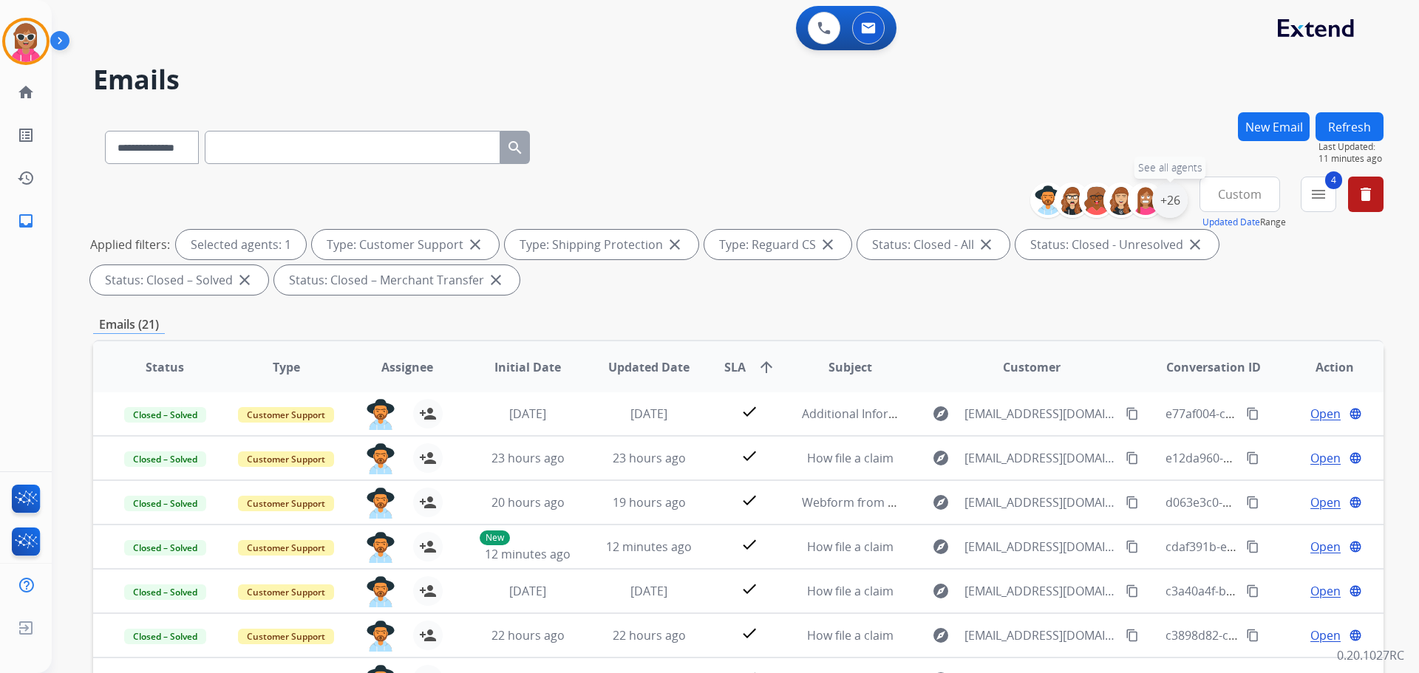
click at [1180, 198] on div "+26" at bounding box center [1169, 200] width 35 height 35
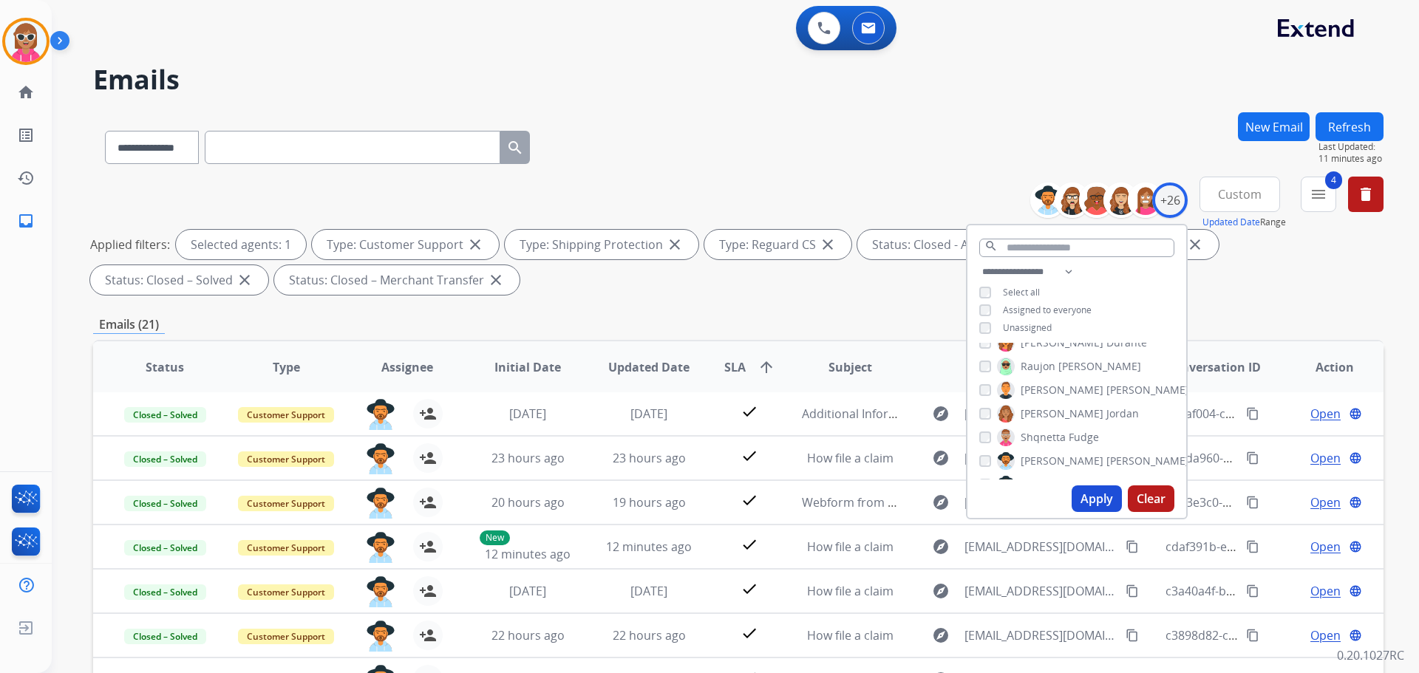
click at [1087, 492] on button "Apply" at bounding box center [1097, 499] width 50 height 27
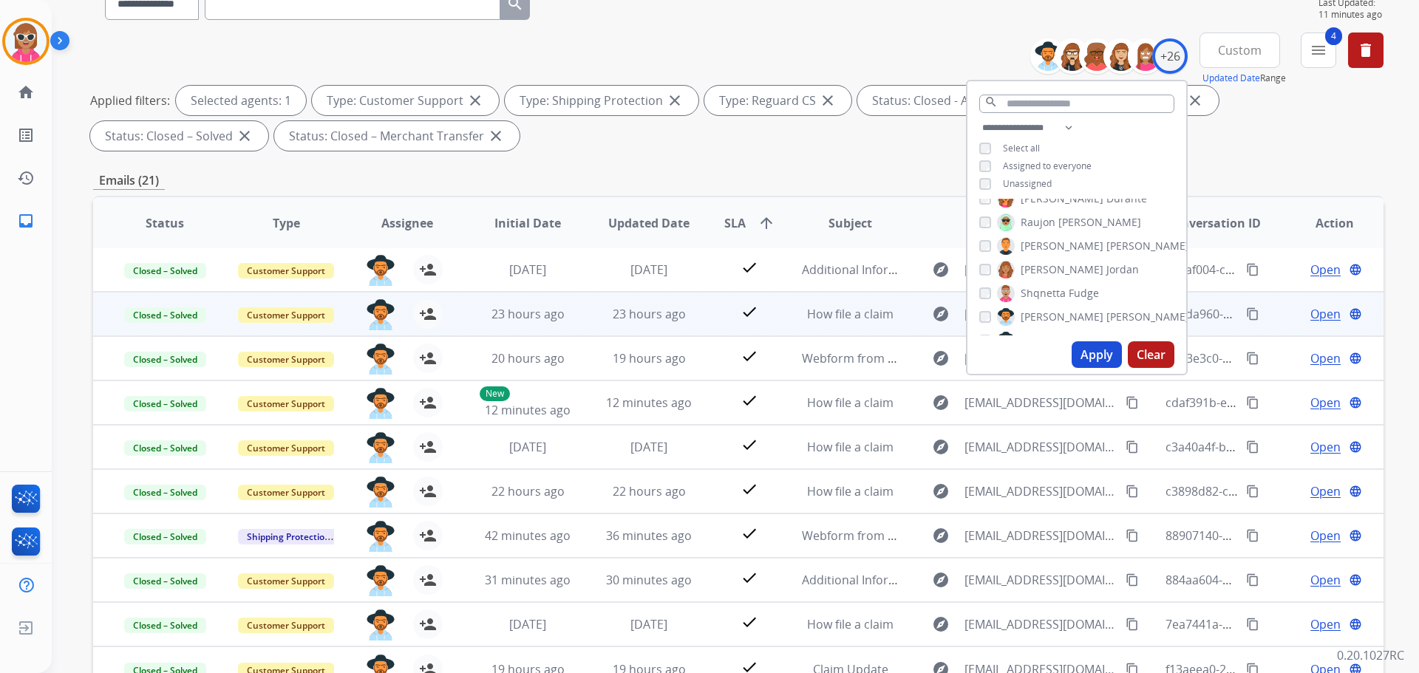
scroll to position [148, 0]
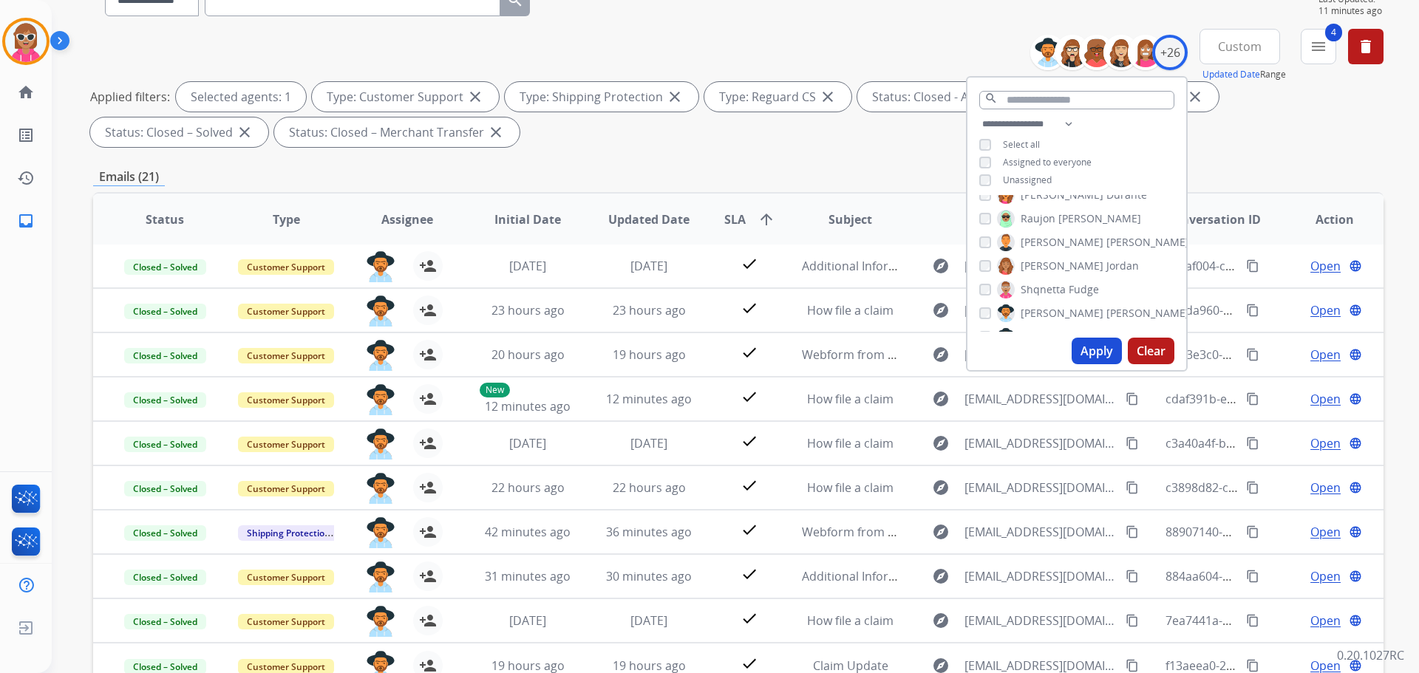
click at [648, 224] on span "Updated Date" at bounding box center [648, 220] width 81 height 18
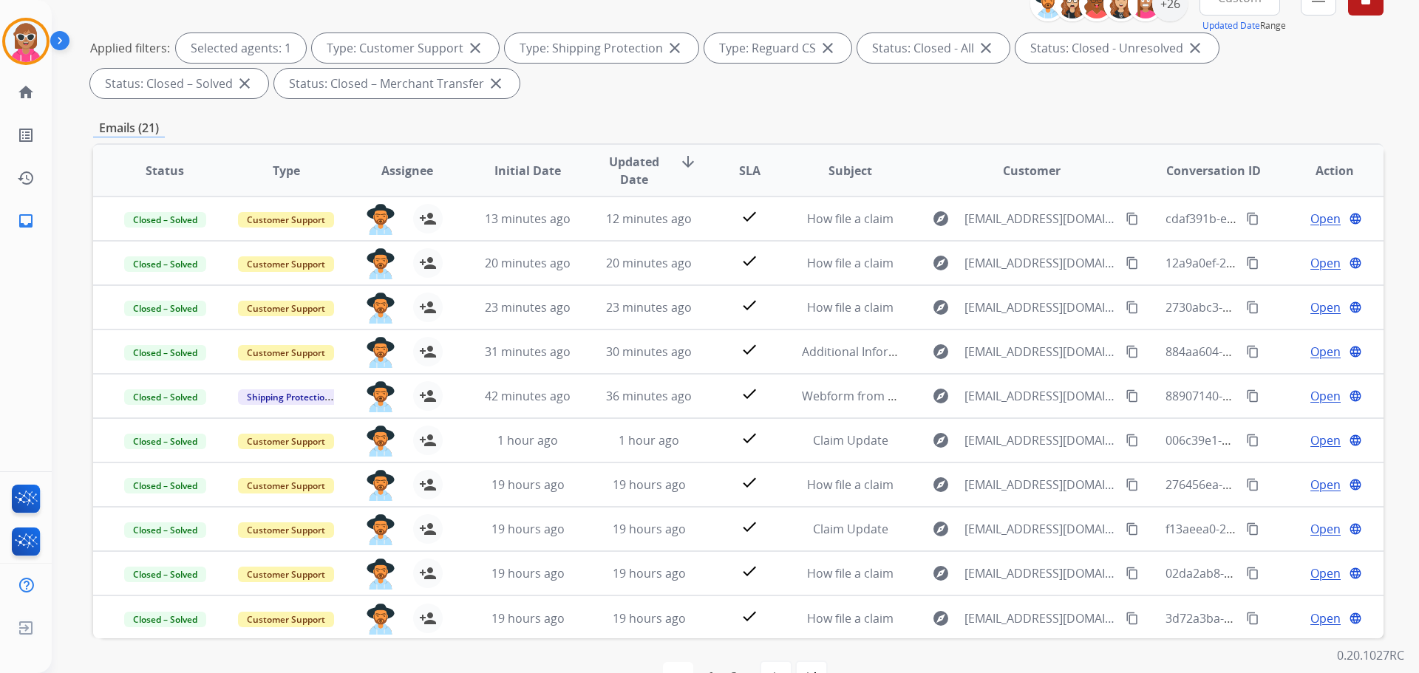
scroll to position [0, 0]
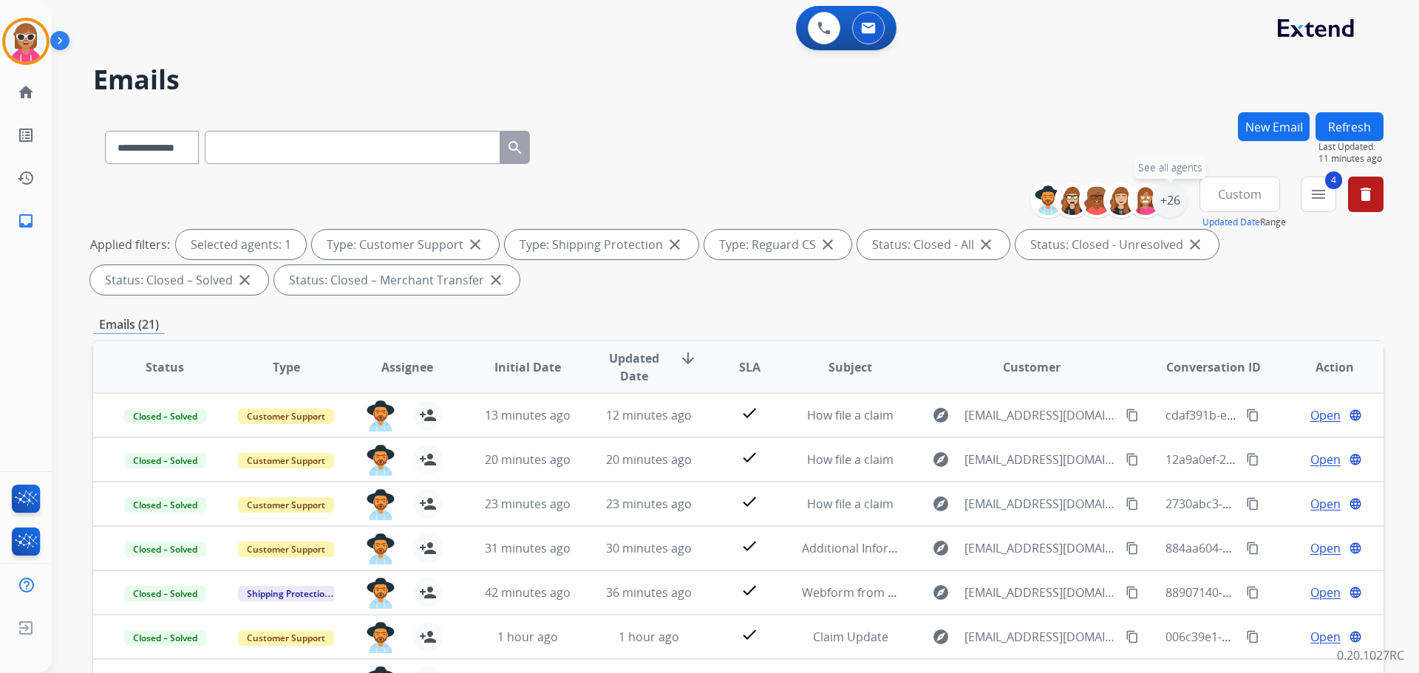
drag, startPoint x: 1175, startPoint y: 200, endPoint x: 1175, endPoint y: 257, distance: 57.7
click at [1175, 200] on div "+26" at bounding box center [1169, 200] width 35 height 35
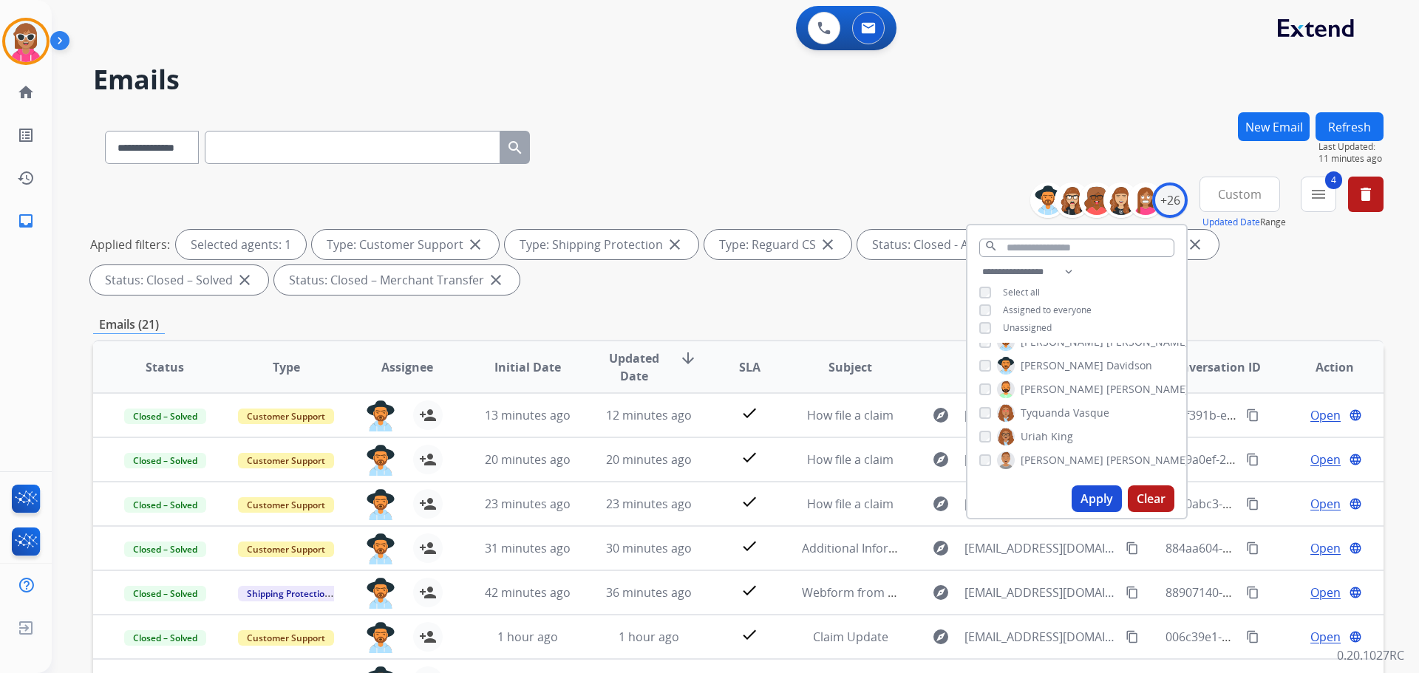
click at [1107, 347] on span "[PERSON_NAME]" at bounding box center [1148, 342] width 83 height 15
click at [1107, 373] on span "Davidson" at bounding box center [1130, 372] width 46 height 15
click at [1080, 505] on button "Apply" at bounding box center [1097, 499] width 50 height 27
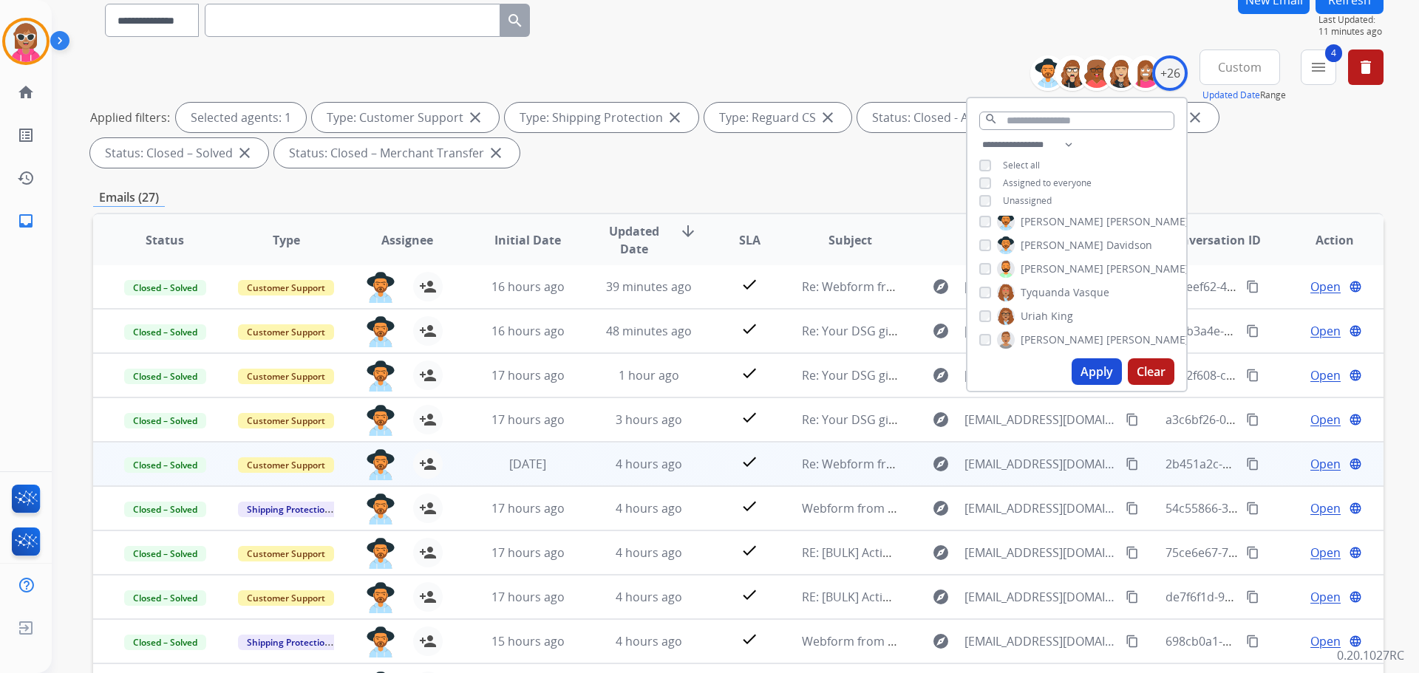
scroll to position [239, 0]
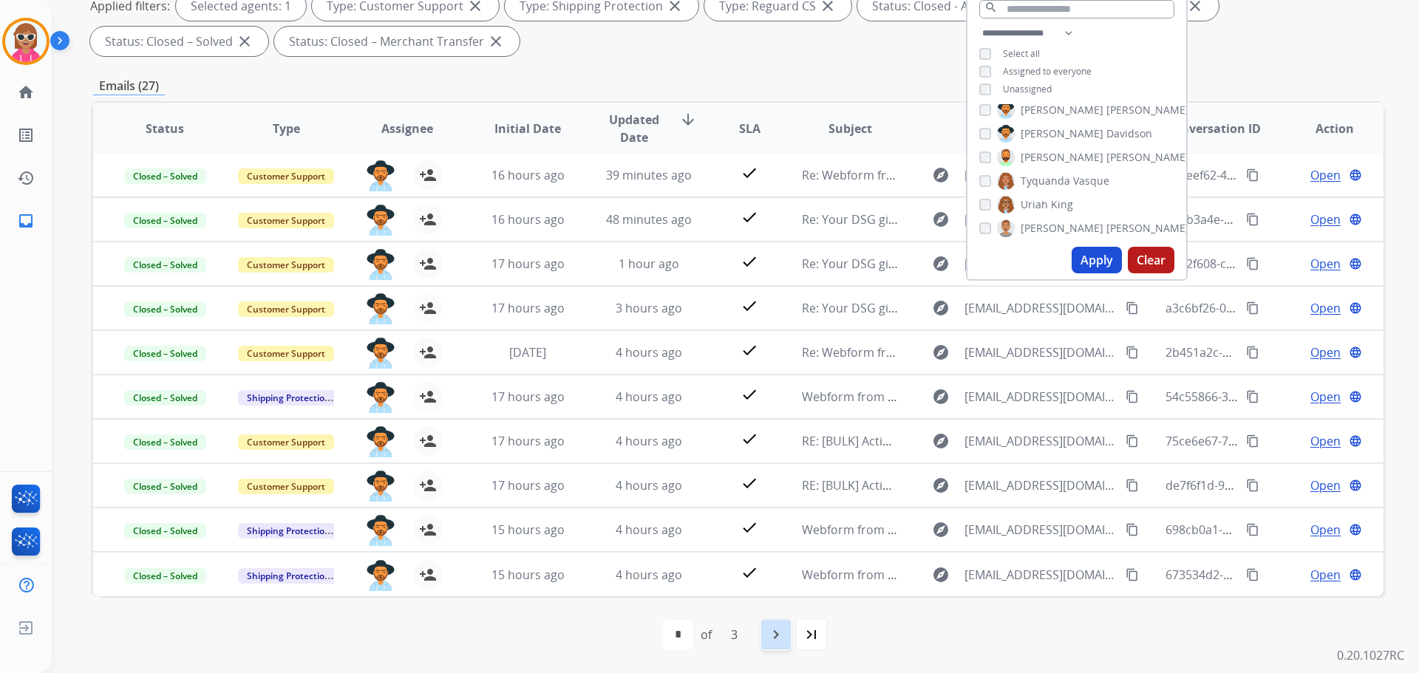
click at [763, 630] on div "navigate_next" at bounding box center [776, 635] width 33 height 33
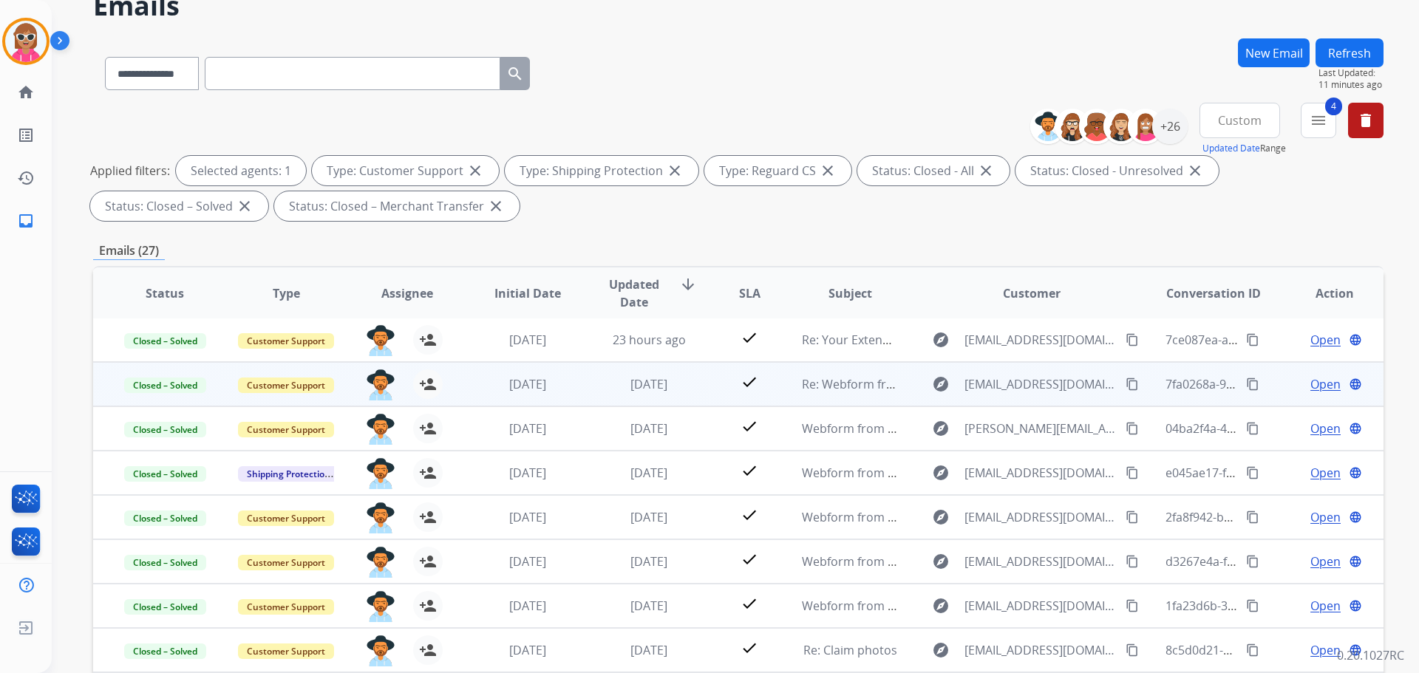
scroll to position [222, 0]
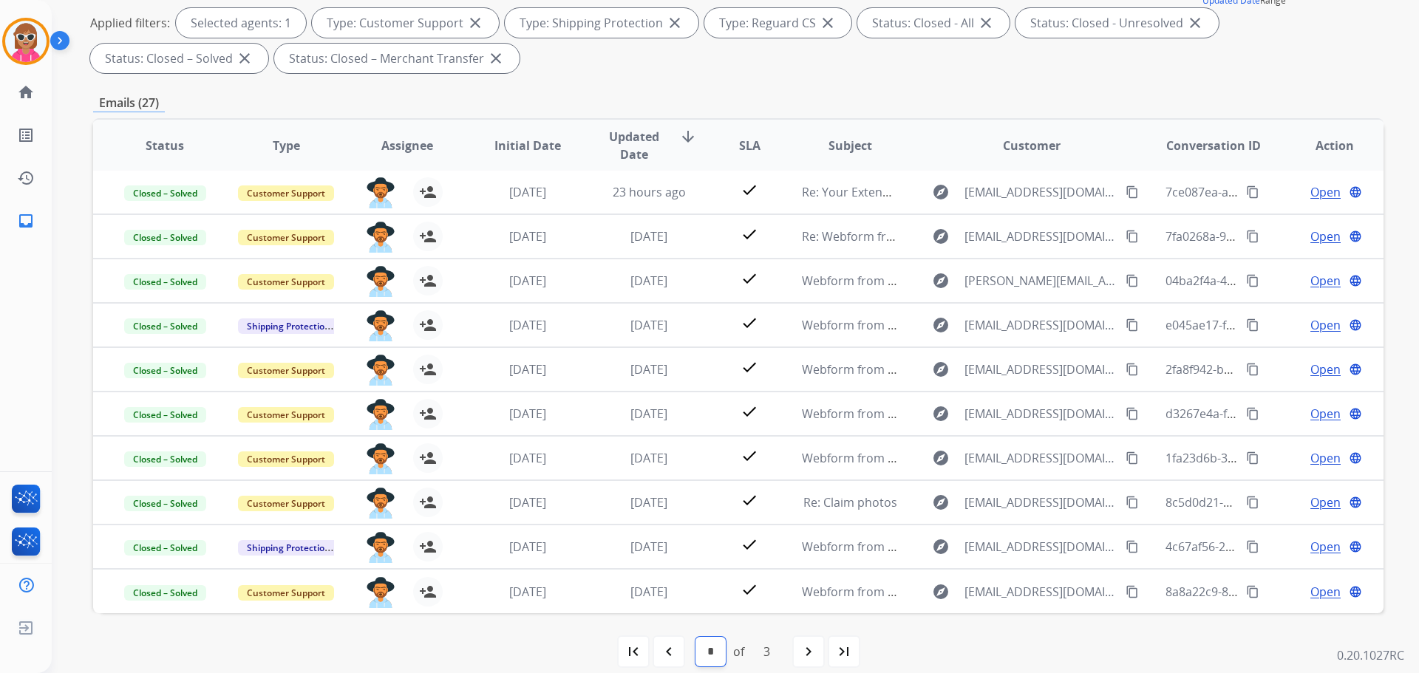
click at [702, 639] on select "* * *" at bounding box center [711, 652] width 30 height 30
click at [664, 648] on mat-icon "navigate_before" at bounding box center [669, 652] width 18 height 18
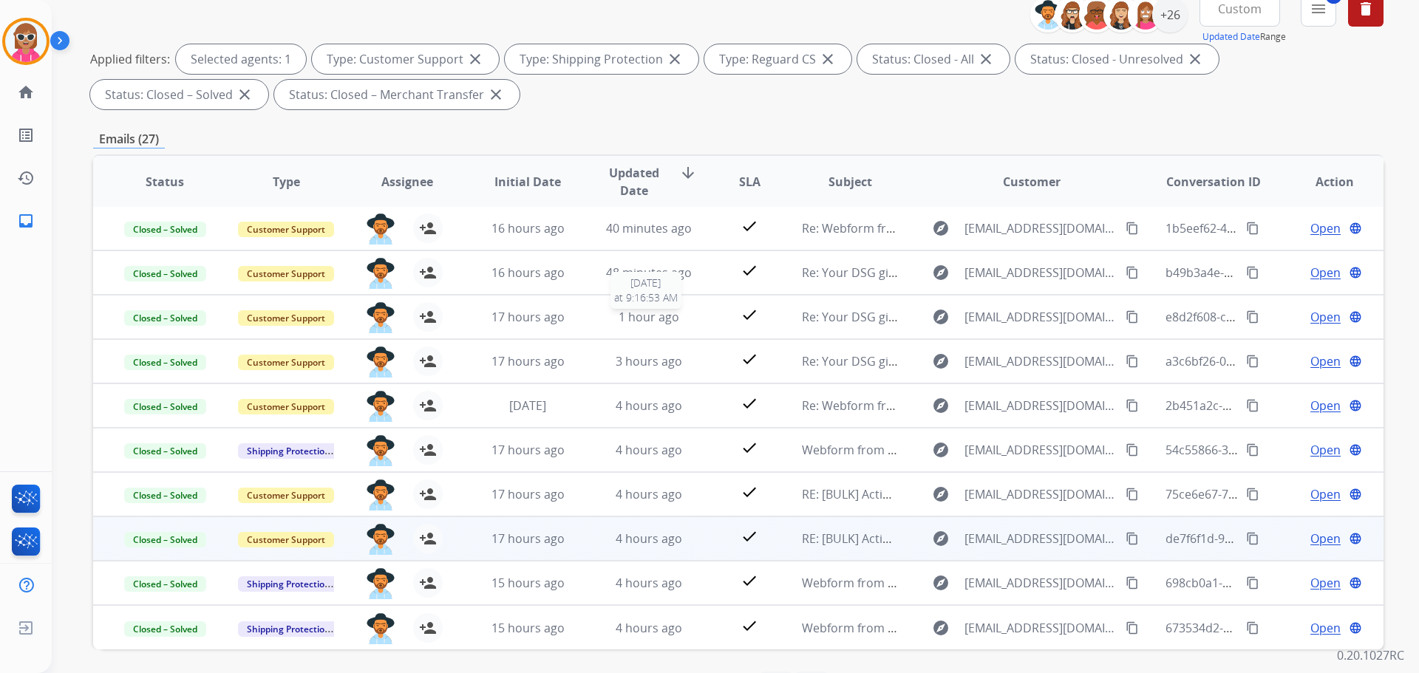
scroll to position [239, 0]
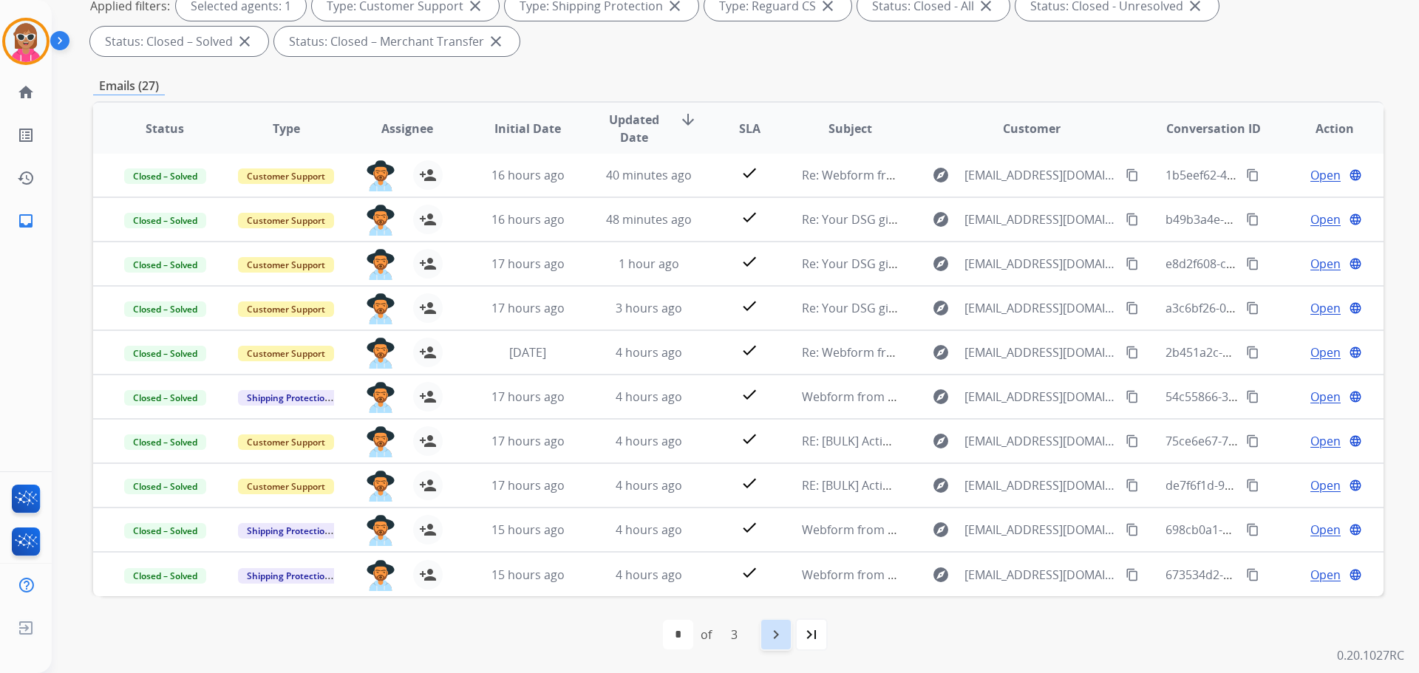
drag, startPoint x: 772, startPoint y: 629, endPoint x: 754, endPoint y: 581, distance: 51.2
click at [772, 630] on mat-icon "navigate_next" at bounding box center [776, 635] width 18 height 18
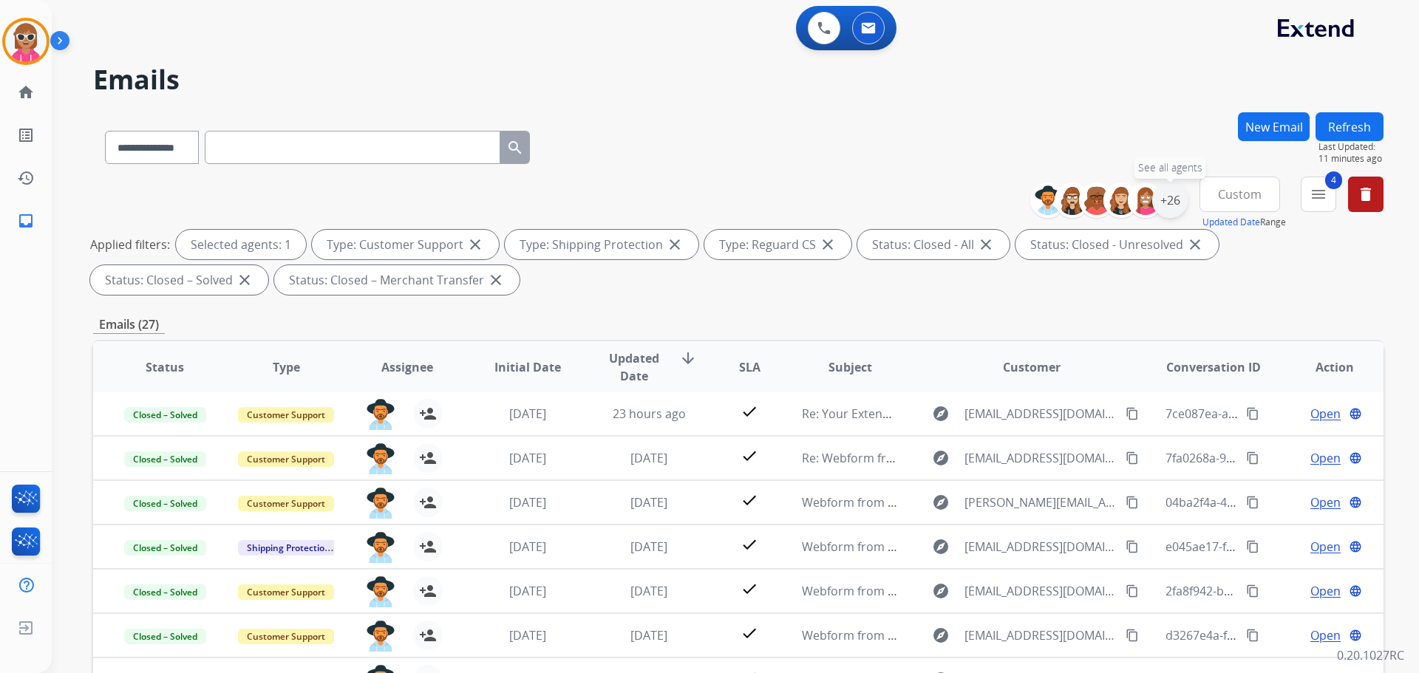
click at [1176, 195] on div "+26" at bounding box center [1169, 200] width 35 height 35
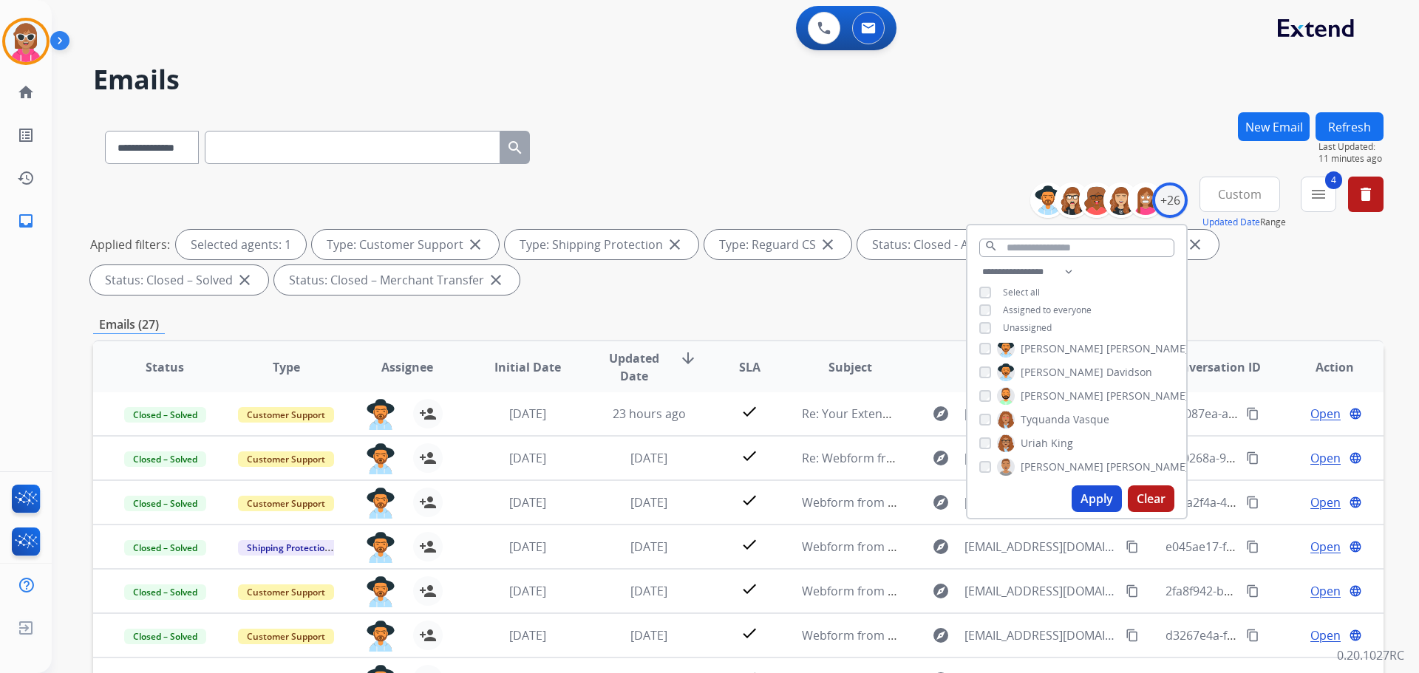
click at [1107, 370] on span "Davidson" at bounding box center [1130, 372] width 46 height 15
click at [1107, 398] on span "[PERSON_NAME]" at bounding box center [1148, 396] width 83 height 15
click at [1105, 497] on button "Apply" at bounding box center [1097, 499] width 50 height 27
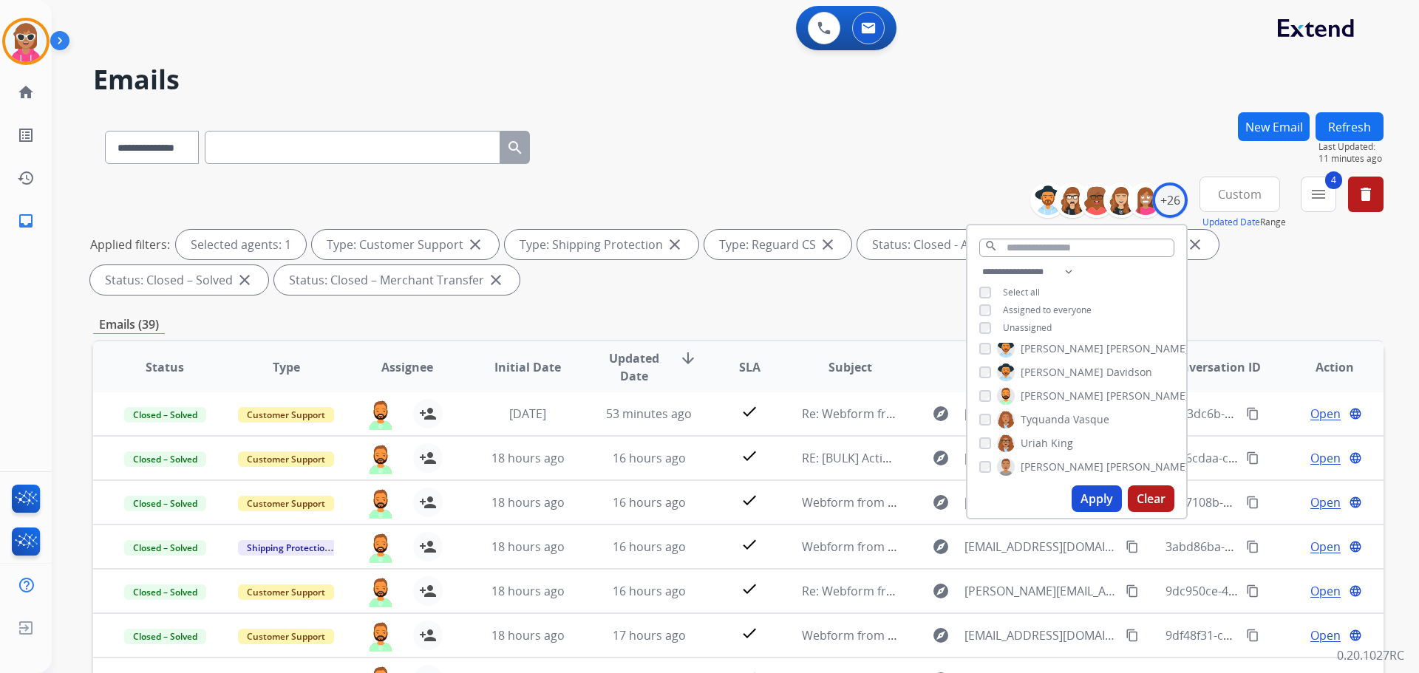
click at [1085, 498] on button "Apply" at bounding box center [1097, 499] width 50 height 27
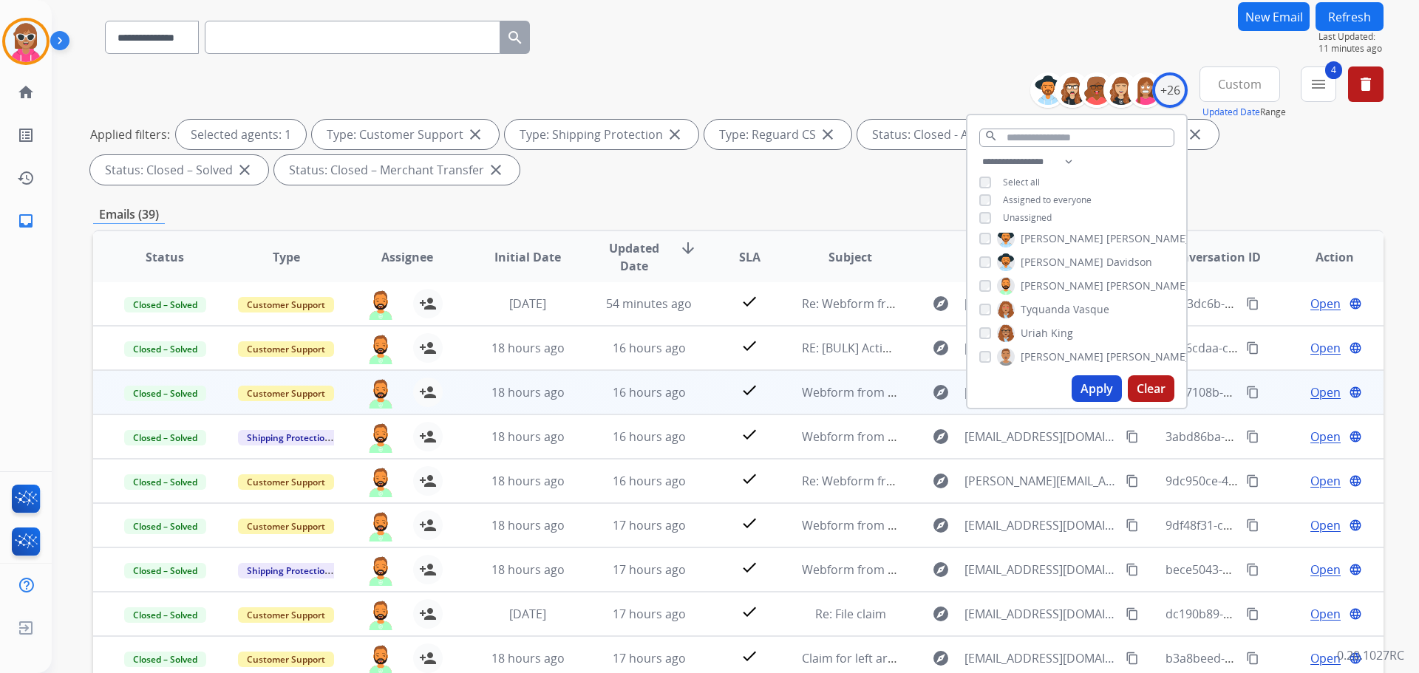
scroll to position [239, 0]
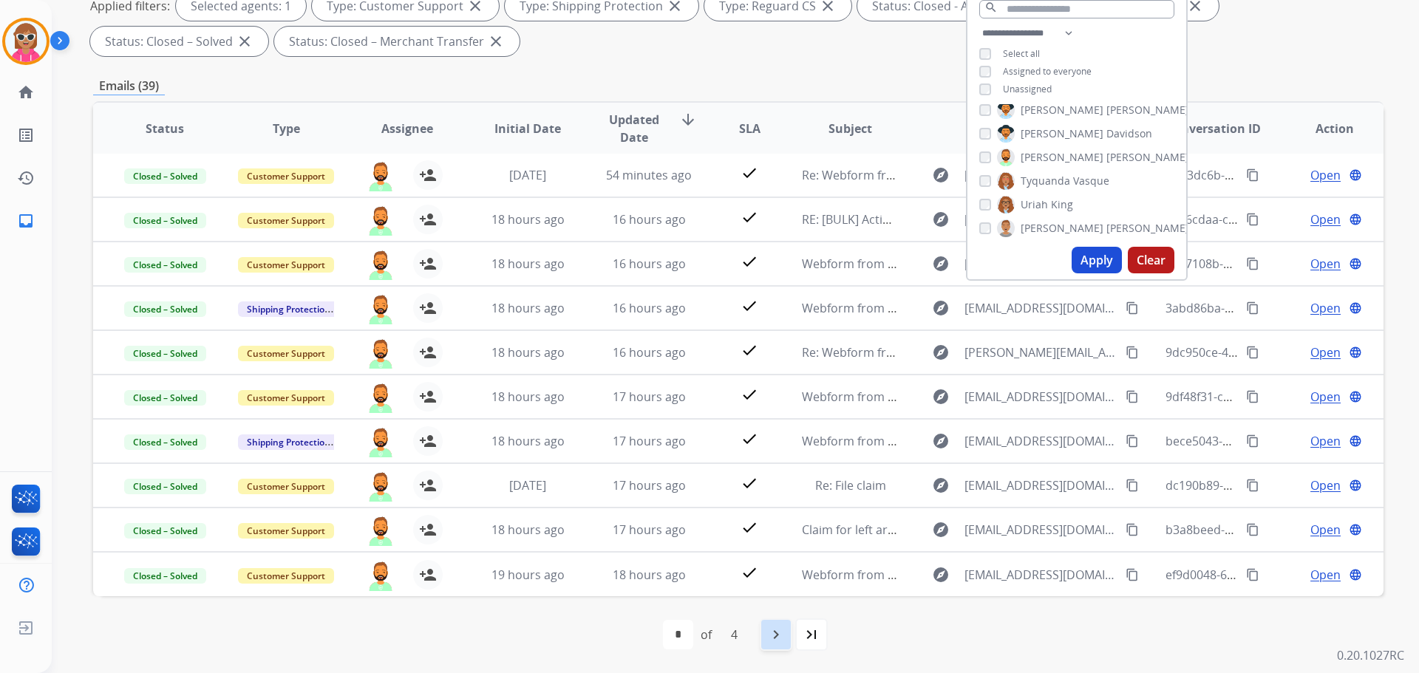
click at [789, 638] on div "navigate_next" at bounding box center [776, 635] width 33 height 33
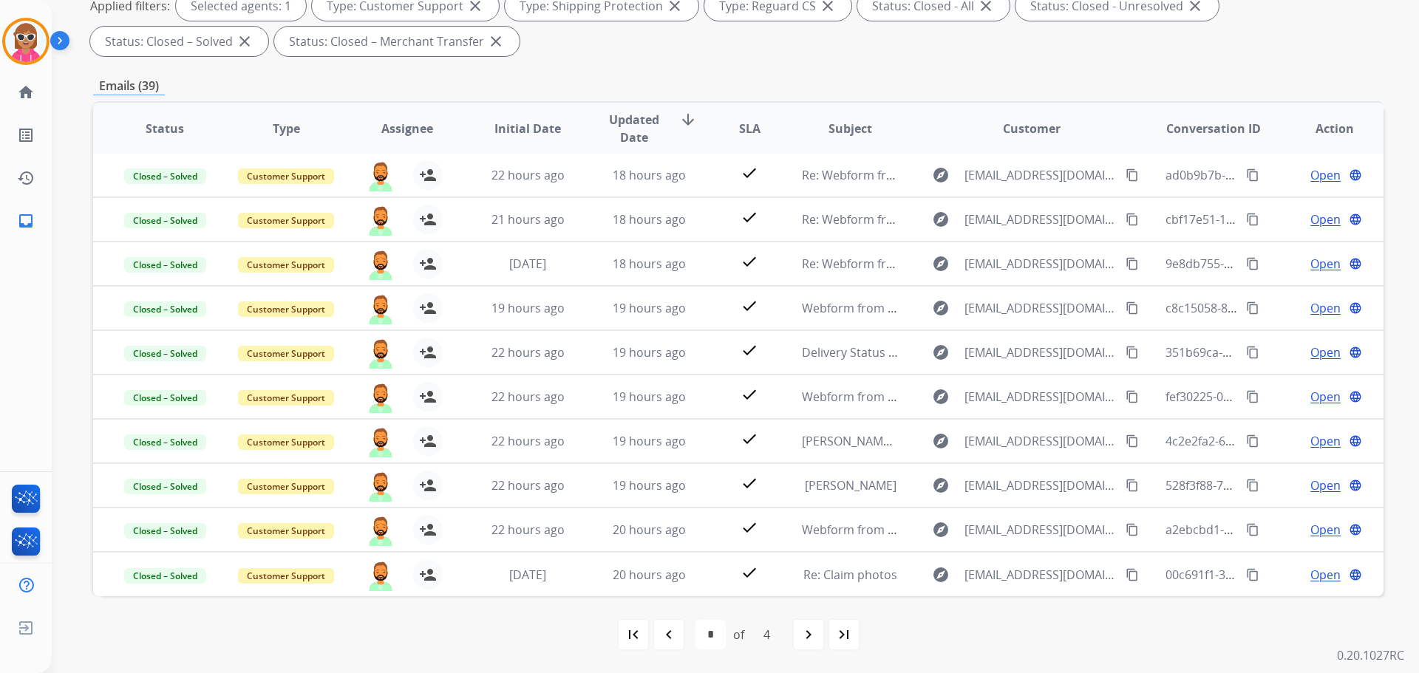
drag, startPoint x: 794, startPoint y: 633, endPoint x: 788, endPoint y: 610, distance: 23.7
click at [795, 633] on div "navigate_next" at bounding box center [808, 635] width 33 height 33
click at [812, 638] on mat-icon "navigate_next" at bounding box center [809, 635] width 18 height 18
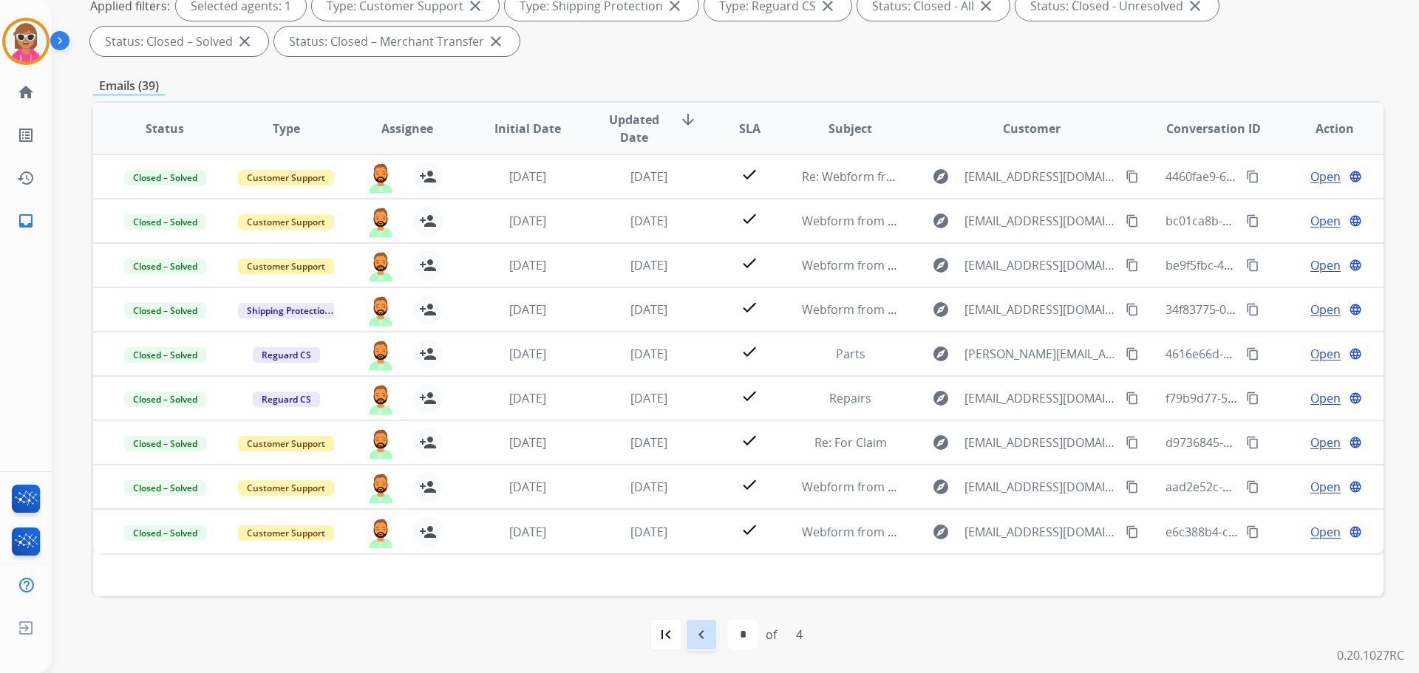
click at [710, 636] on div "navigate_before" at bounding box center [701, 635] width 33 height 33
select select "*"
